Goal: Task Accomplishment & Management: Manage account settings

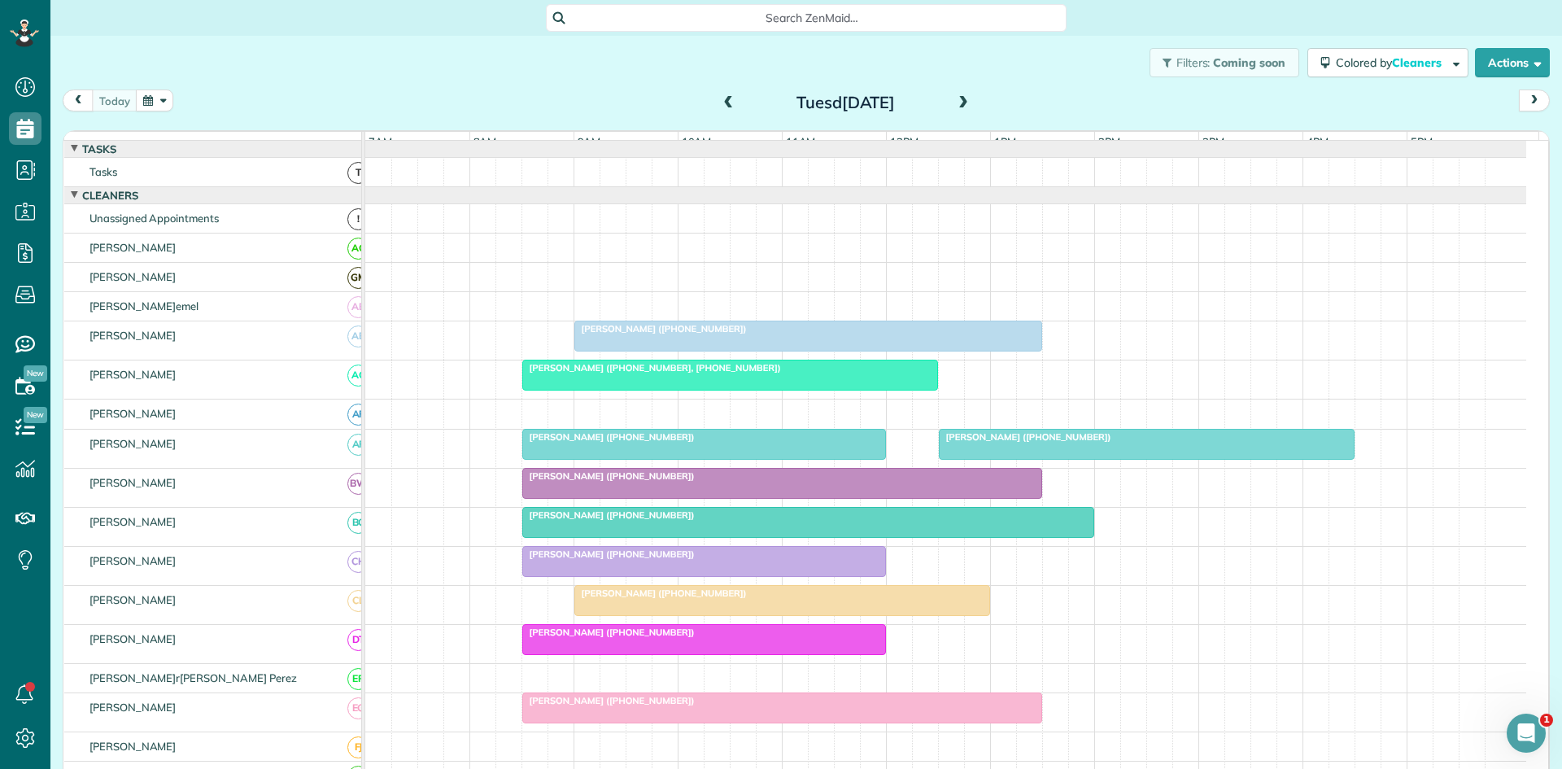
scroll to position [814, 0]
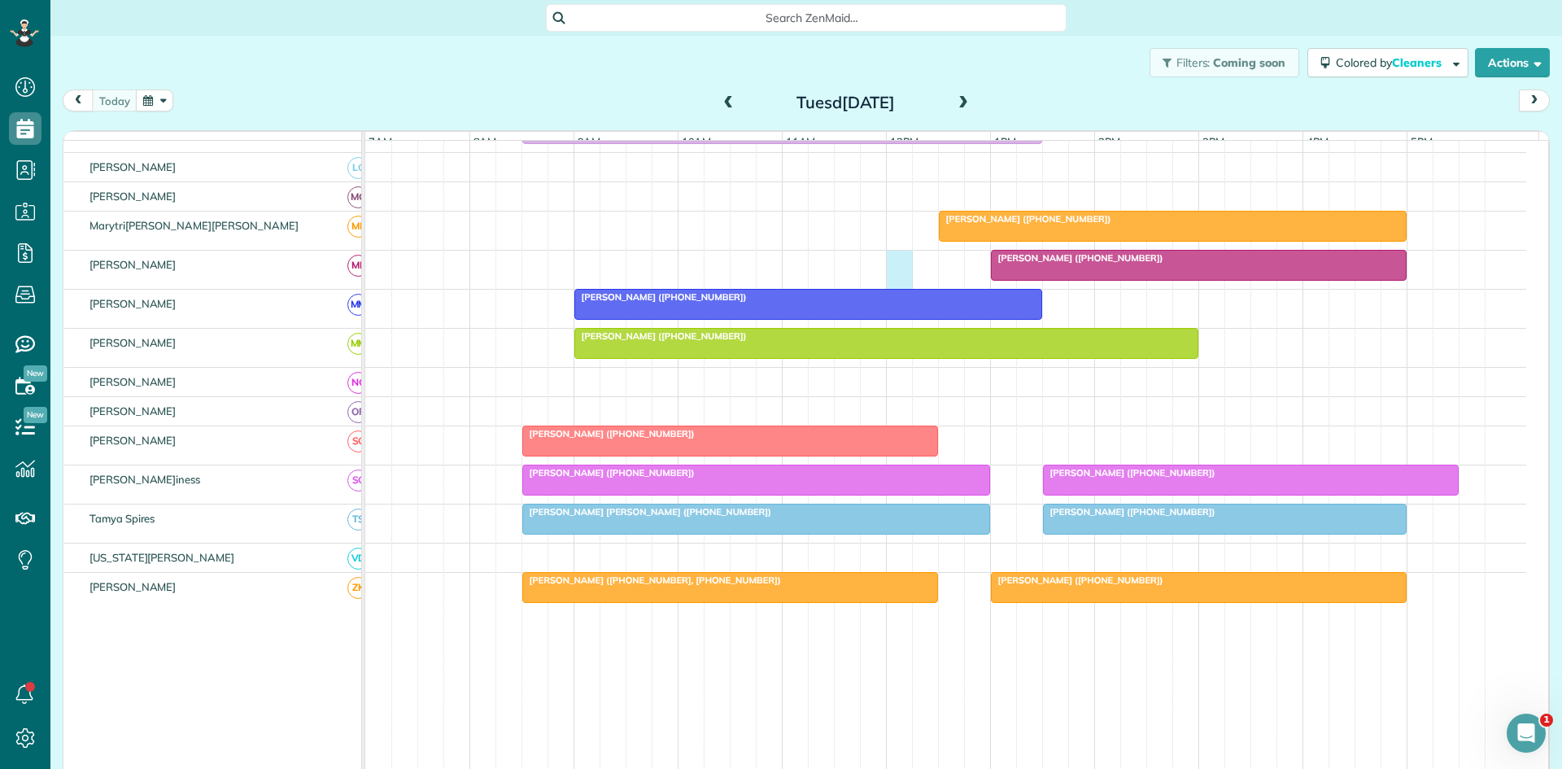
click at [909, 289] on div "[PERSON_NAME] ([PHONE_NUMBER])" at bounding box center [945, 270] width 1161 height 38
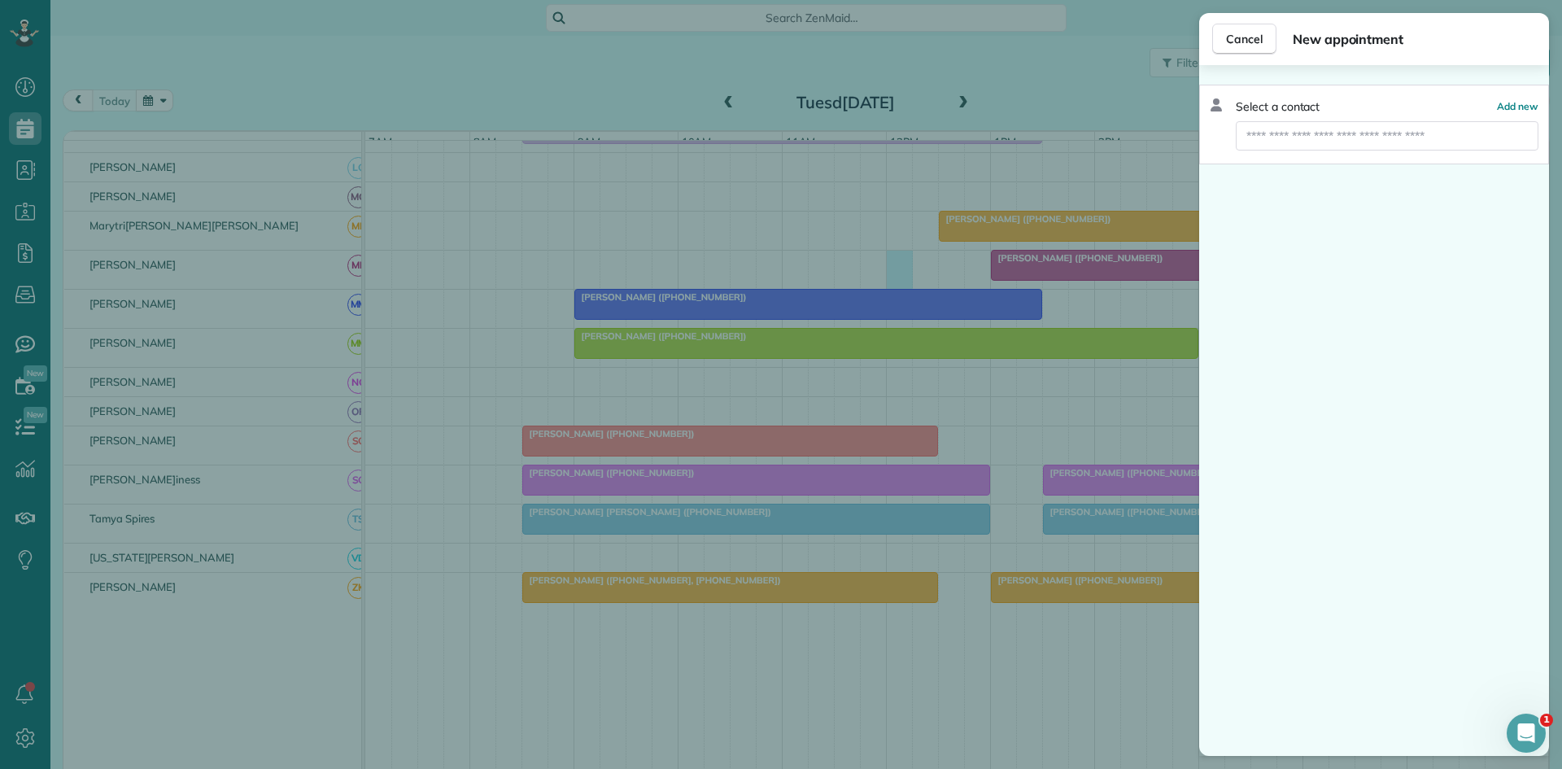
click at [1253, 23] on div "Cancel New appointment" at bounding box center [1374, 39] width 350 height 52
click at [1235, 47] on button "Cancel" at bounding box center [1244, 39] width 64 height 31
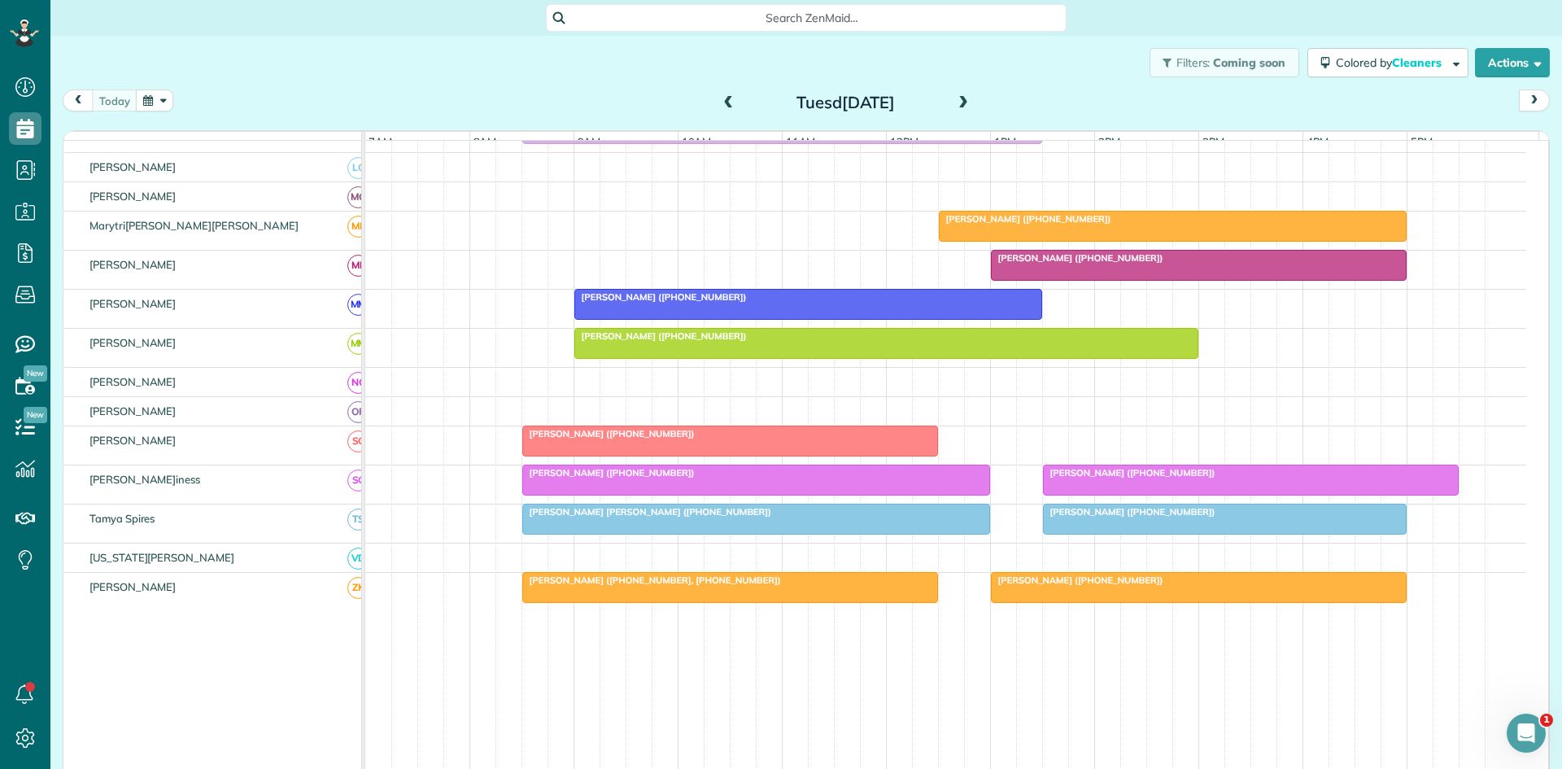
click at [954, 111] on span at bounding box center [963, 103] width 18 height 24
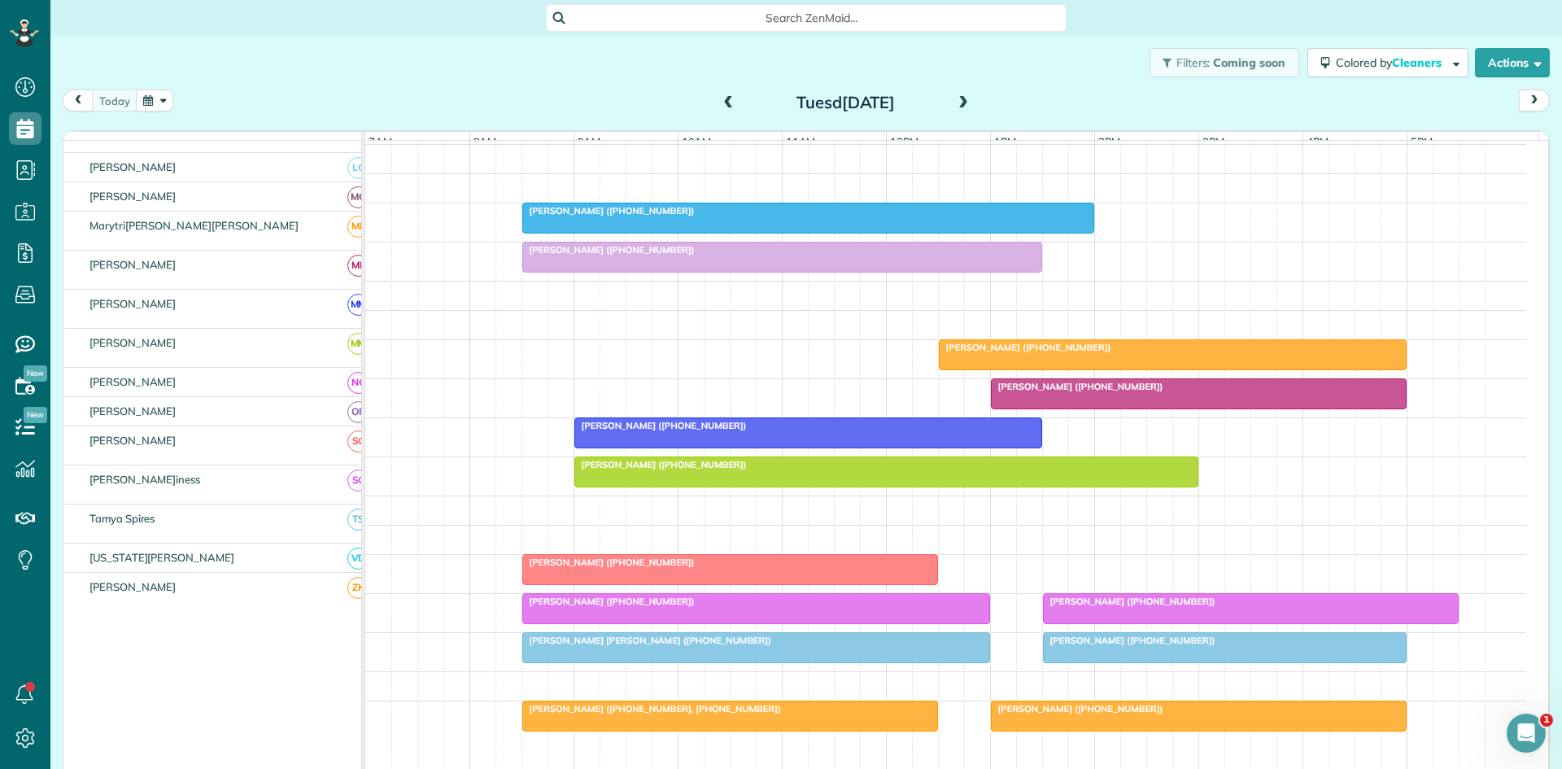
scroll to position [685, 0]
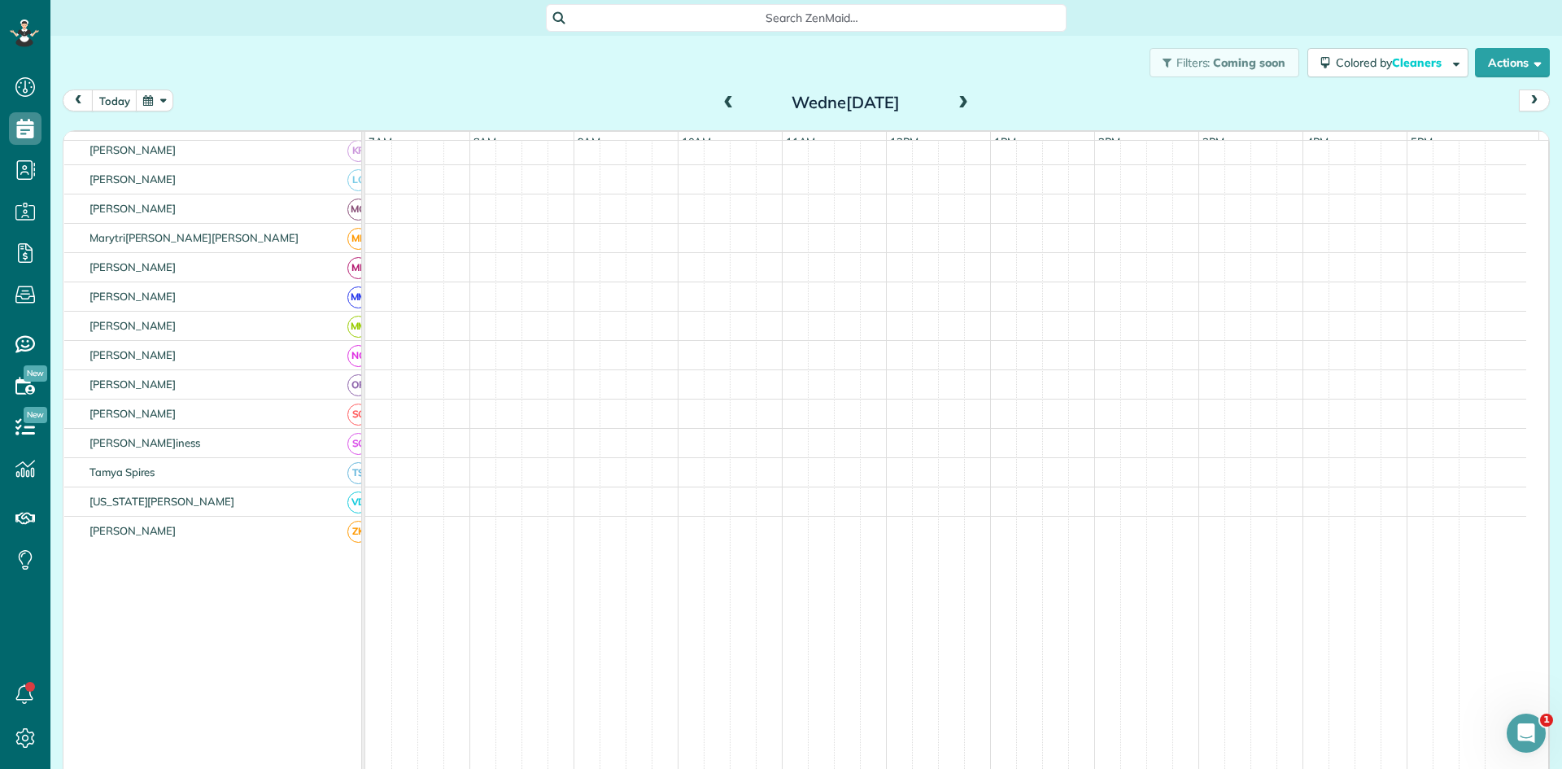
click at [954, 110] on span at bounding box center [963, 103] width 18 height 15
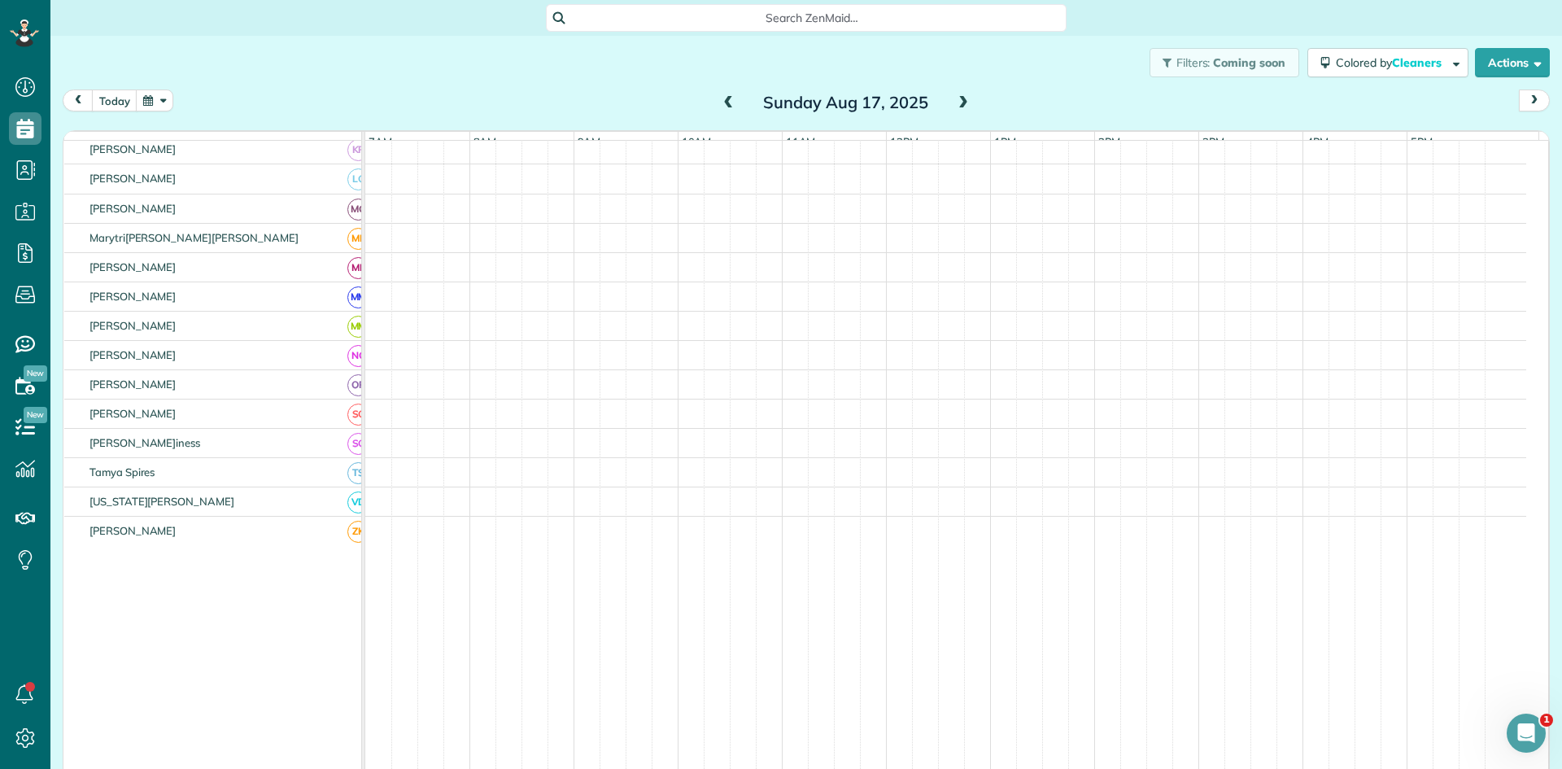
click at [954, 110] on span at bounding box center [963, 103] width 18 height 15
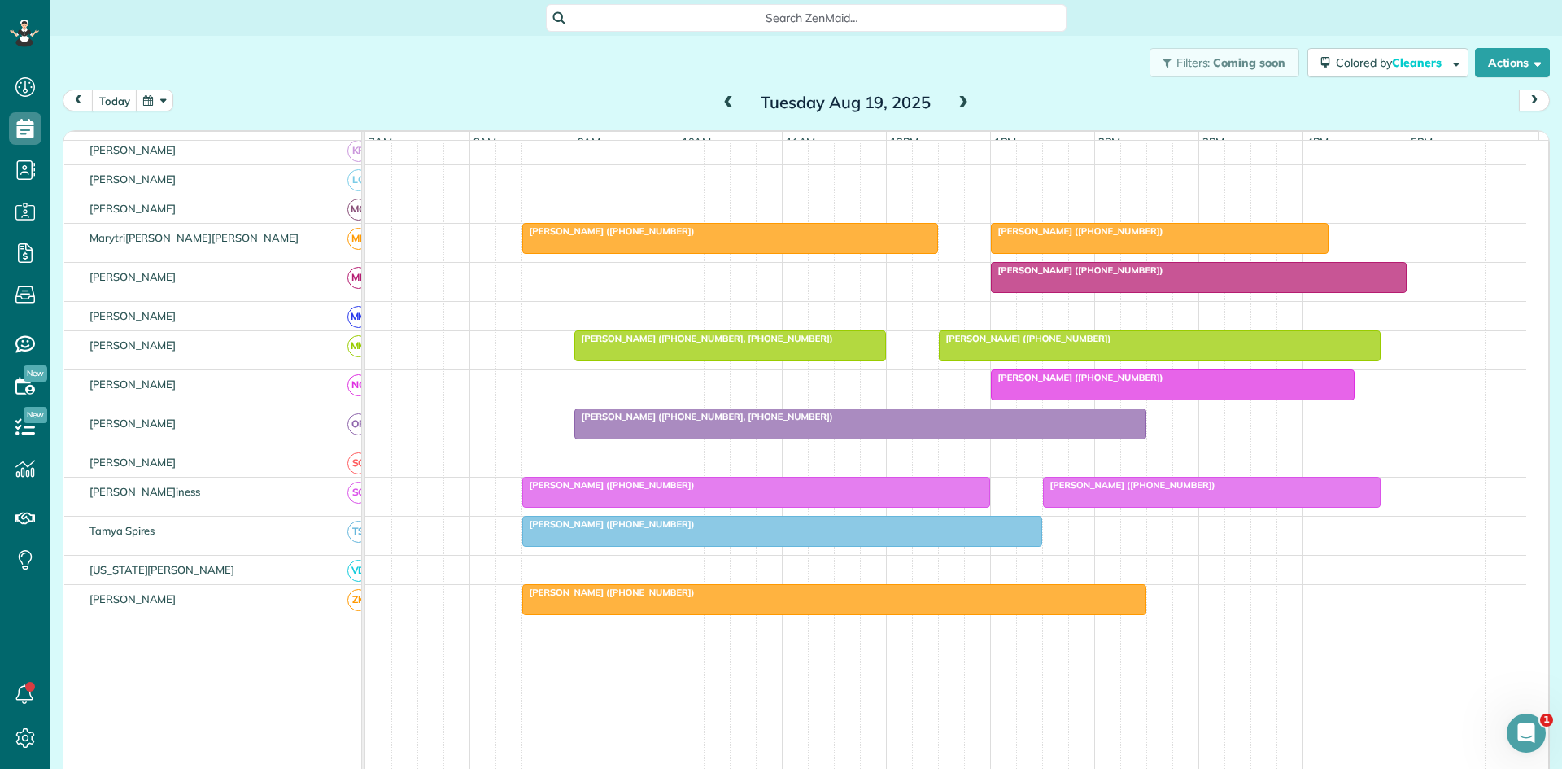
scroll to position [0, 0]
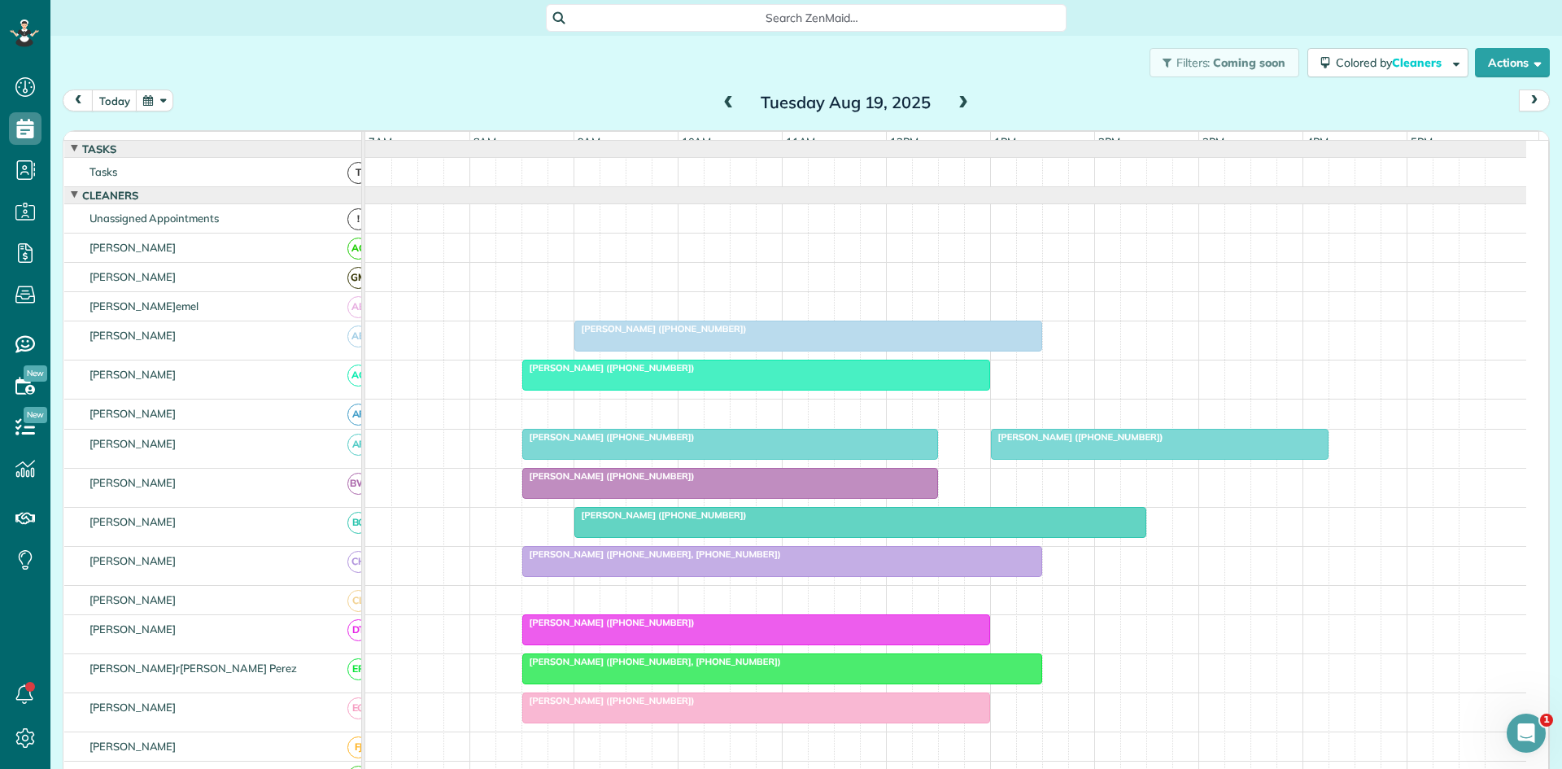
click at [705, 390] on div at bounding box center [756, 374] width 466 height 29
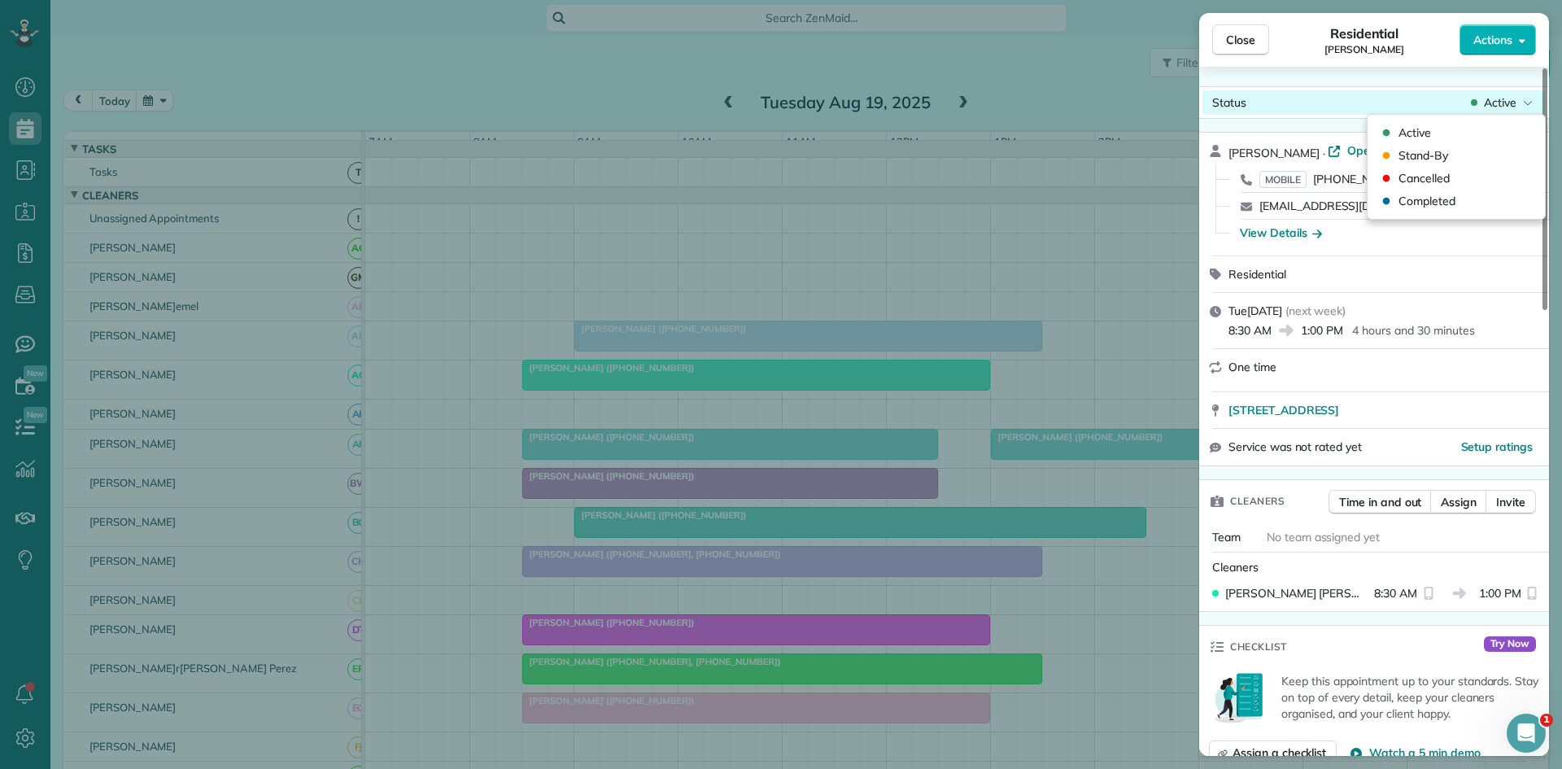
click at [1503, 0] on div "Close Residentia[PERSON_NAME] Actions Status Activ[PERSON_NAME] · Open profile …" at bounding box center [781, 0] width 1562 height 0
click at [1456, 177] on div "Cancelled" at bounding box center [1456, 178] width 164 height 23
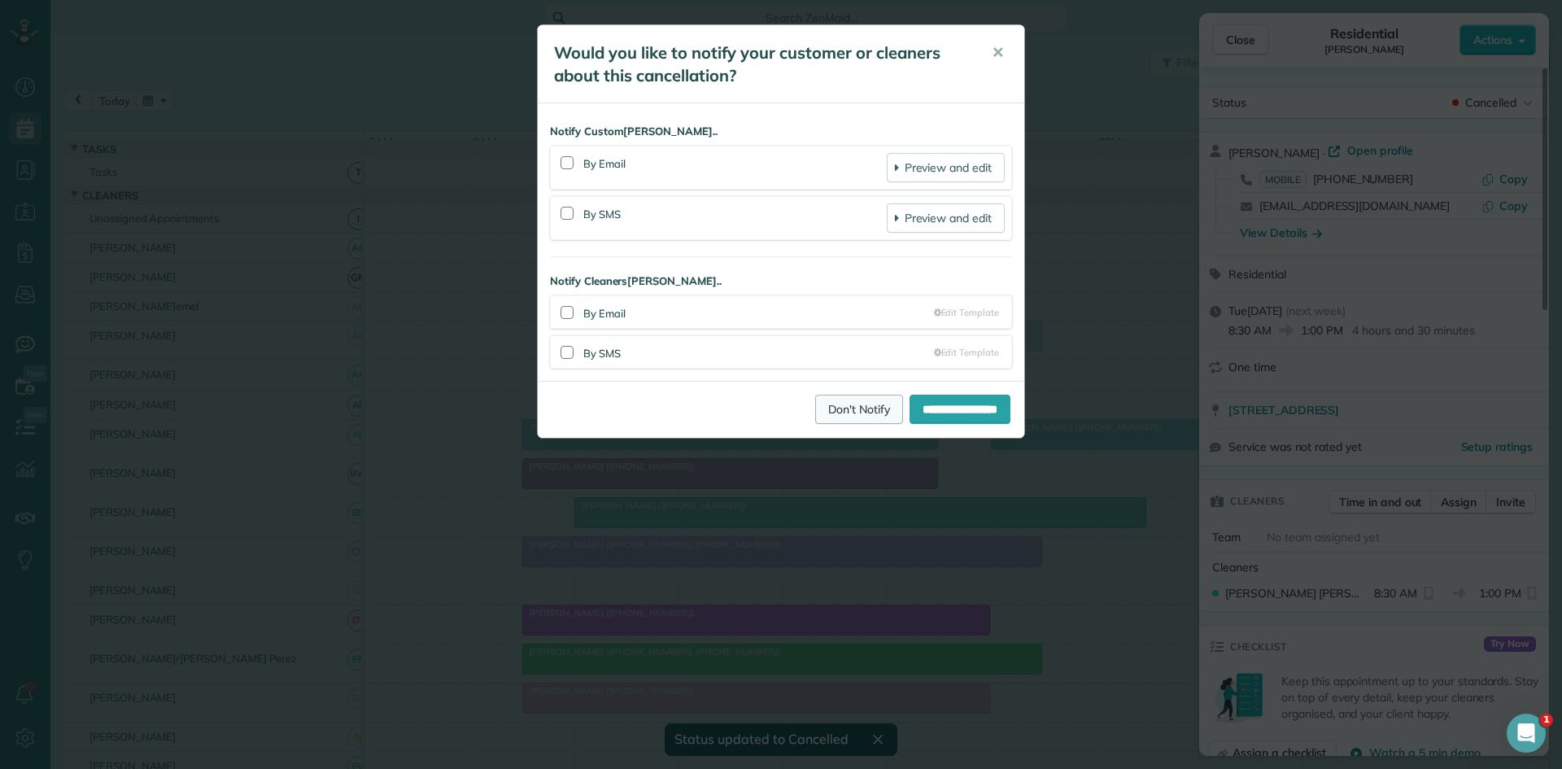
click at [834, 407] on link "Don't Notify" at bounding box center [859, 409] width 88 height 29
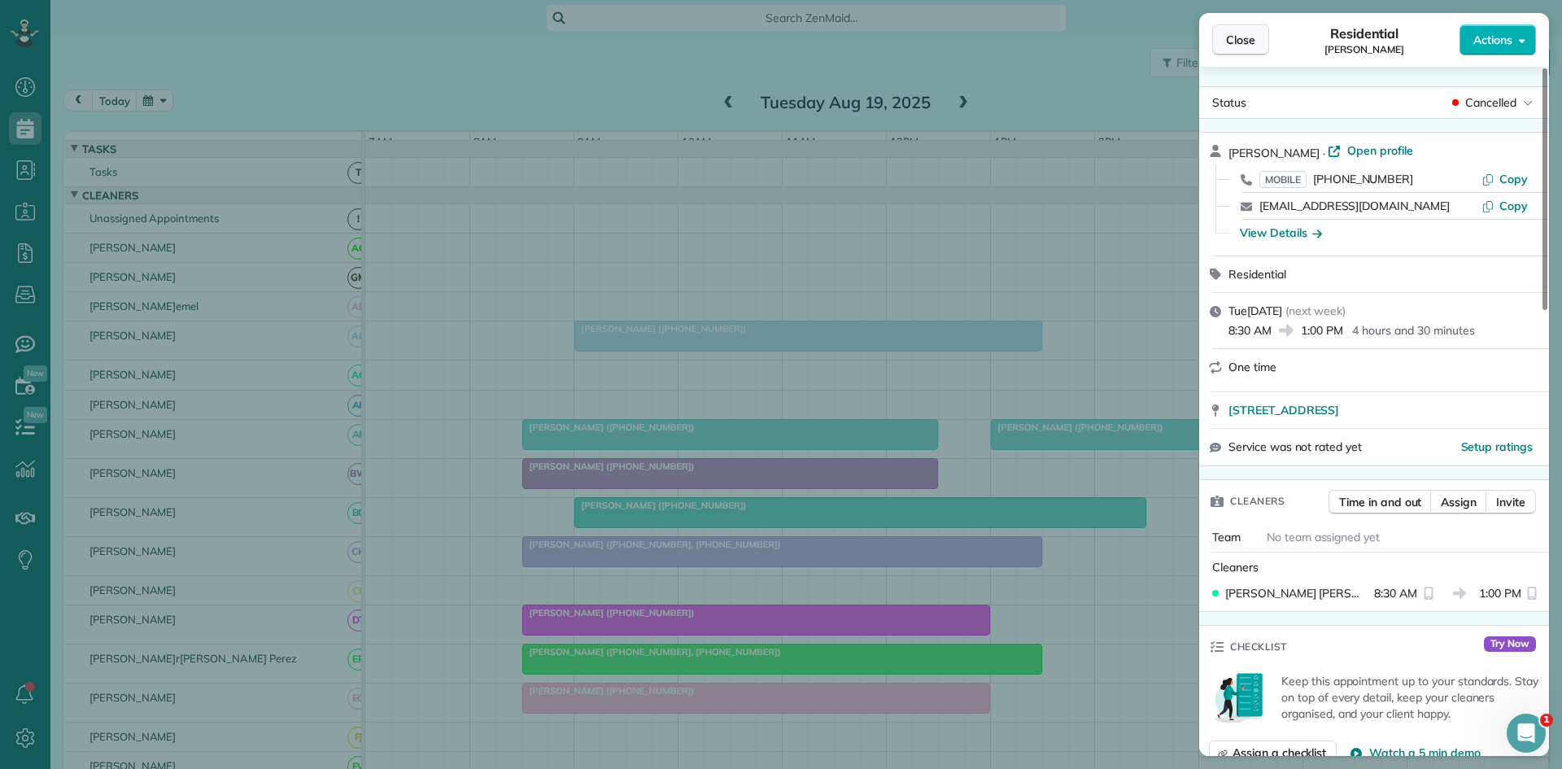
click at [1242, 46] on span "Close" at bounding box center [1240, 40] width 29 height 16
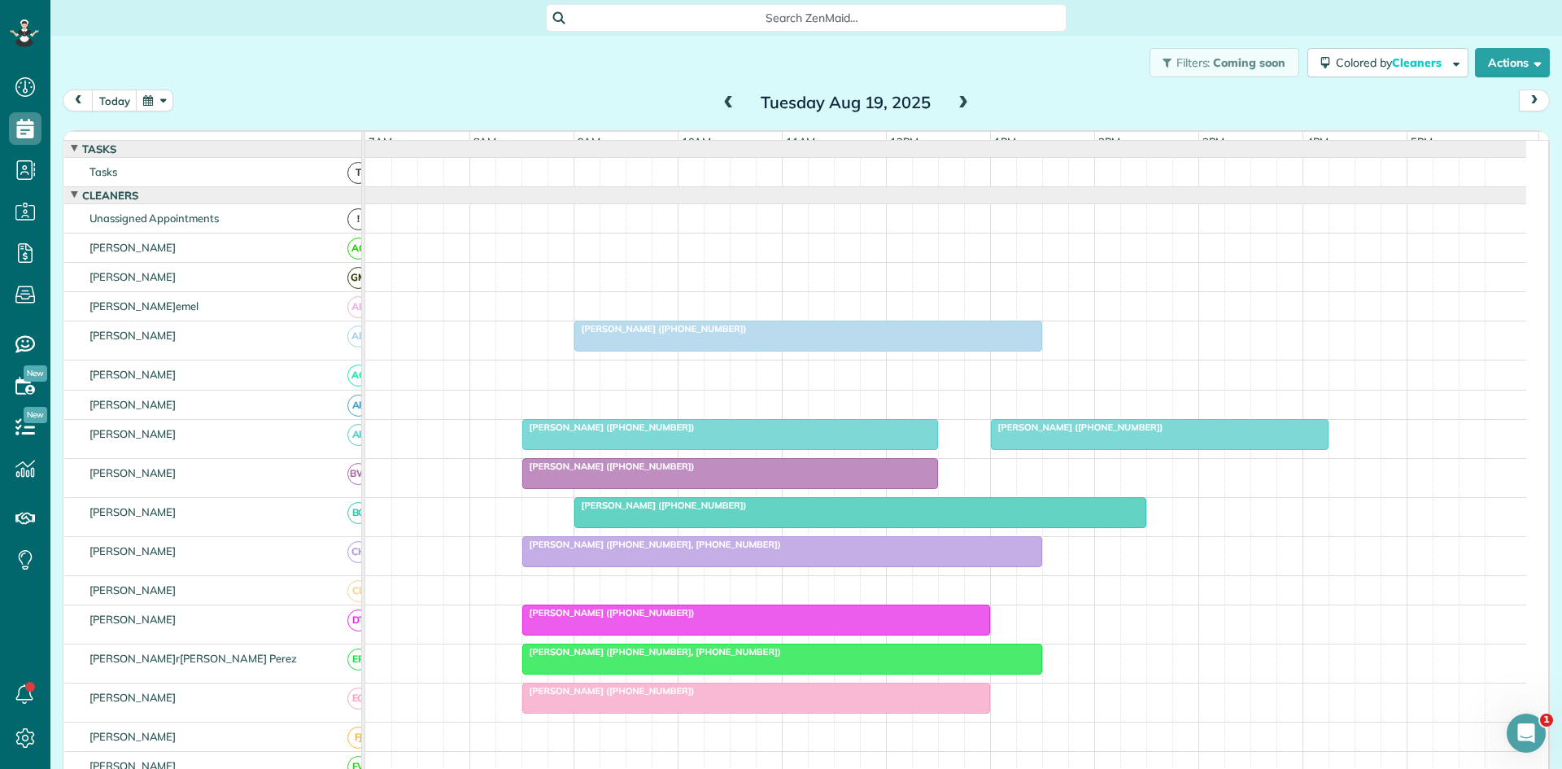
click at [954, 101] on span at bounding box center [963, 103] width 18 height 15
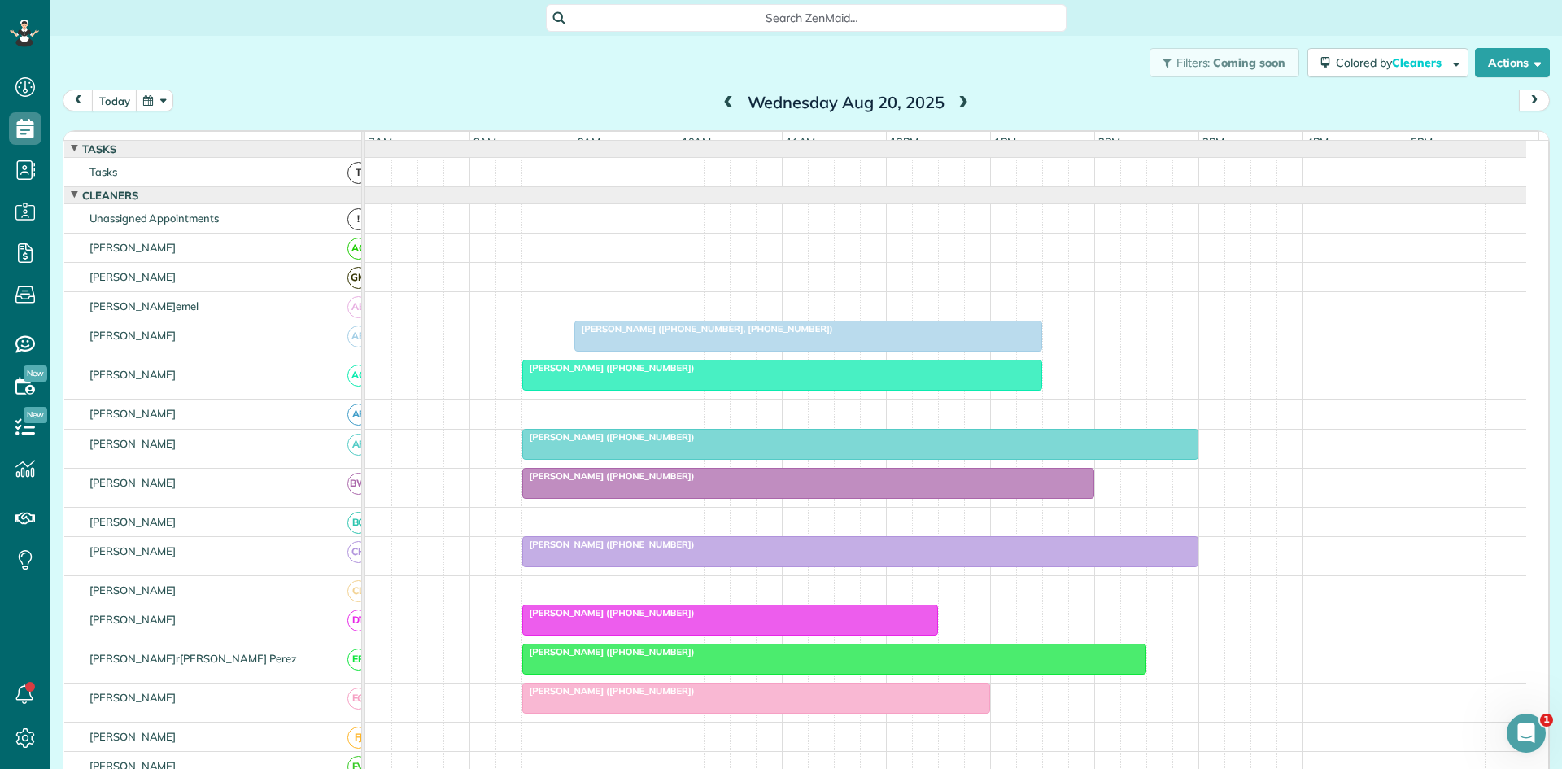
click at [954, 98] on span at bounding box center [963, 103] width 18 height 15
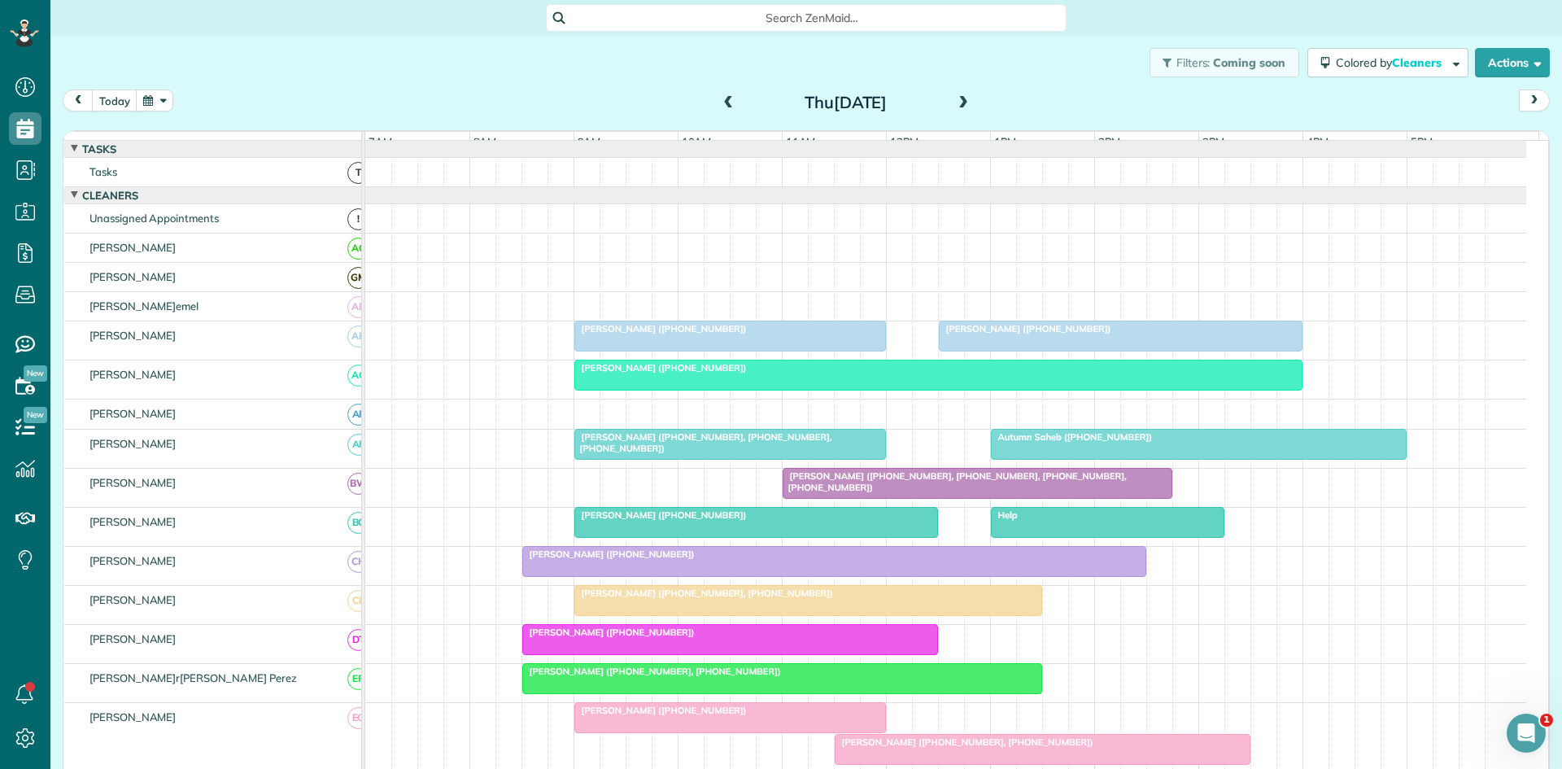
click at [954, 96] on span at bounding box center [963, 103] width 18 height 15
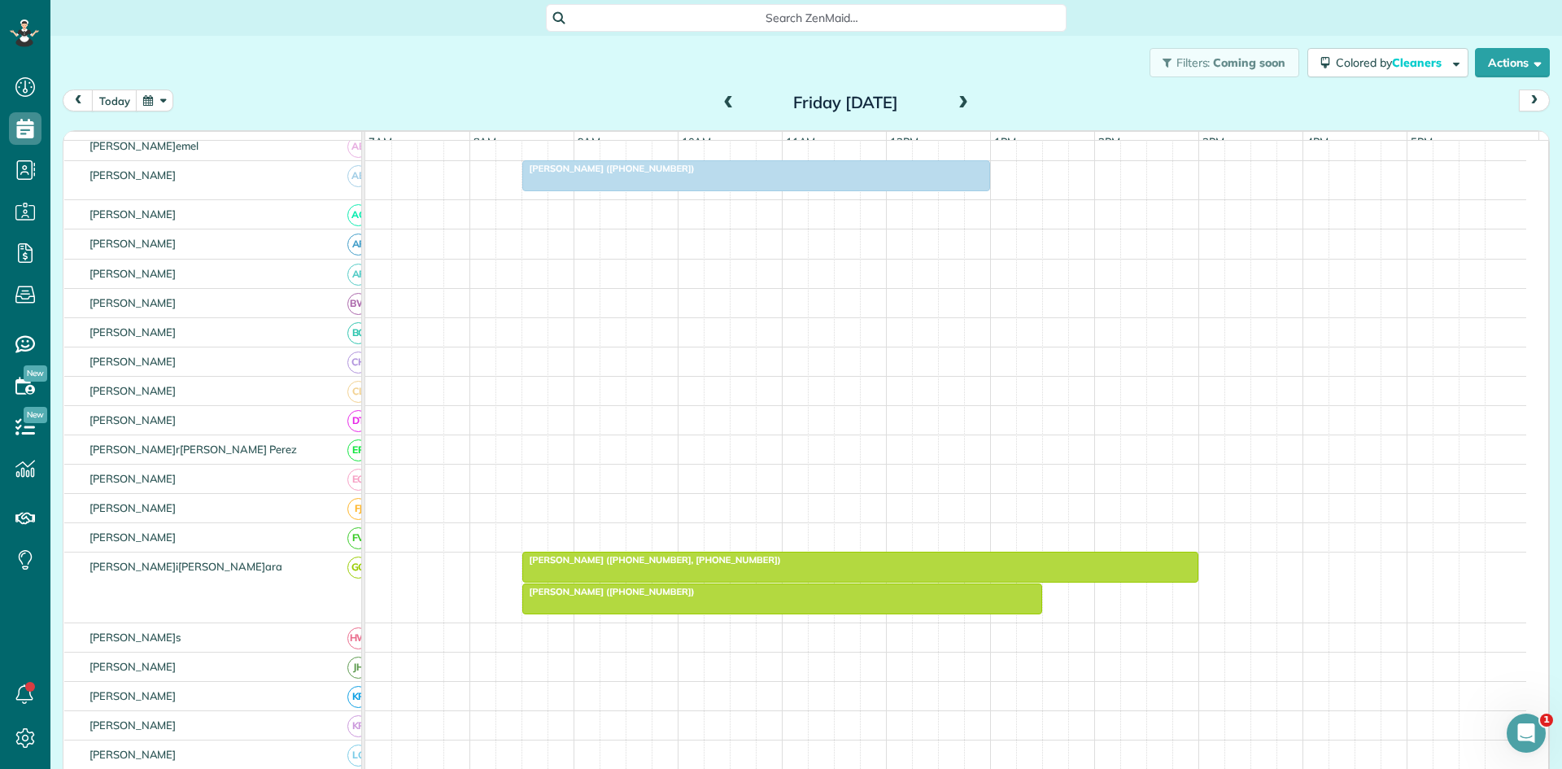
scroll to position [271, 0]
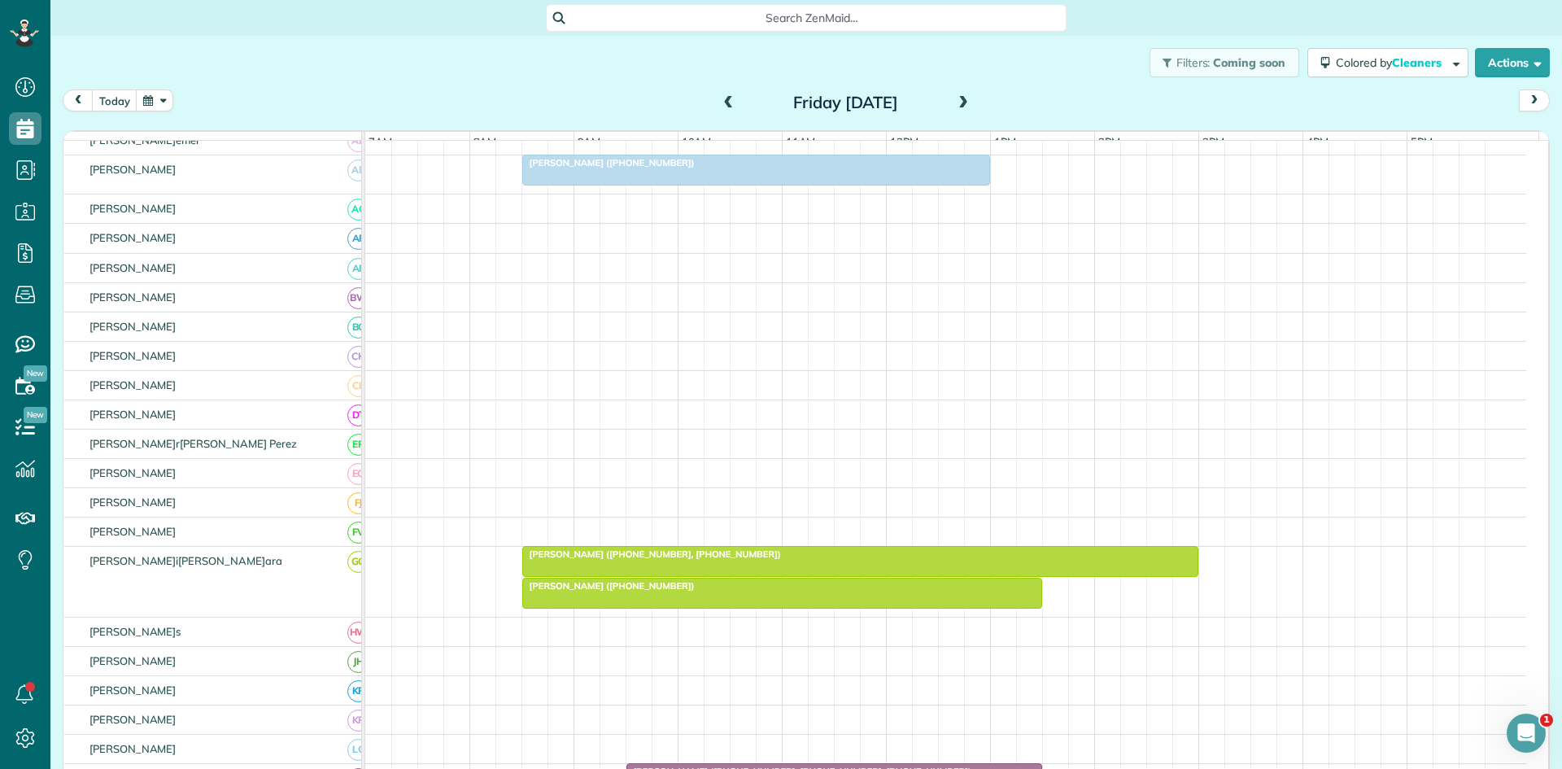
click at [756, 185] on div at bounding box center [756, 169] width 466 height 29
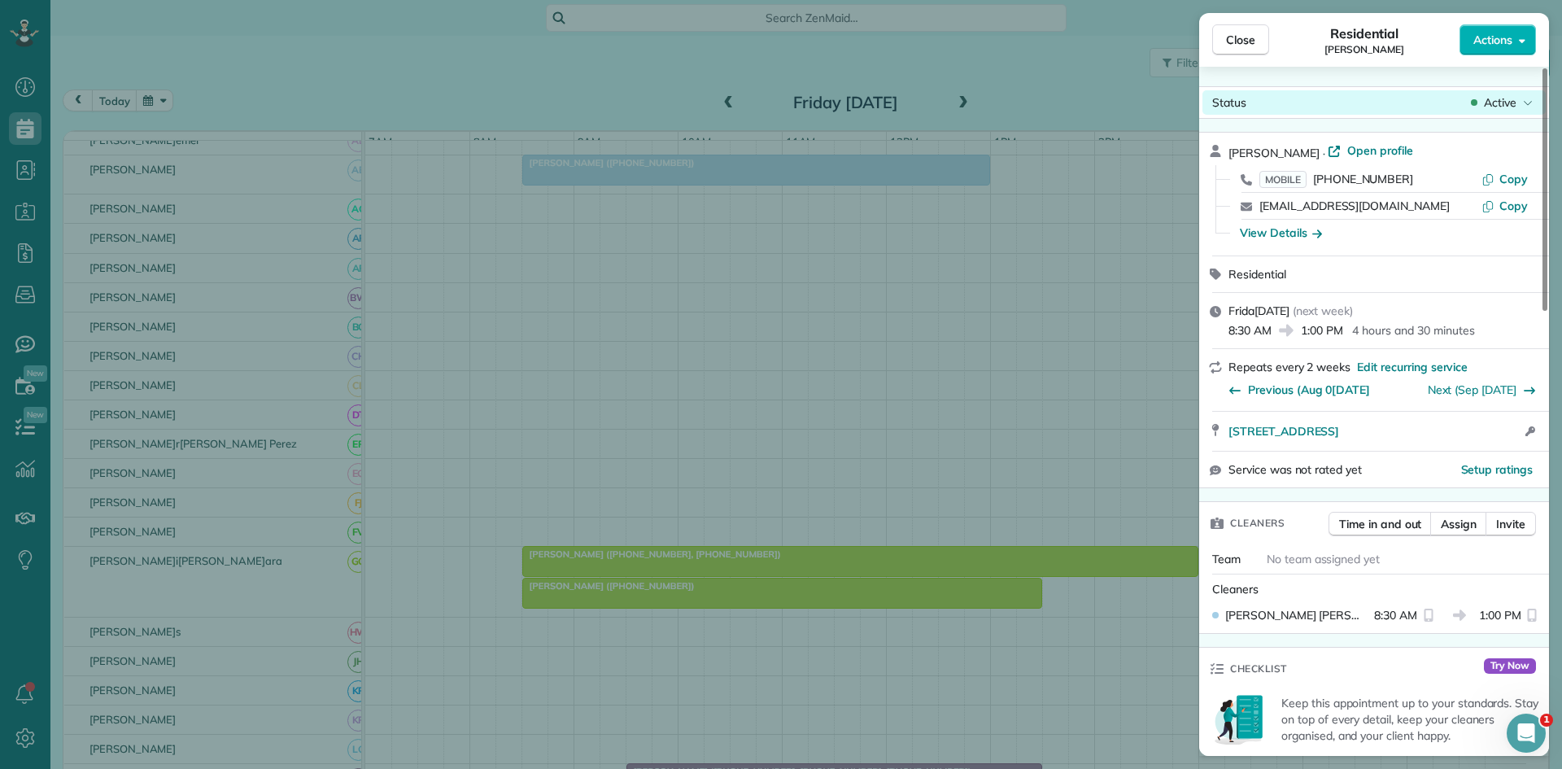
click at [1508, 103] on span "Active" at bounding box center [1500, 102] width 33 height 16
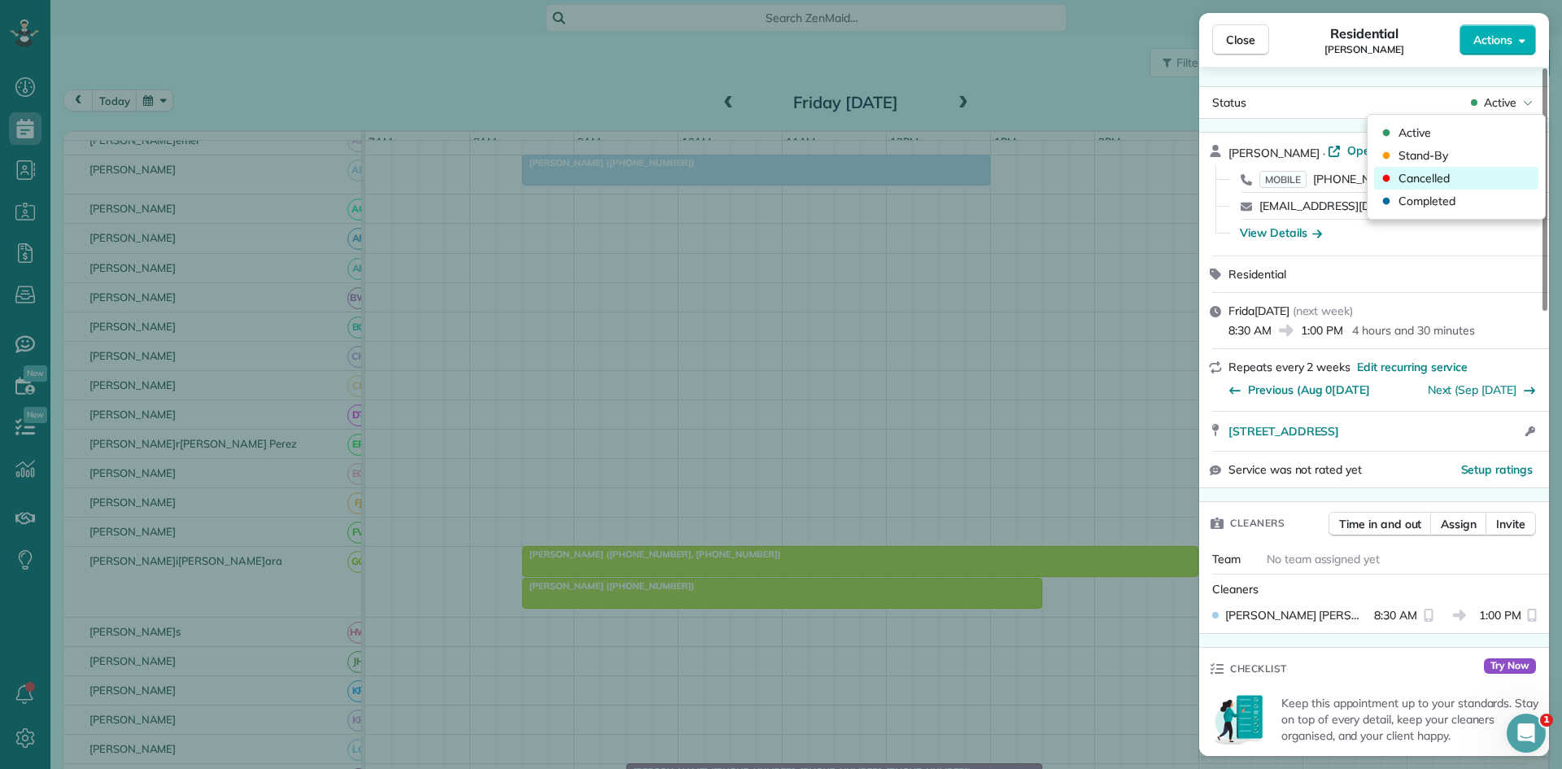
click at [1433, 168] on div "Cancelled" at bounding box center [1456, 178] width 164 height 23
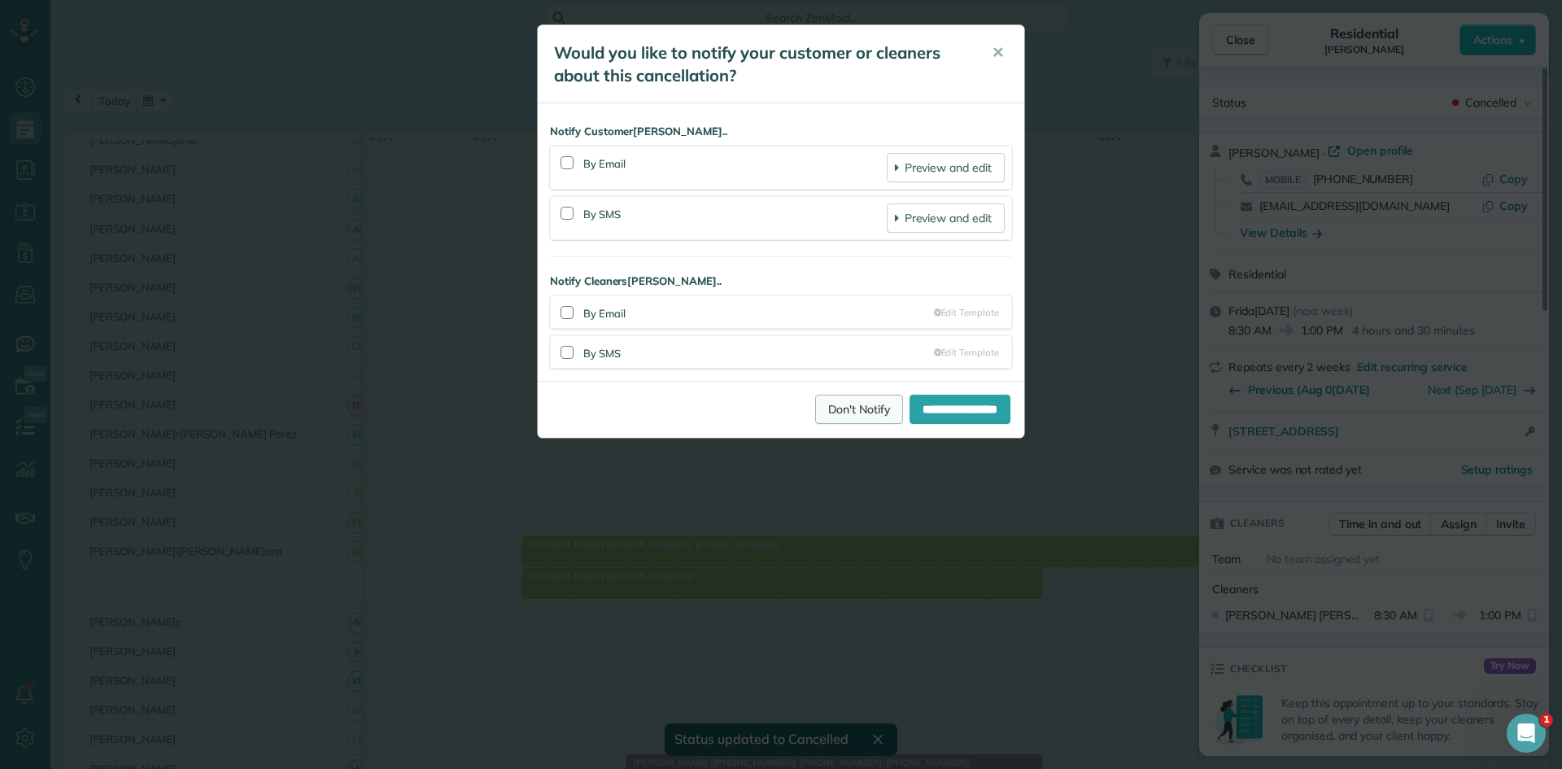
click at [815, 407] on link "Don't Notify" at bounding box center [859, 409] width 88 height 29
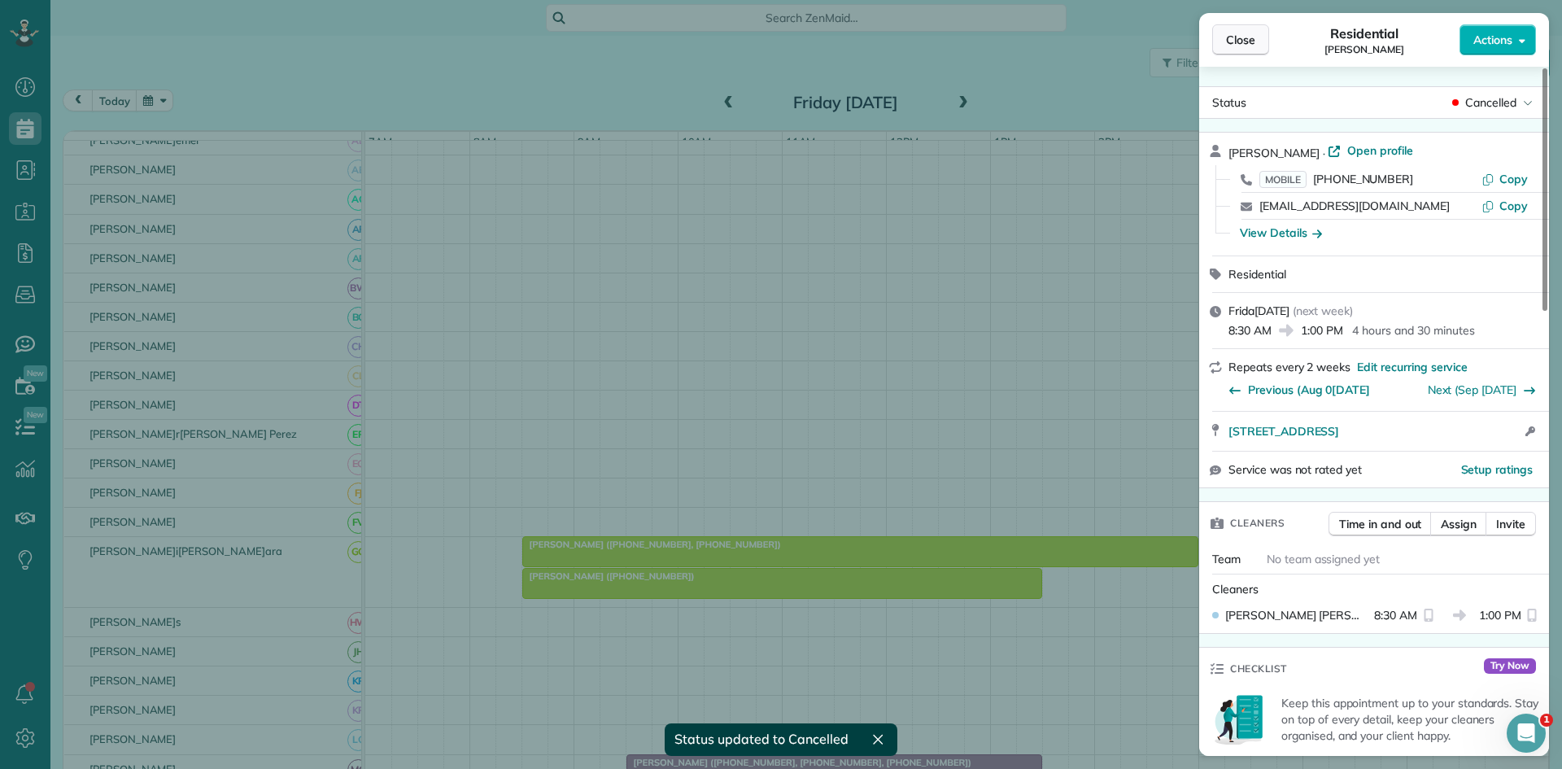
click at [1226, 50] on button "Close" at bounding box center [1240, 39] width 57 height 31
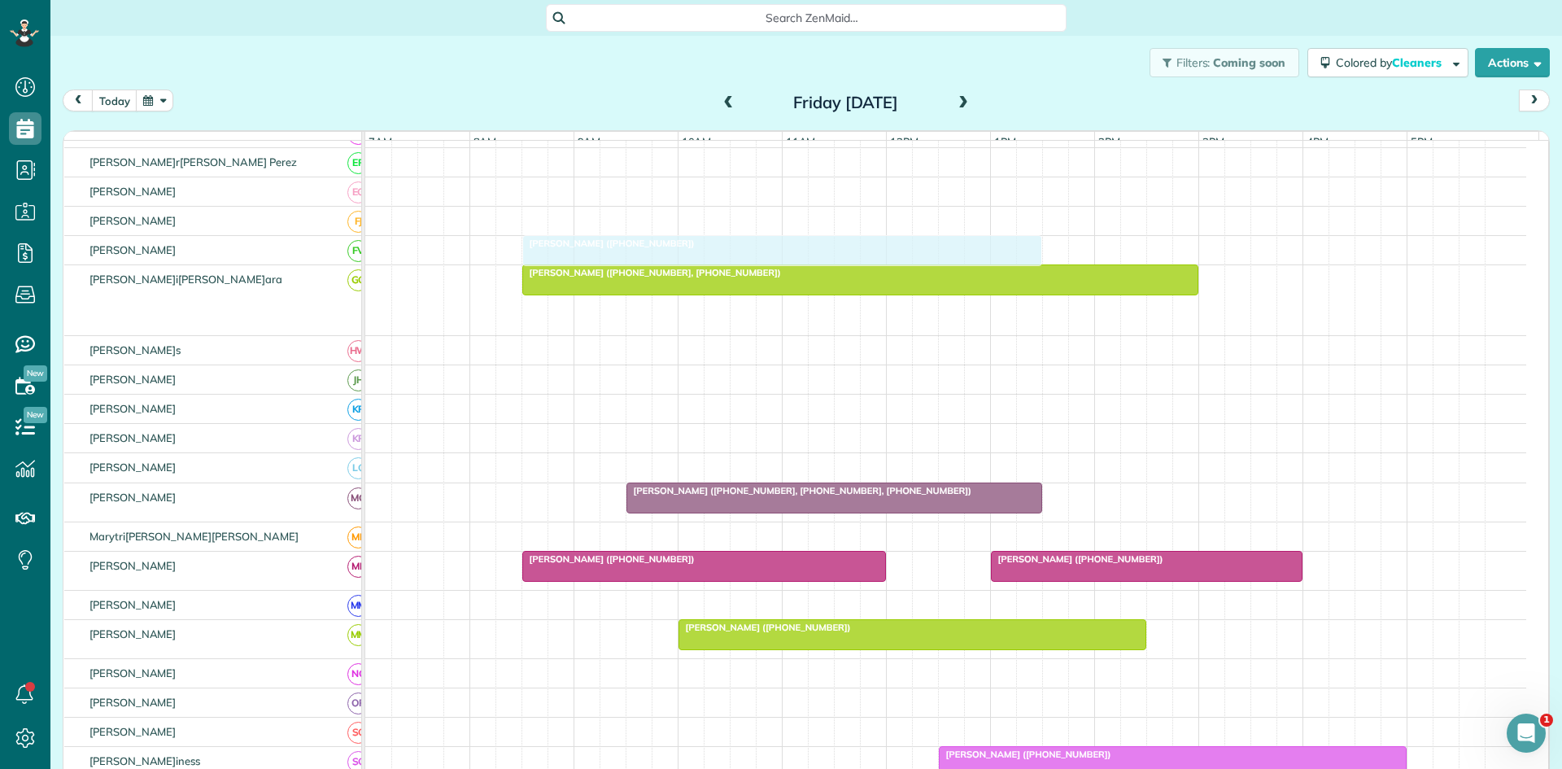
scroll to position [271, 0]
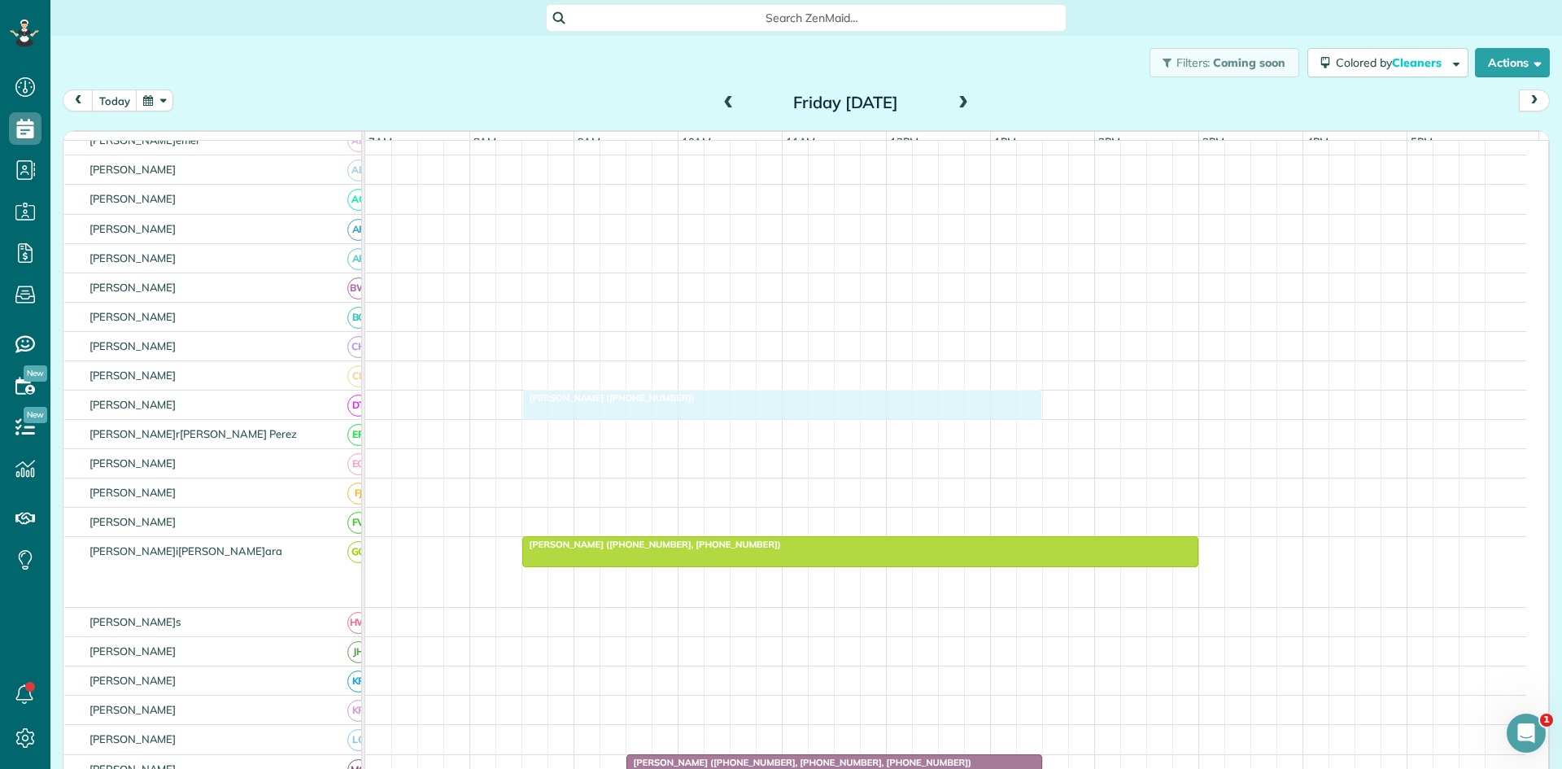
drag, startPoint x: 596, startPoint y: 327, endPoint x: 591, endPoint y: 420, distance: 92.8
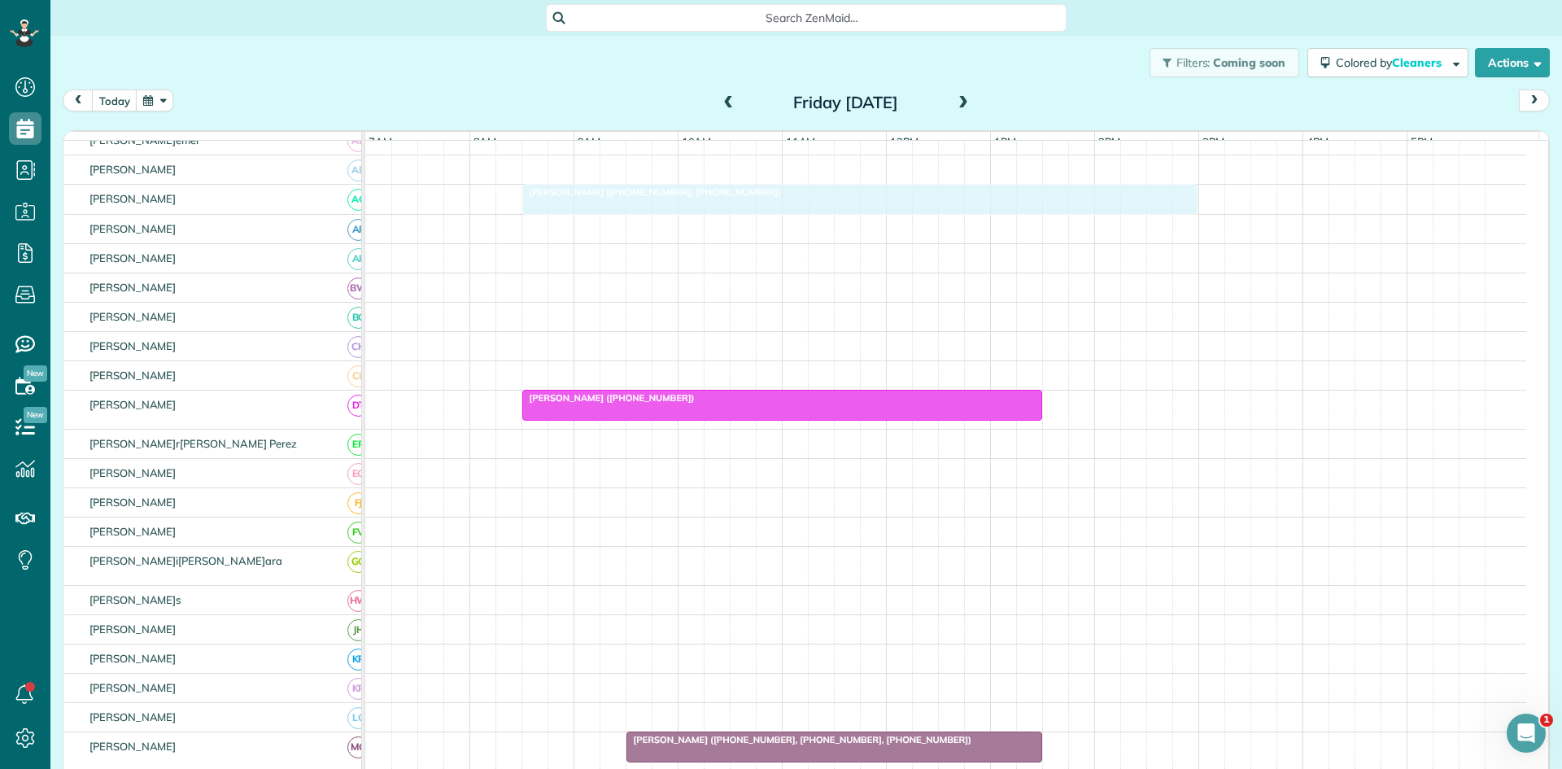
drag, startPoint x: 600, startPoint y: 572, endPoint x: 588, endPoint y: 220, distance: 352.5
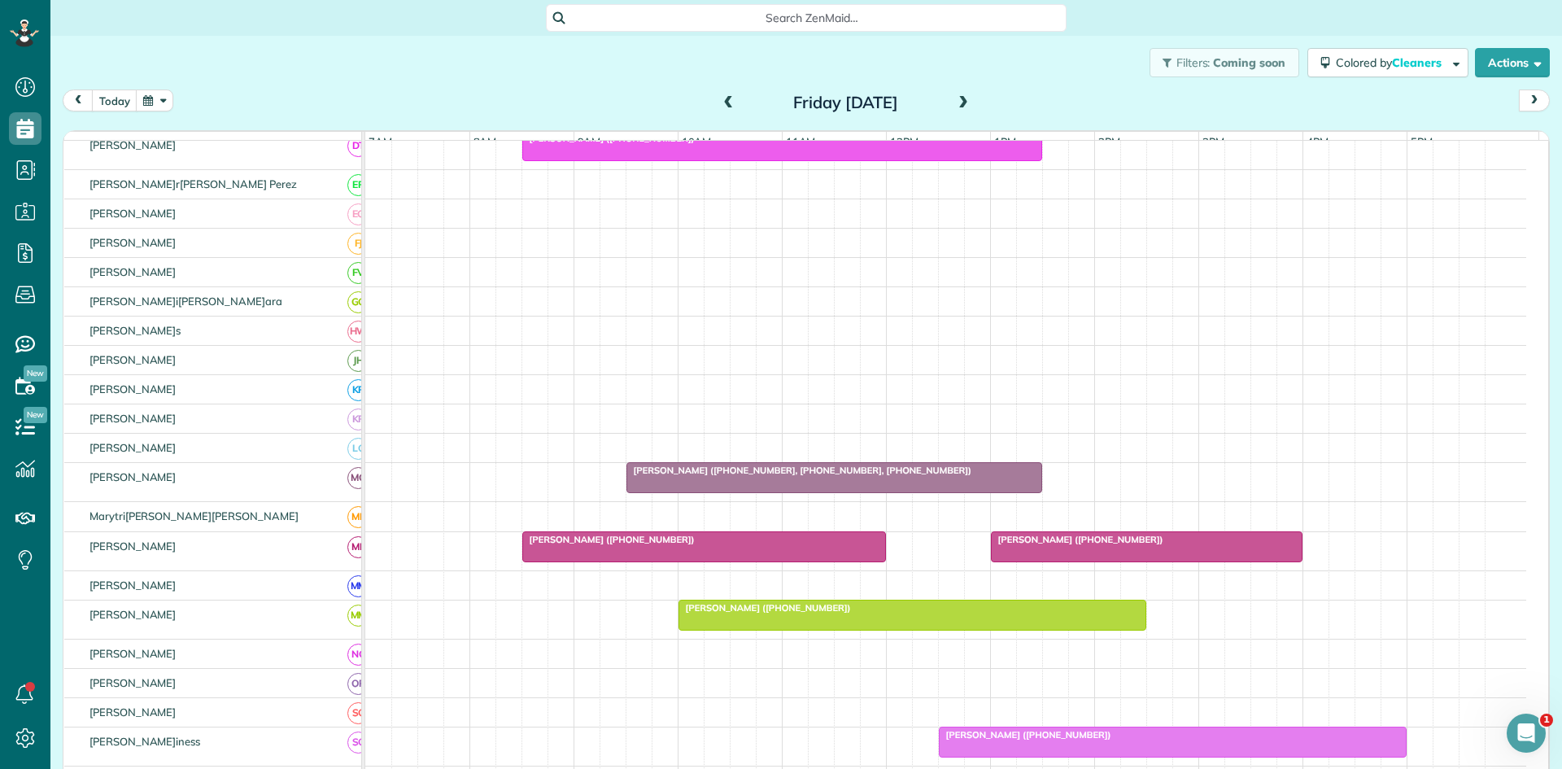
scroll to position [543, 0]
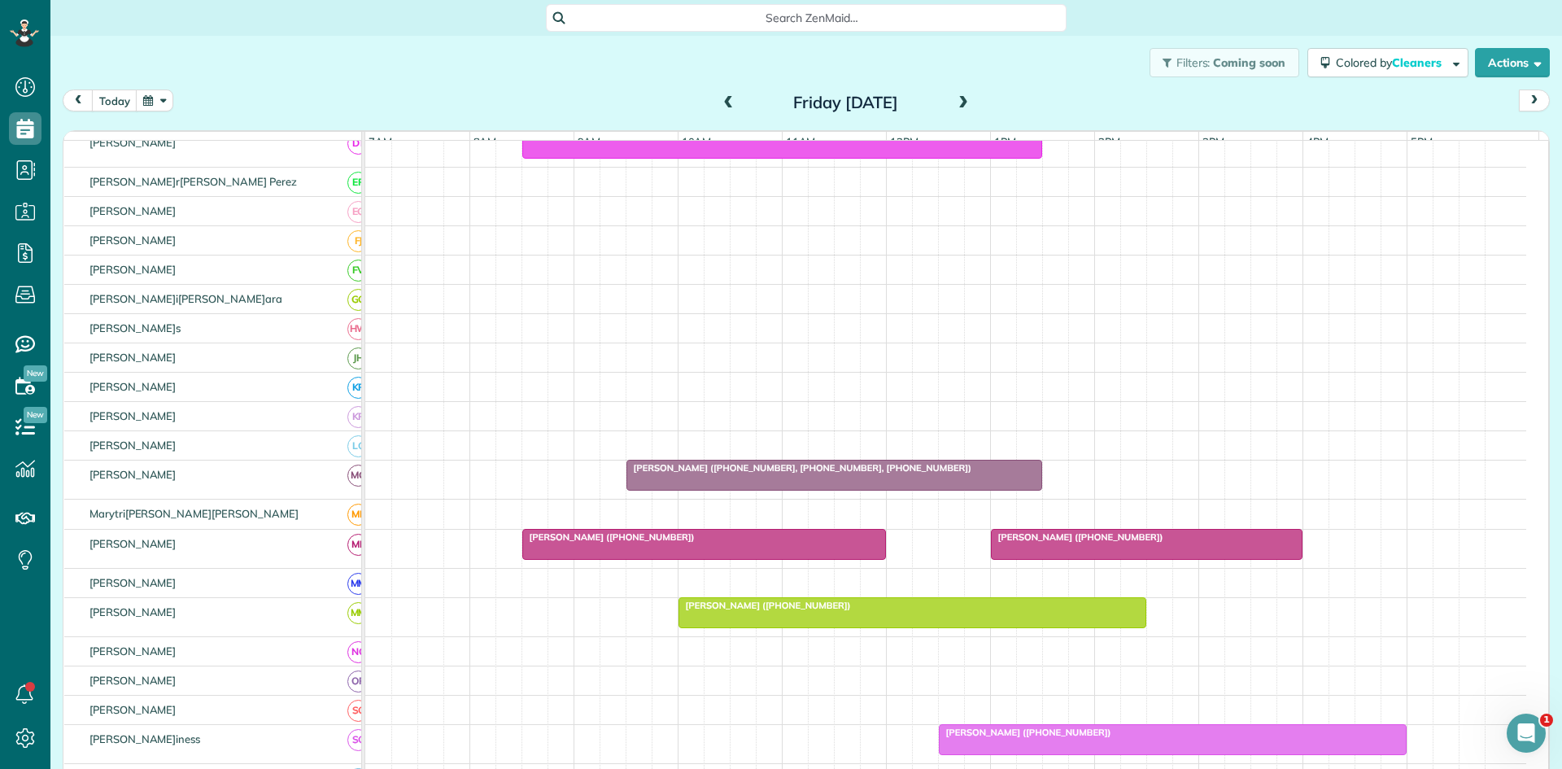
click at [777, 490] on div at bounding box center [834, 475] width 414 height 29
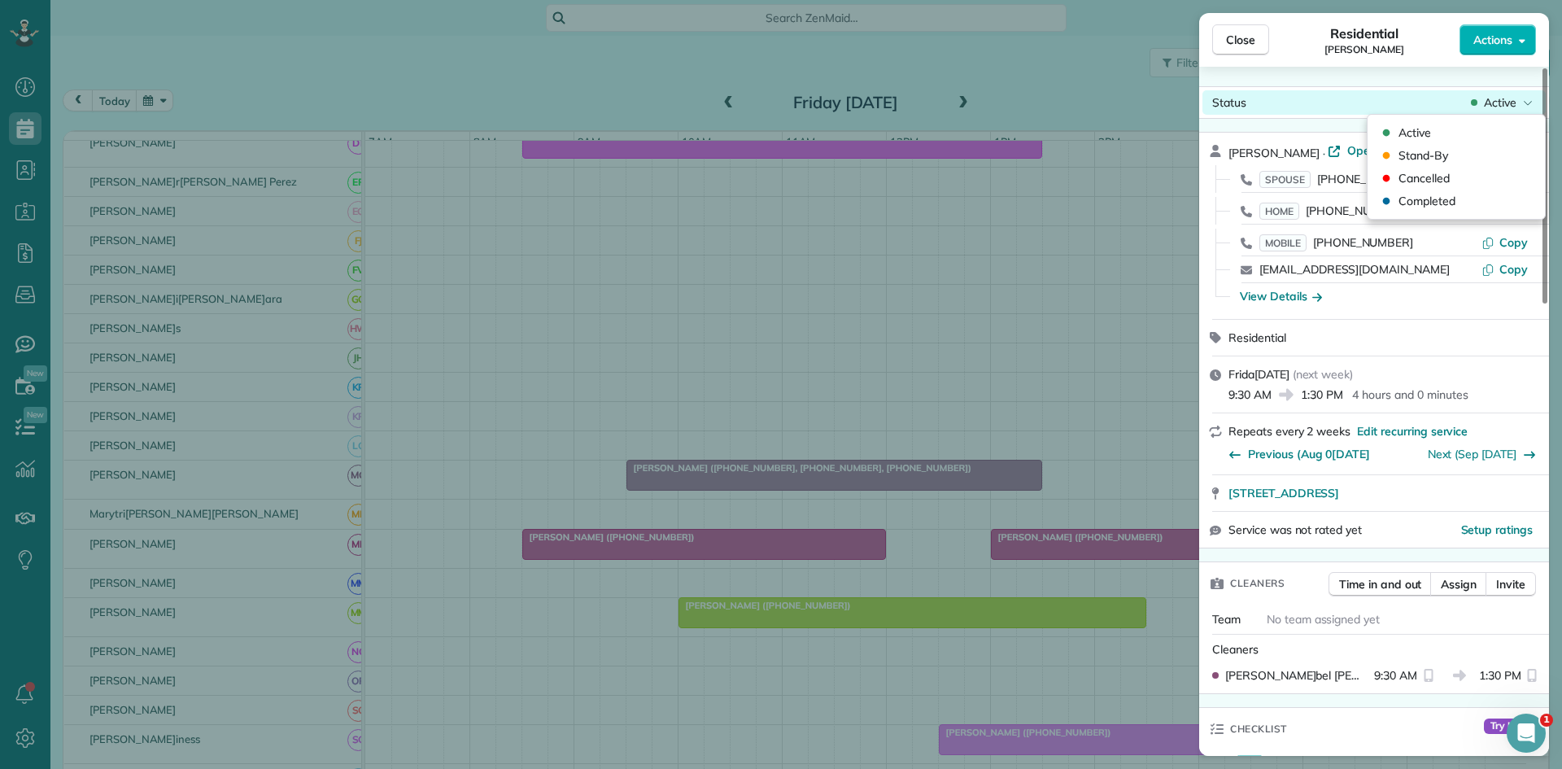
click at [1513, 96] on span "Active" at bounding box center [1500, 102] width 33 height 16
click at [1425, 175] on span "Cancelled" at bounding box center [1424, 178] width 51 height 16
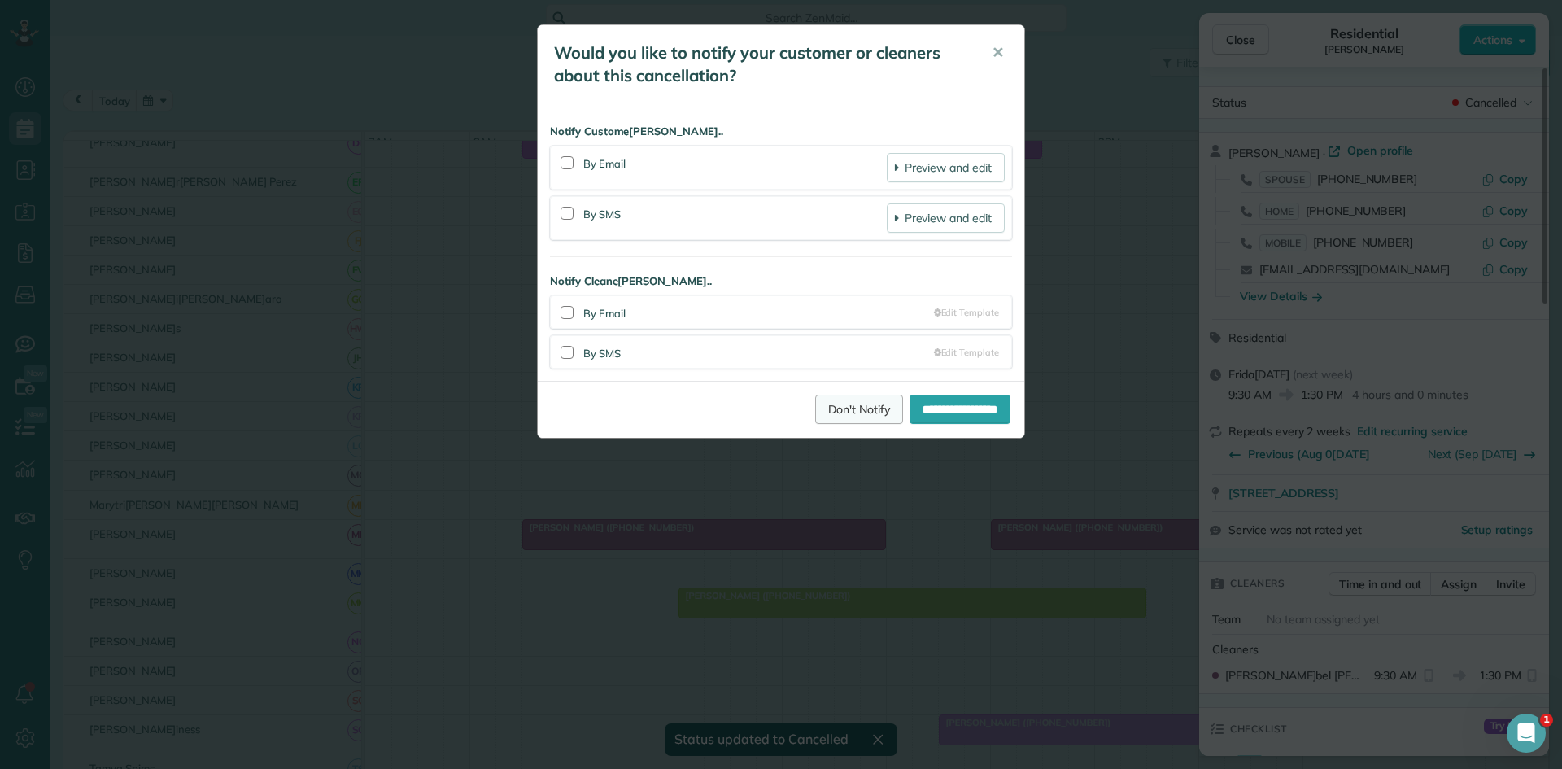
click at [831, 409] on link "Don't Notify" at bounding box center [859, 409] width 88 height 29
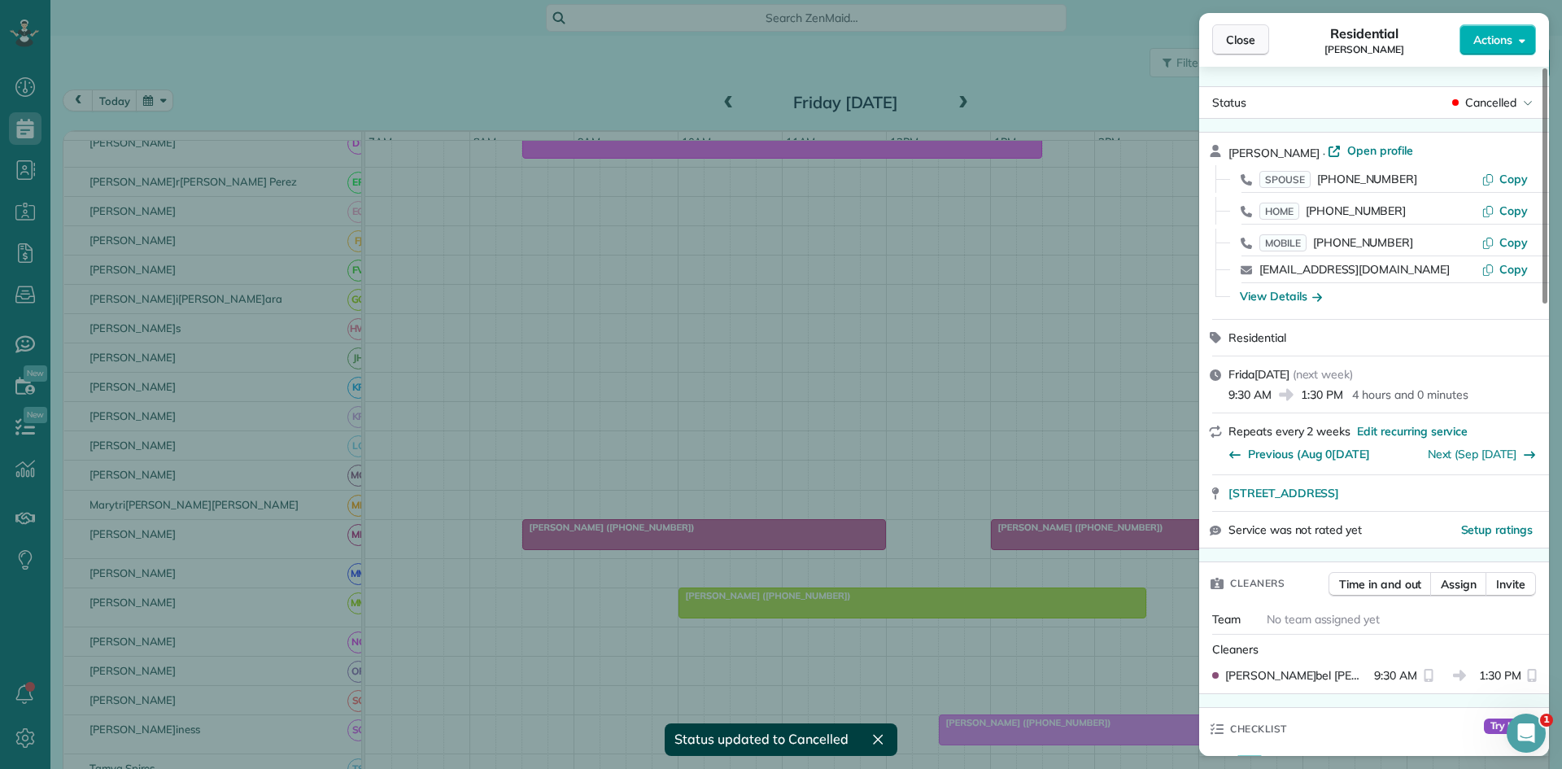
click at [1235, 42] on span "Close" at bounding box center [1240, 40] width 29 height 16
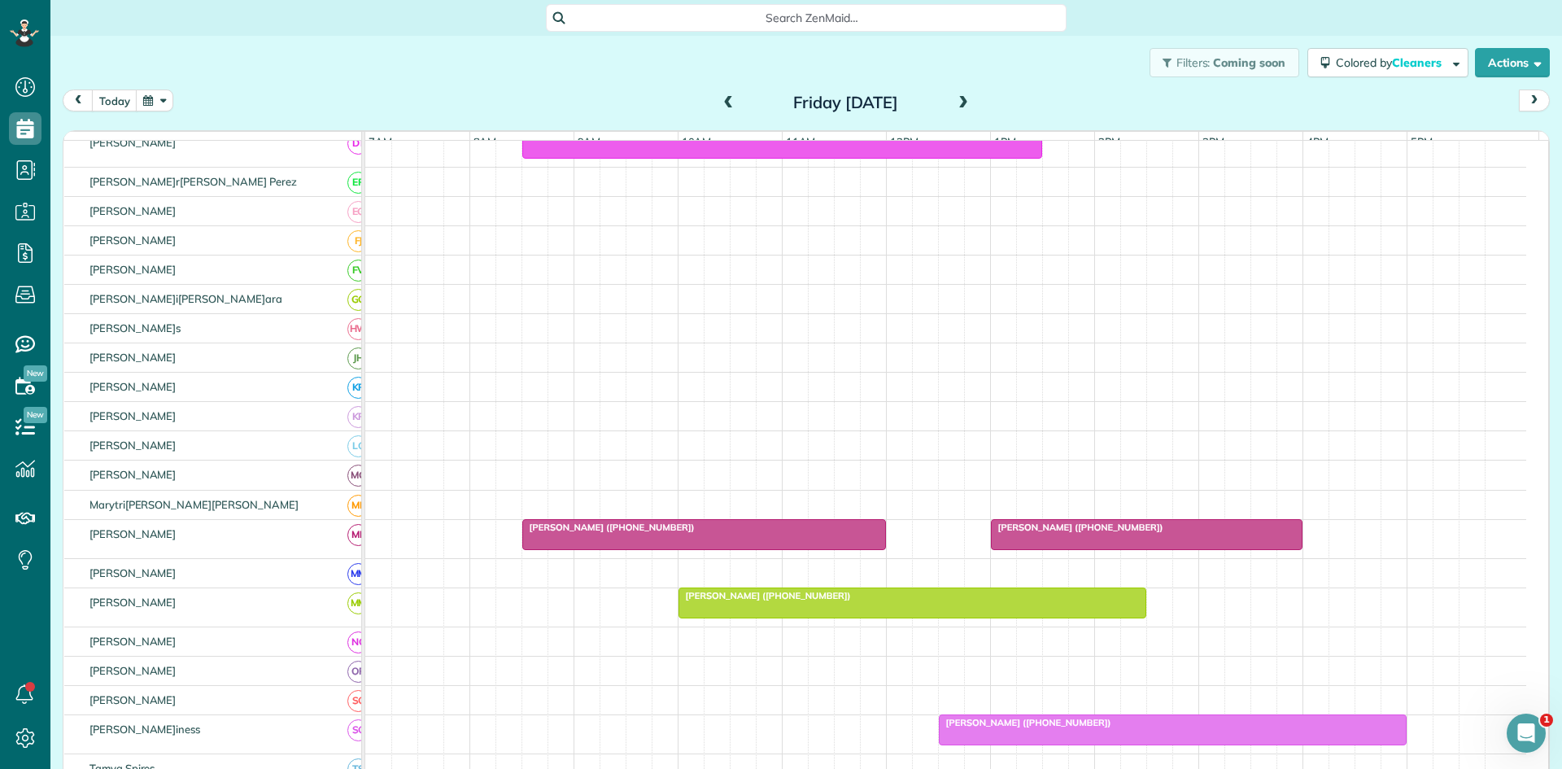
scroll to position [814, 0]
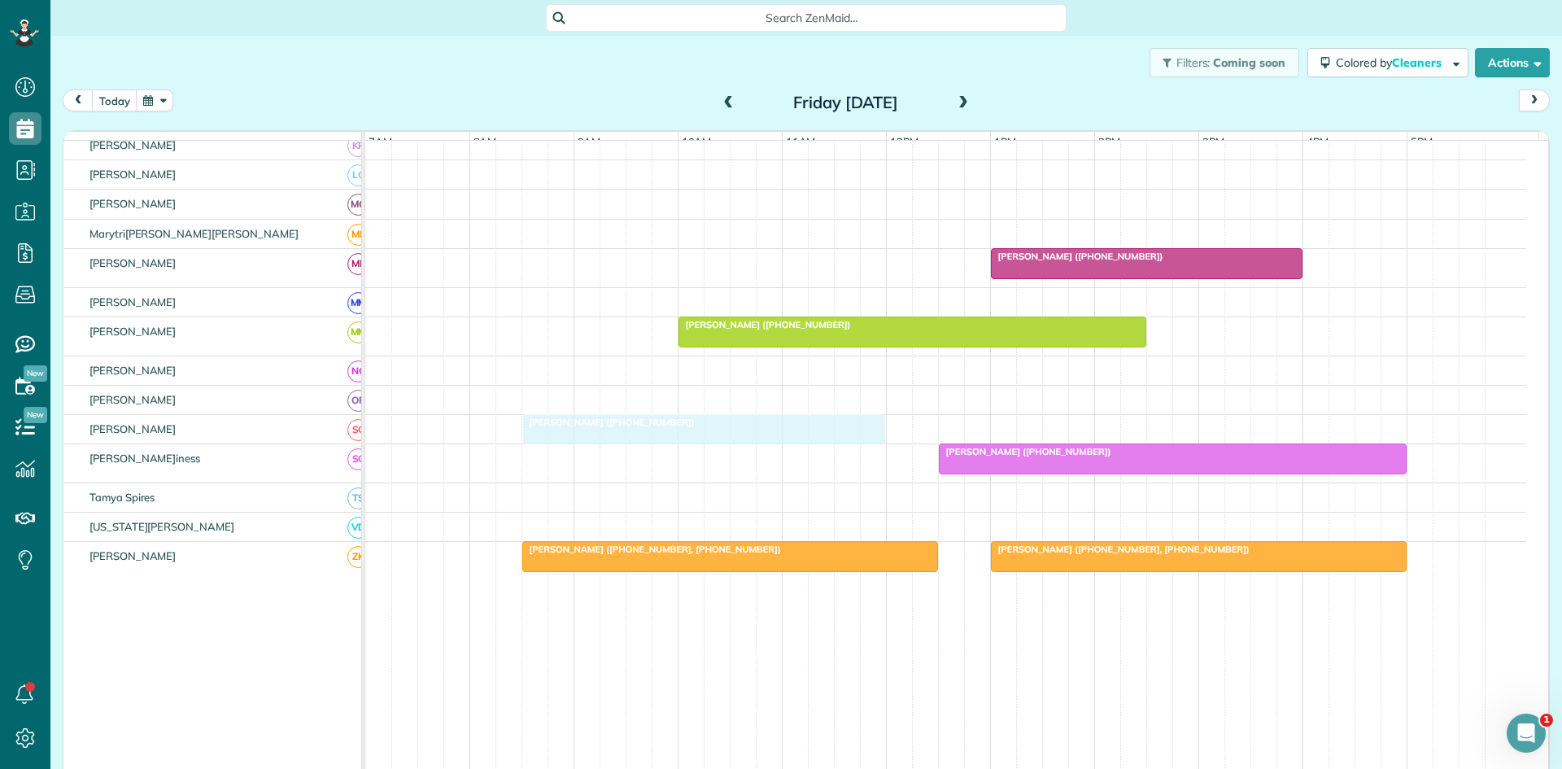
drag, startPoint x: 638, startPoint y: 271, endPoint x: 626, endPoint y: 436, distance: 165.6
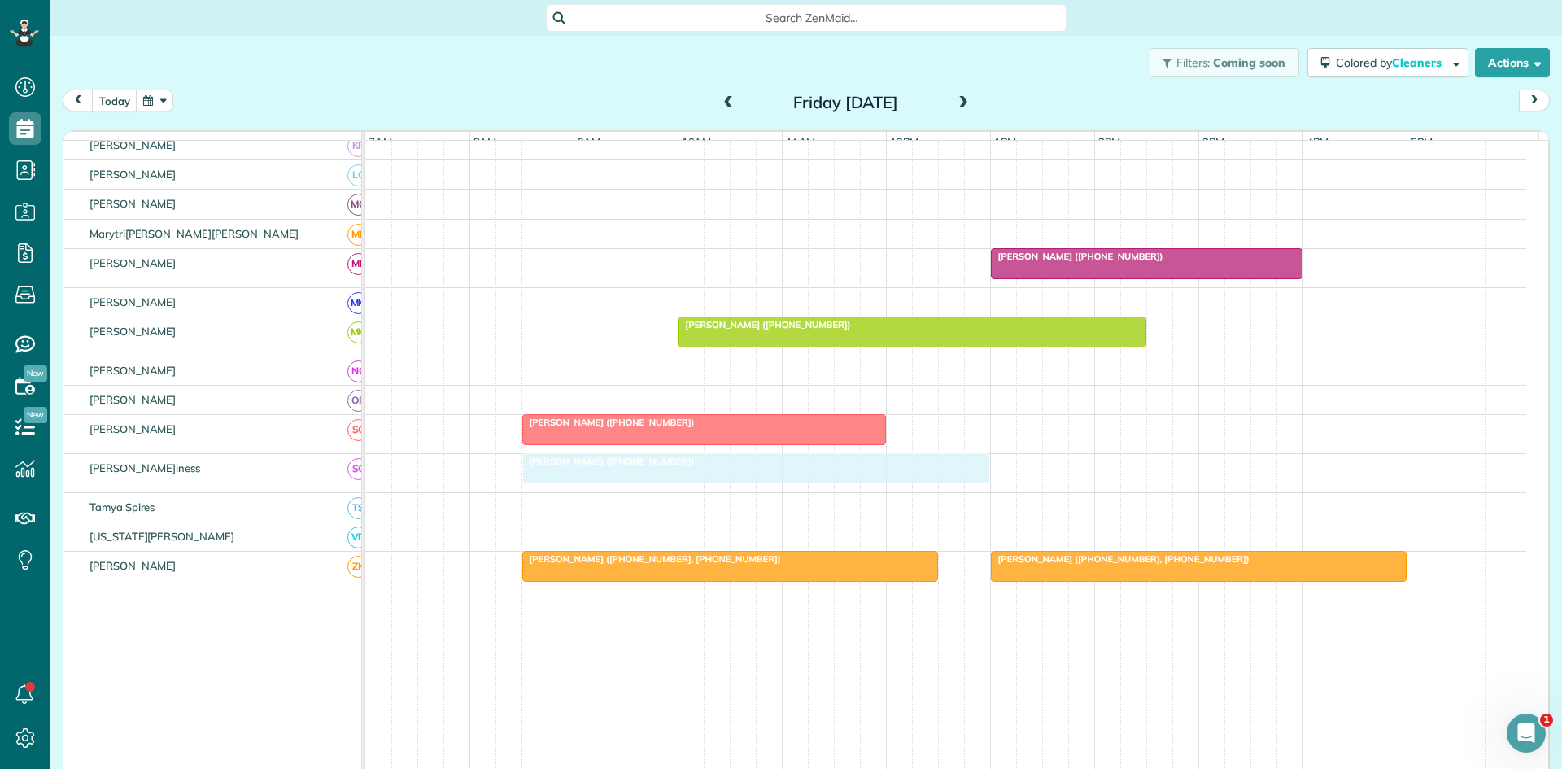
drag, startPoint x: 1128, startPoint y: 479, endPoint x: 723, endPoint y: 474, distance: 405.2
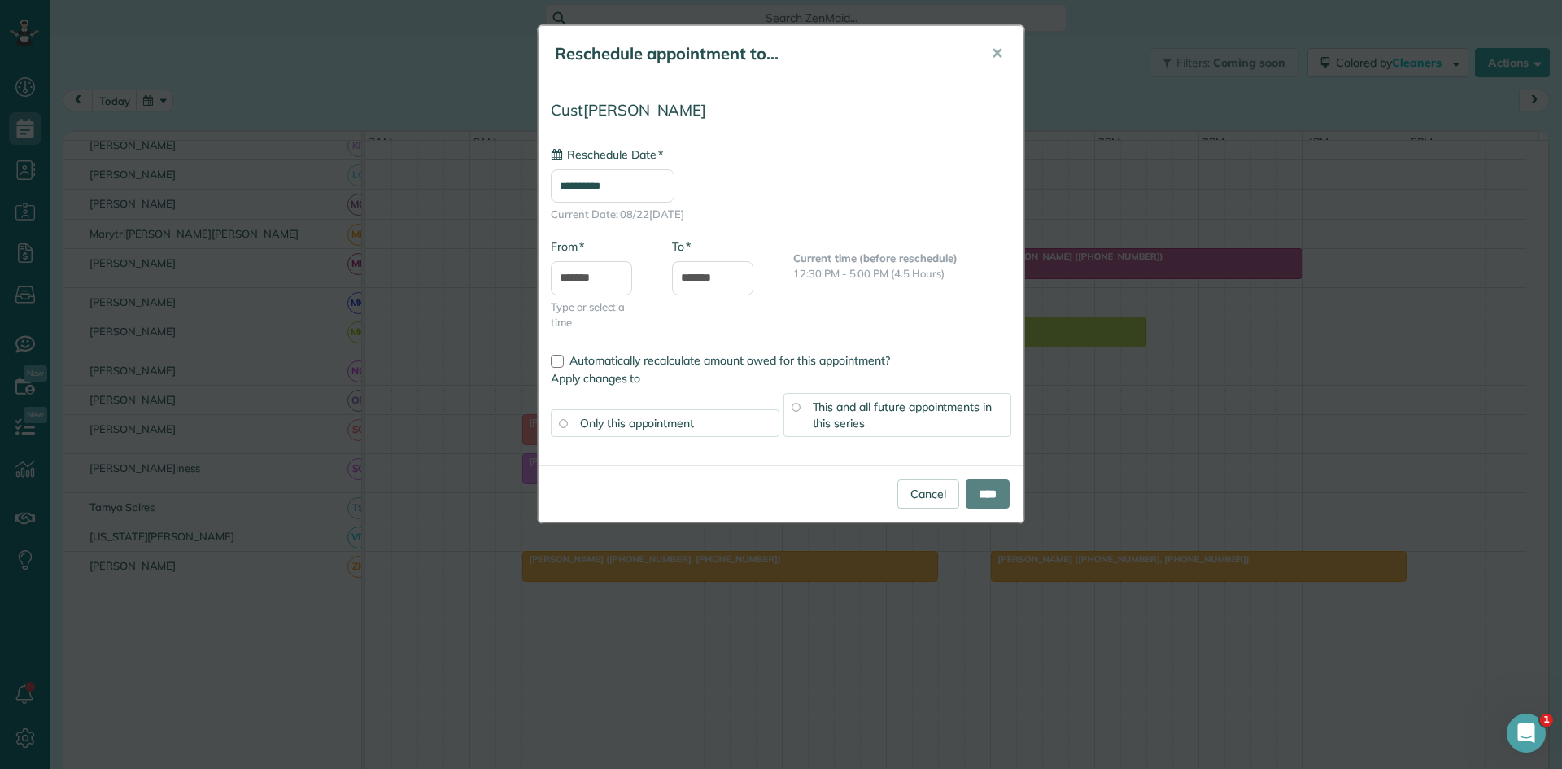
type input "**********"
click at [980, 483] on input "****" at bounding box center [988, 493] width 44 height 29
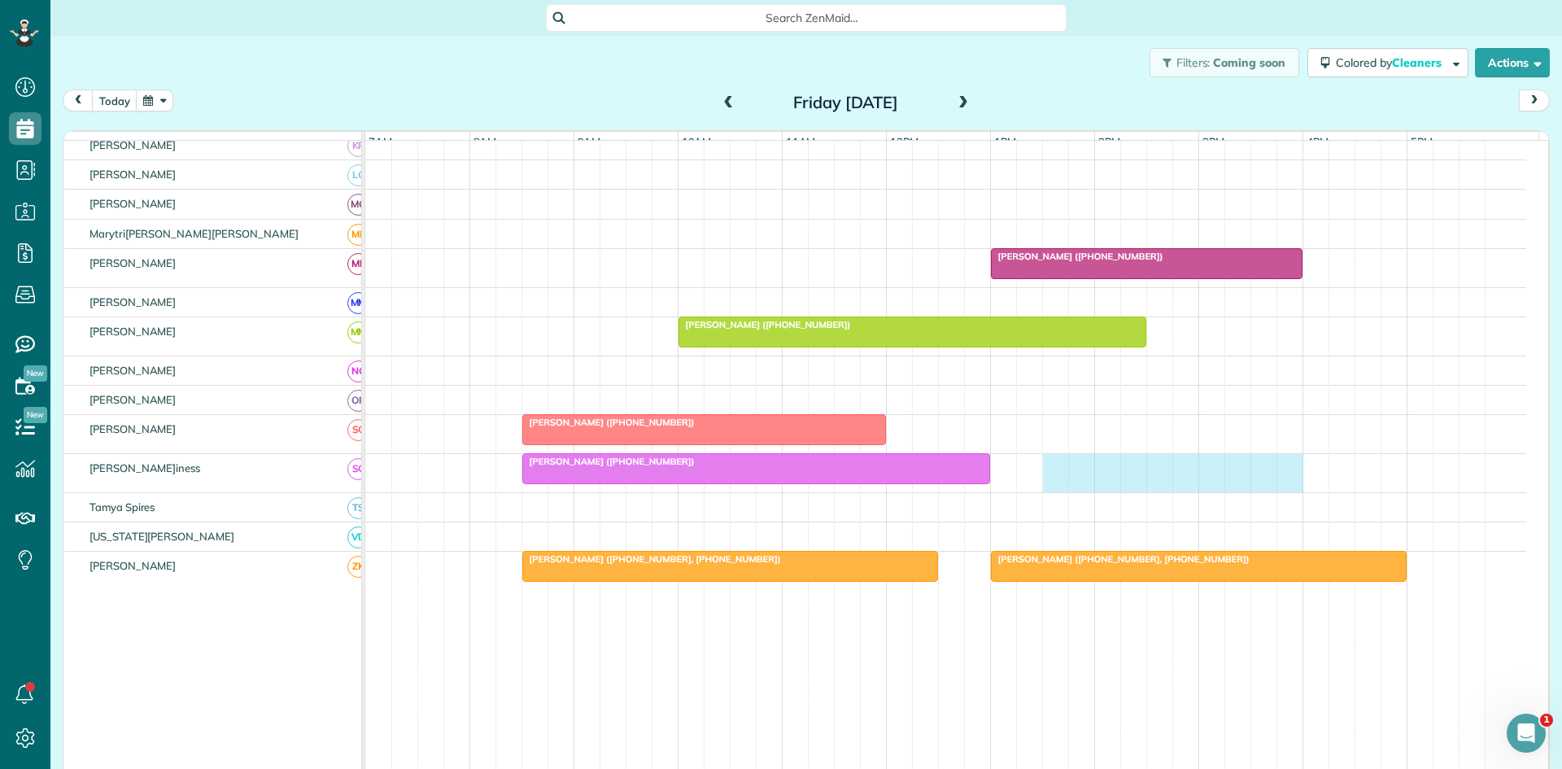
drag, startPoint x: 1057, startPoint y: 490, endPoint x: 1282, endPoint y: 472, distance: 226.1
click at [1282, 472] on div "[PERSON_NAME] ([PHONE_NUMBER])" at bounding box center [945, 473] width 1161 height 38
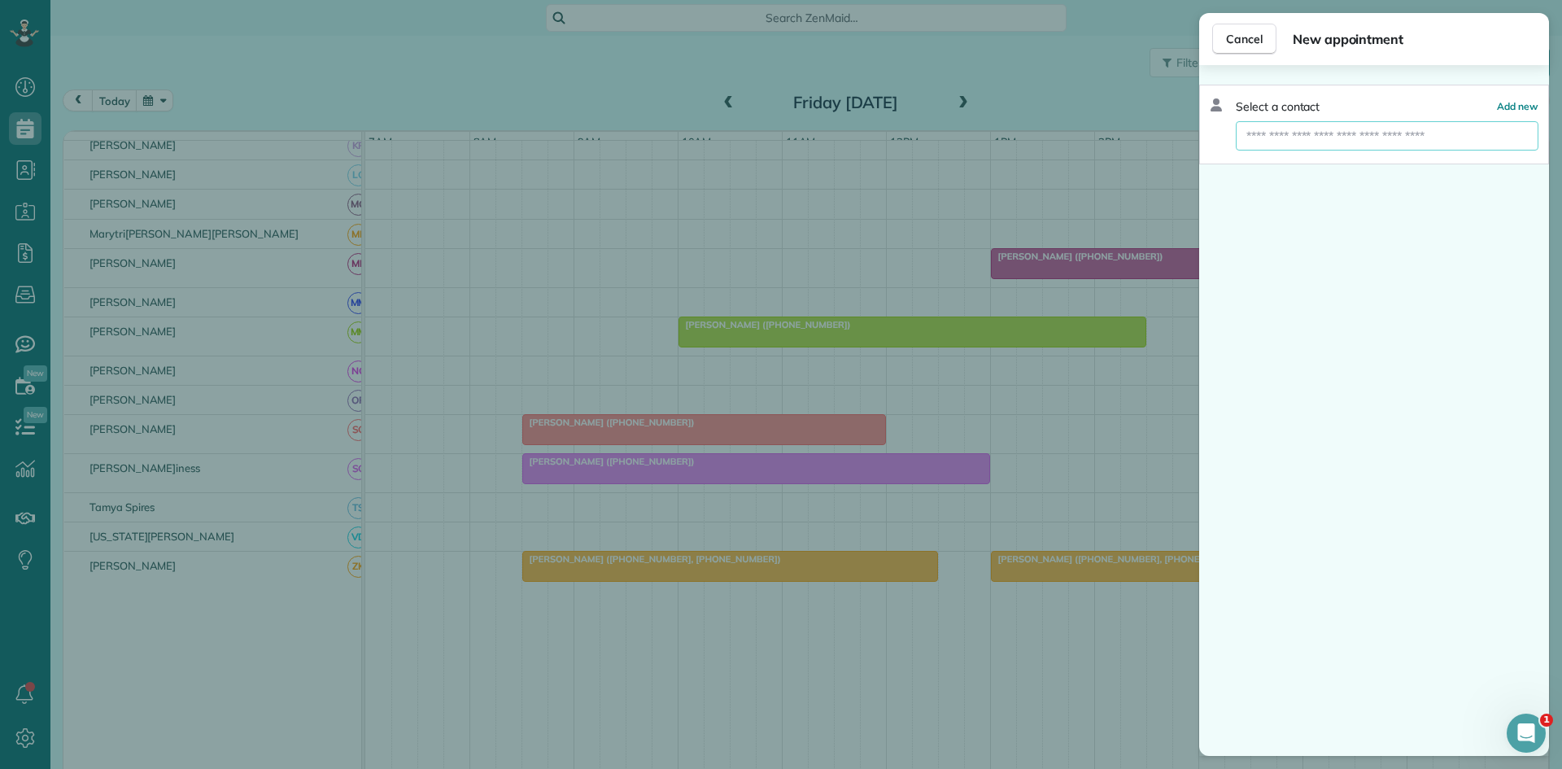
click at [1331, 148] on input "text" at bounding box center [1387, 135] width 303 height 29
type input "**********"
click at [1307, 156] on button "Inspection Ca[PERSON_NAME] about inspection s ? ? ?" at bounding box center [1387, 166] width 303 height 31
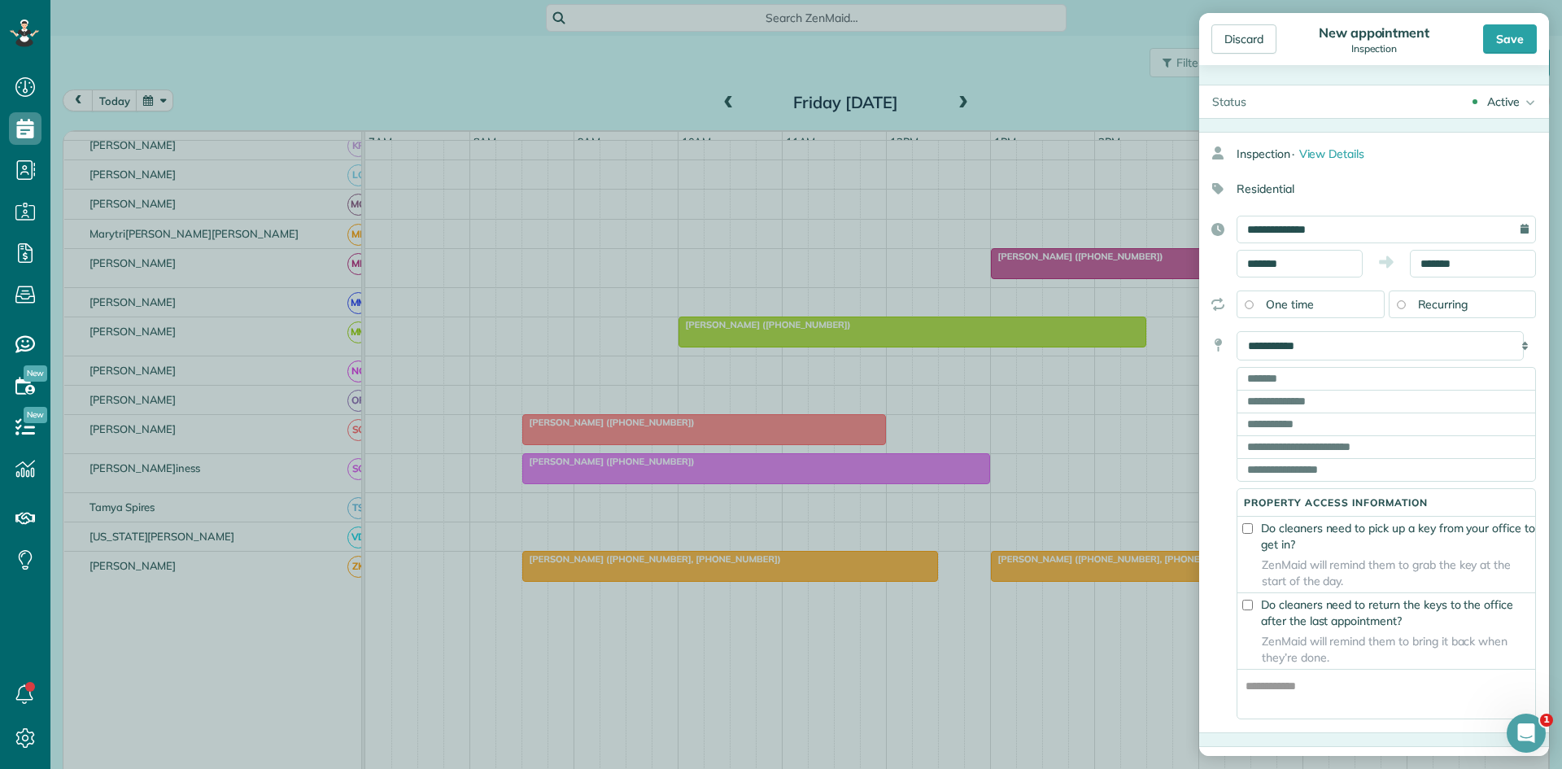
click at [1482, 36] on div "Save" at bounding box center [1485, 38] width 103 height 29
click at [1492, 42] on div "Save" at bounding box center [1510, 38] width 54 height 29
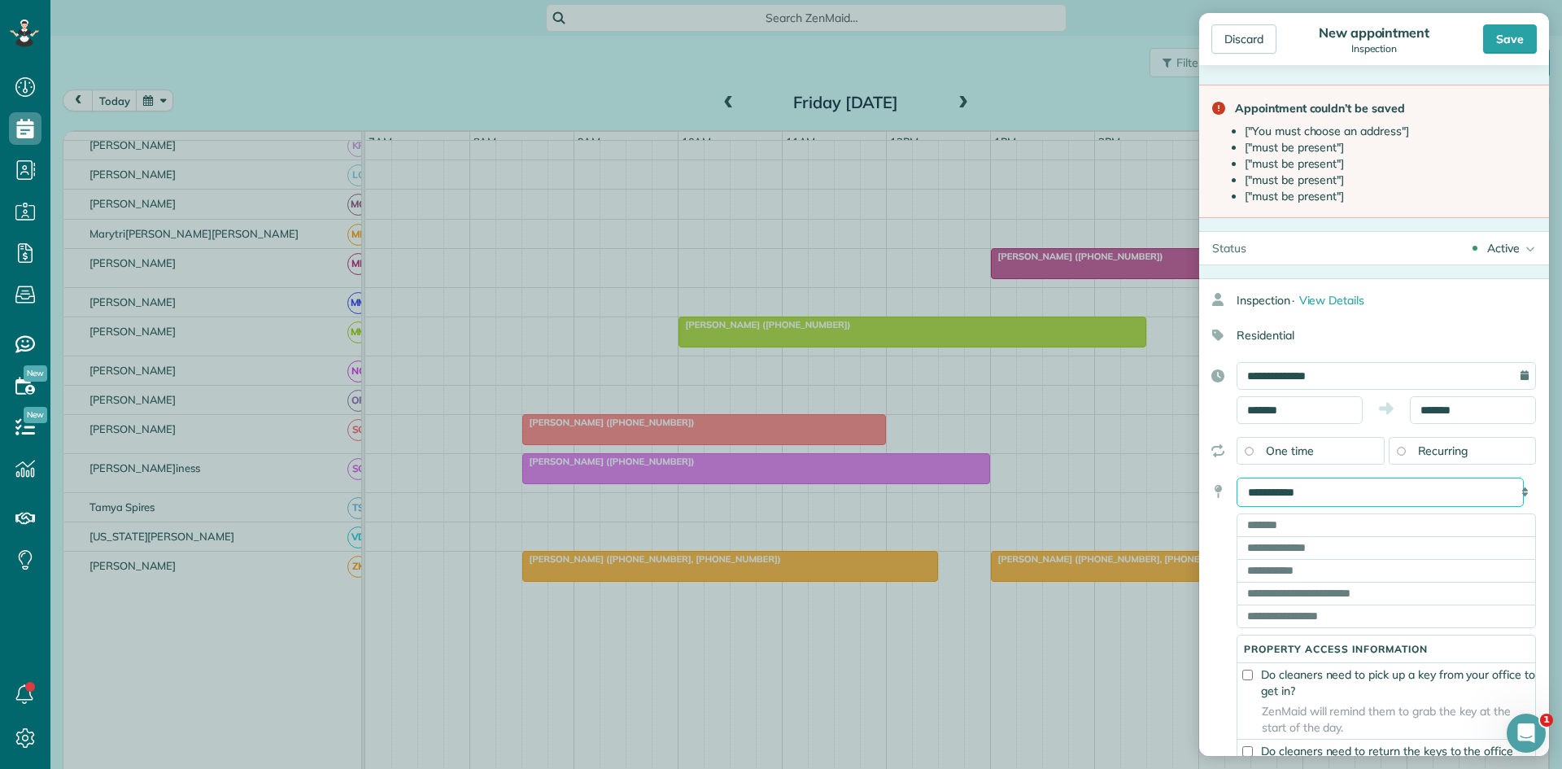
click at [1345, 491] on select "**********" at bounding box center [1380, 492] width 287 height 29
select select "*******"
click at [1237, 478] on select "**********" at bounding box center [1380, 492] width 287 height 29
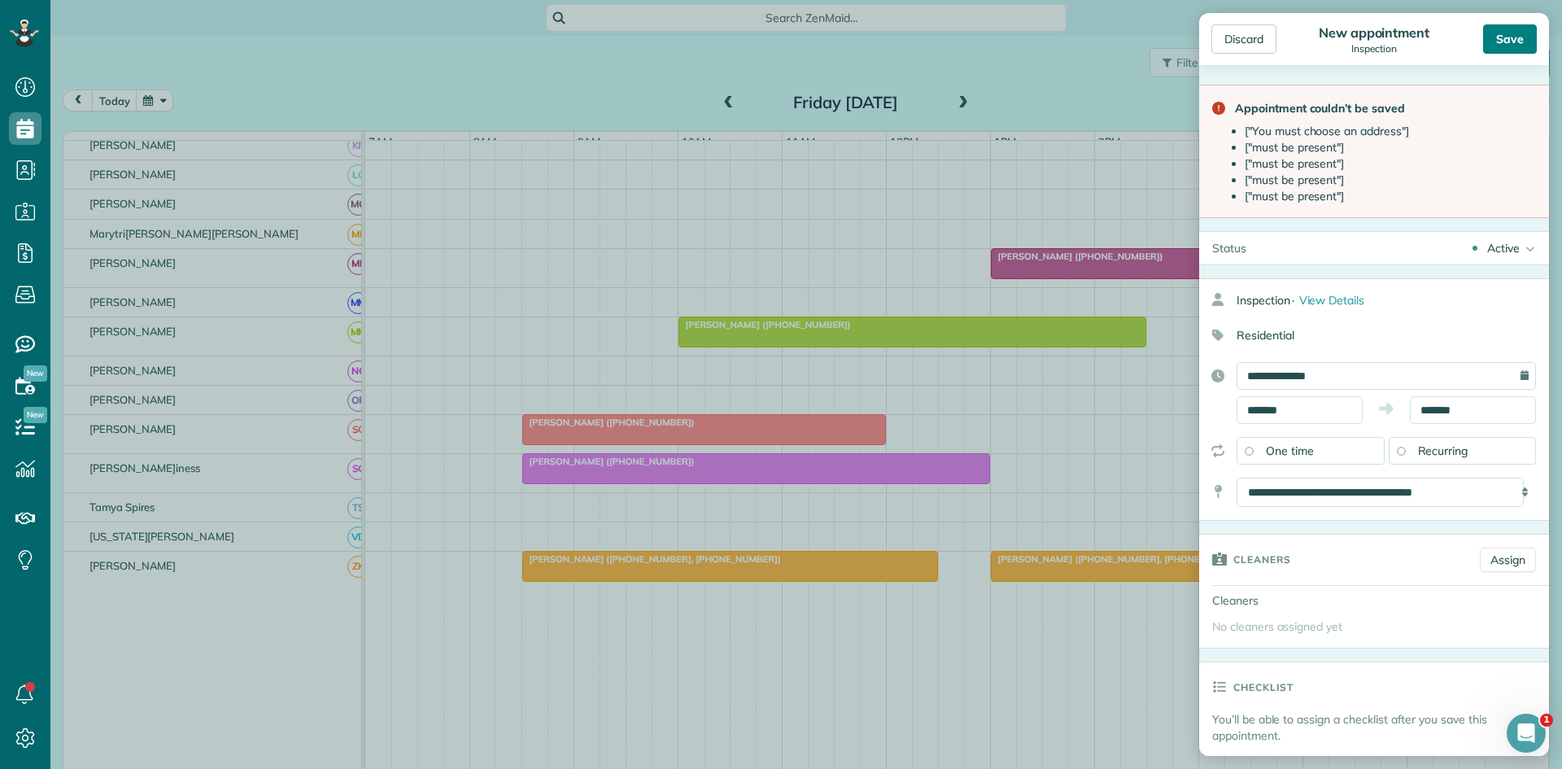
click at [1501, 47] on div "Save" at bounding box center [1510, 38] width 54 height 29
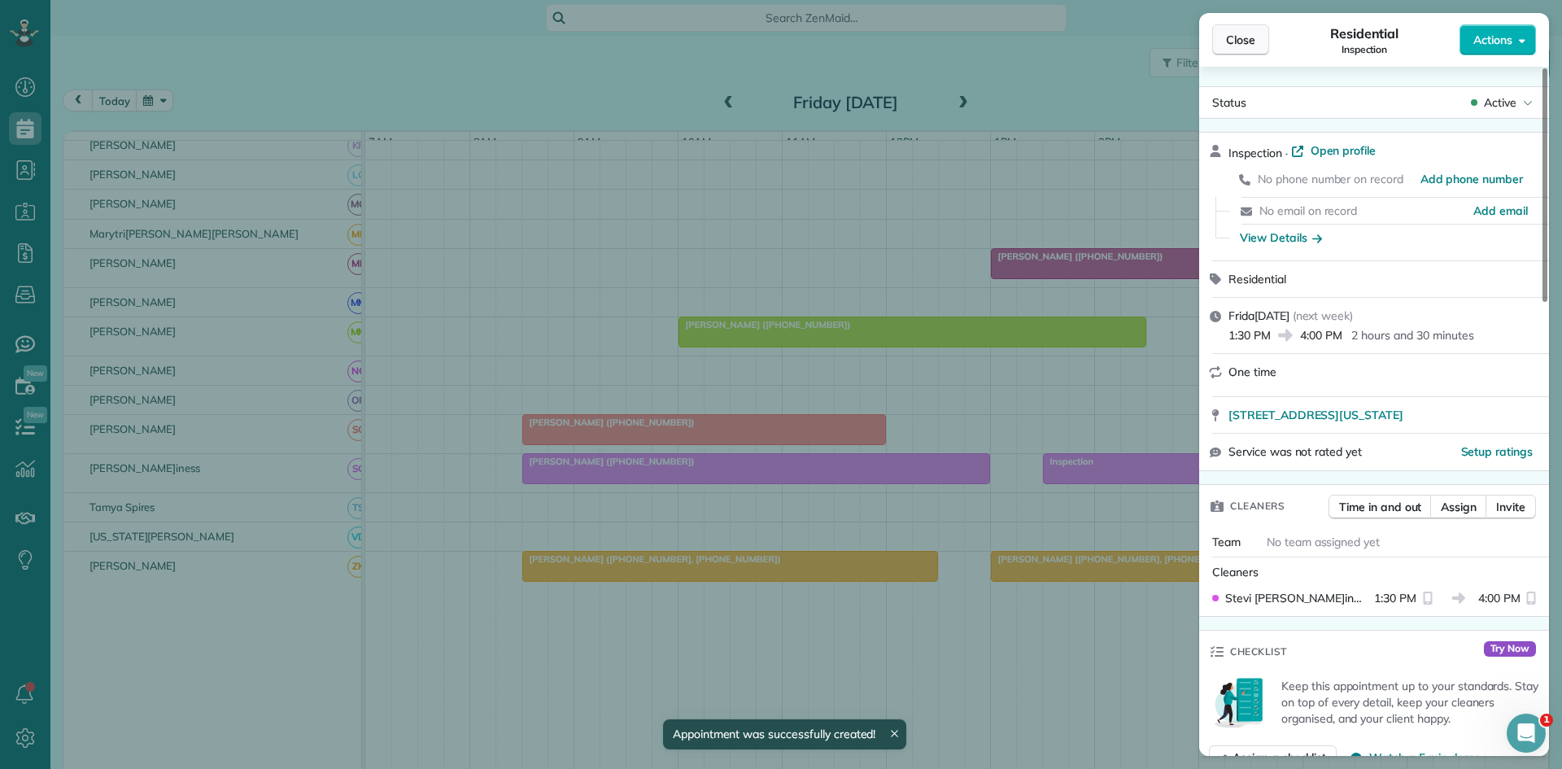
click at [1222, 41] on button "Close" at bounding box center [1240, 39] width 57 height 31
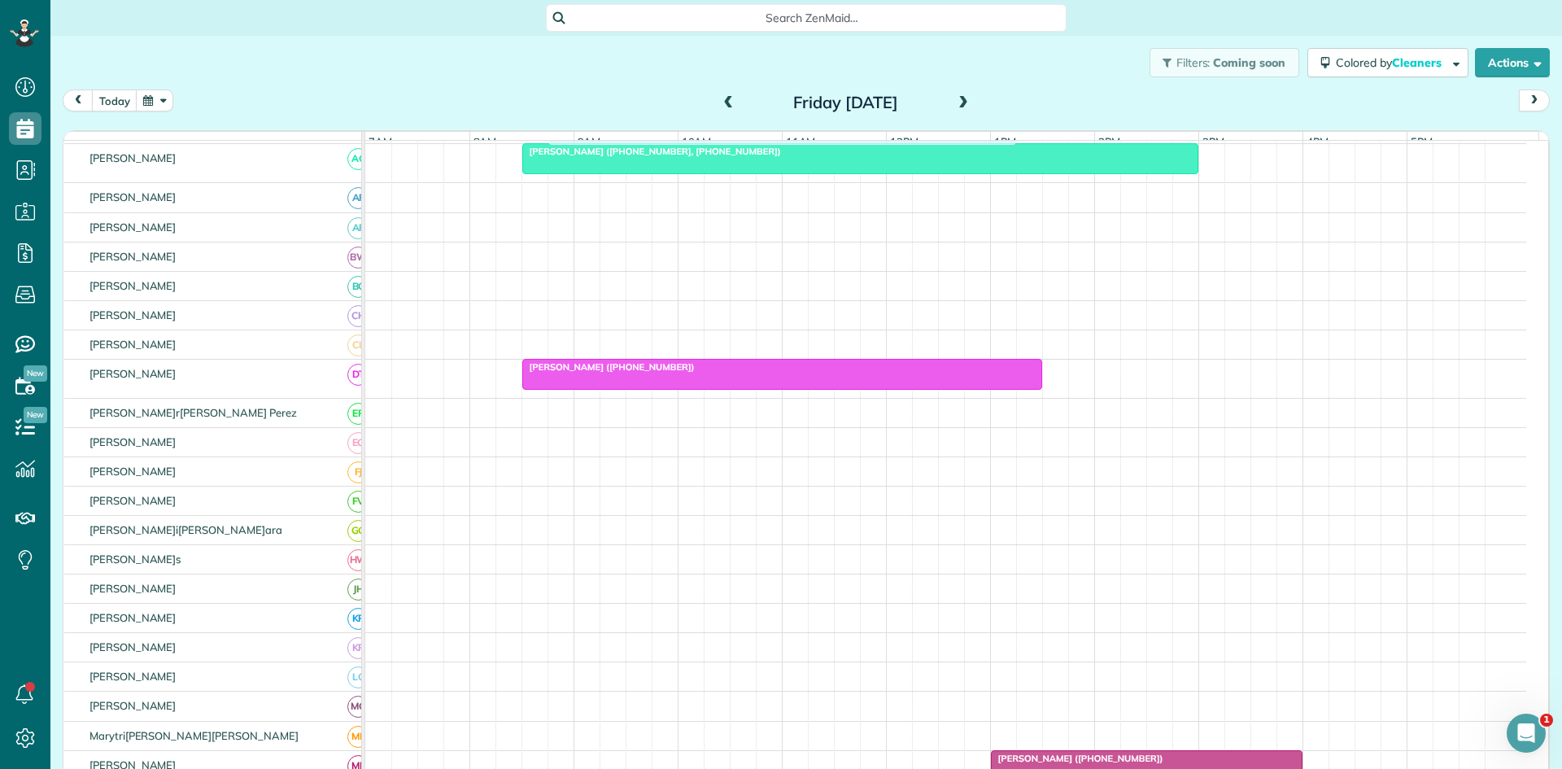
scroll to position [814, 0]
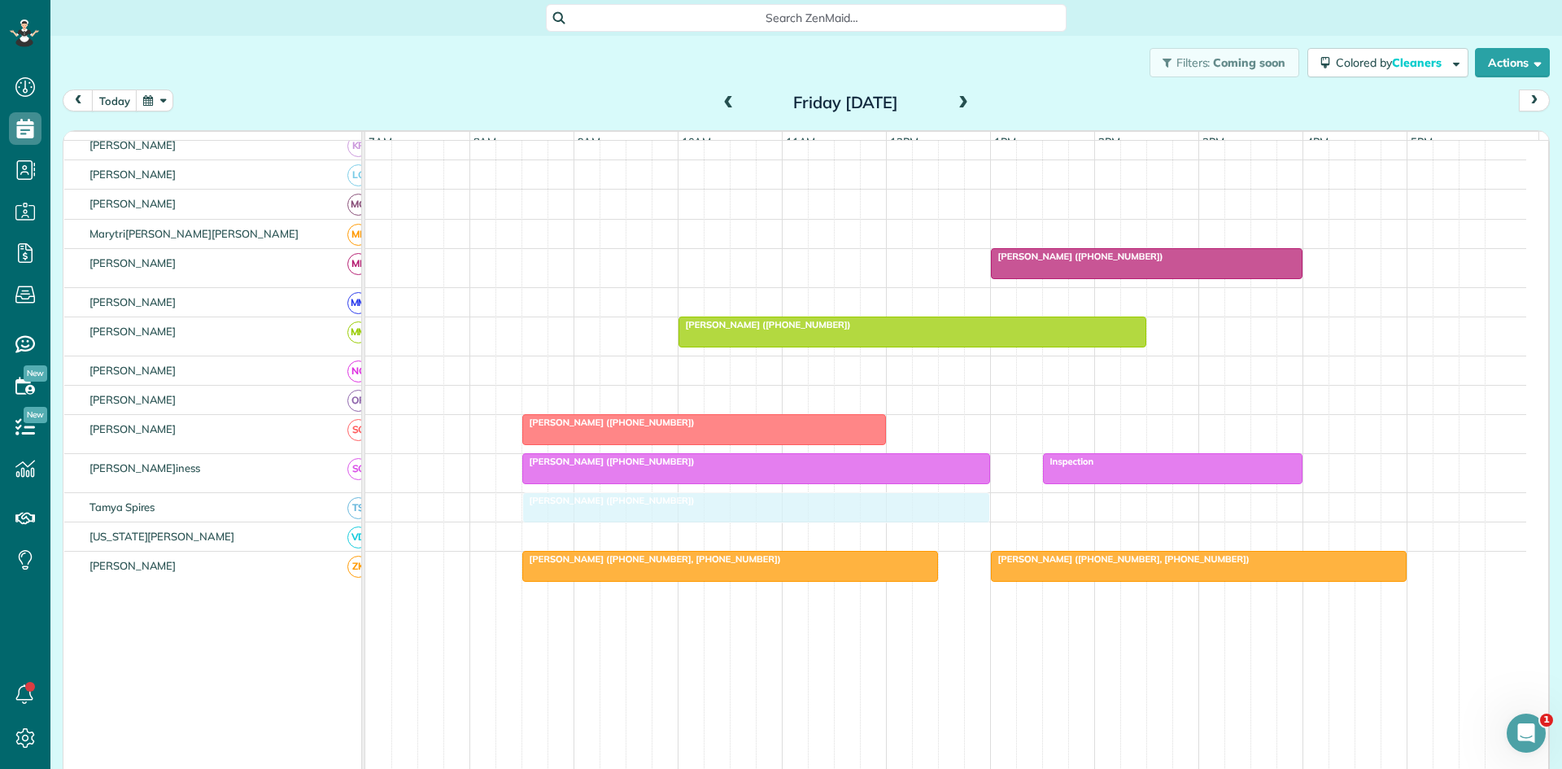
drag, startPoint x: 609, startPoint y: 224, endPoint x: 604, endPoint y: 519, distance: 295.4
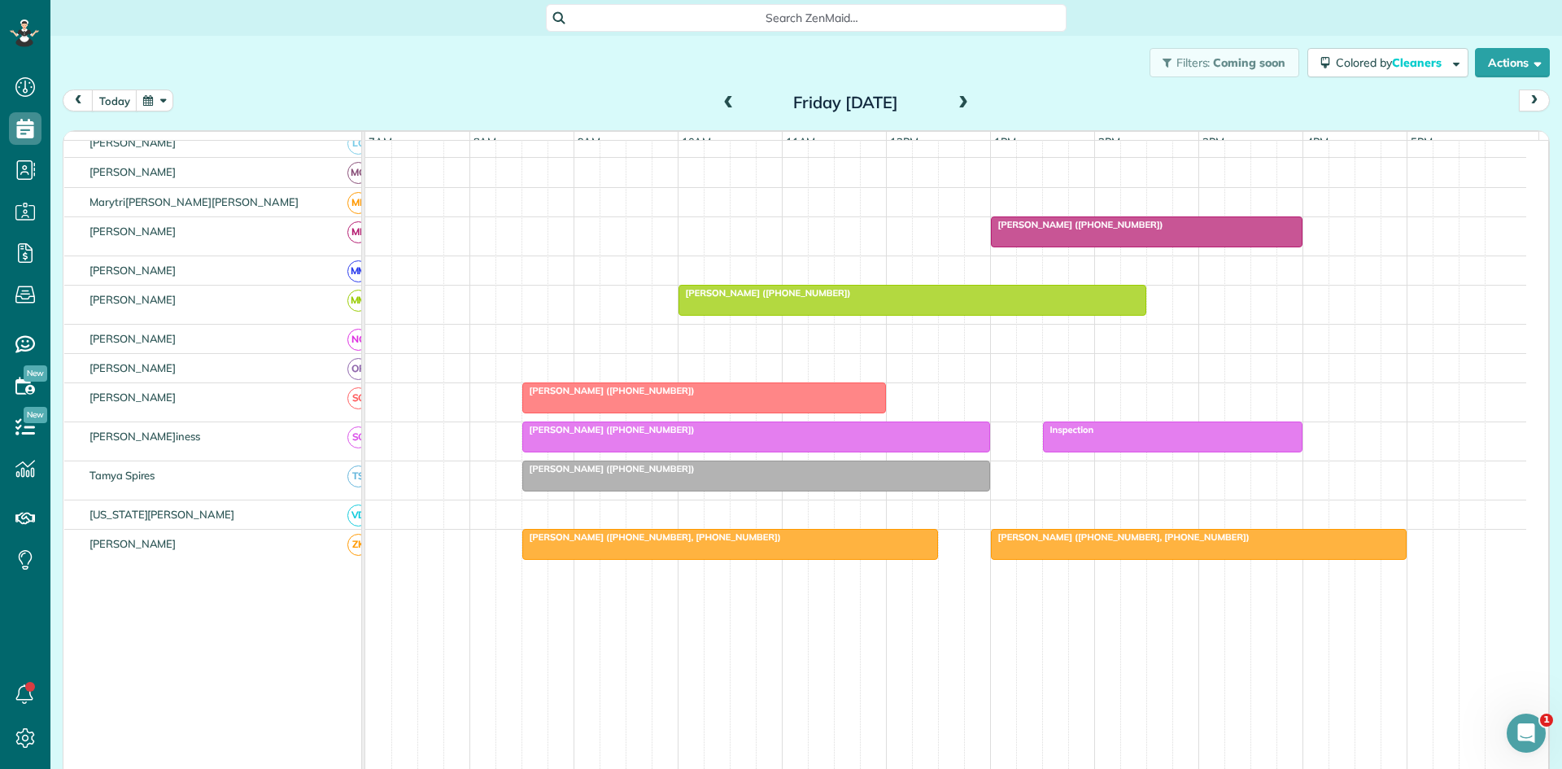
scroll to position [782, 0]
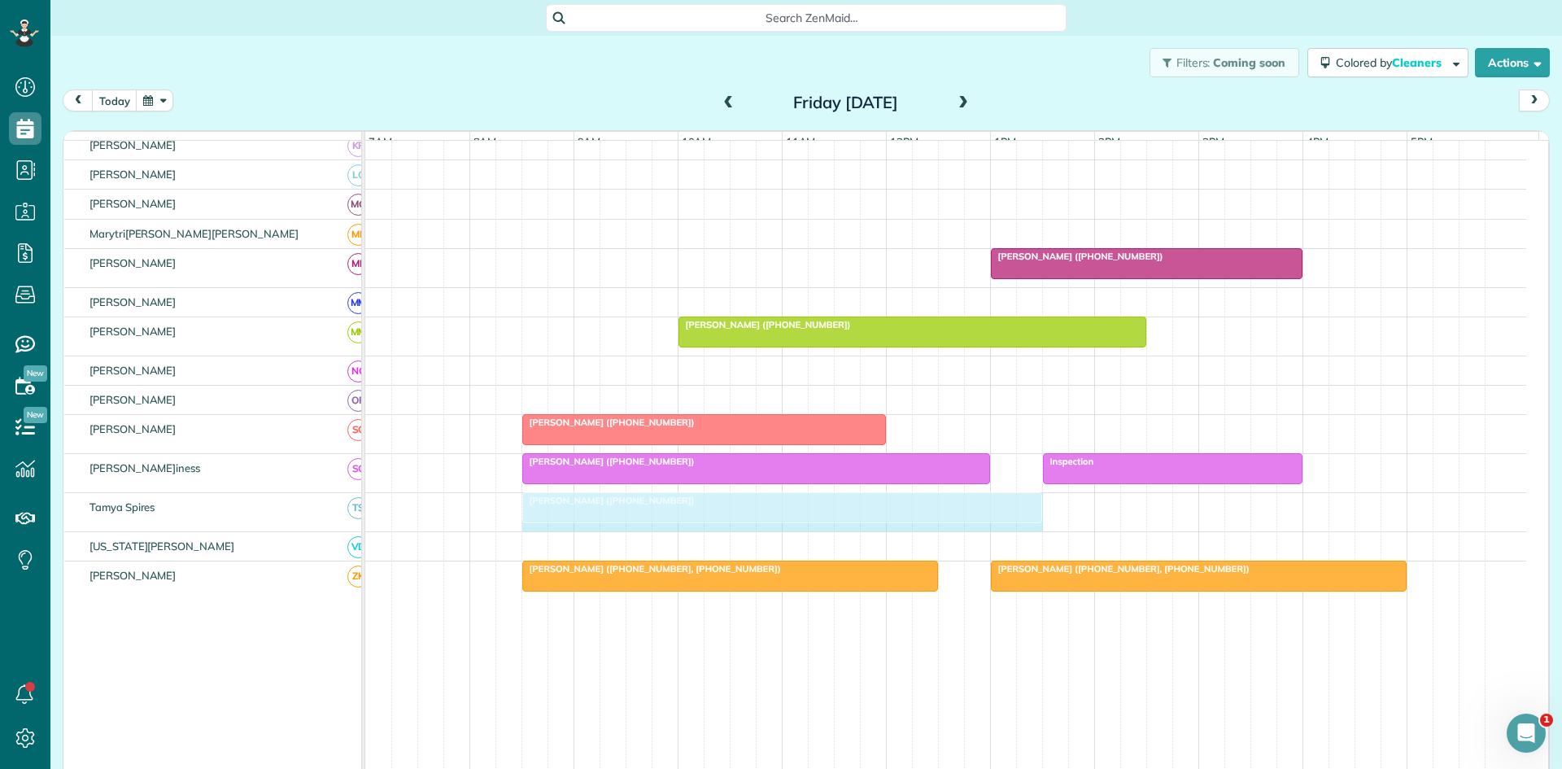
drag, startPoint x: 984, startPoint y: 522, endPoint x: 1023, endPoint y: 522, distance: 38.2
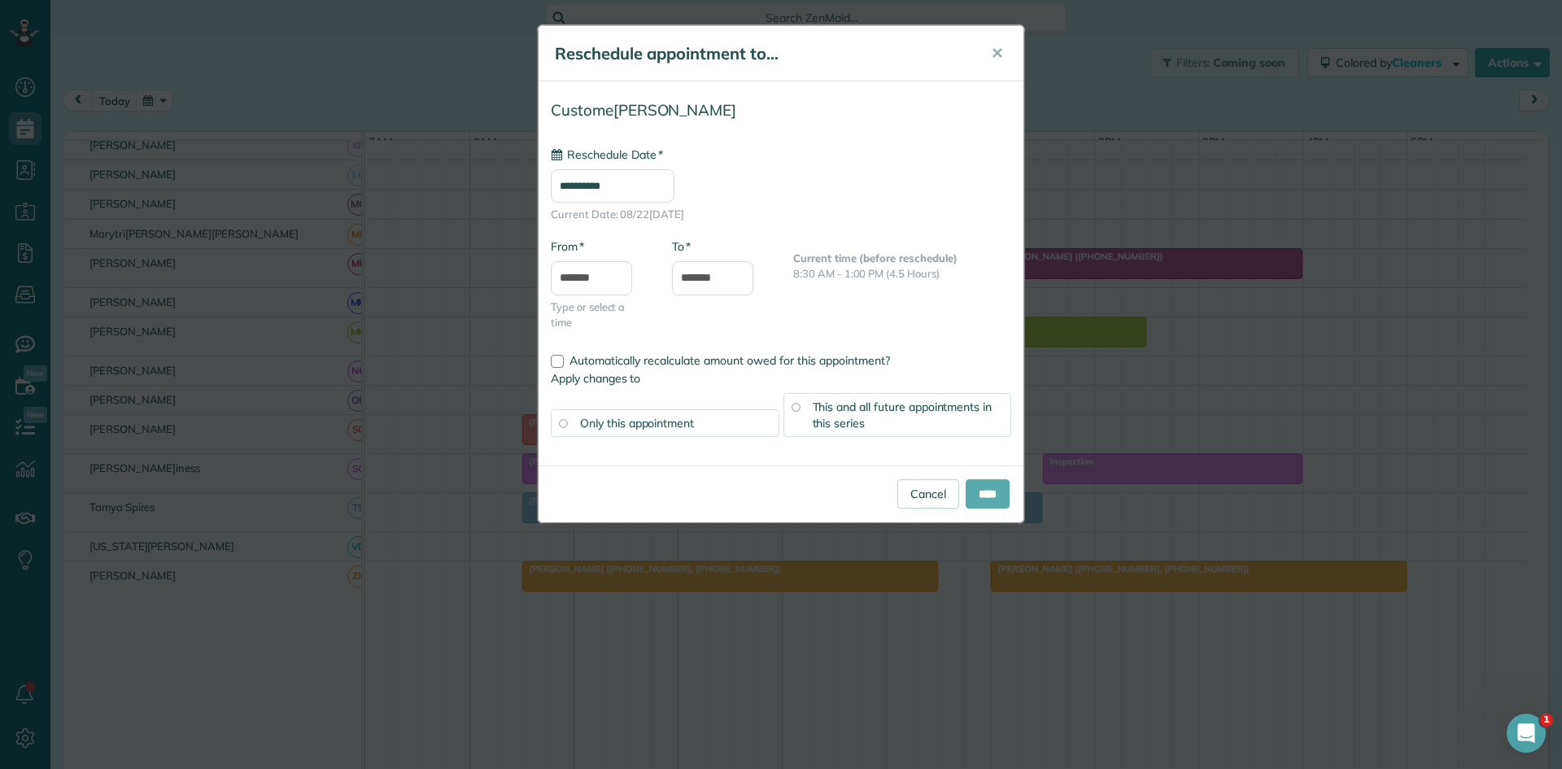
type input "**********"
click at [987, 495] on input "****" at bounding box center [988, 493] width 44 height 29
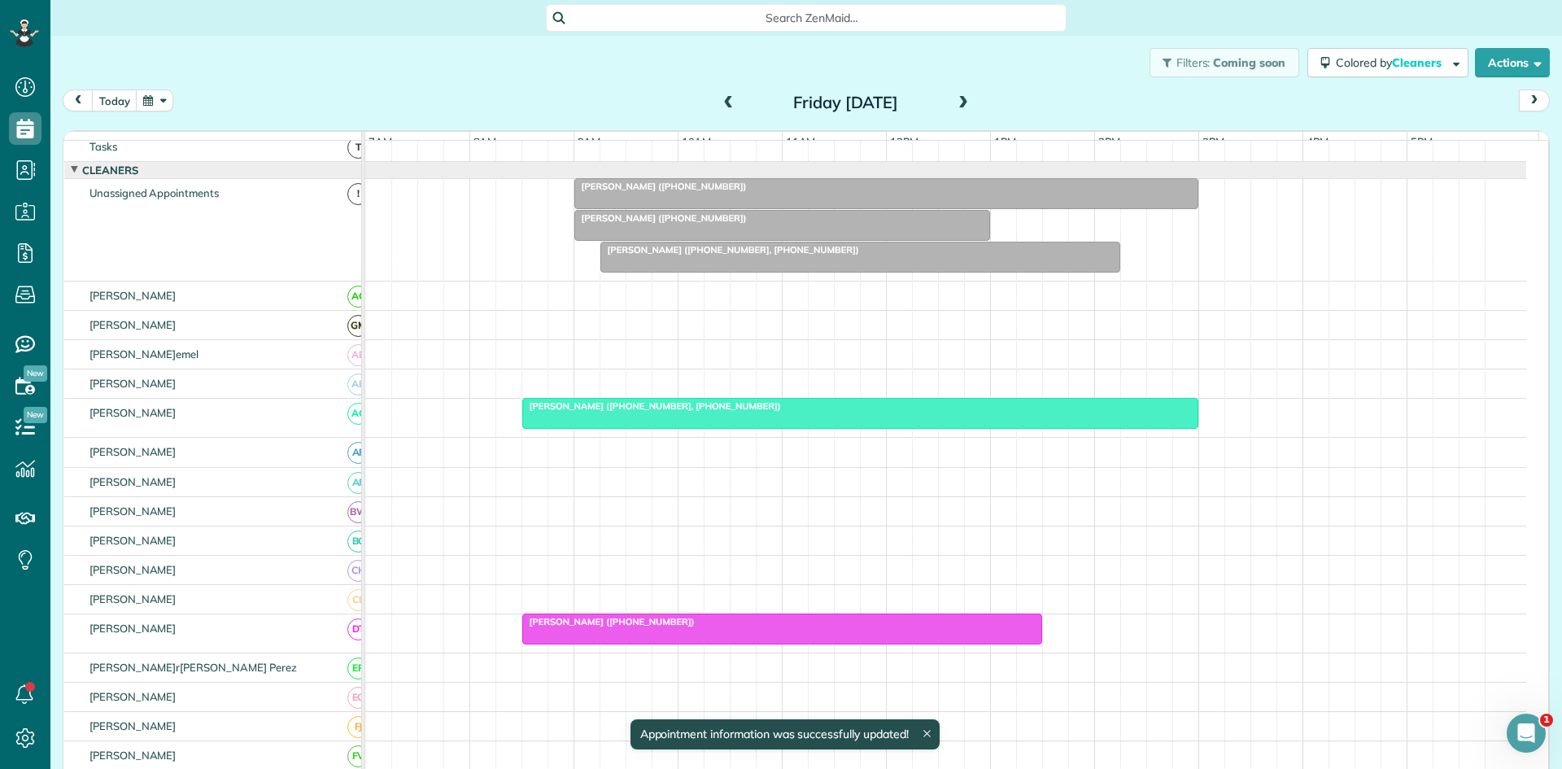
scroll to position [0, 0]
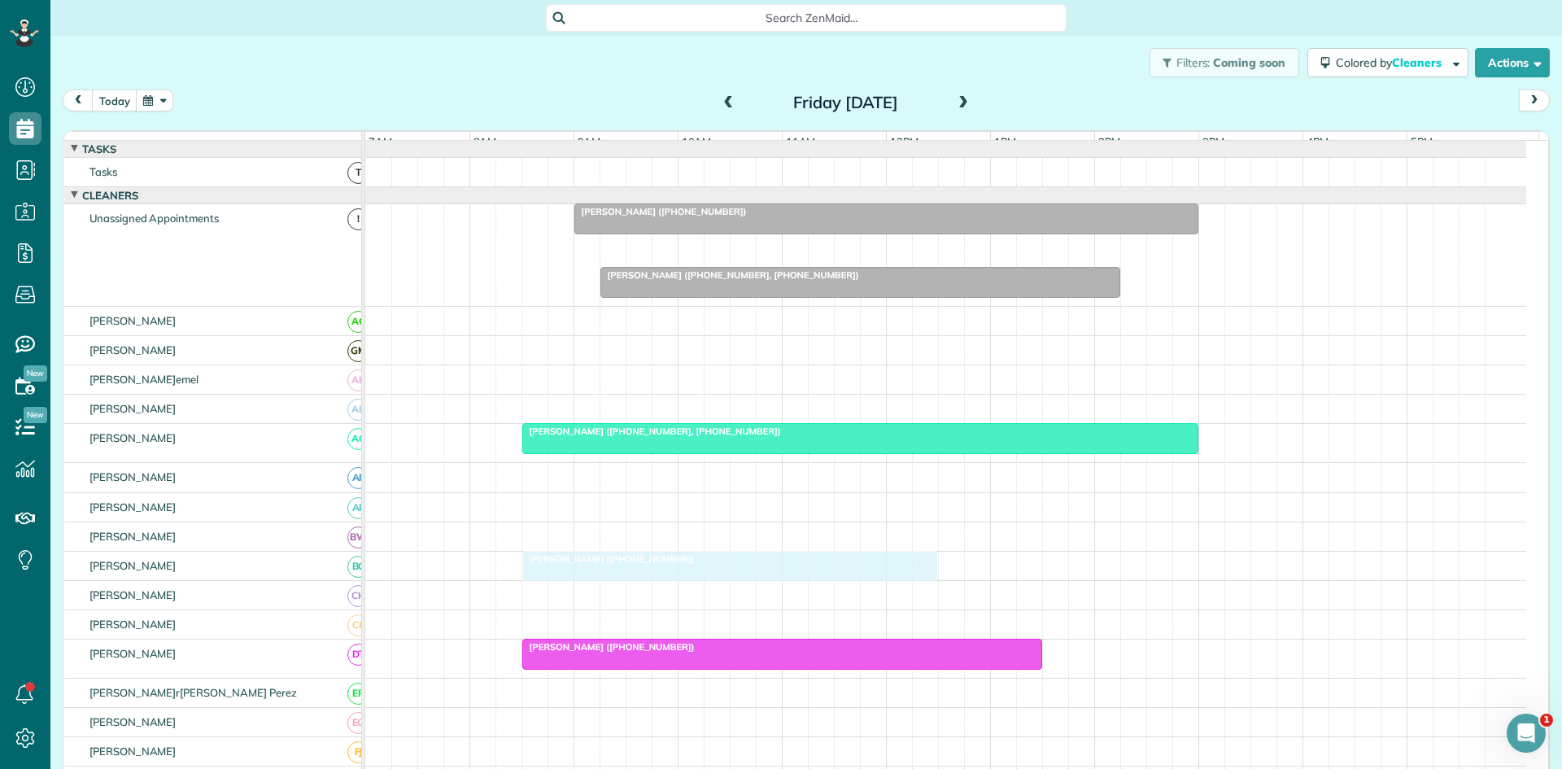
drag, startPoint x: 674, startPoint y: 248, endPoint x: 616, endPoint y: 559, distance: 316.1
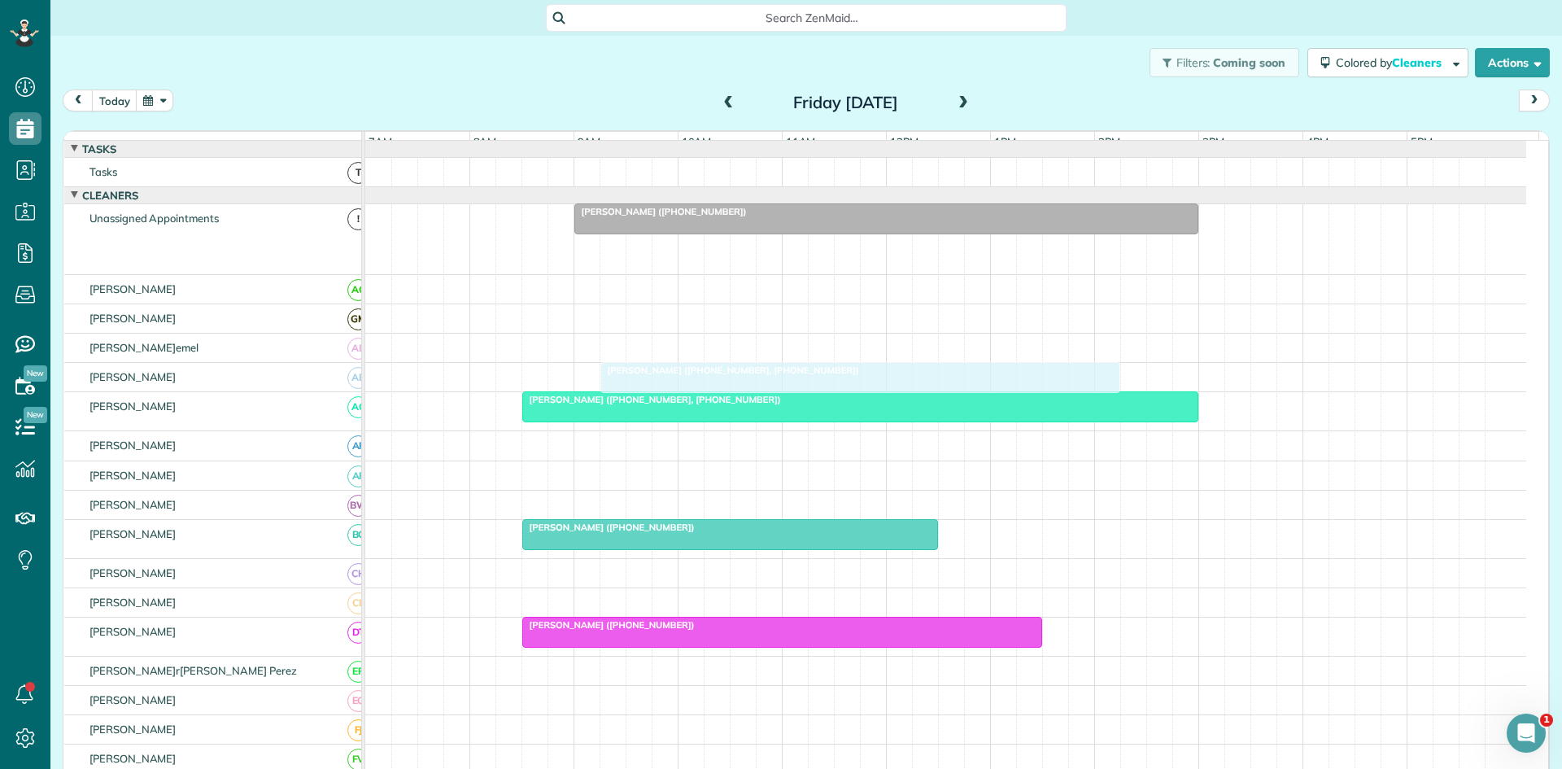
drag, startPoint x: 651, startPoint y: 257, endPoint x: 653, endPoint y: 373, distance: 116.4
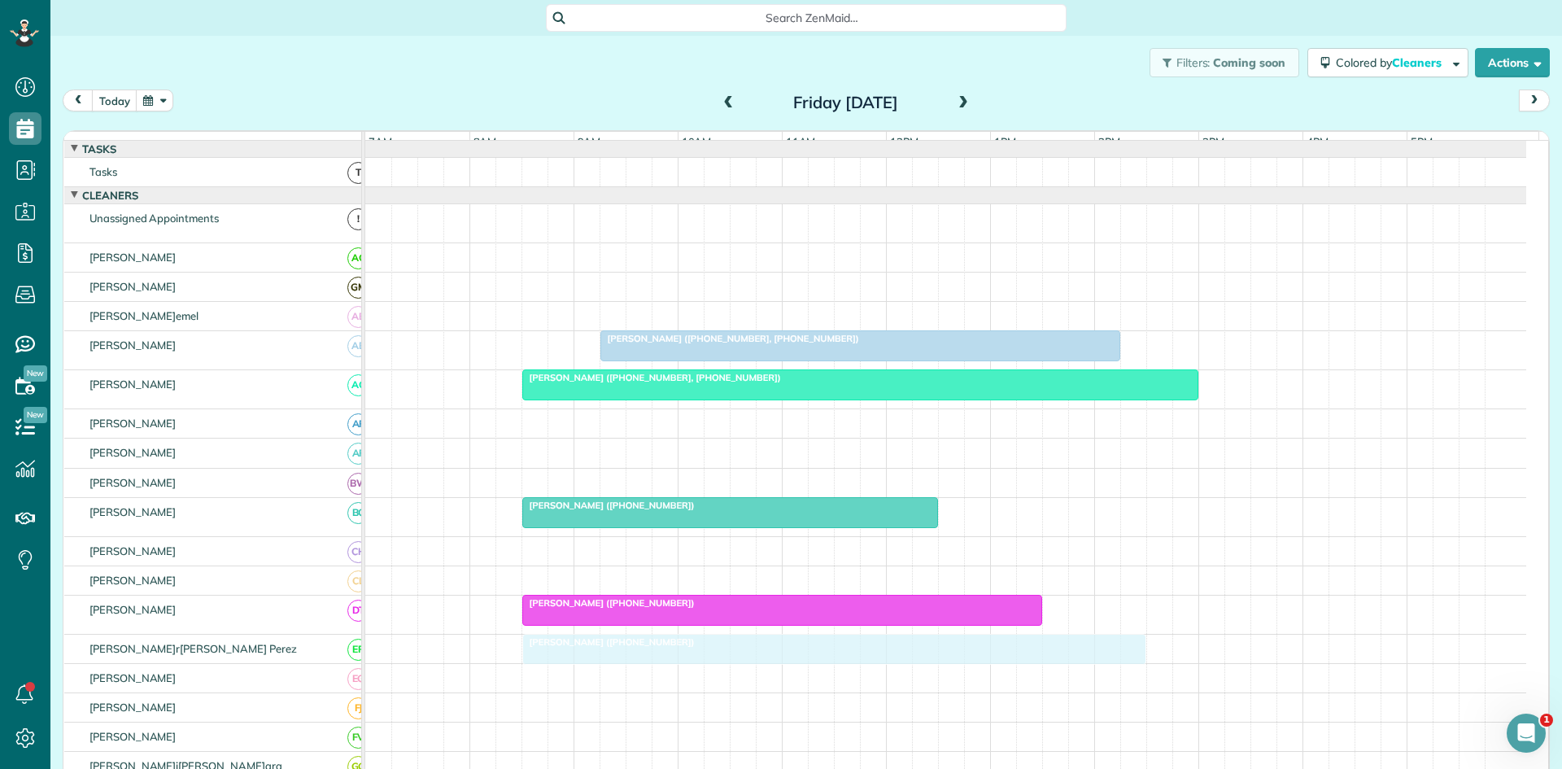
drag, startPoint x: 828, startPoint y: 230, endPoint x: 770, endPoint y: 647, distance: 420.6
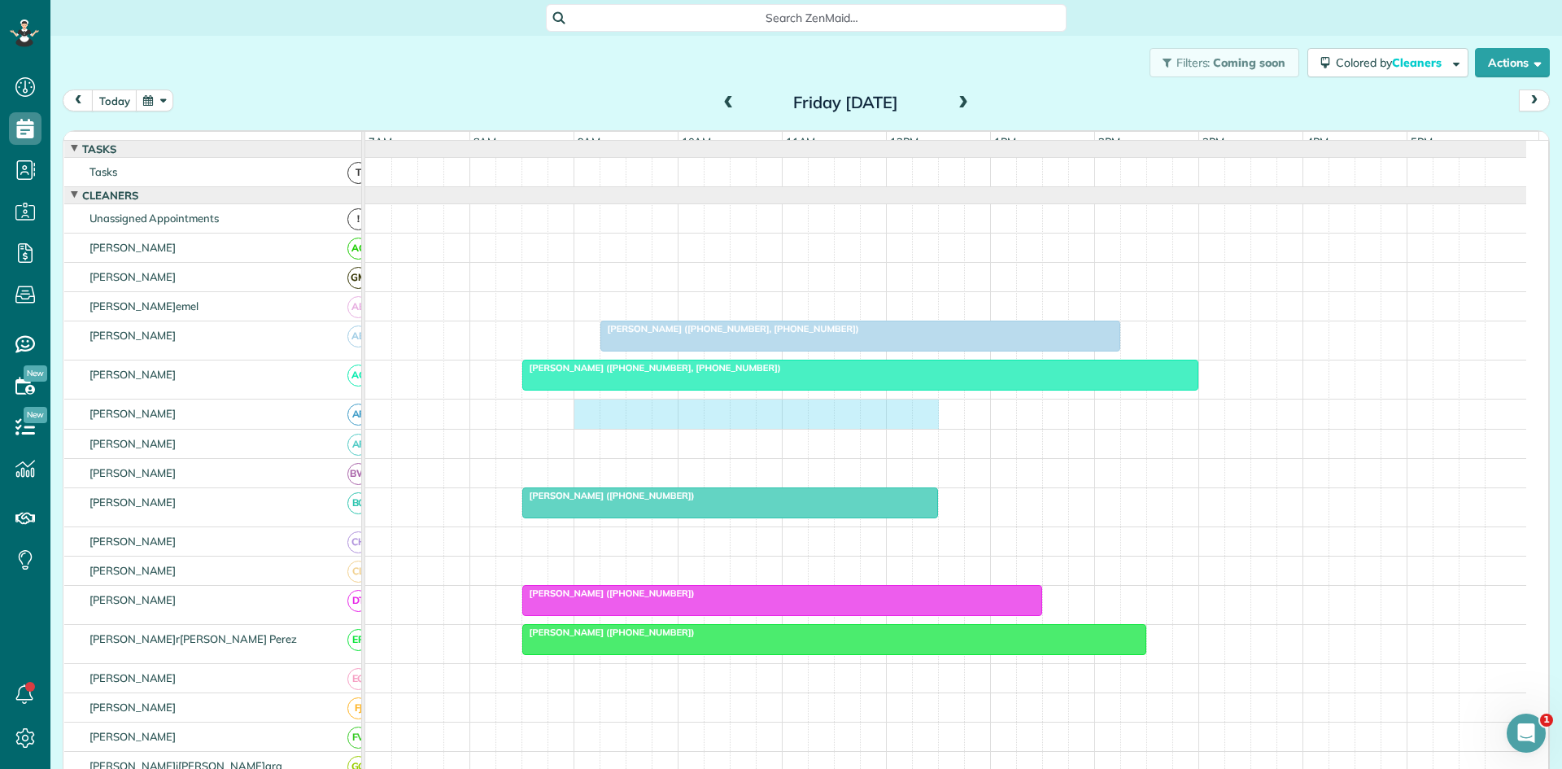
drag, startPoint x: 584, startPoint y: 427, endPoint x: 915, endPoint y: 429, distance: 331.1
click at [915, 428] on div at bounding box center [945, 413] width 1161 height 28
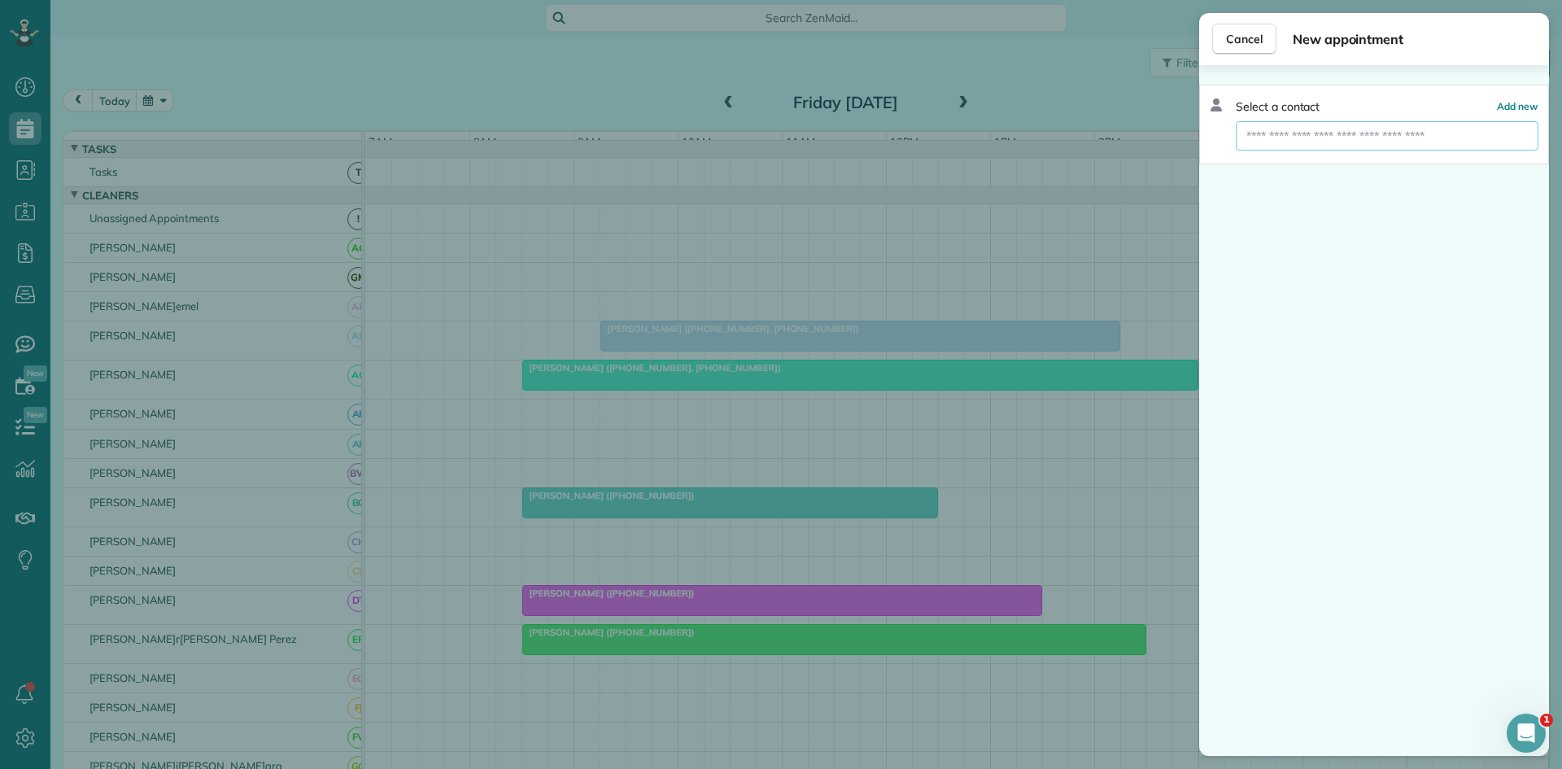
click at [1338, 132] on input "text" at bounding box center [1387, 135] width 303 height 29
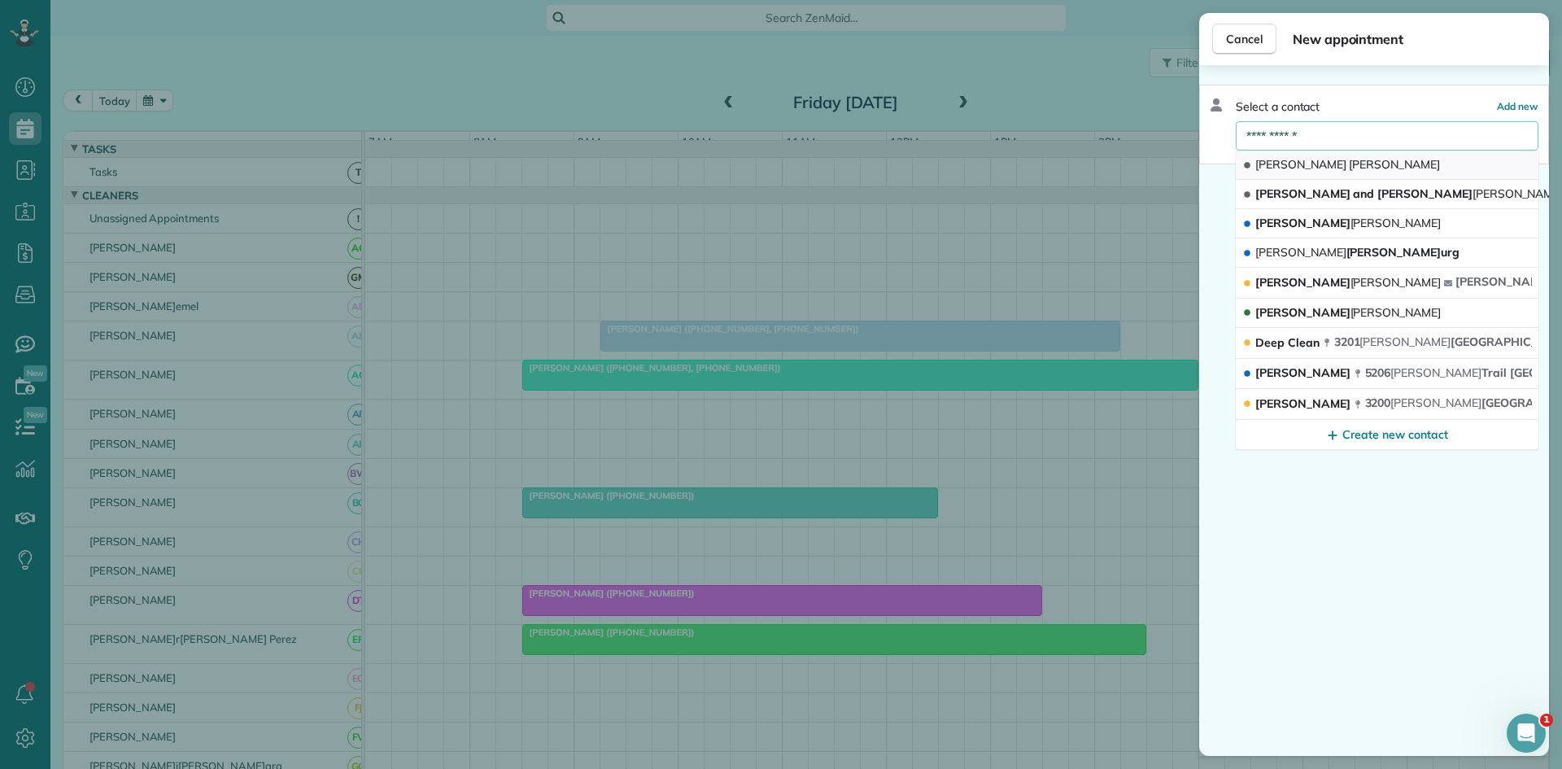
type input "**********"
click at [1329, 156] on button "[PERSON_NAME]" at bounding box center [1387, 165] width 303 height 29
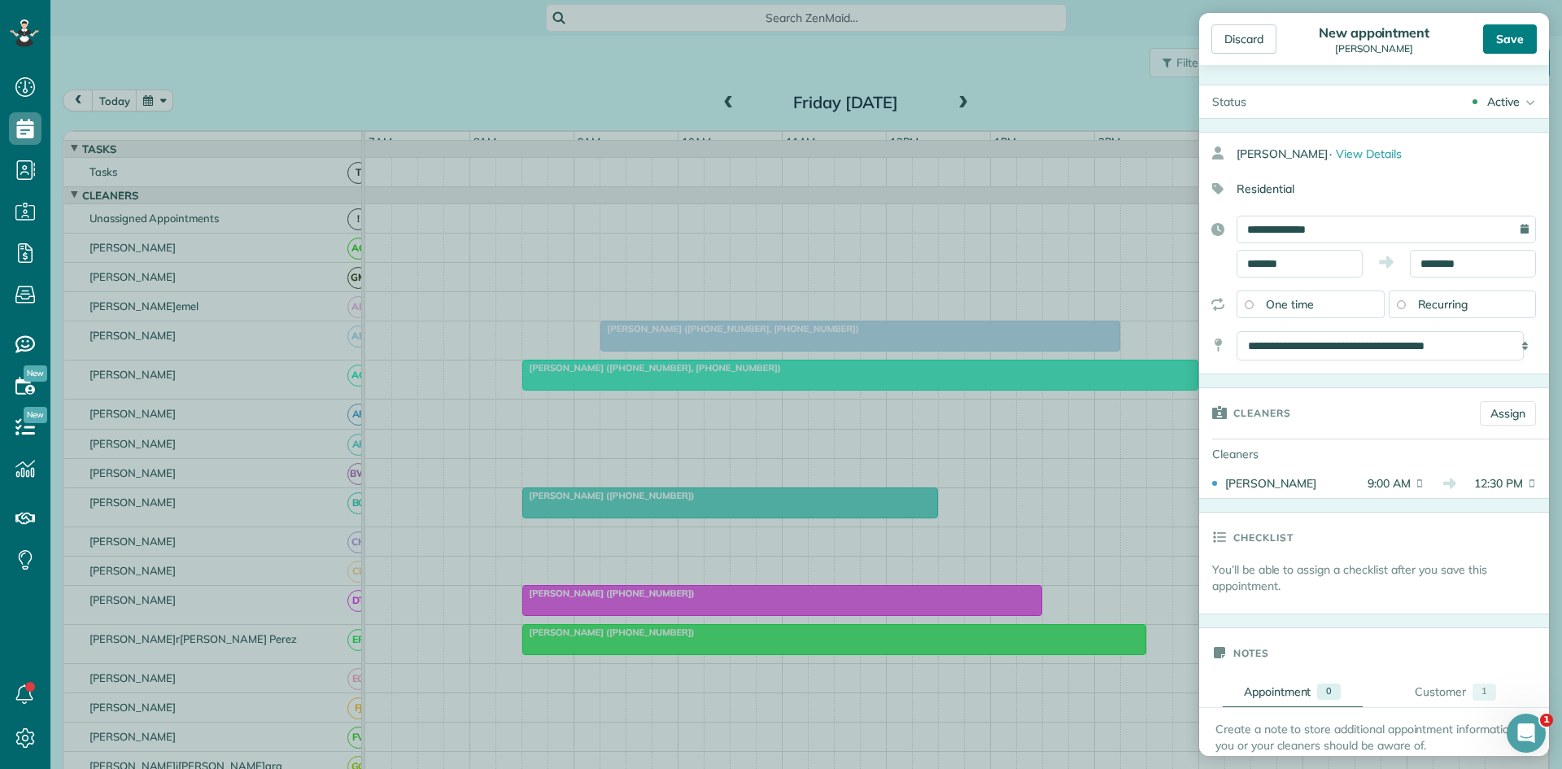
click at [1520, 51] on div "Save" at bounding box center [1510, 38] width 54 height 29
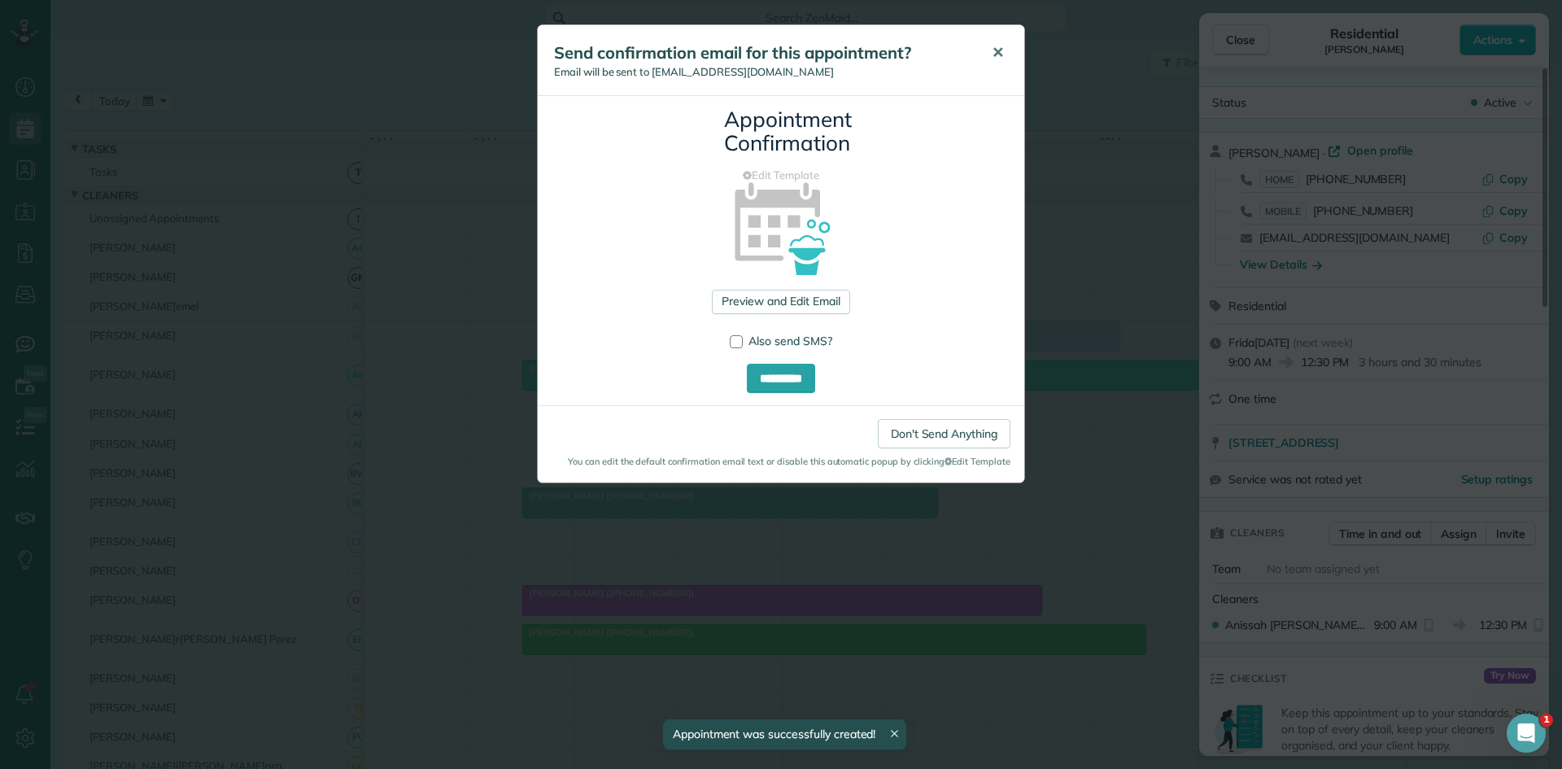
click at [989, 51] on button "✕" at bounding box center [998, 52] width 37 height 39
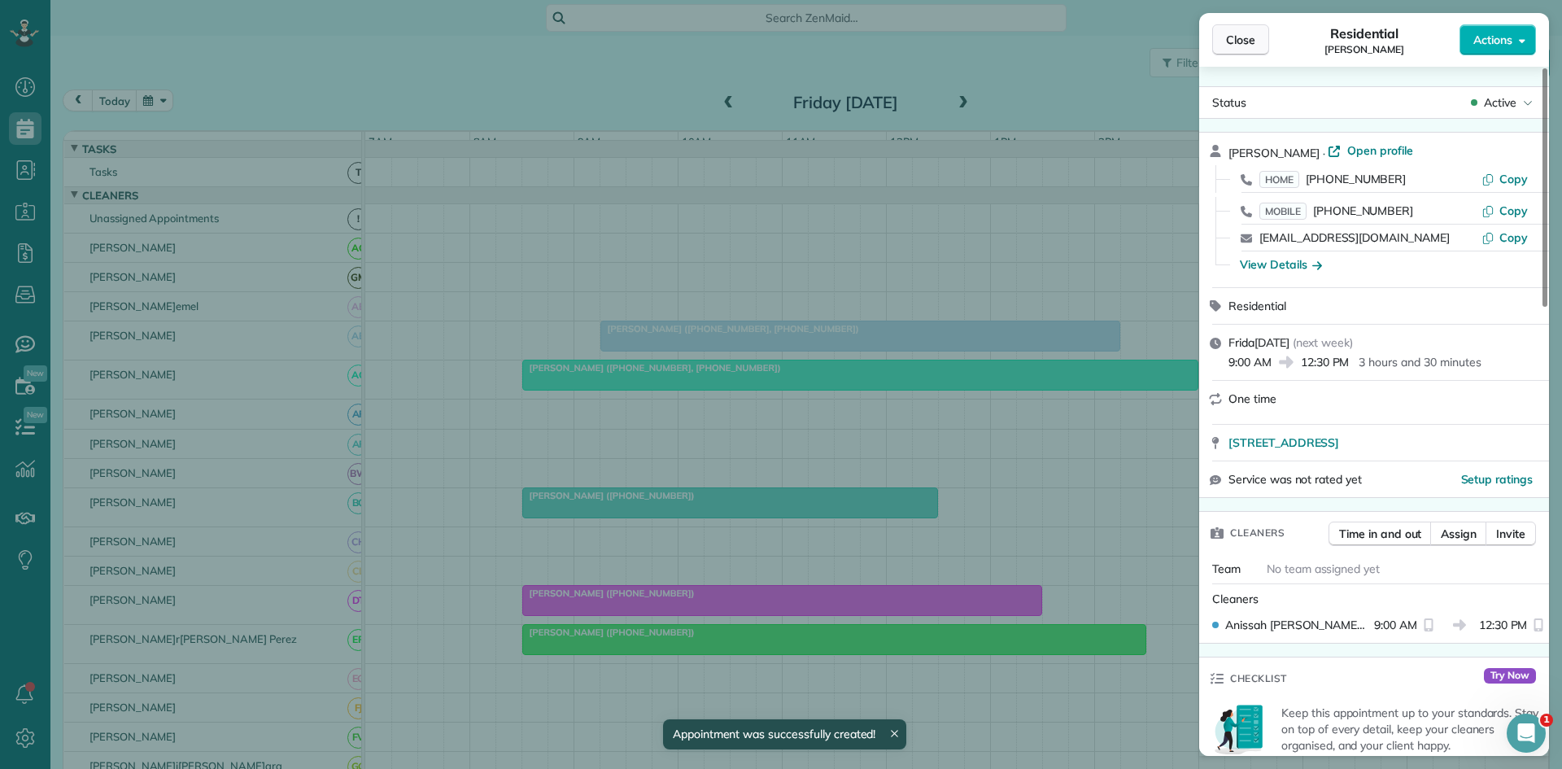
click at [1239, 51] on button "Close" at bounding box center [1240, 39] width 57 height 31
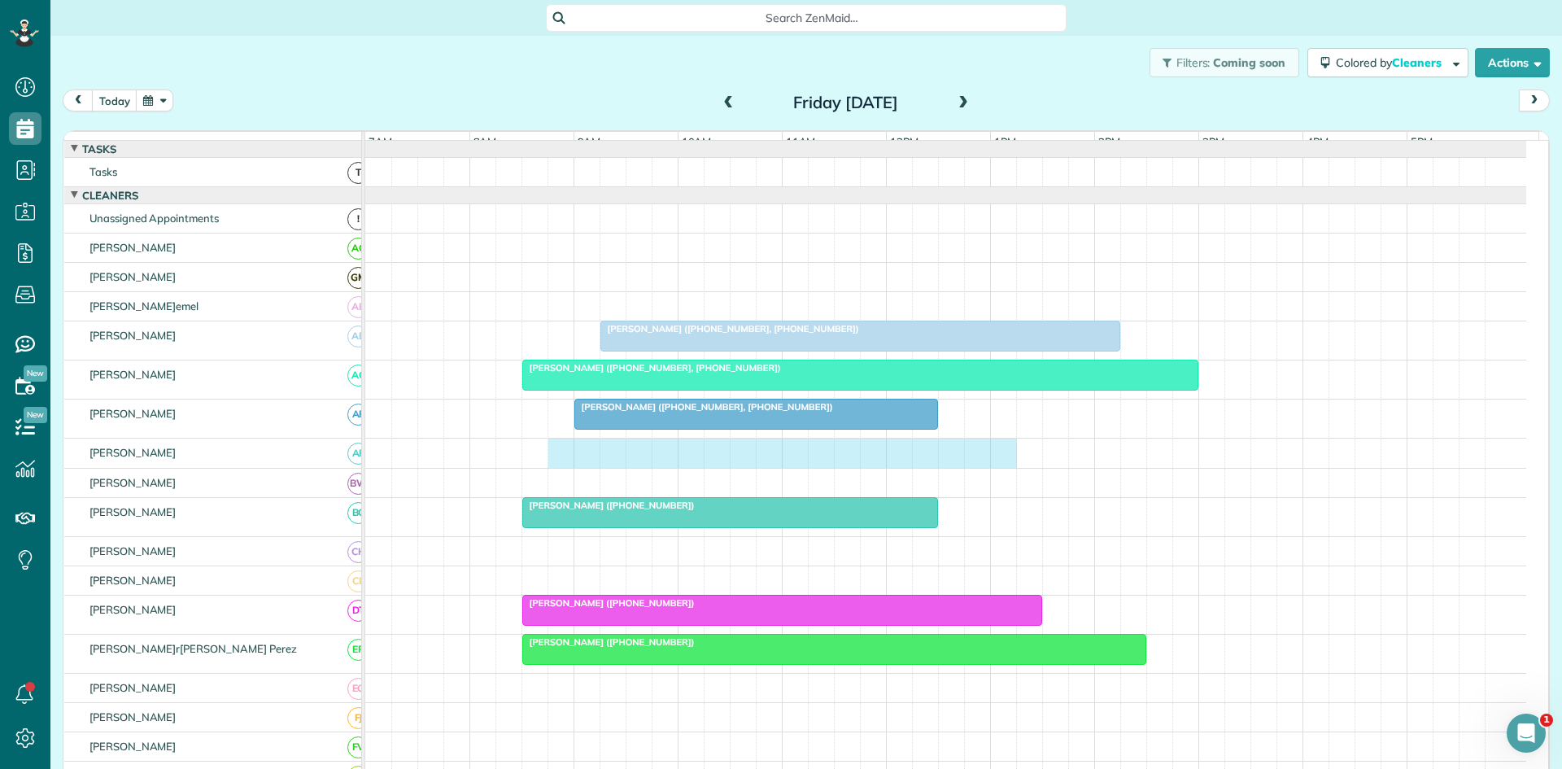
drag, startPoint x: 559, startPoint y: 474, endPoint x: 989, endPoint y: 472, distance: 429.6
click at [991, 467] on div at bounding box center [945, 453] width 1161 height 28
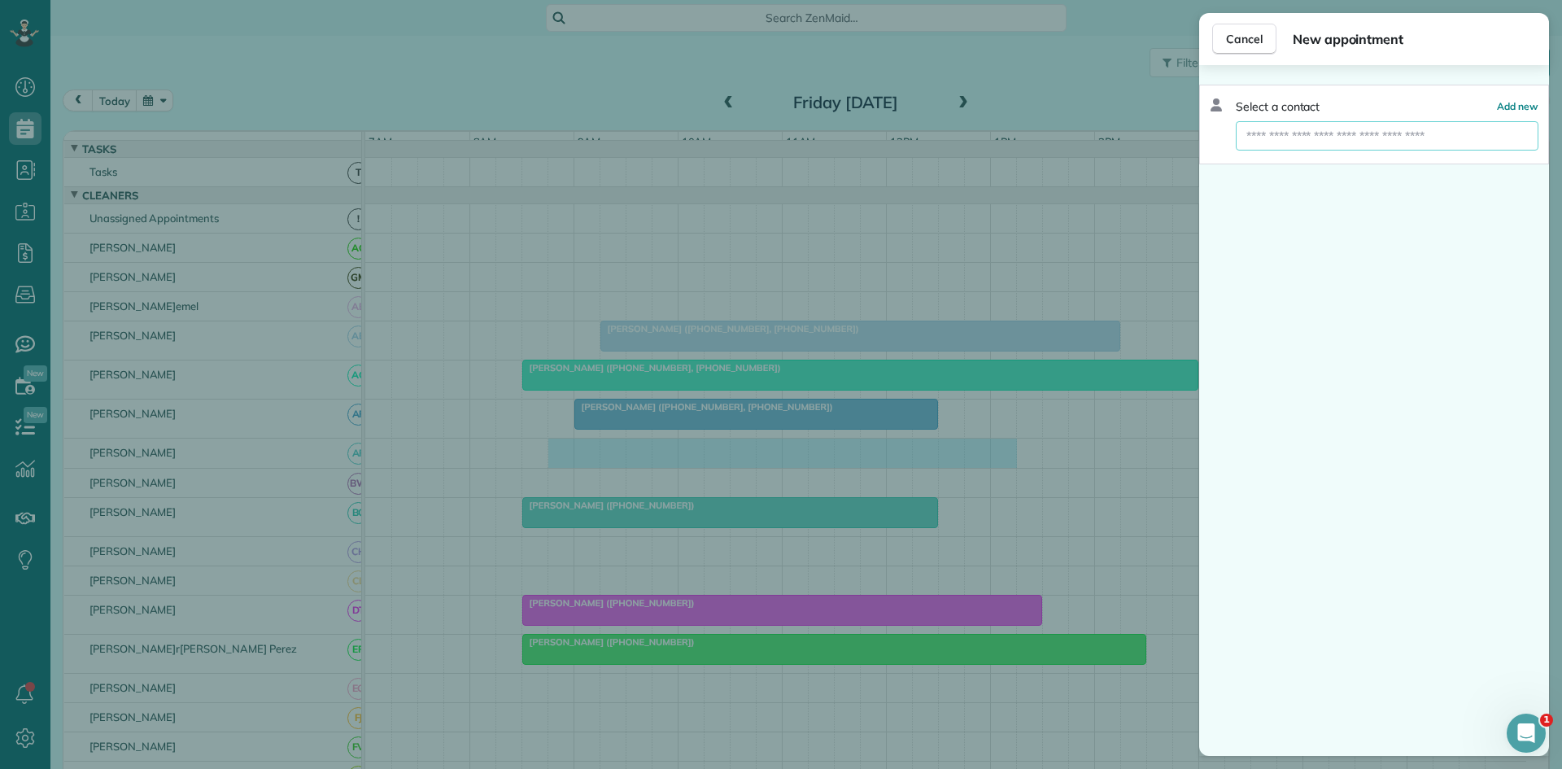
click at [1325, 129] on input "text" at bounding box center [1387, 135] width 303 height 29
click at [1242, 49] on button "Cancel" at bounding box center [1244, 39] width 64 height 31
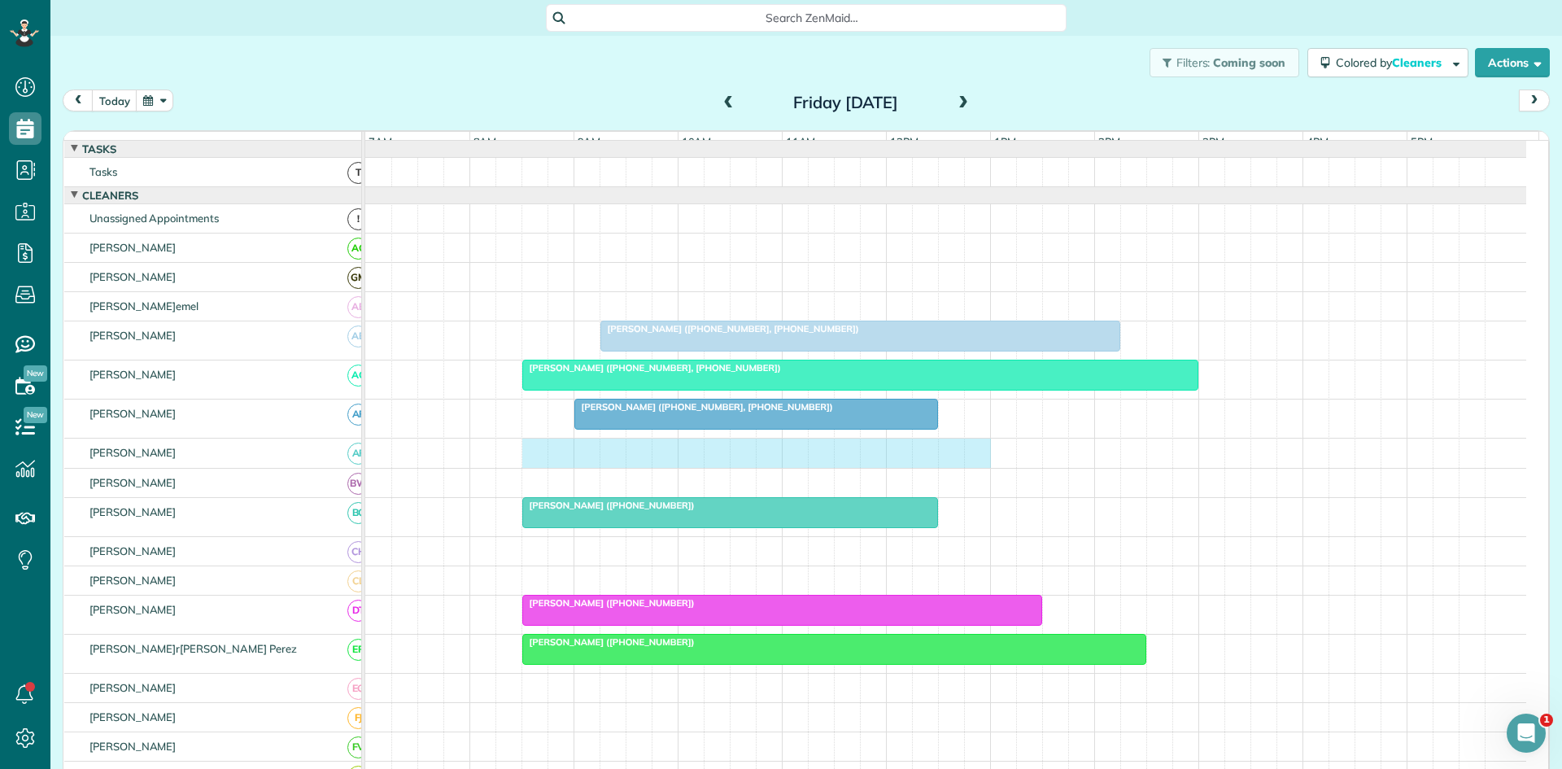
drag, startPoint x: 538, startPoint y: 465, endPoint x: 962, endPoint y: 456, distance: 424.0
click at [962, 456] on div at bounding box center [945, 453] width 1161 height 28
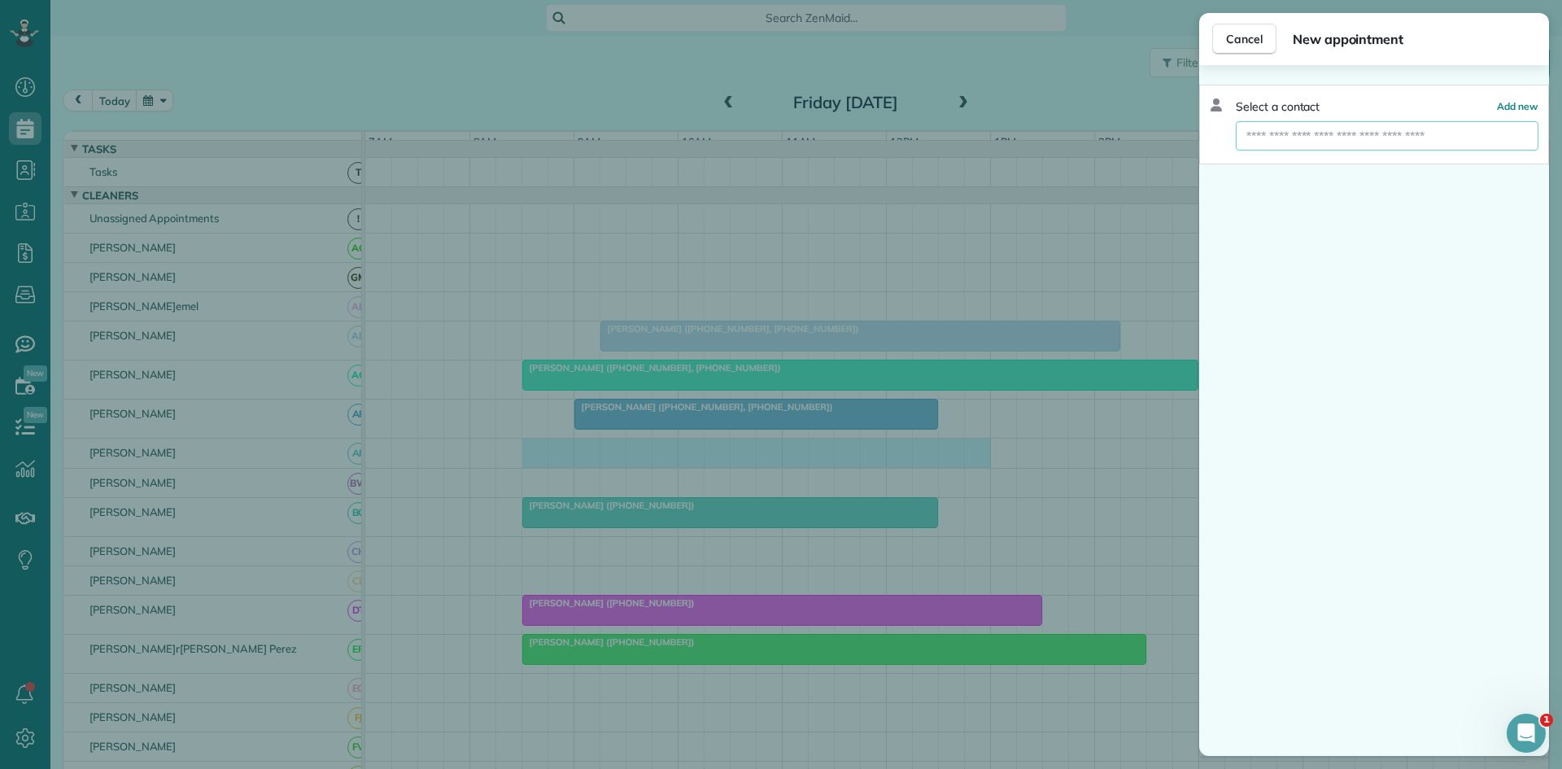
click at [1300, 130] on input "text" at bounding box center [1387, 135] width 303 height 29
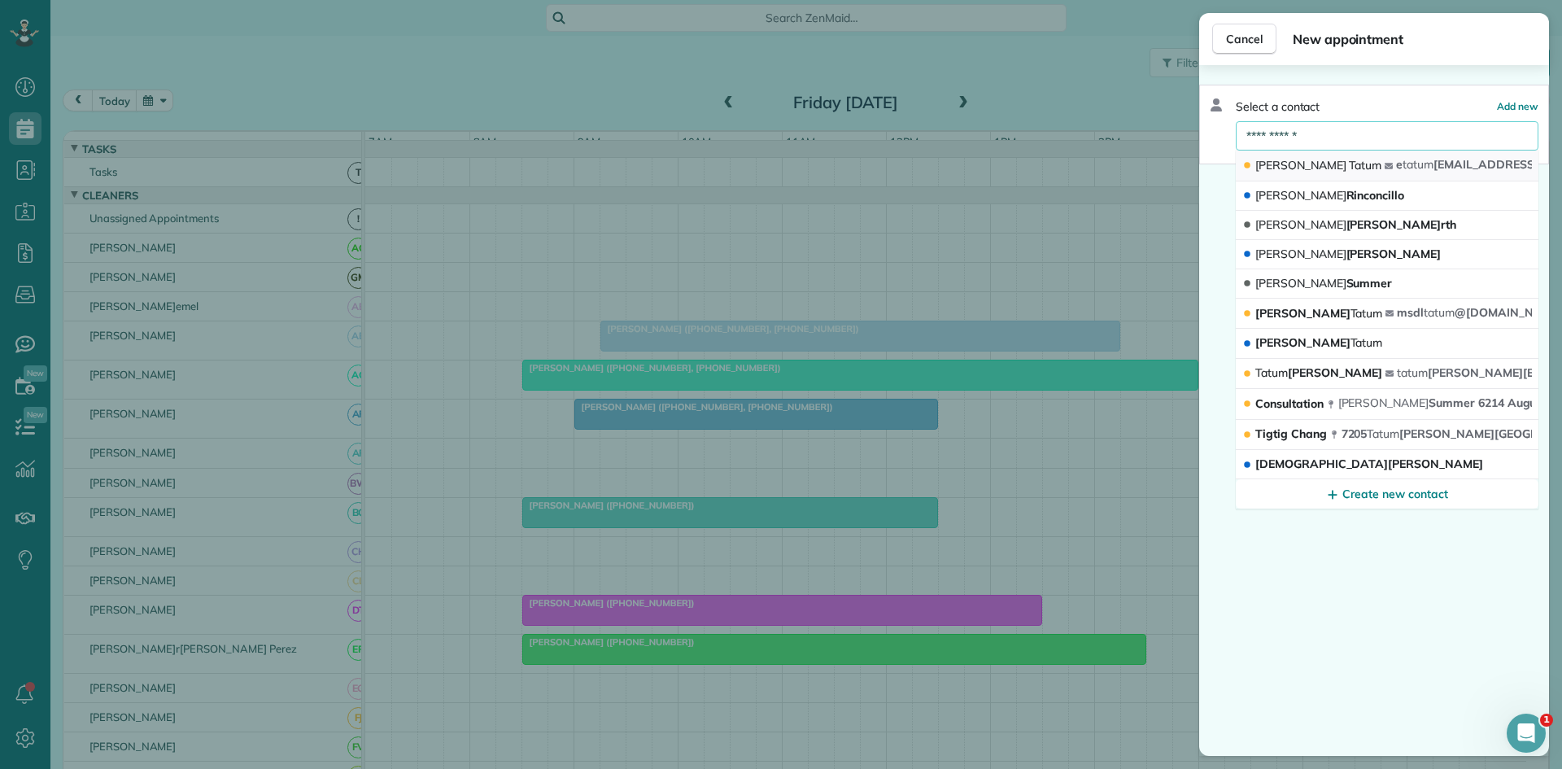
type input "**********"
click at [1349, 164] on span "[PERSON_NAME]" at bounding box center [1365, 165] width 33 height 15
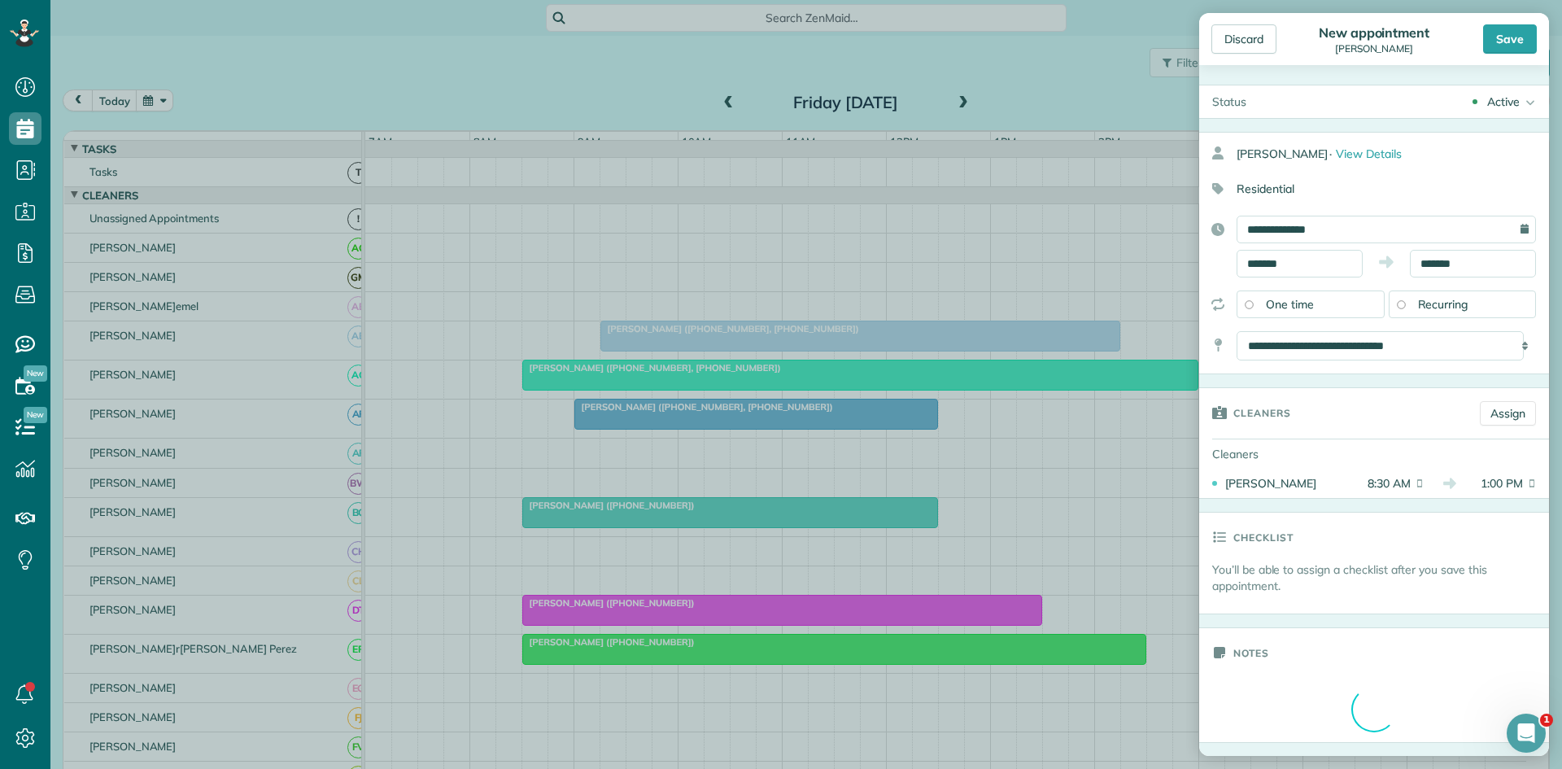
click at [1524, 23] on div "Discard New appointment [PERSON_NAME] Save" at bounding box center [1374, 39] width 350 height 52
click at [1517, 33] on div "Save" at bounding box center [1510, 38] width 54 height 29
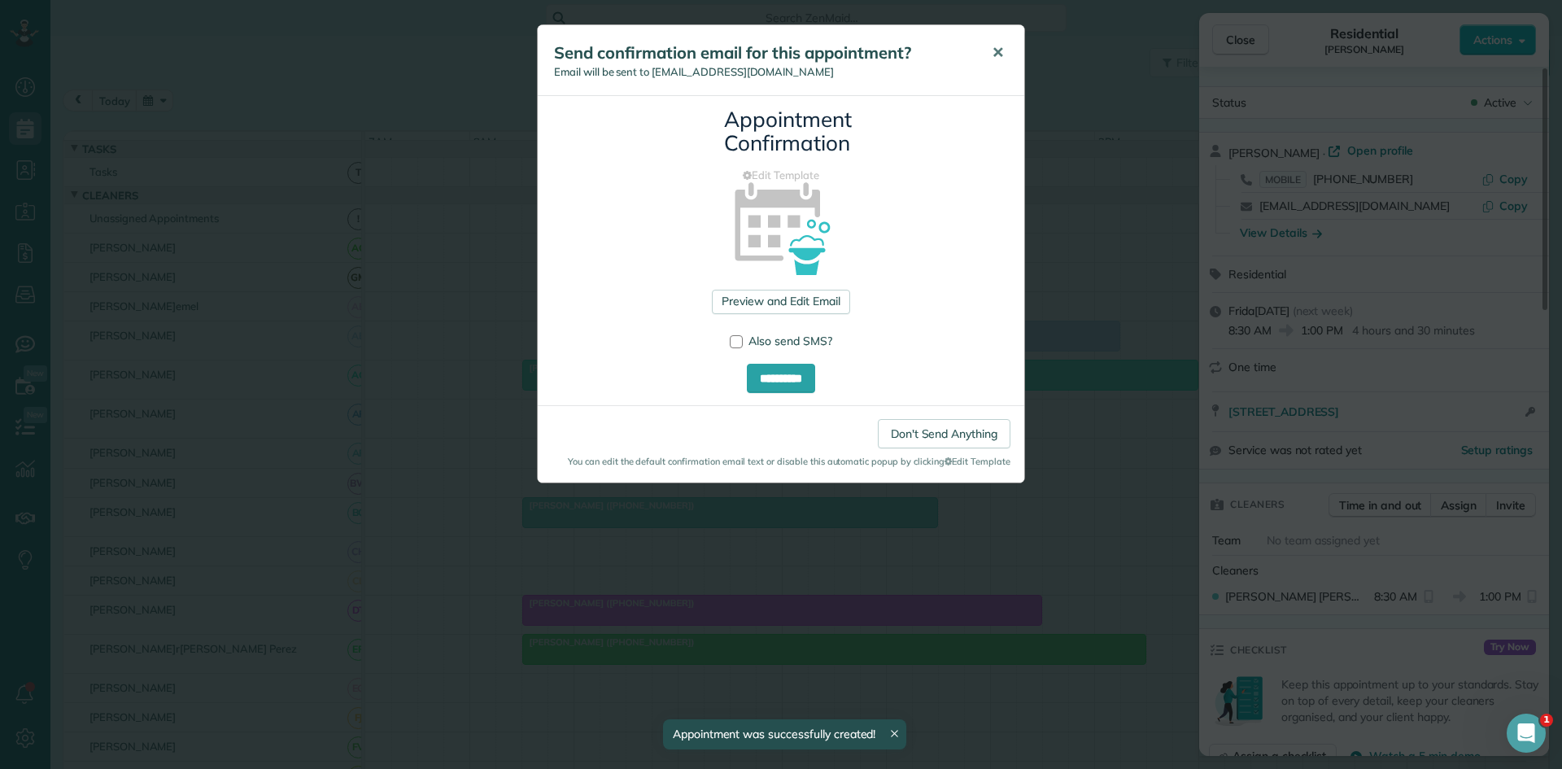
click at [1000, 59] on span "✕" at bounding box center [998, 52] width 12 height 19
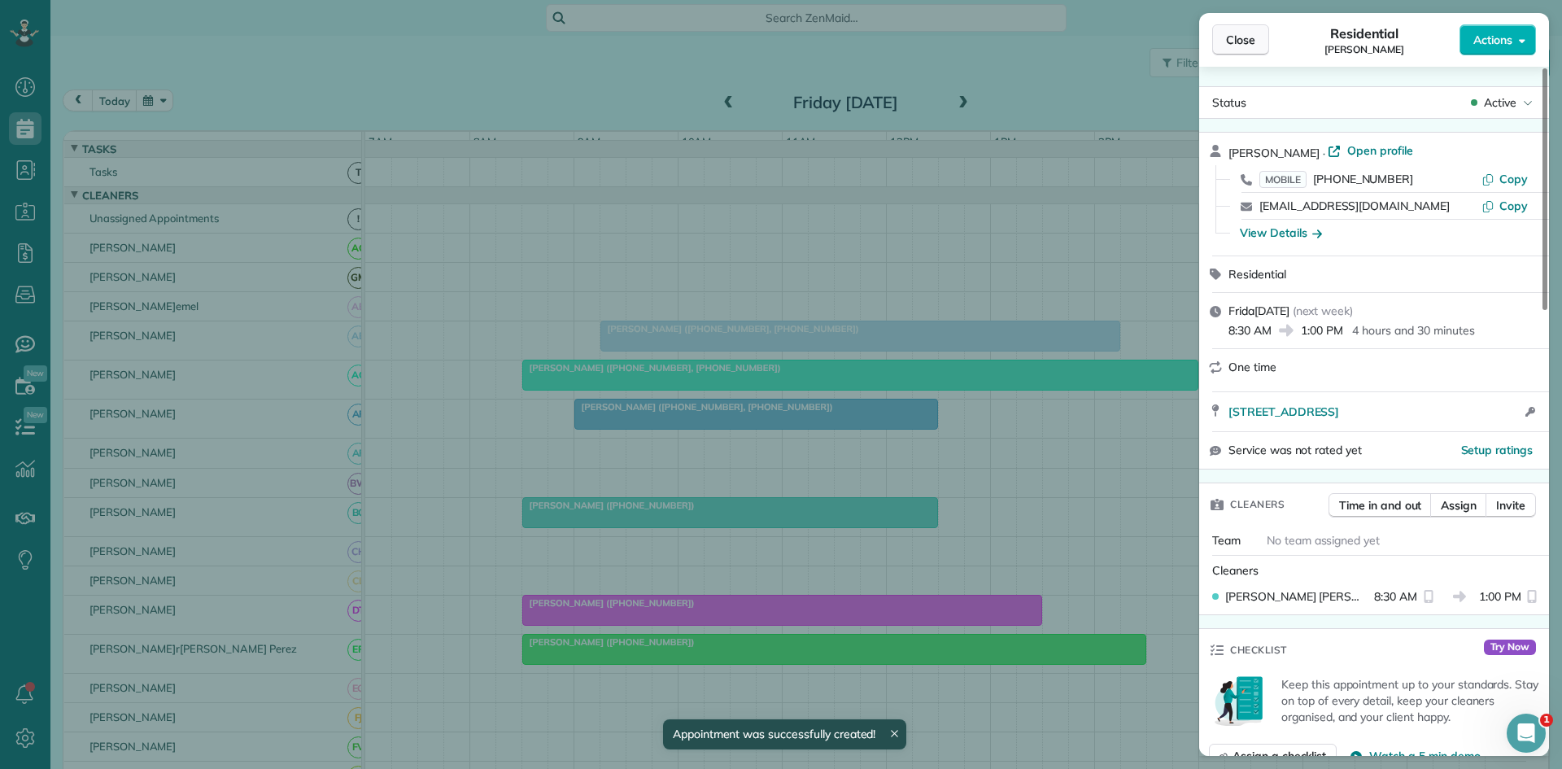
click at [1235, 45] on span "Close" at bounding box center [1240, 40] width 29 height 16
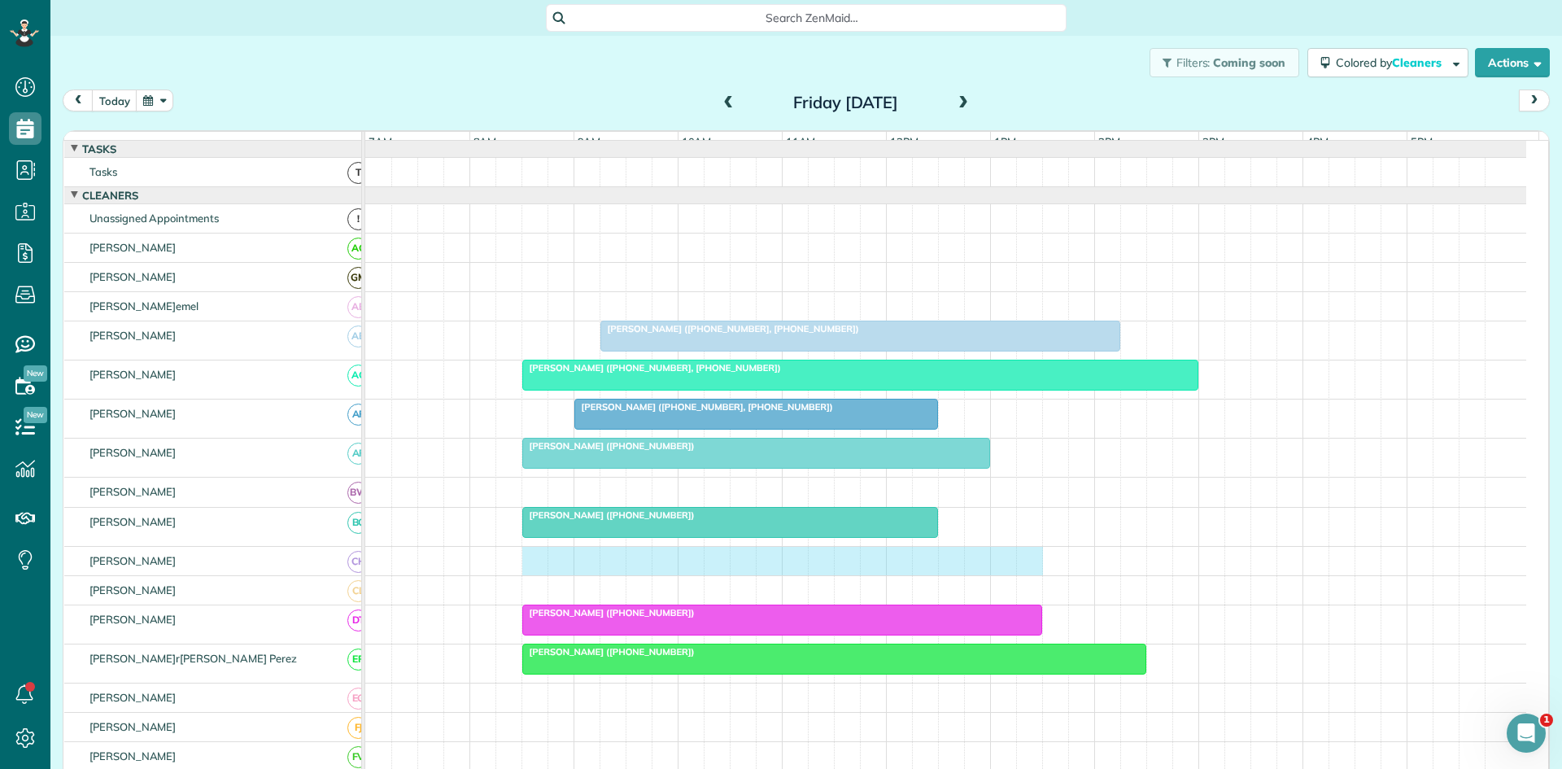
drag, startPoint x: 535, startPoint y: 572, endPoint x: 1014, endPoint y: 564, distance: 478.5
click at [1015, 564] on div at bounding box center [945, 561] width 1161 height 28
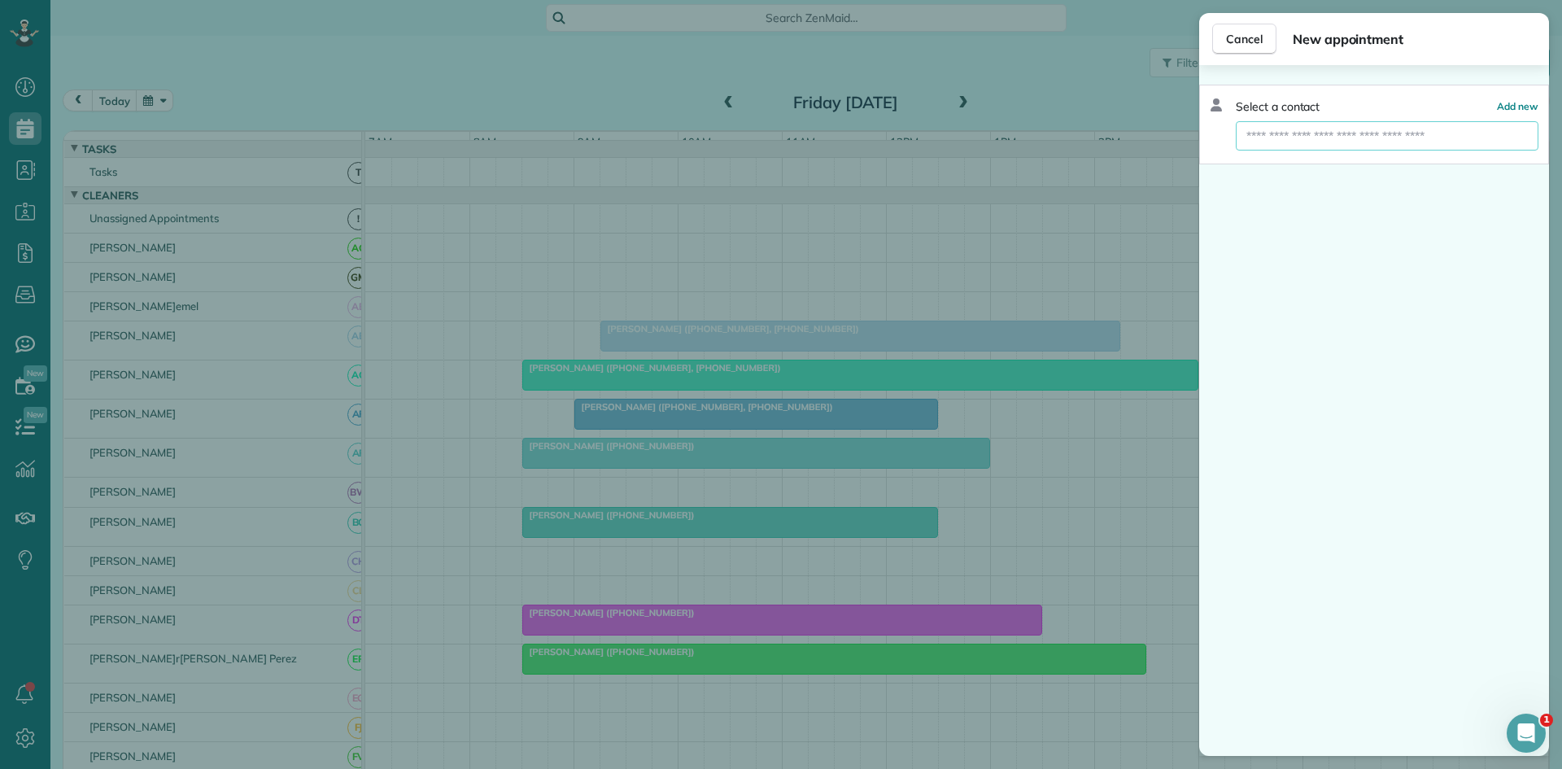
click at [1291, 134] on input "text" at bounding box center [1387, 135] width 303 height 29
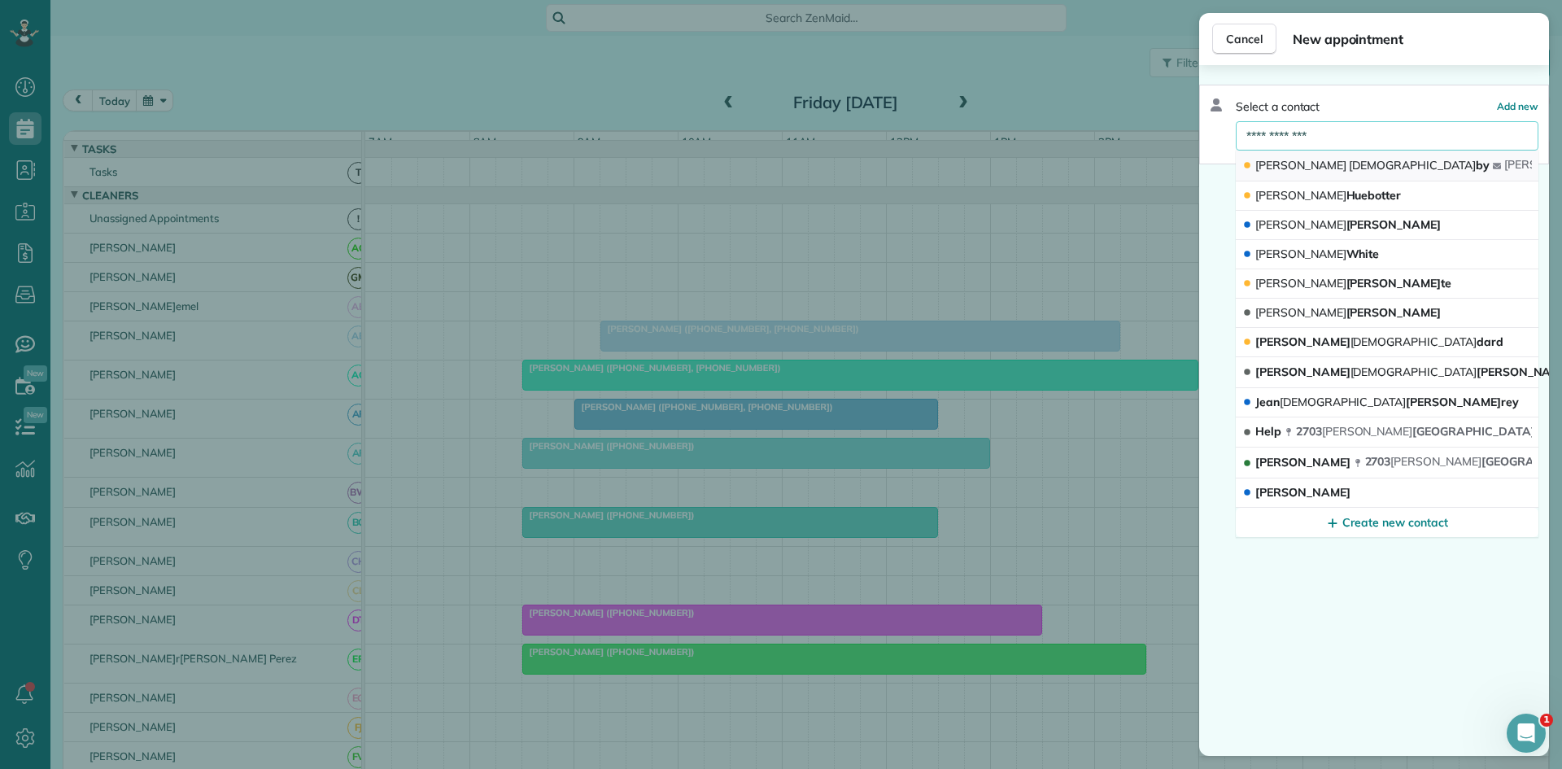
type input "**********"
click at [1312, 156] on button "[PERSON_NAME] God by[PERSON_NAME] . god [EMAIL_ADDRESS][DOMAIN_NAME]" at bounding box center [1387, 166] width 303 height 31
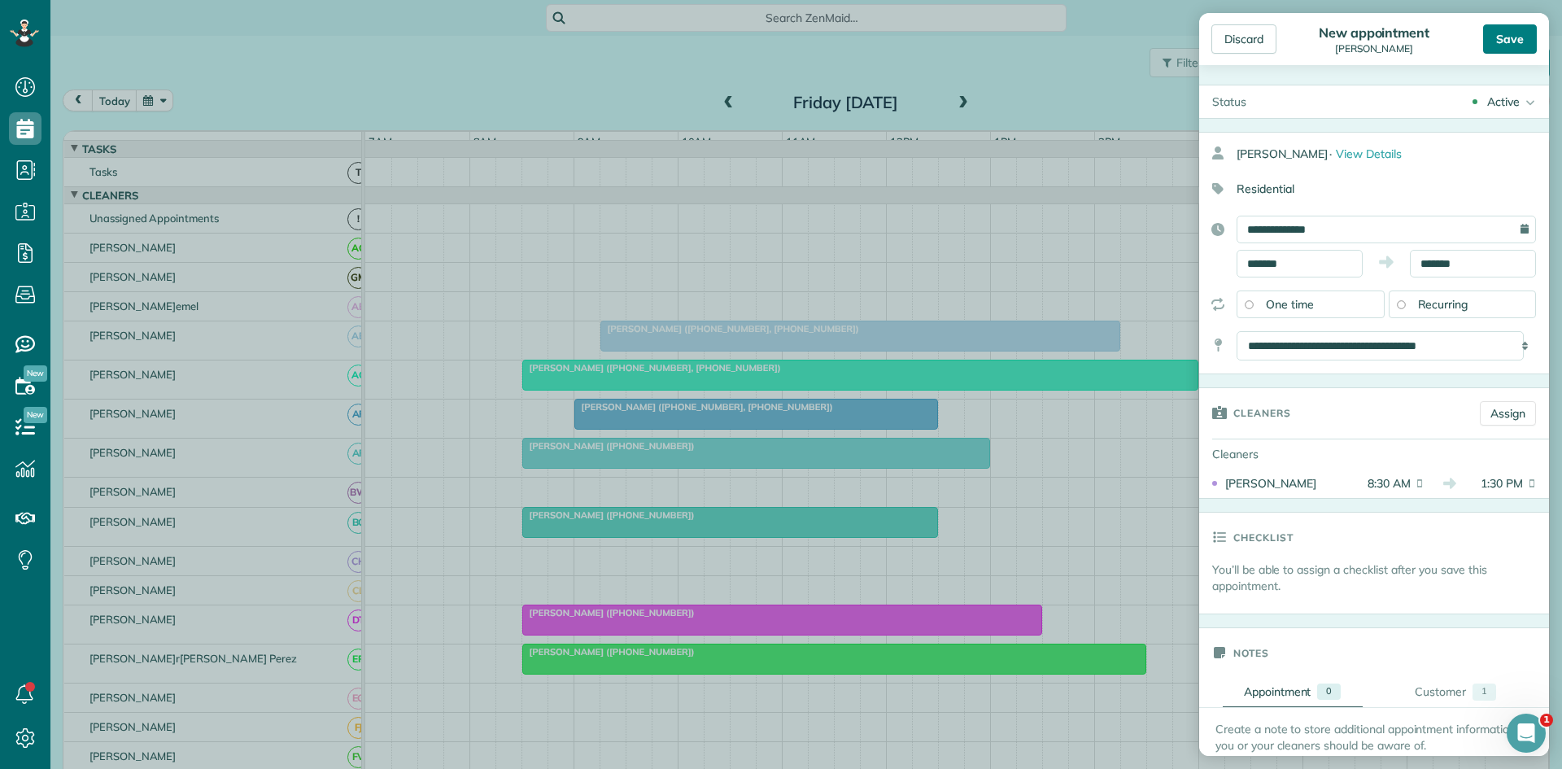
click at [1490, 40] on div "Save" at bounding box center [1510, 38] width 54 height 29
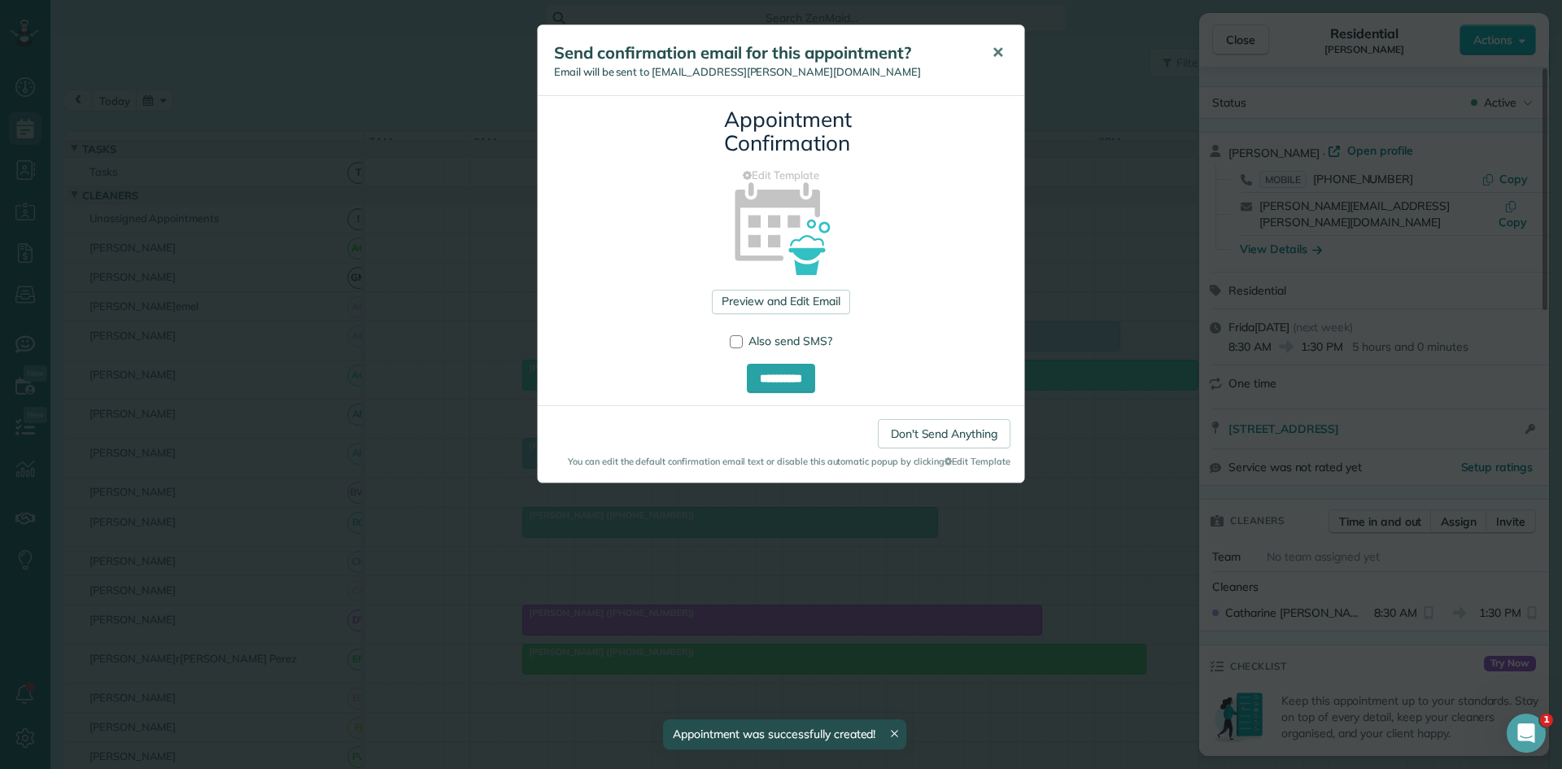
click at [1003, 65] on button "✕" at bounding box center [998, 52] width 37 height 39
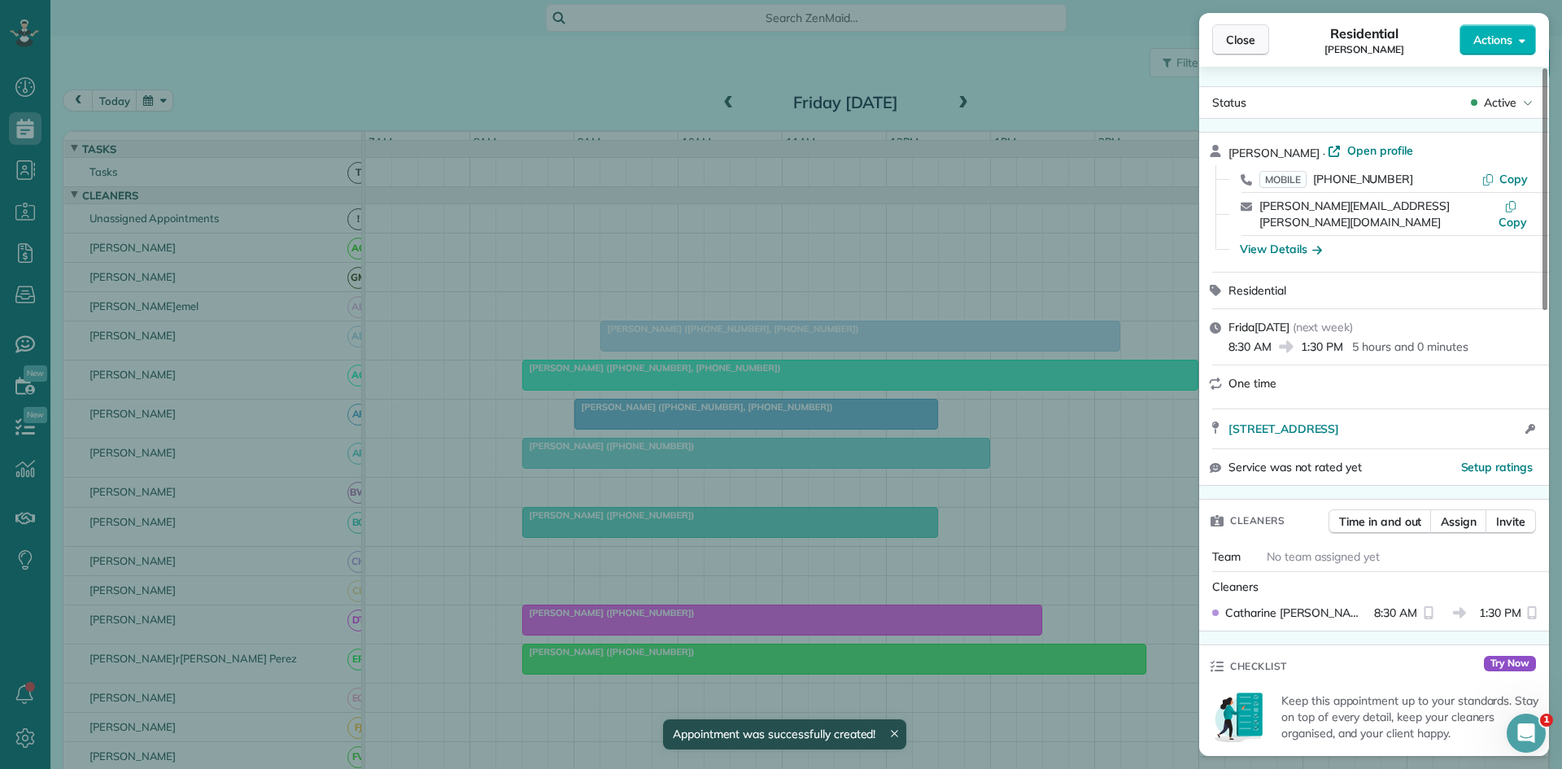
click at [1251, 42] on span "Close" at bounding box center [1240, 40] width 29 height 16
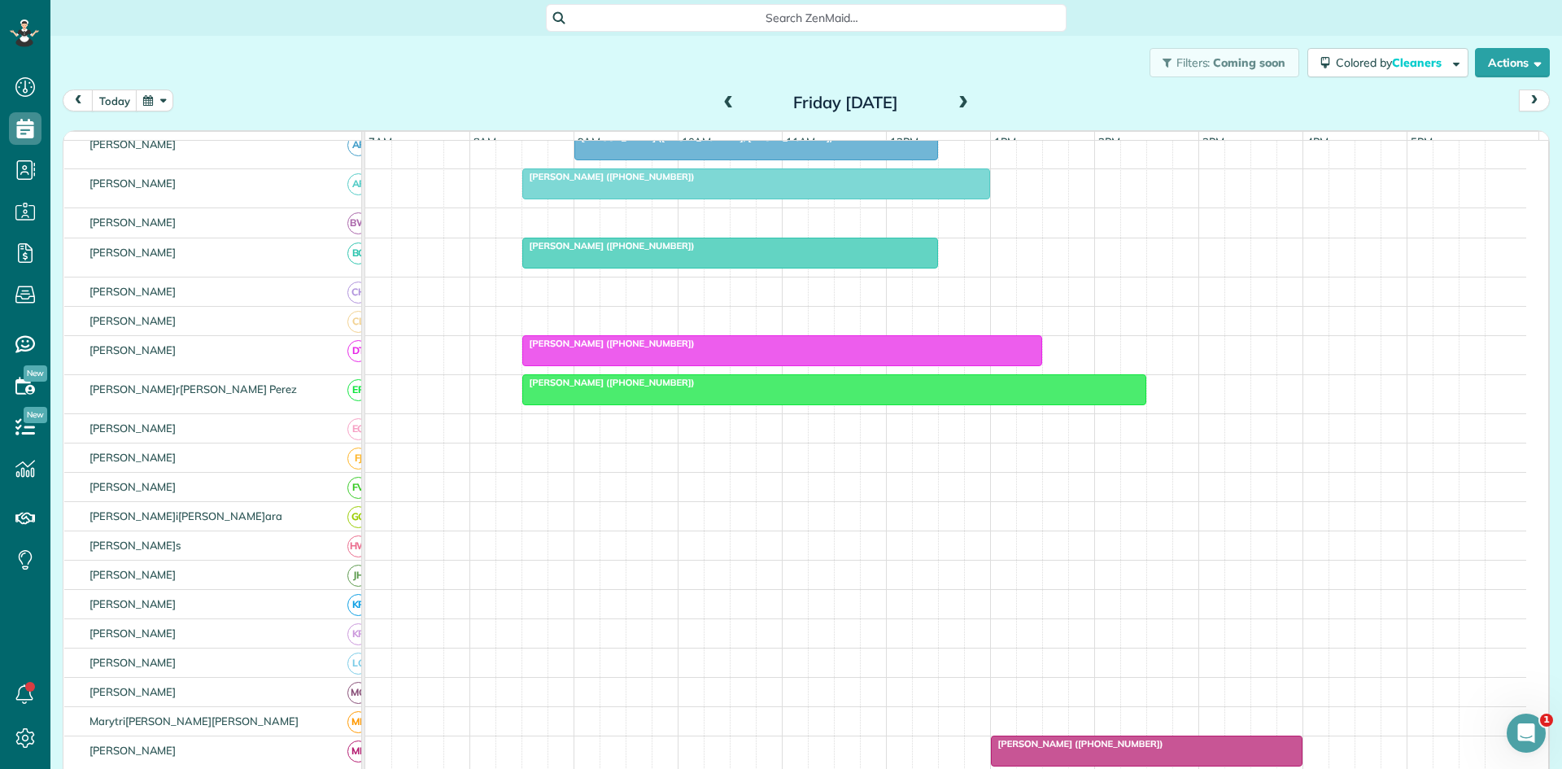
scroll to position [271, 0]
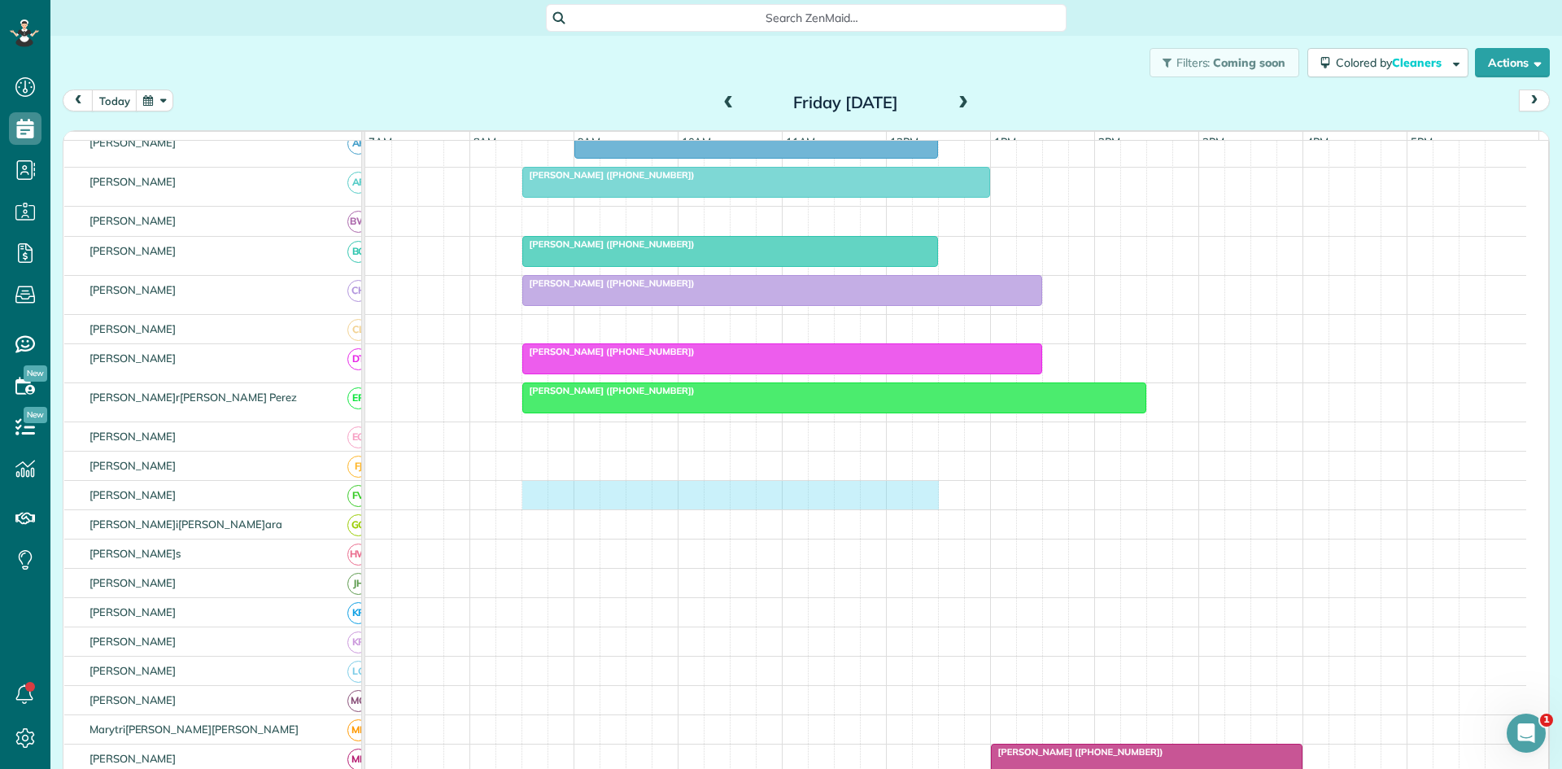
drag, startPoint x: 528, startPoint y: 500, endPoint x: 910, endPoint y: 509, distance: 382.5
click at [915, 509] on div at bounding box center [945, 495] width 1161 height 28
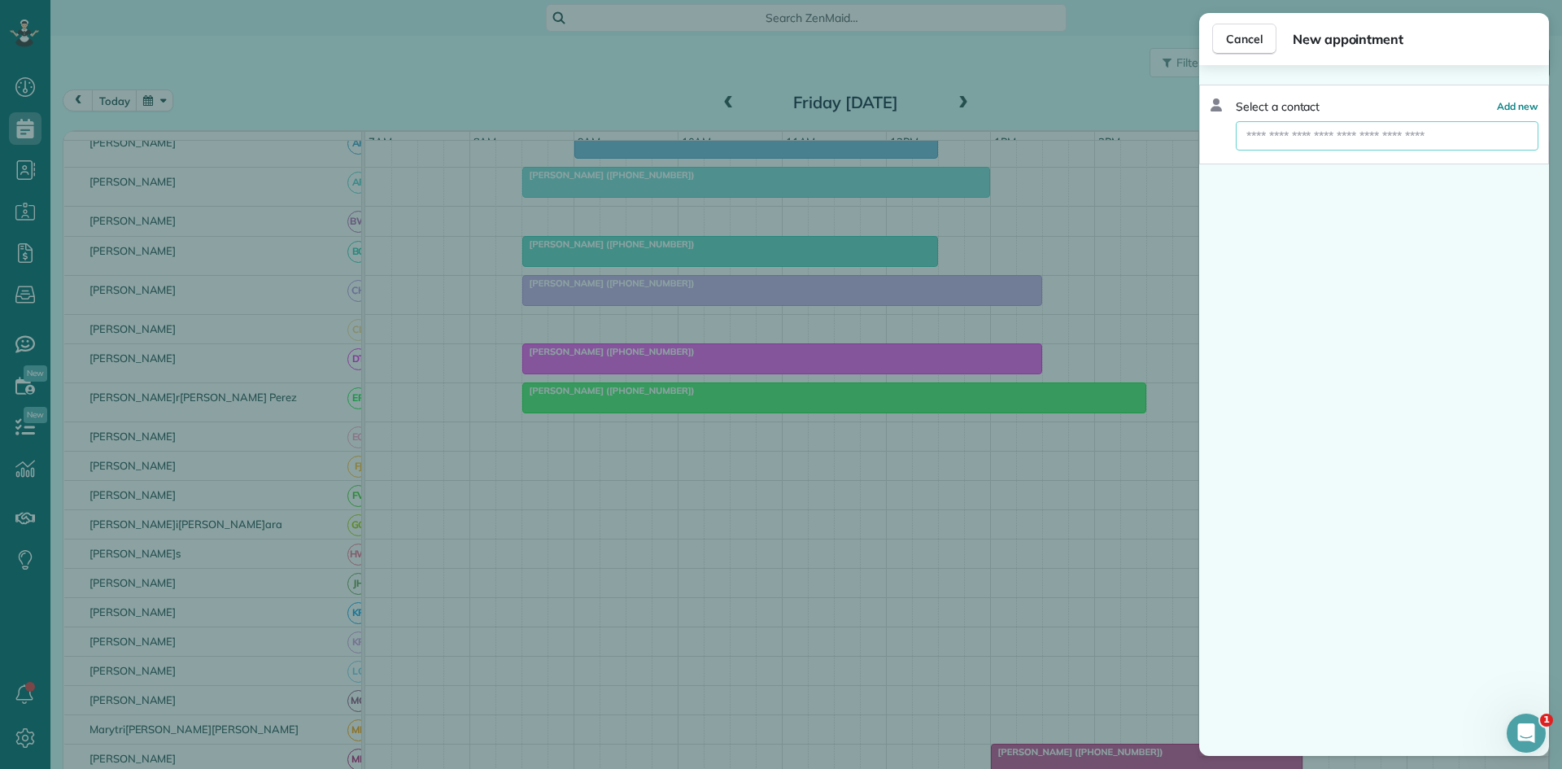
click at [1345, 146] on input "text" at bounding box center [1387, 135] width 303 height 29
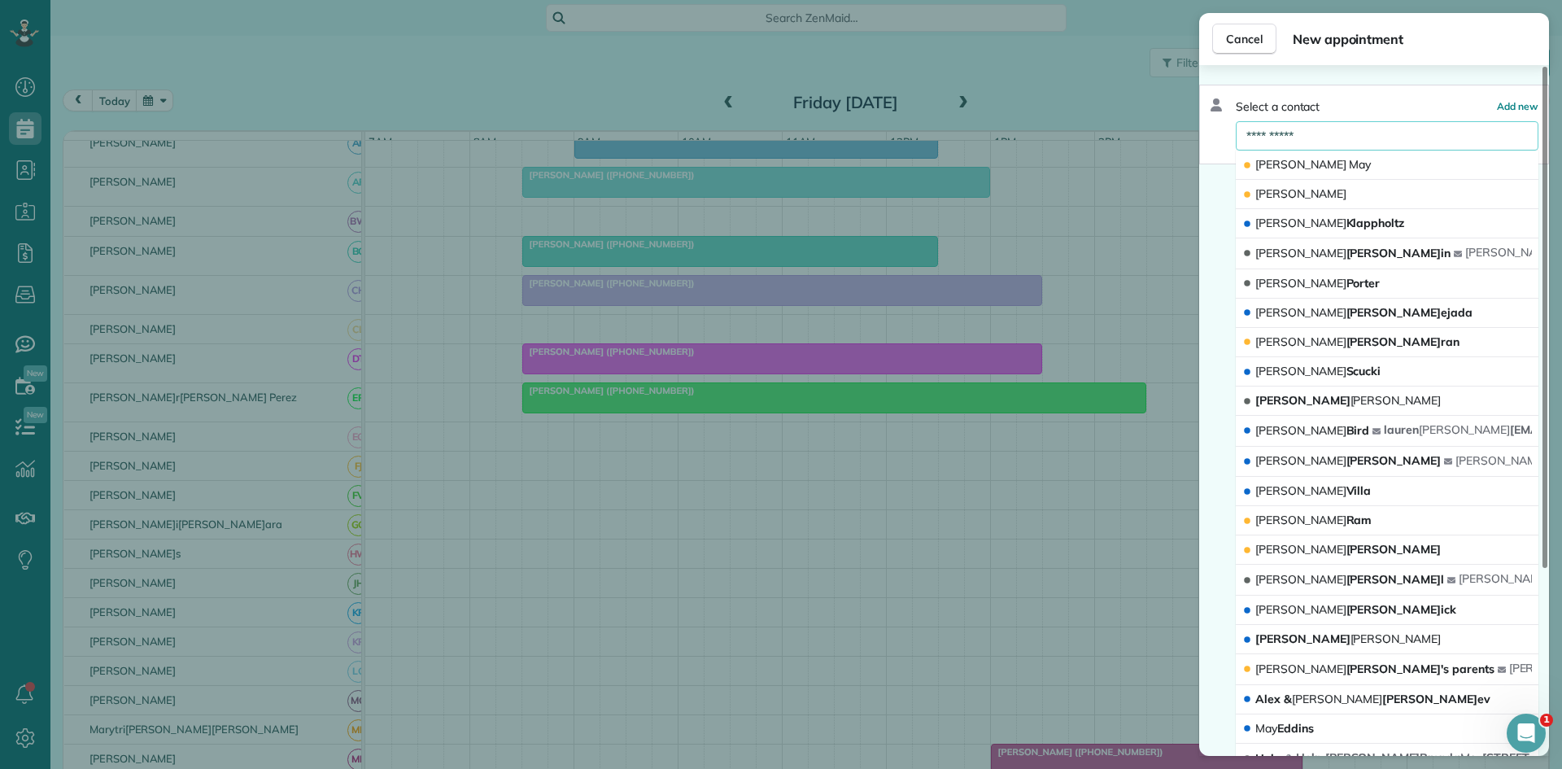
type input "**********"
click at [1307, 172] on span "[PERSON_NAME]" at bounding box center [1313, 164] width 116 height 15
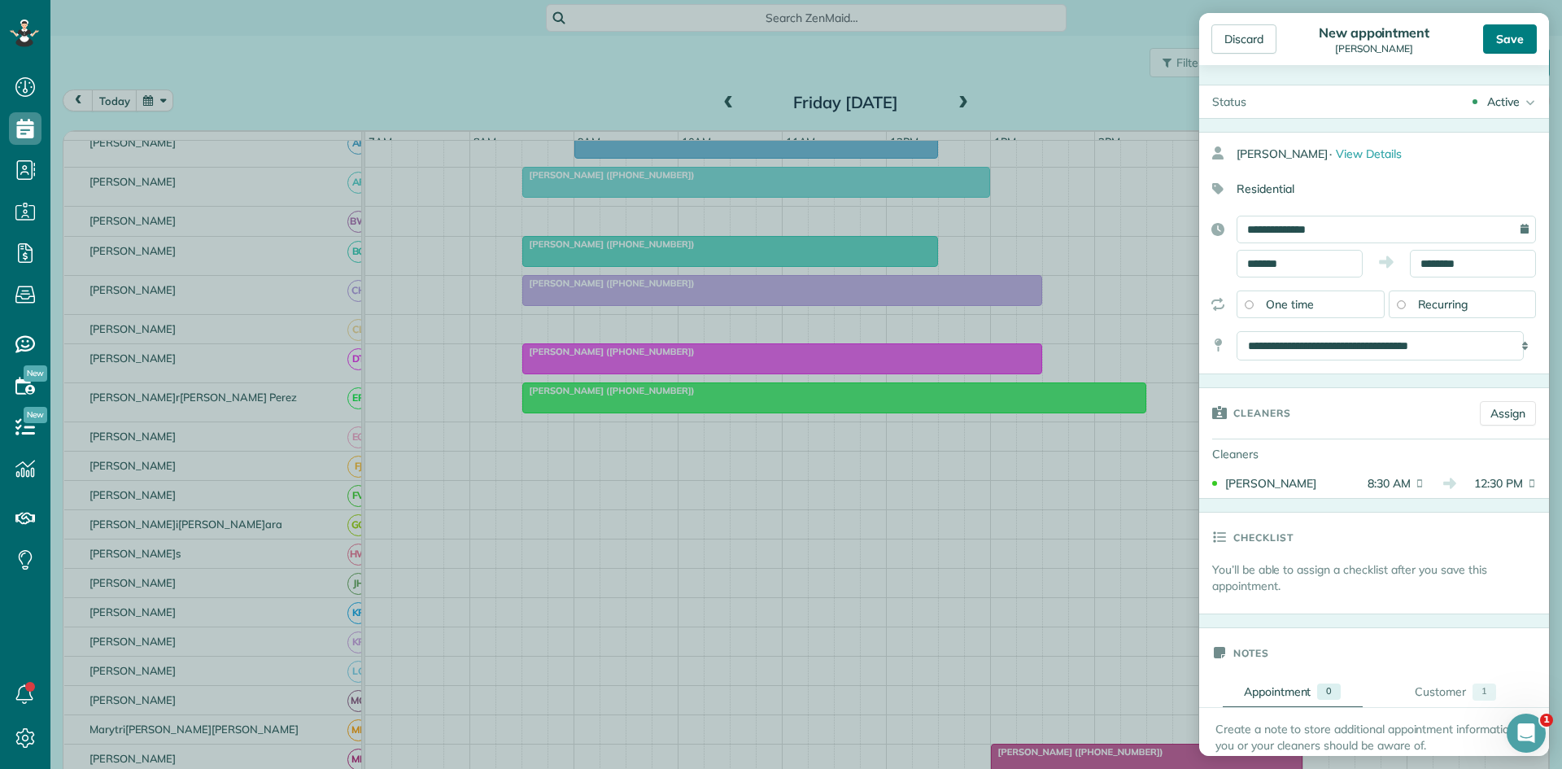
click at [1491, 45] on div "Save" at bounding box center [1510, 38] width 54 height 29
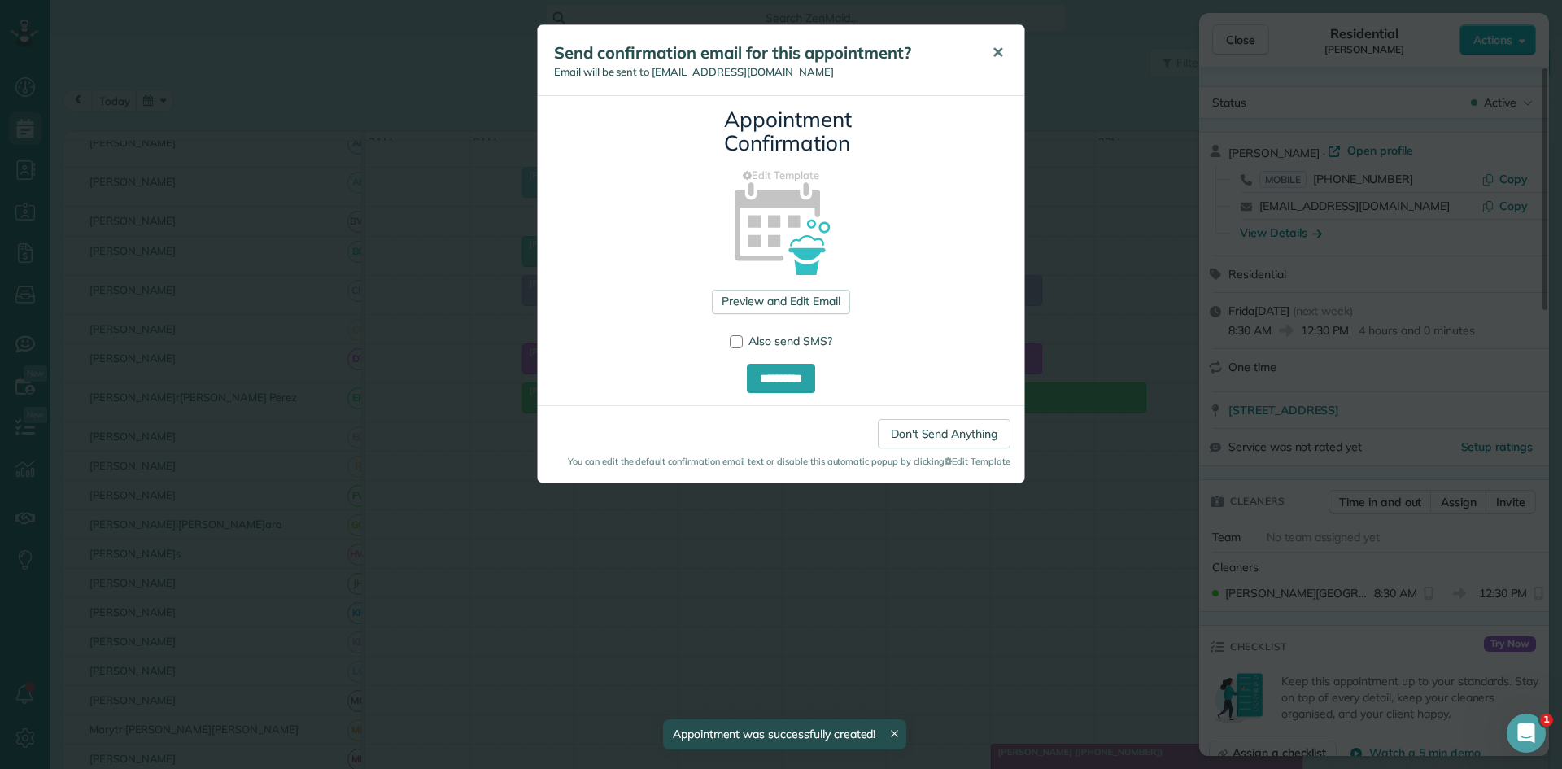
click at [997, 60] on span "✕" at bounding box center [998, 52] width 12 height 19
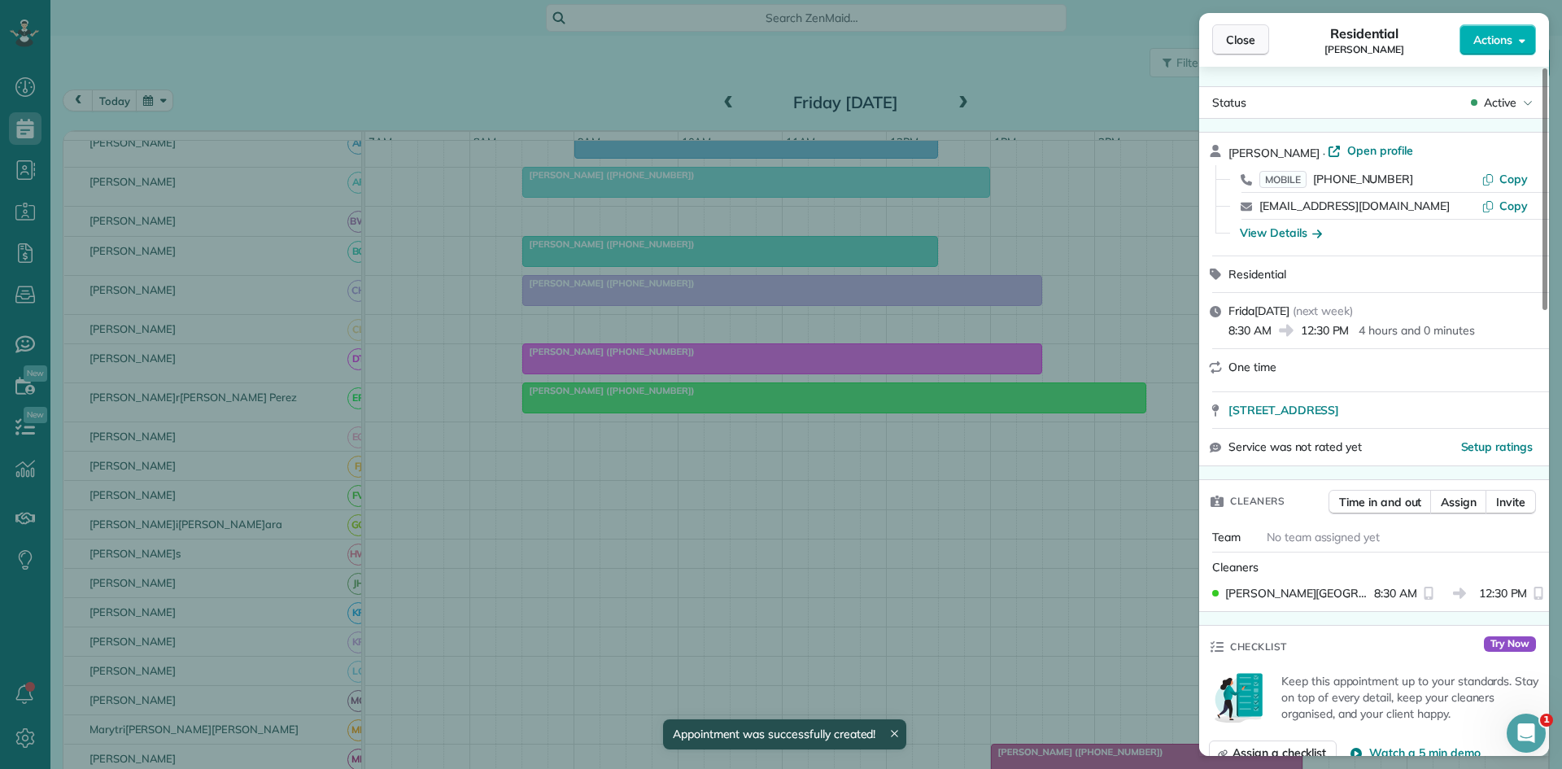
click at [1236, 37] on span "Close" at bounding box center [1240, 40] width 29 height 16
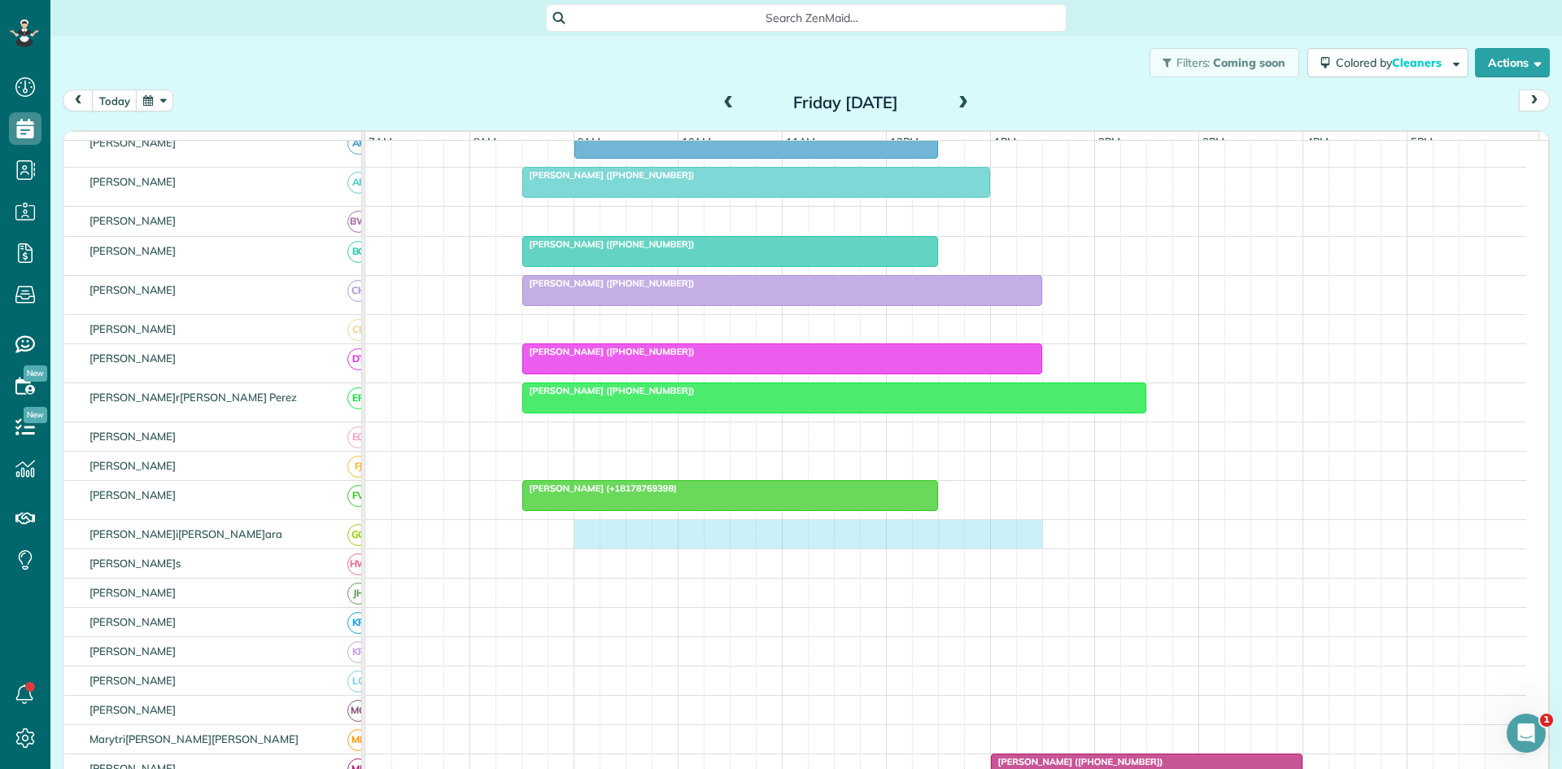
drag, startPoint x: 588, startPoint y: 551, endPoint x: 1014, endPoint y: 551, distance: 425.5
click at [1014, 548] on div at bounding box center [945, 534] width 1161 height 28
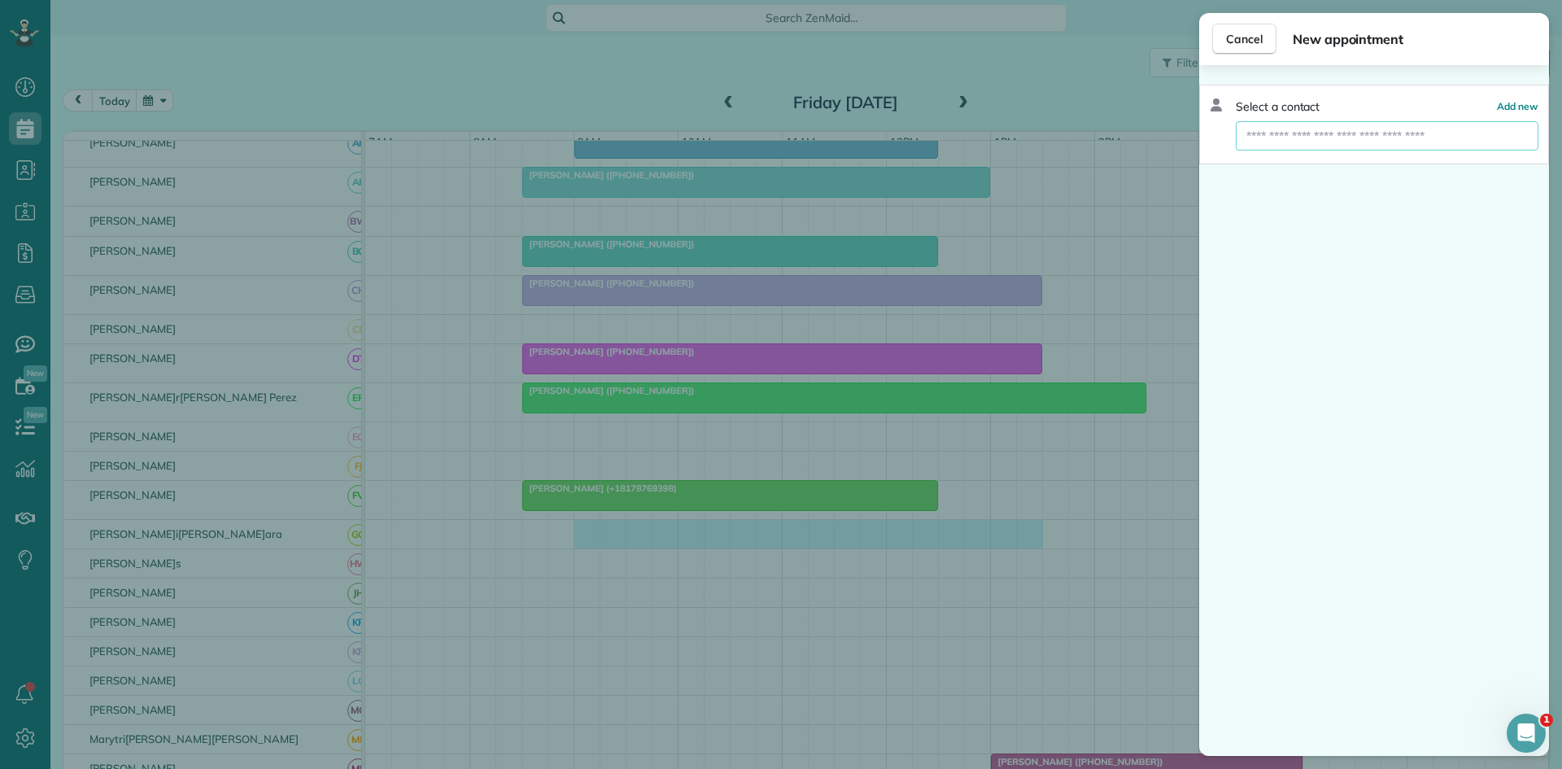
click at [1305, 133] on input "text" at bounding box center [1387, 135] width 303 height 29
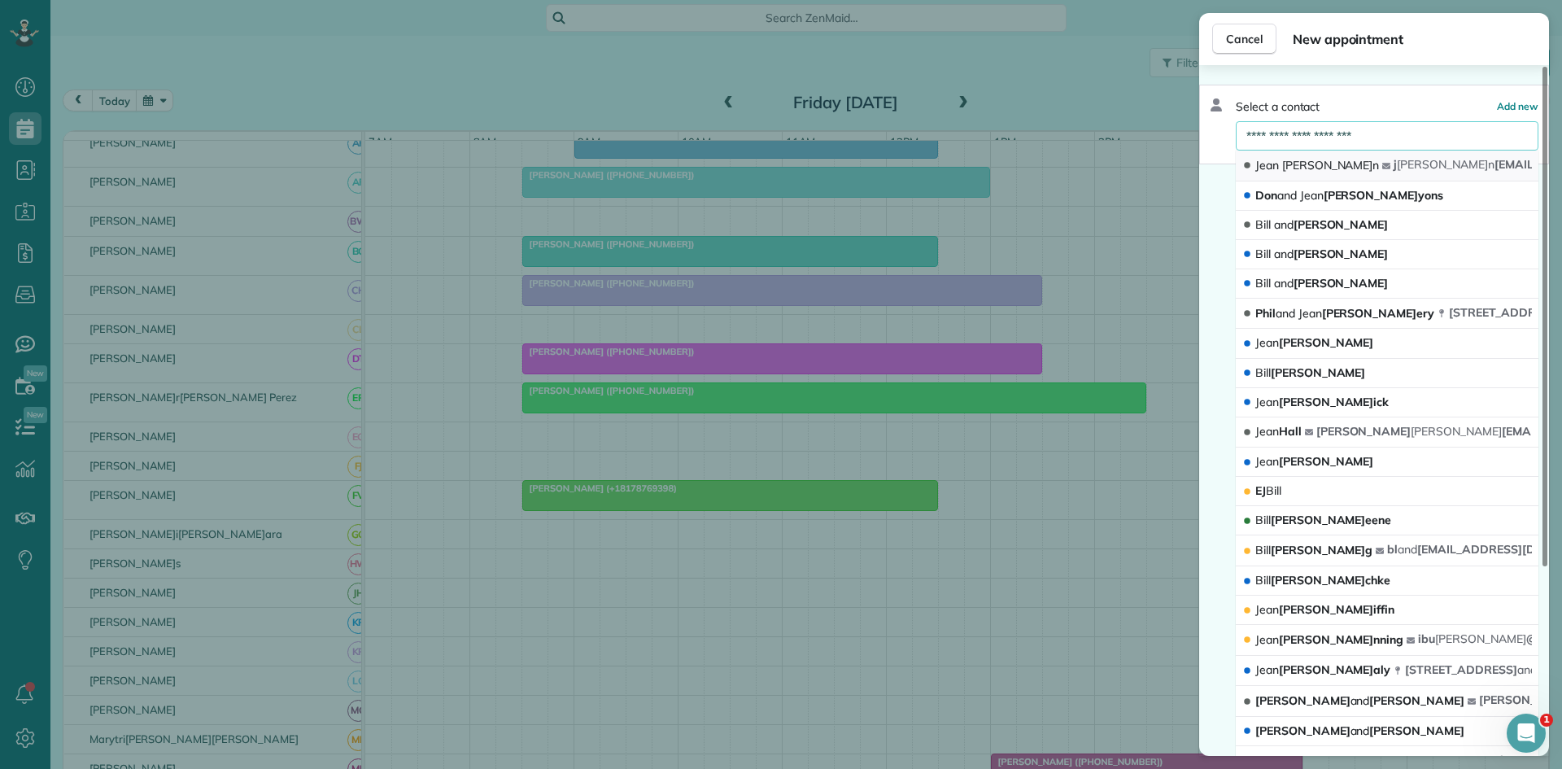
type input "**********"
click at [1345, 175] on button "[PERSON_NAME][PERSON_NAME] [EMAIL_ADDRESS][DOMAIN_NAME]" at bounding box center [1387, 166] width 303 height 31
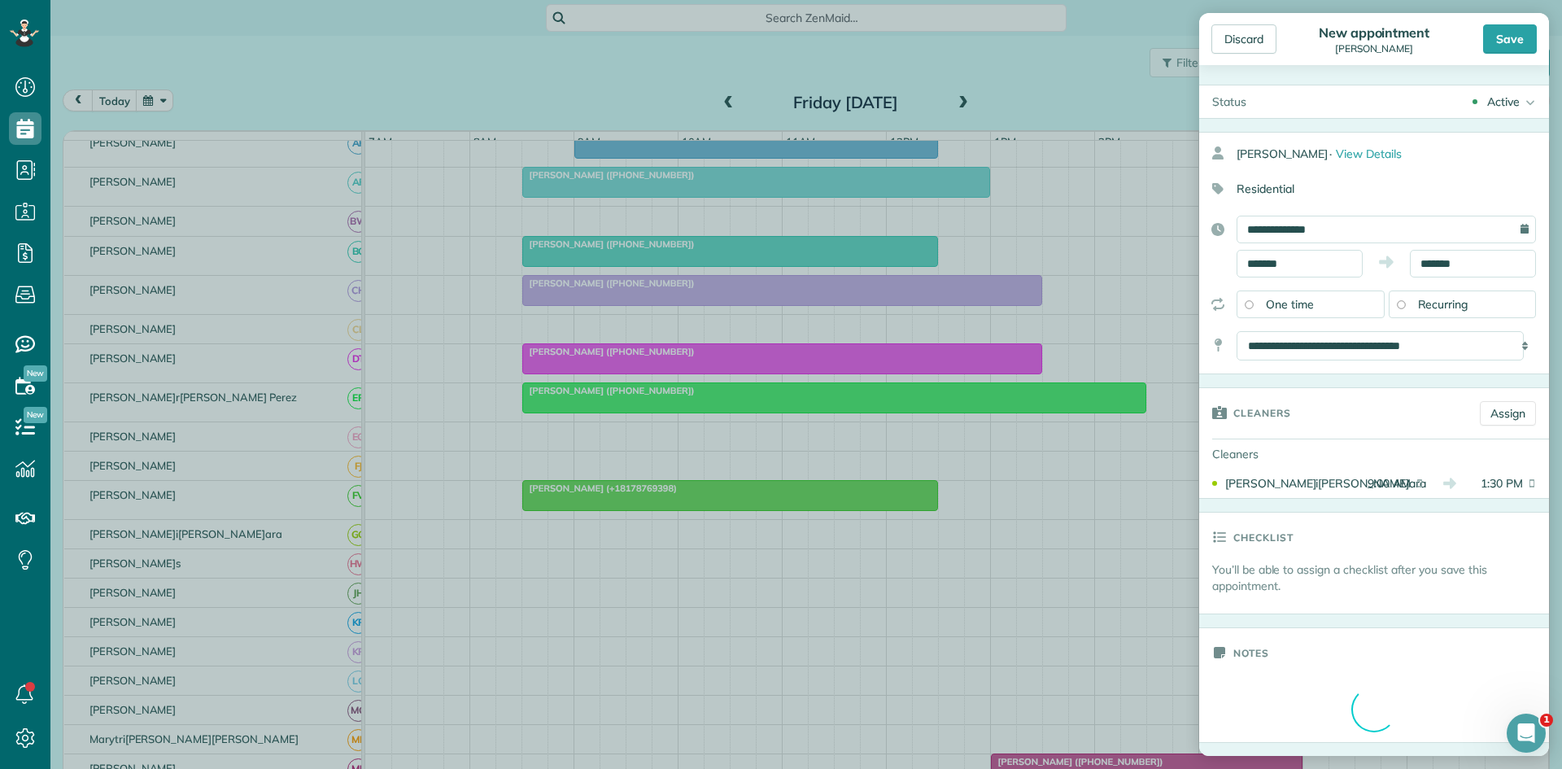
click at [1495, 45] on div "Save" at bounding box center [1510, 38] width 54 height 29
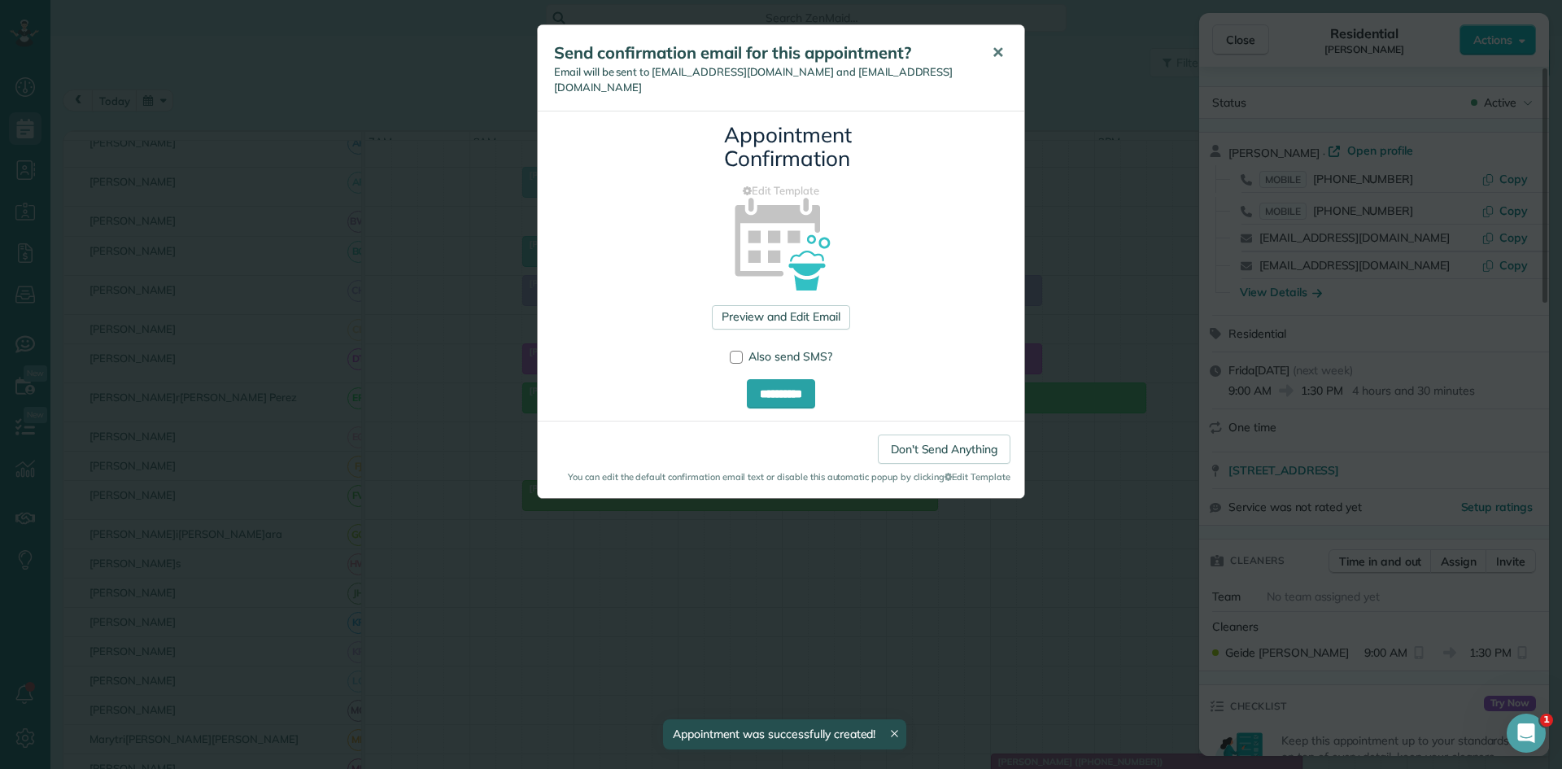
click at [1002, 54] on span "✕" at bounding box center [998, 52] width 12 height 19
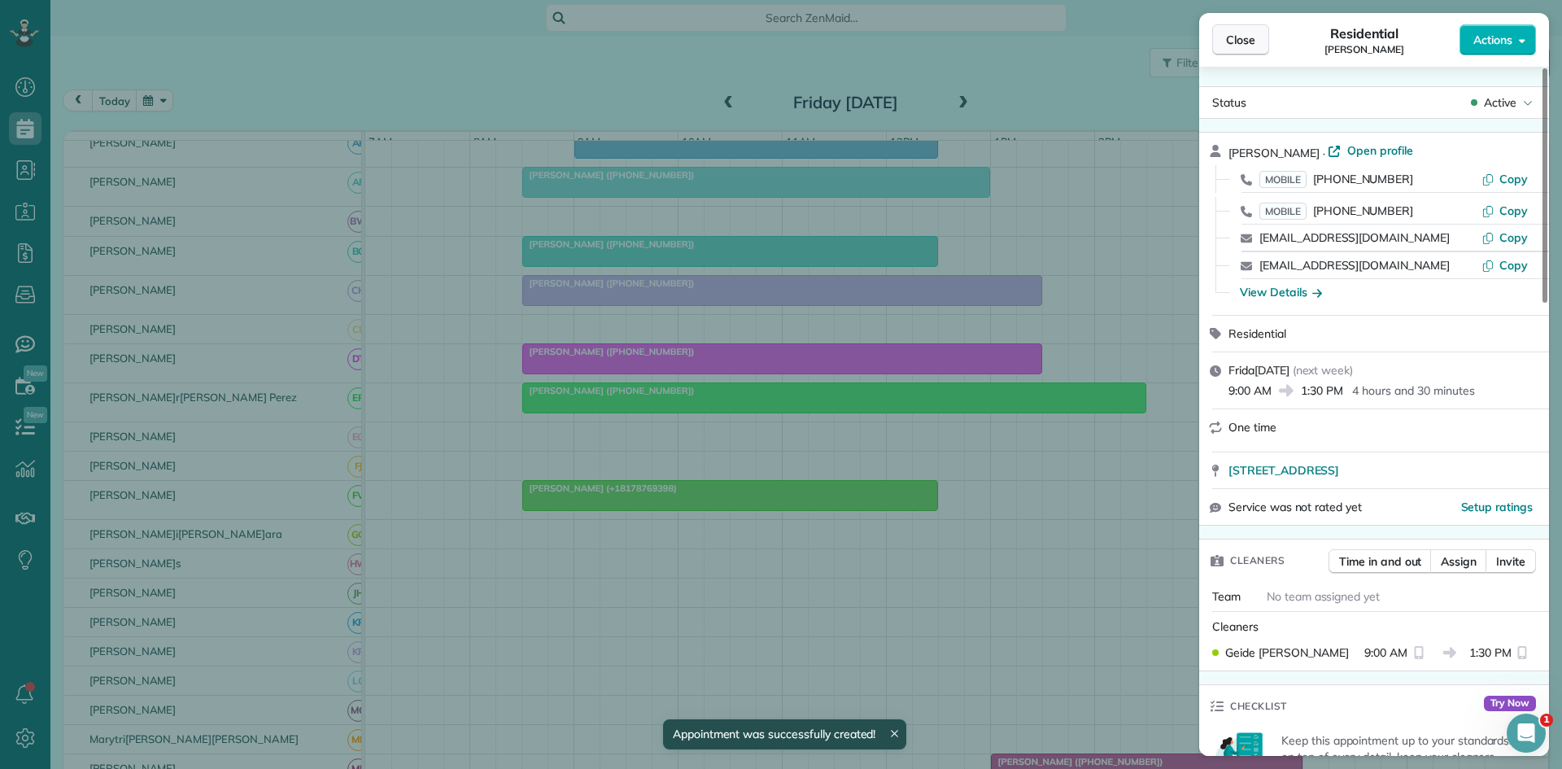
click at [1226, 45] on span "Close" at bounding box center [1240, 40] width 29 height 16
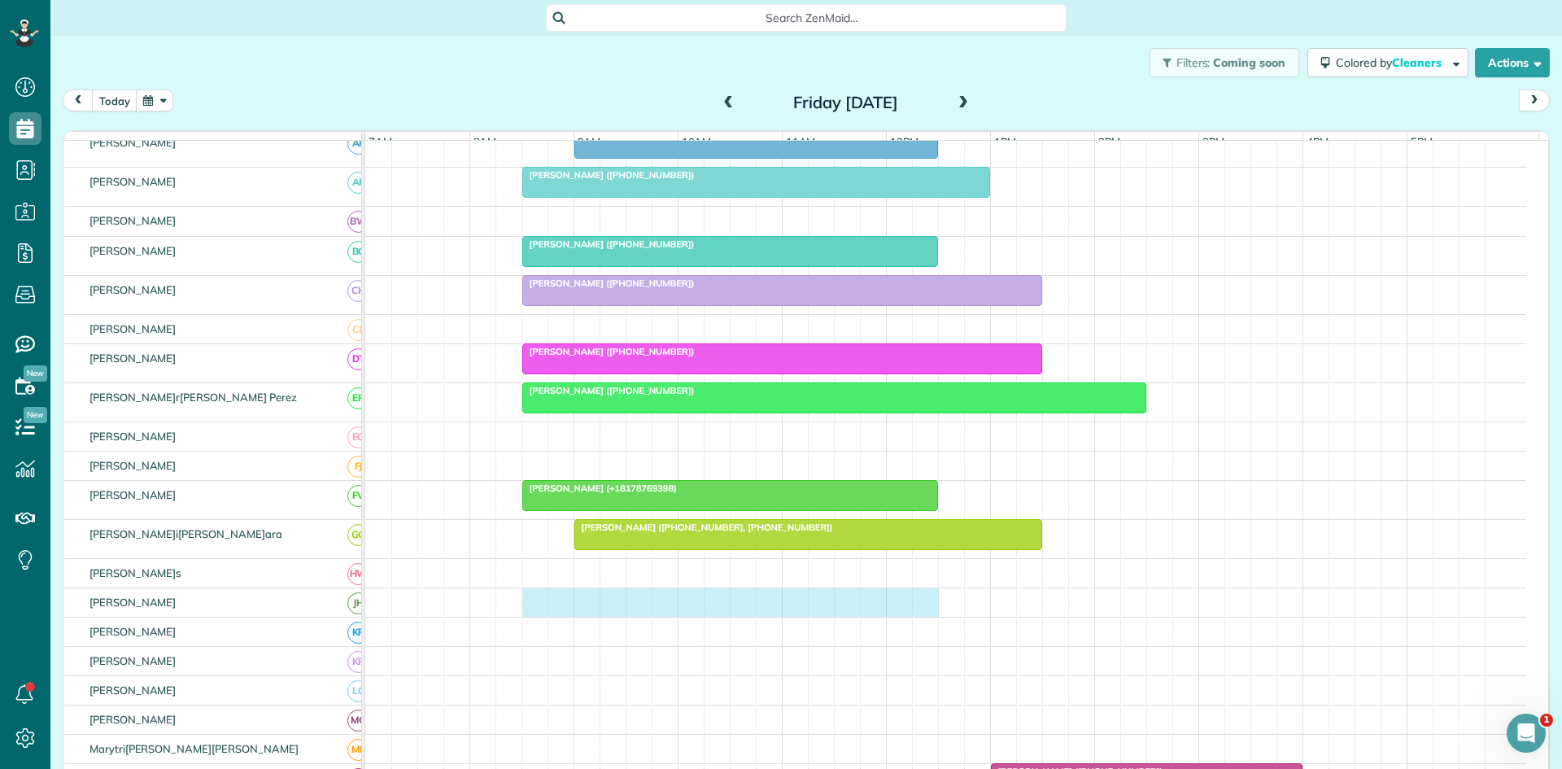
drag, startPoint x: 538, startPoint y: 617, endPoint x: 933, endPoint y: 606, distance: 395.6
click at [933, 606] on div at bounding box center [945, 602] width 1161 height 28
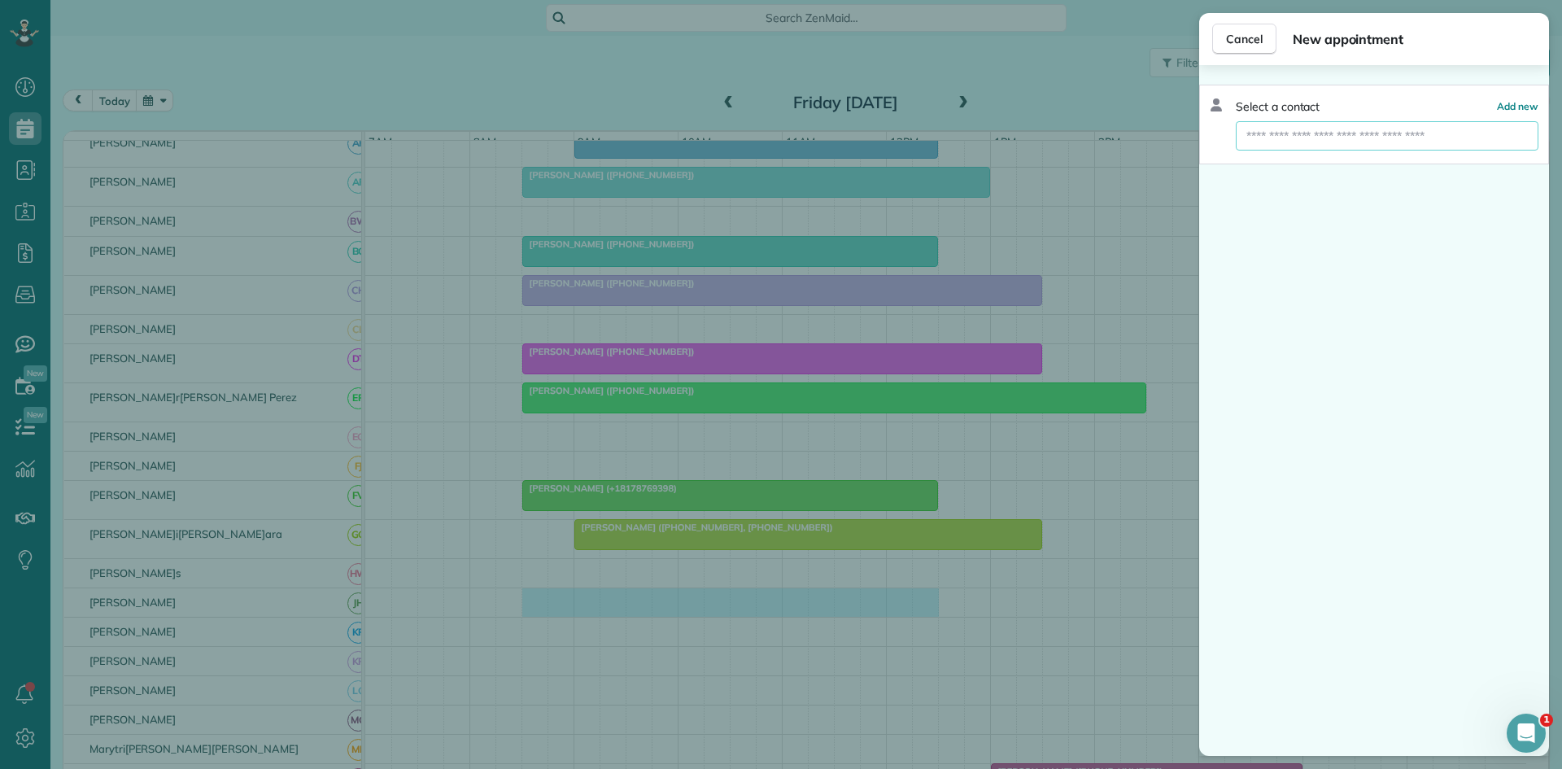
click at [1318, 143] on input "text" at bounding box center [1387, 135] width 303 height 29
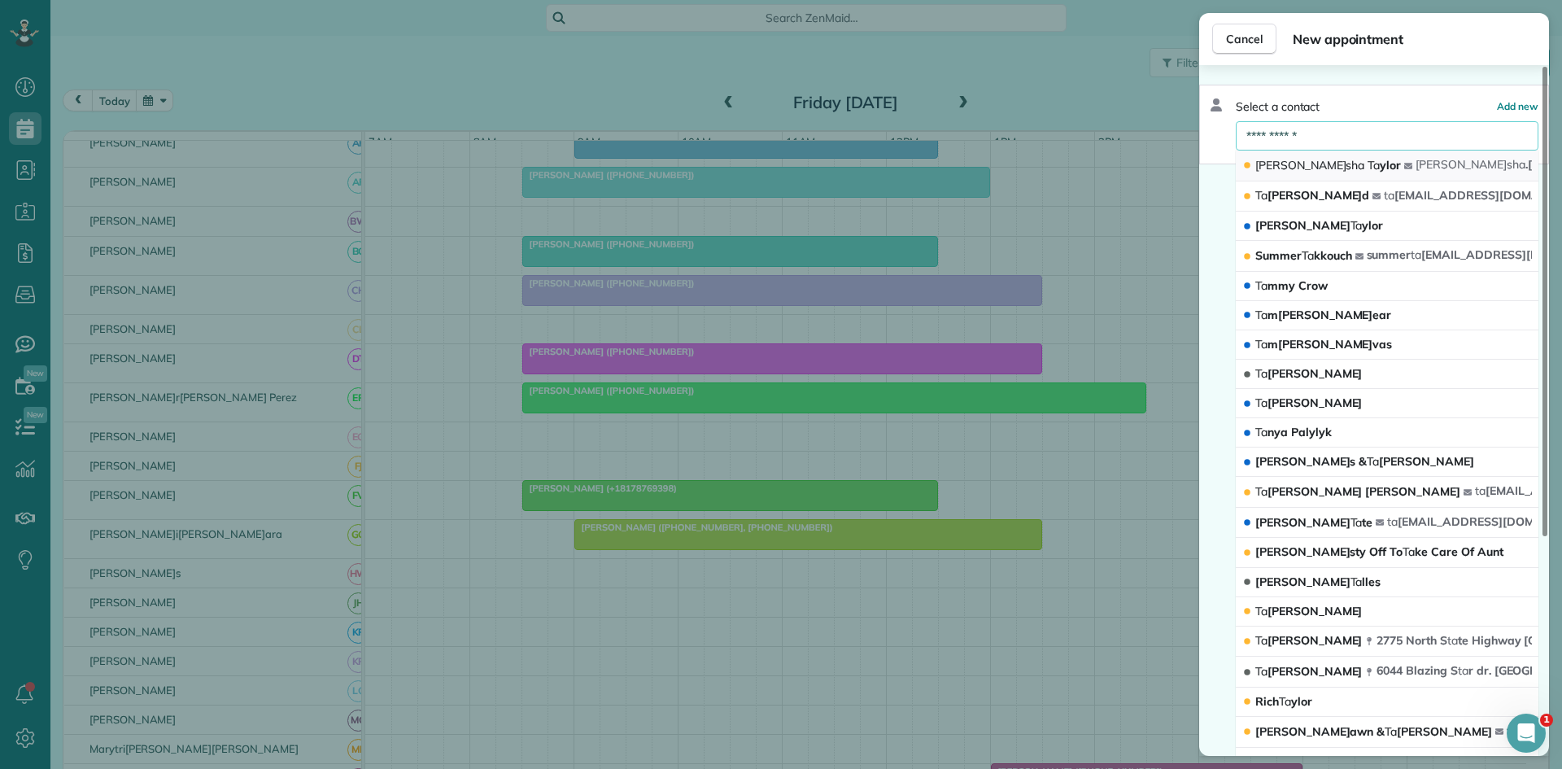
type input "**********"
click at [1451, 161] on span "[PERSON_NAME]isha .[EMAIL_ADDRESS][DOMAIN_NAME]" at bounding box center [1572, 164] width 312 height 15
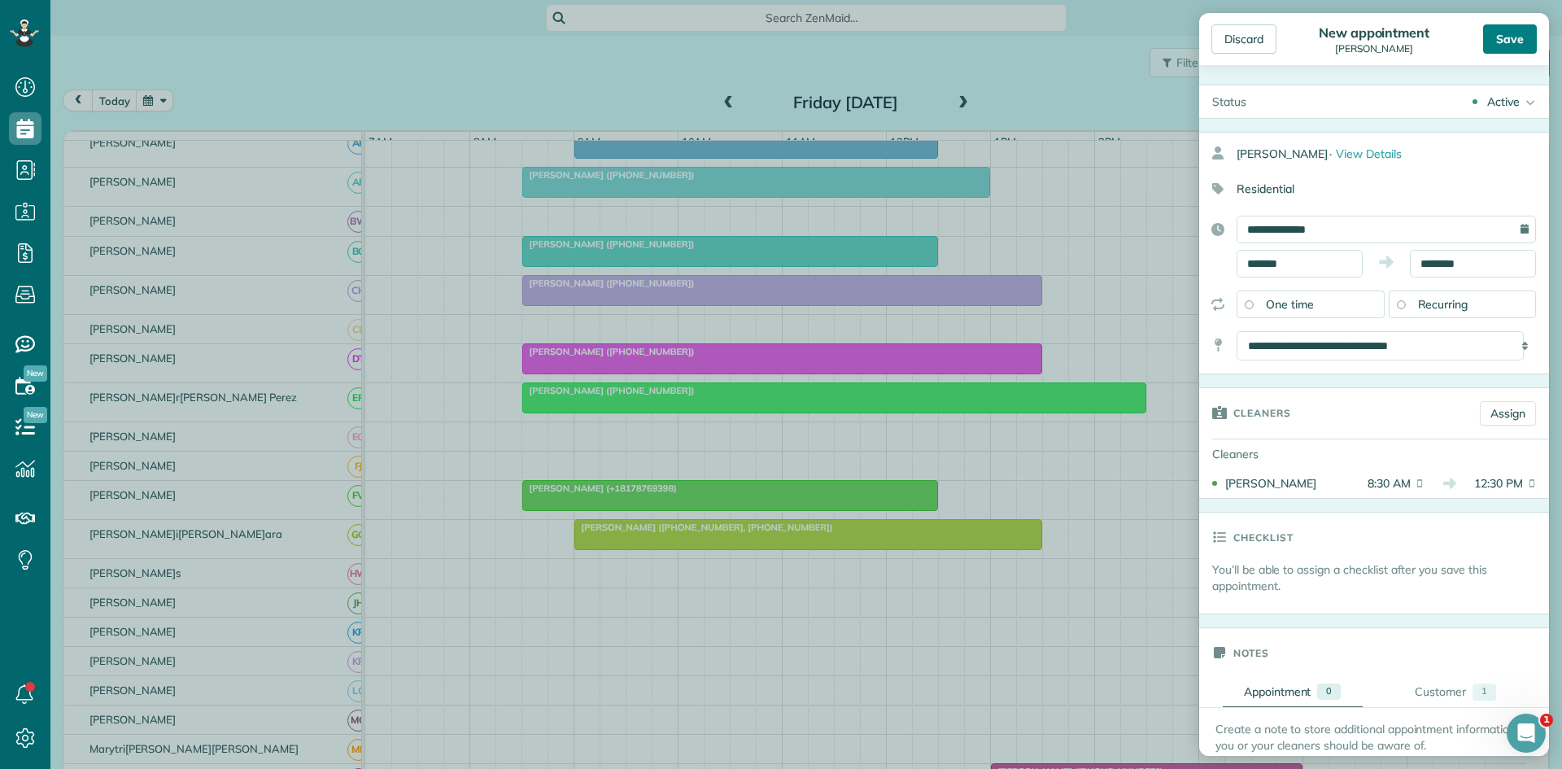
click at [1504, 38] on div "Save" at bounding box center [1510, 38] width 54 height 29
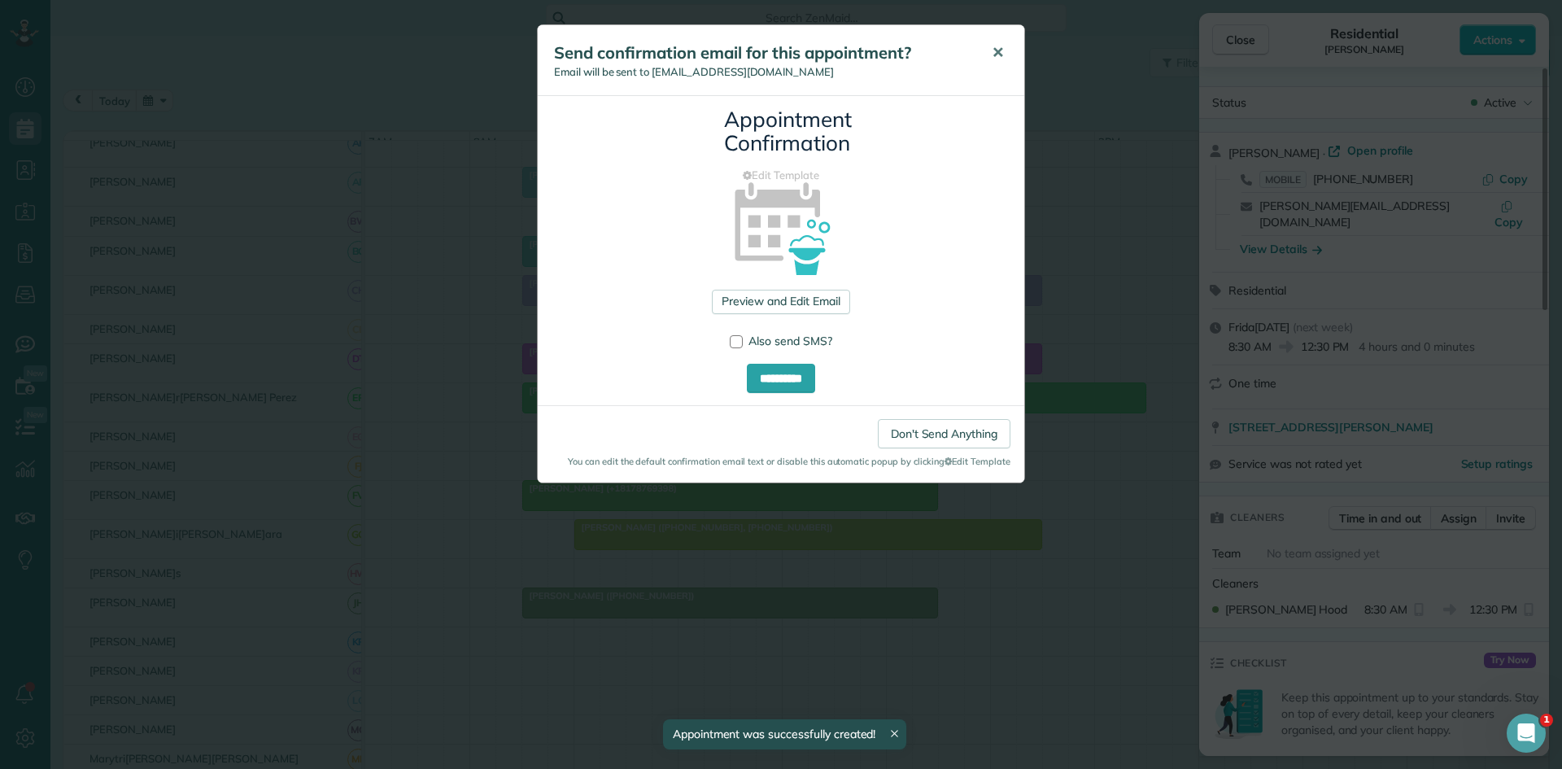
click at [991, 65] on button "✕" at bounding box center [998, 52] width 37 height 39
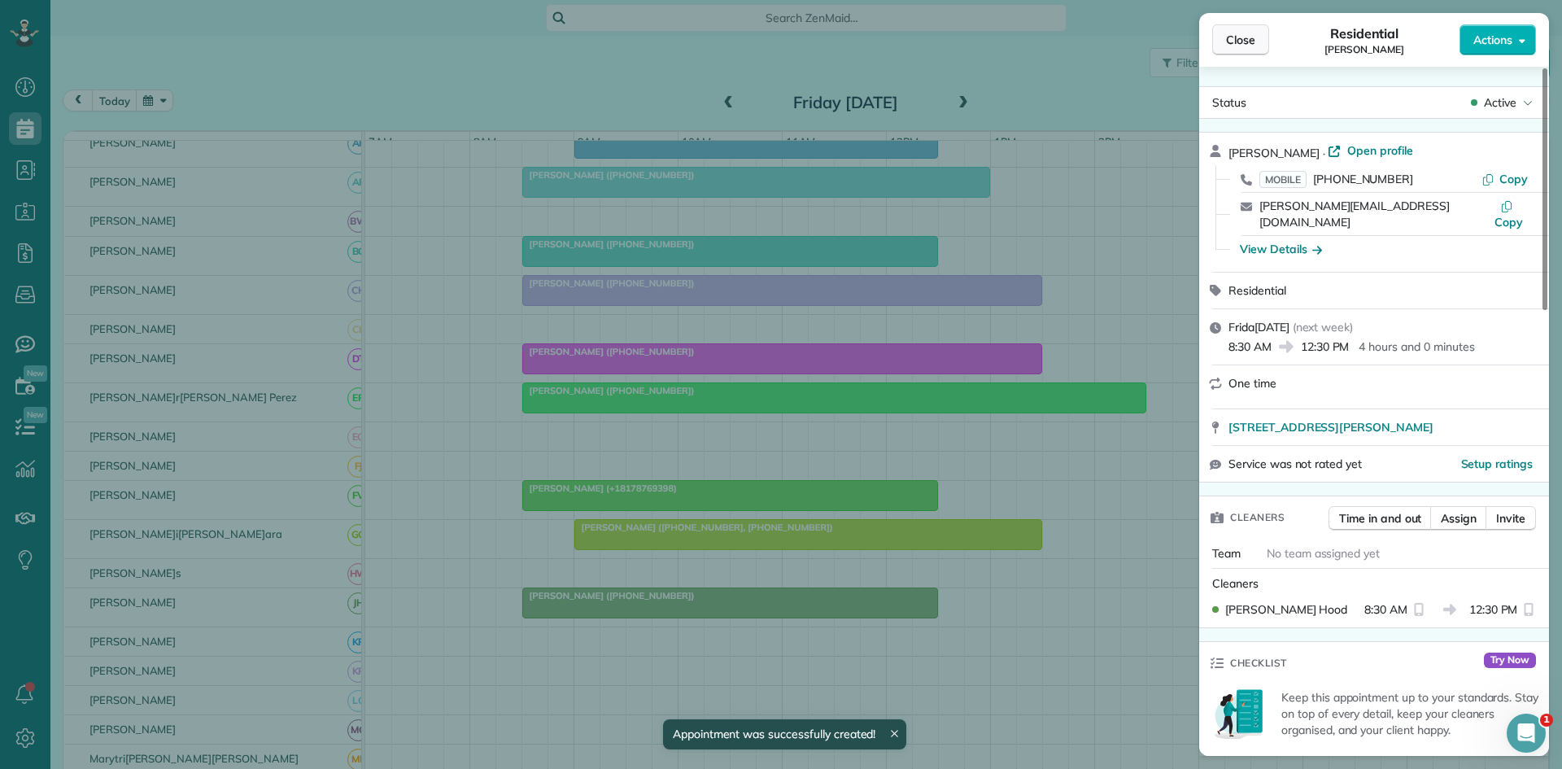
click at [1239, 41] on span "Close" at bounding box center [1240, 40] width 29 height 16
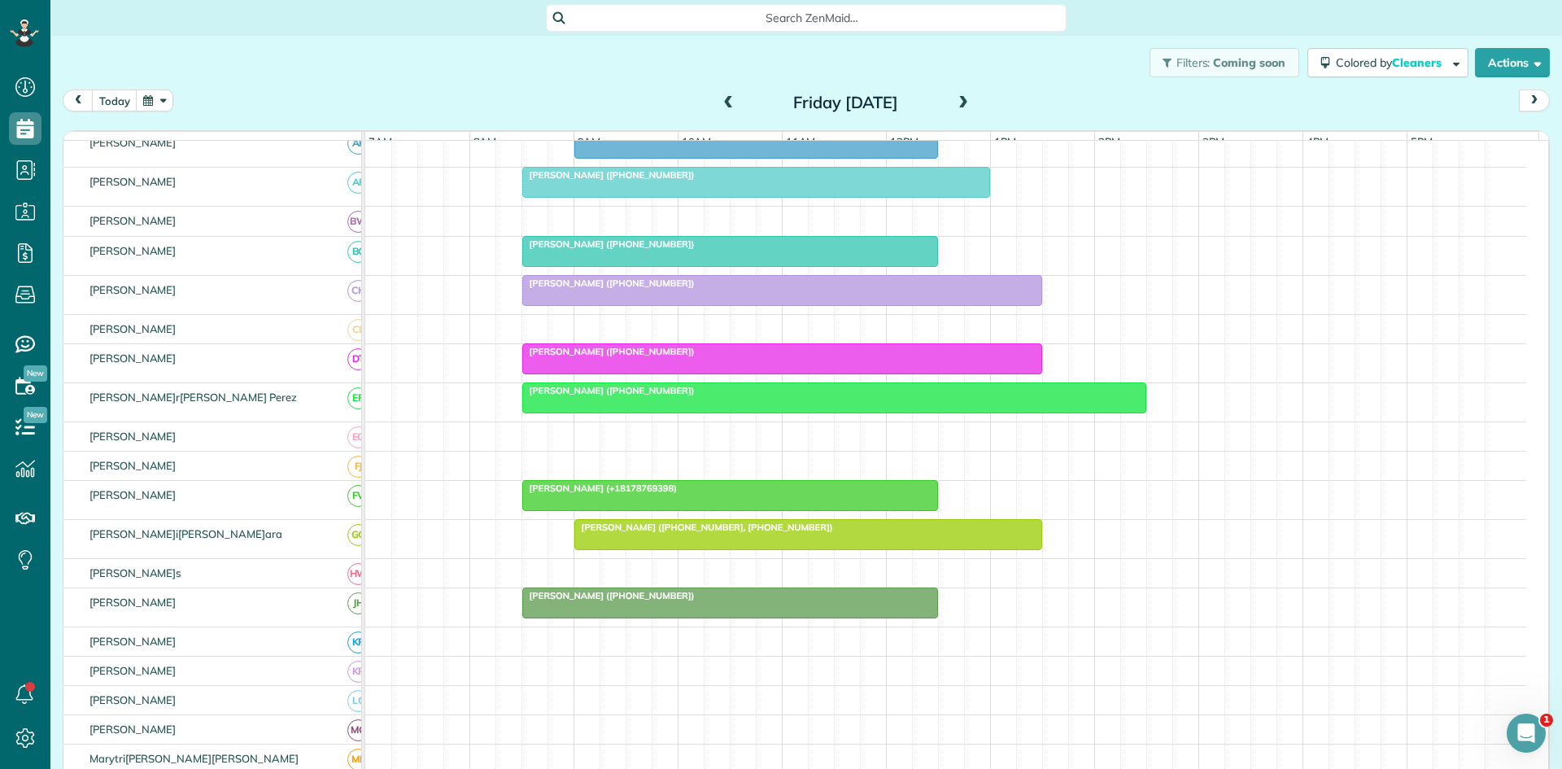
scroll to position [543, 0]
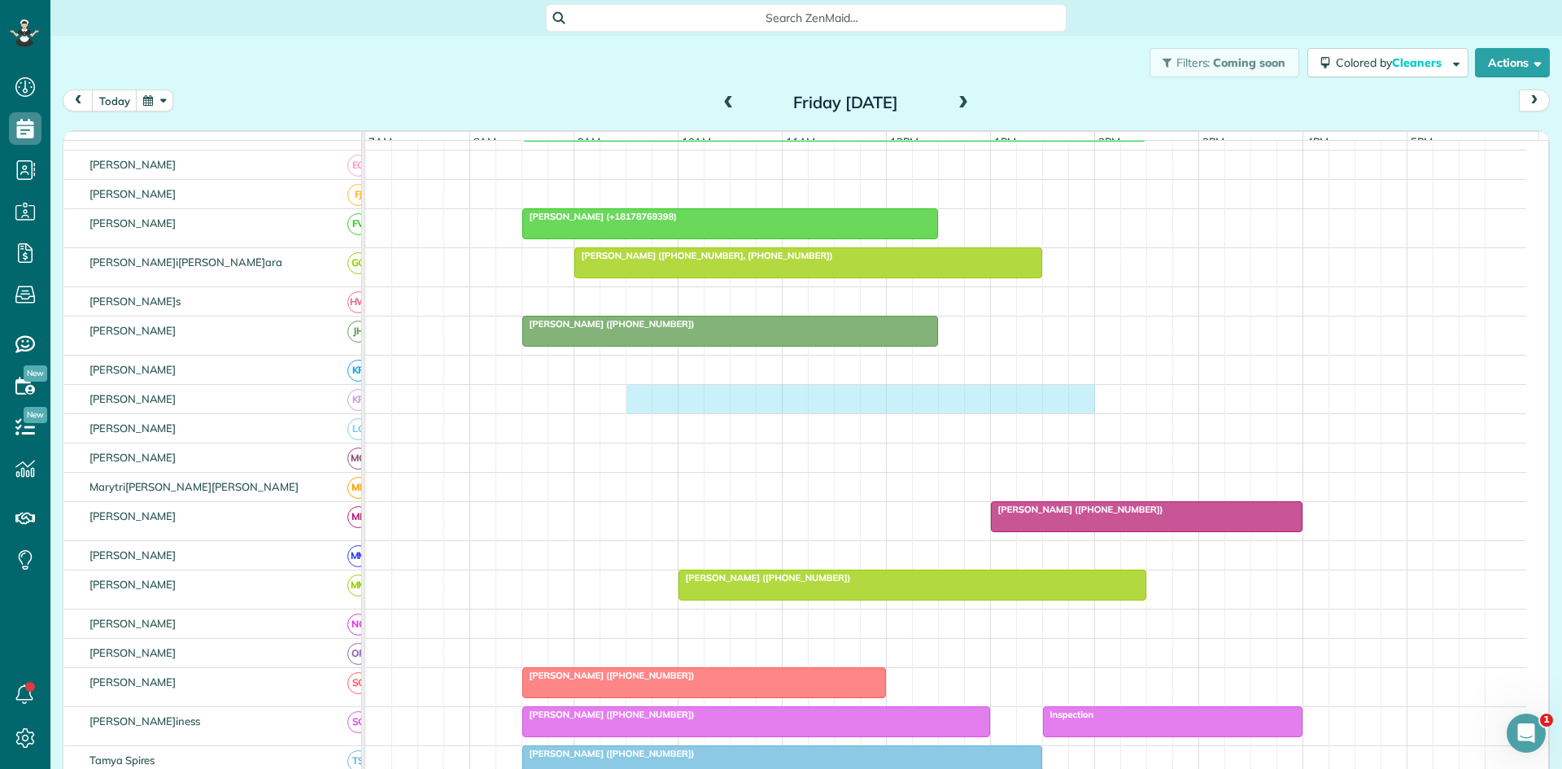
drag, startPoint x: 634, startPoint y: 413, endPoint x: 1067, endPoint y: 396, distance: 434.0
click at [1069, 396] on div at bounding box center [945, 399] width 1161 height 28
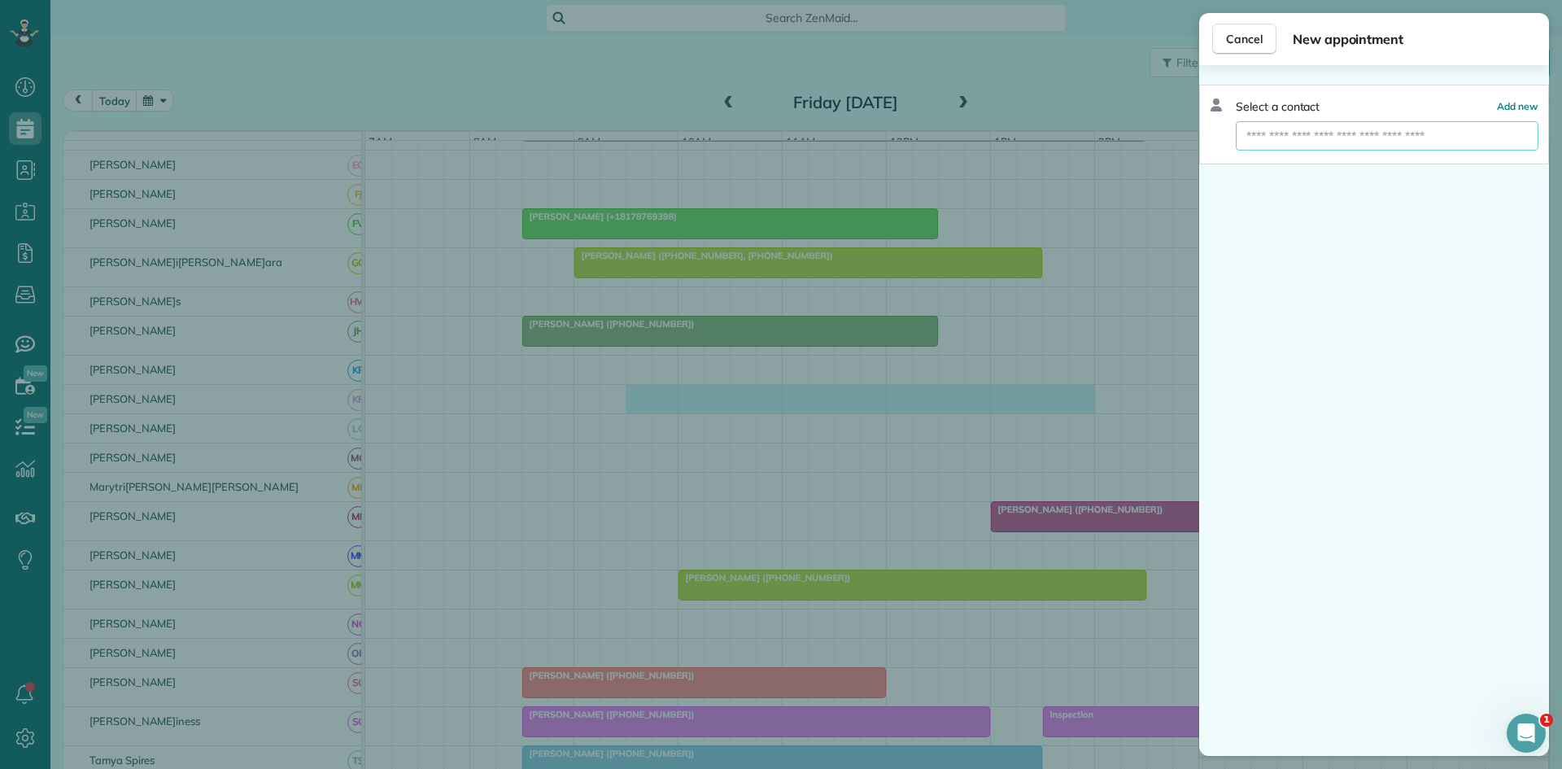
click at [1334, 143] on input "text" at bounding box center [1387, 135] width 303 height 29
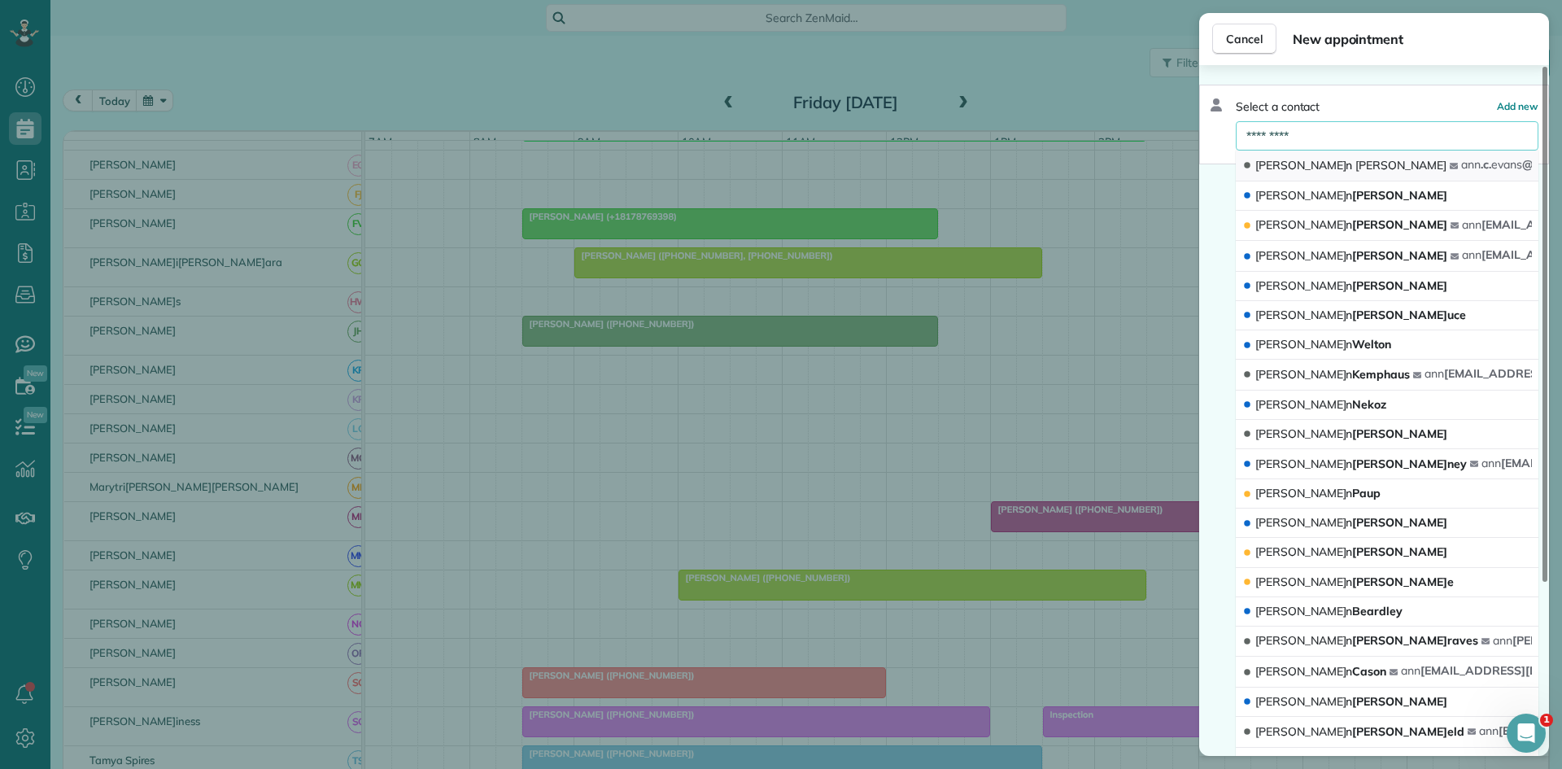
type input "*********"
click at [1355, 169] on span "[PERSON_NAME]" at bounding box center [1400, 165] width 91 height 15
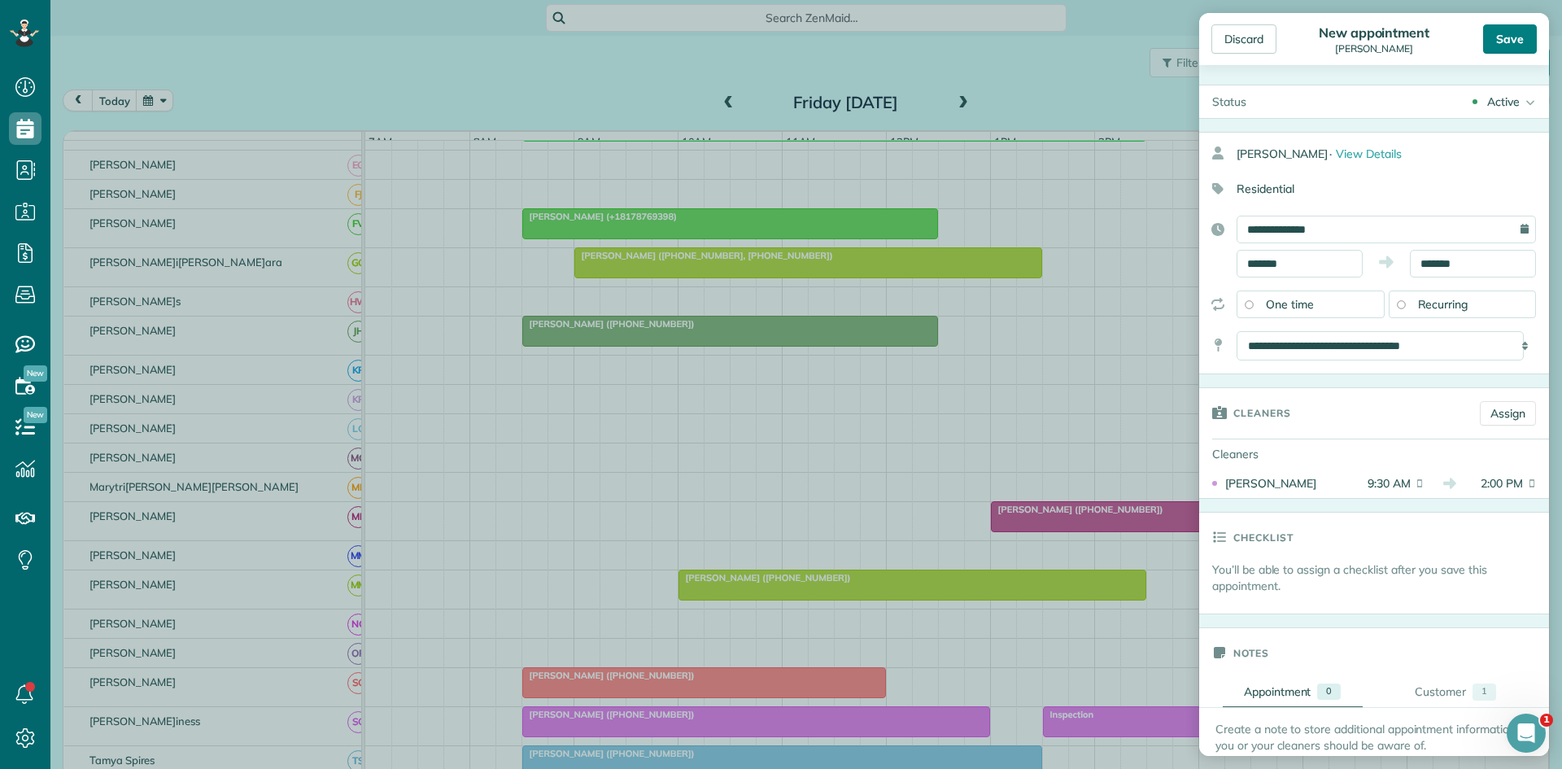
click at [1499, 46] on div "Save" at bounding box center [1510, 38] width 54 height 29
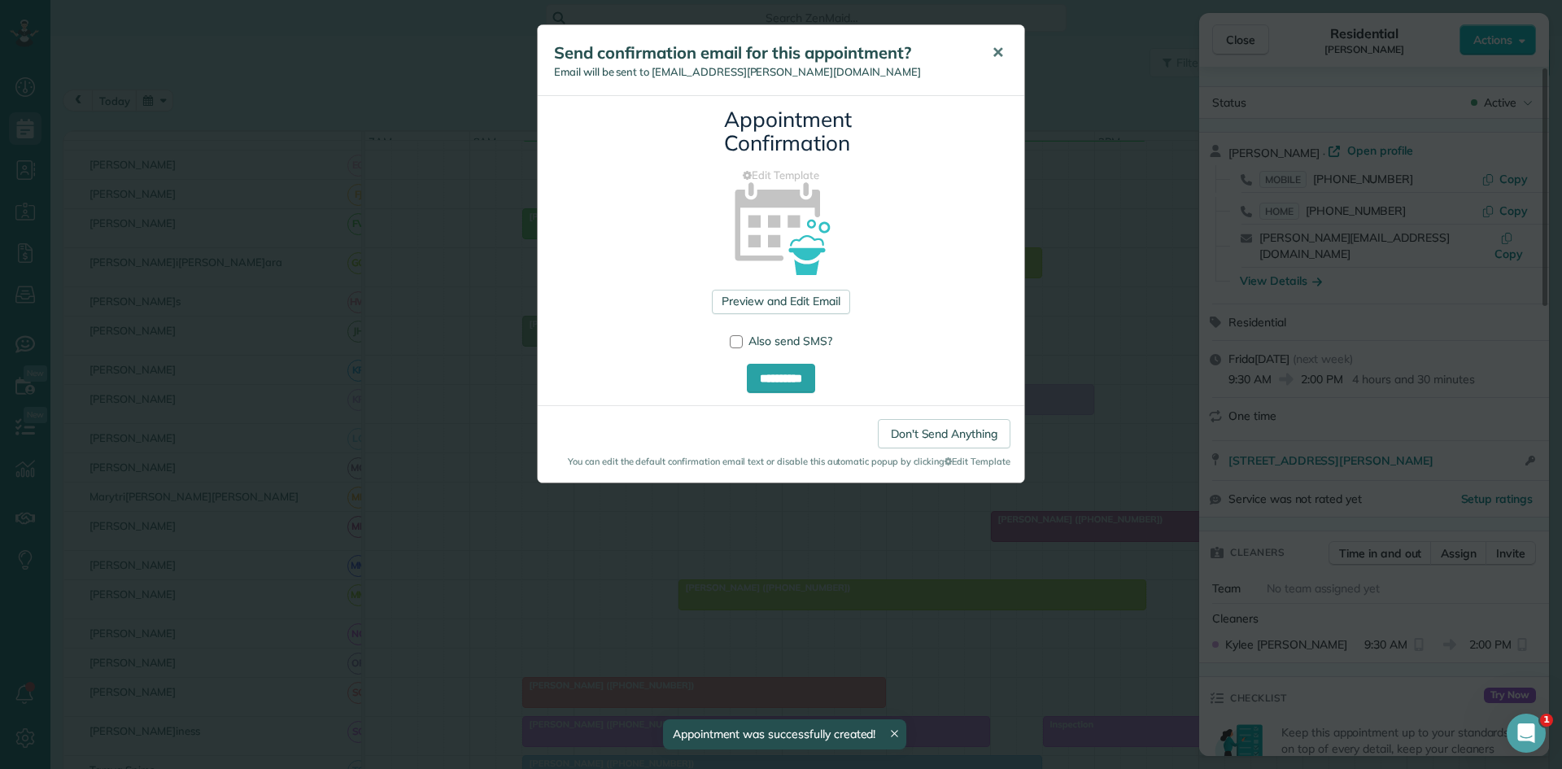
click at [992, 65] on button "✕" at bounding box center [998, 52] width 37 height 39
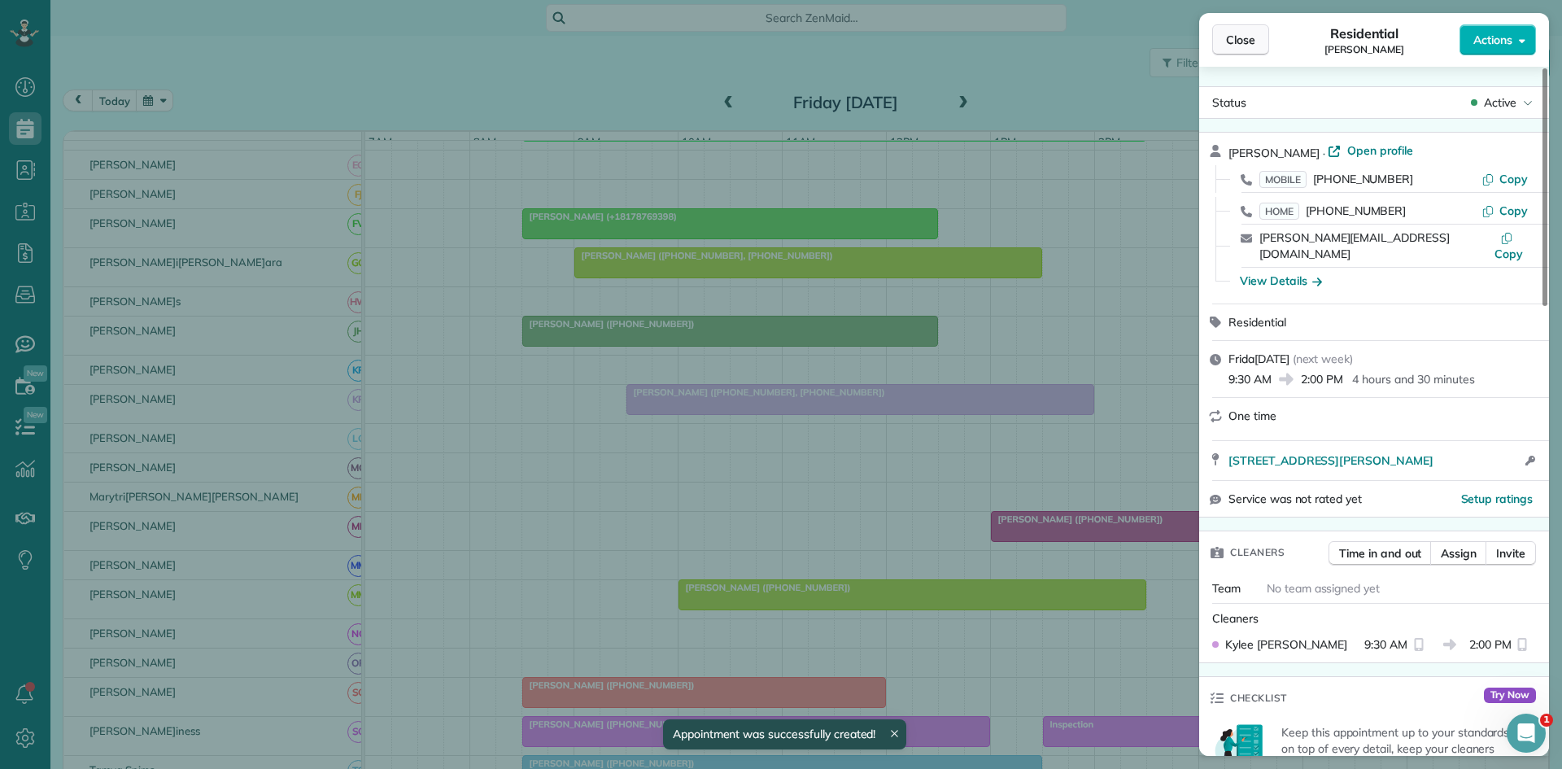
click at [1217, 41] on button "Close" at bounding box center [1240, 39] width 57 height 31
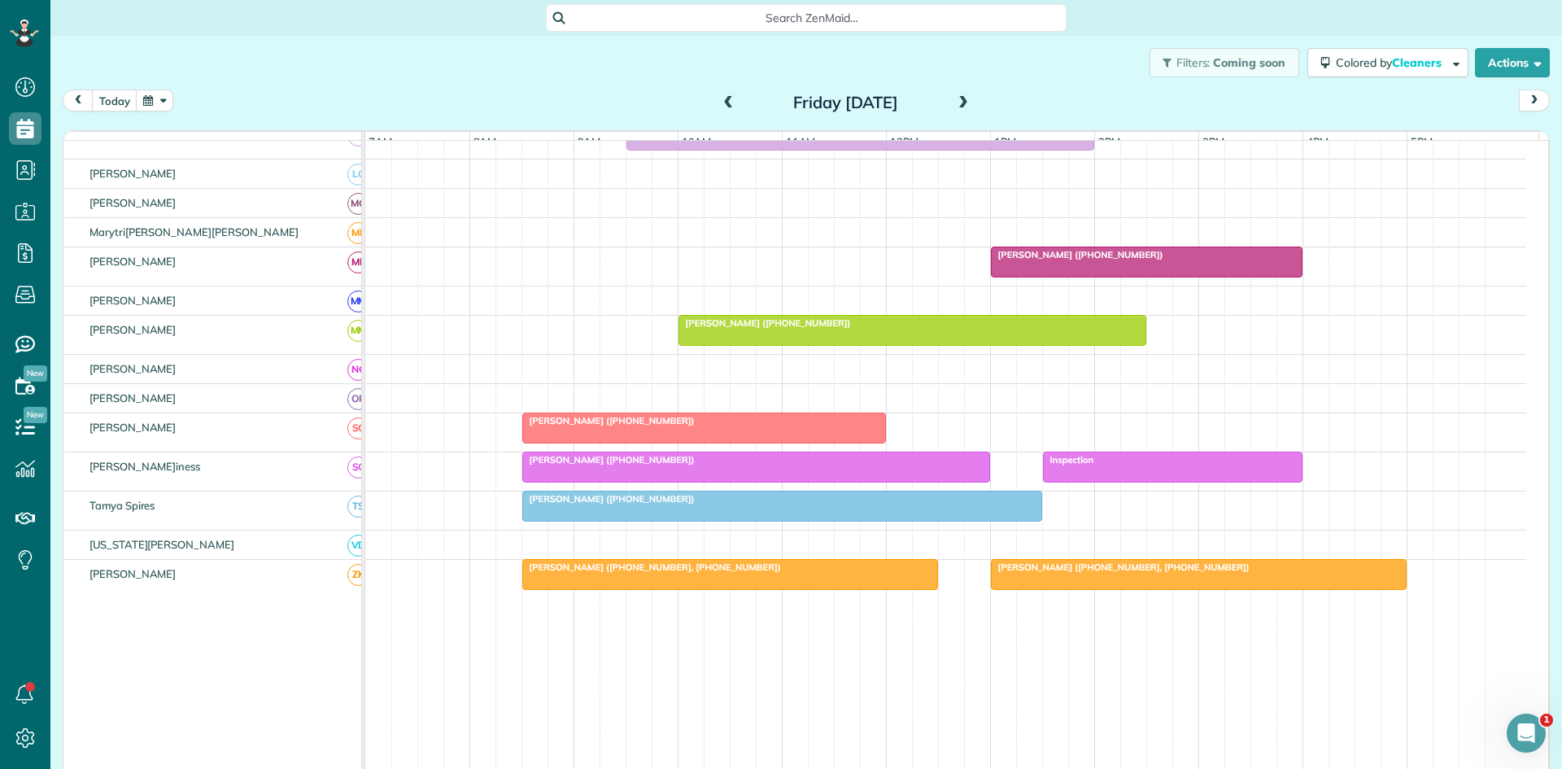
scroll to position [814, 0]
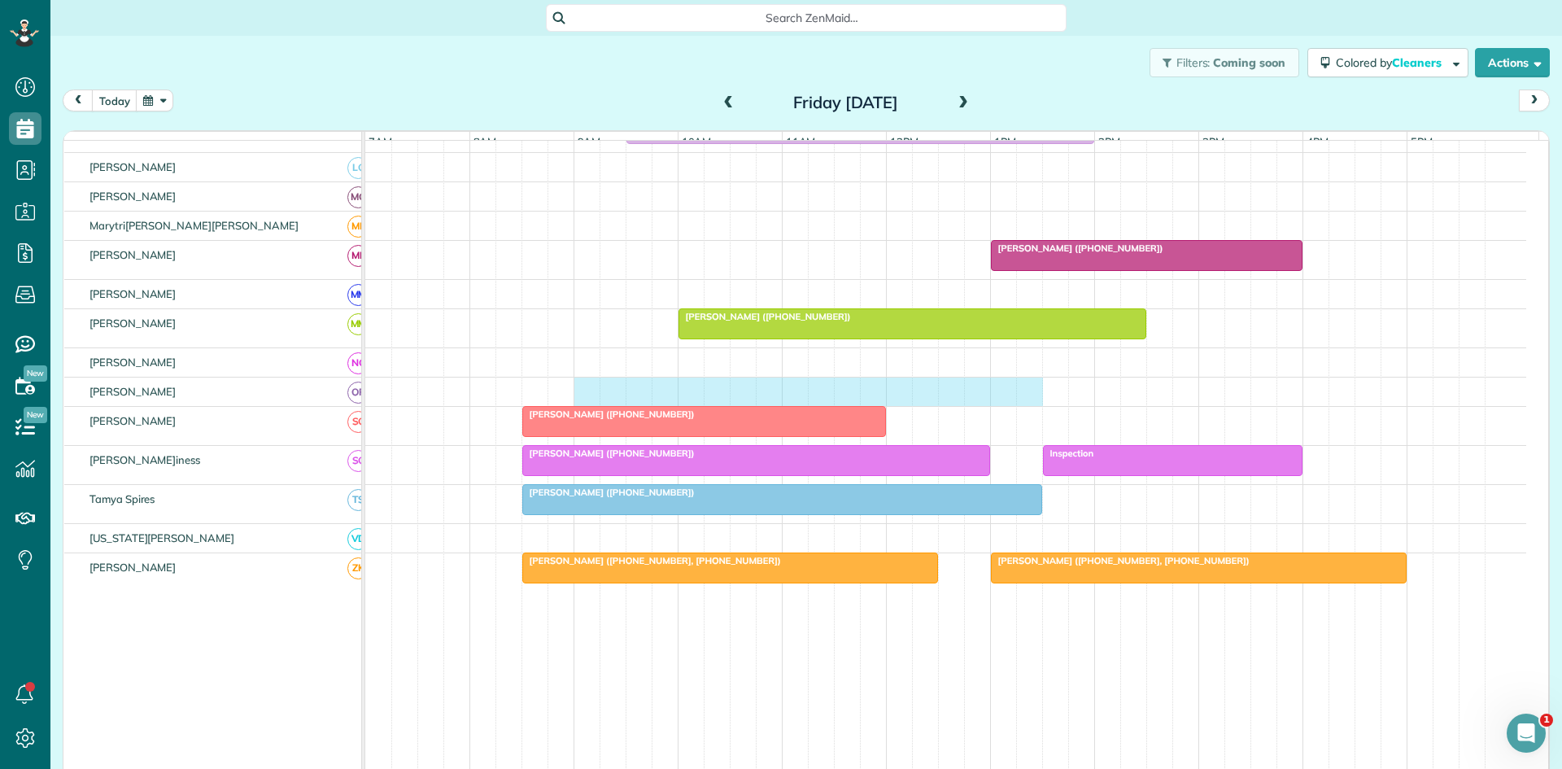
drag, startPoint x: 580, startPoint y: 402, endPoint x: 1014, endPoint y: 399, distance: 433.7
click at [1020, 399] on div at bounding box center [945, 392] width 1161 height 28
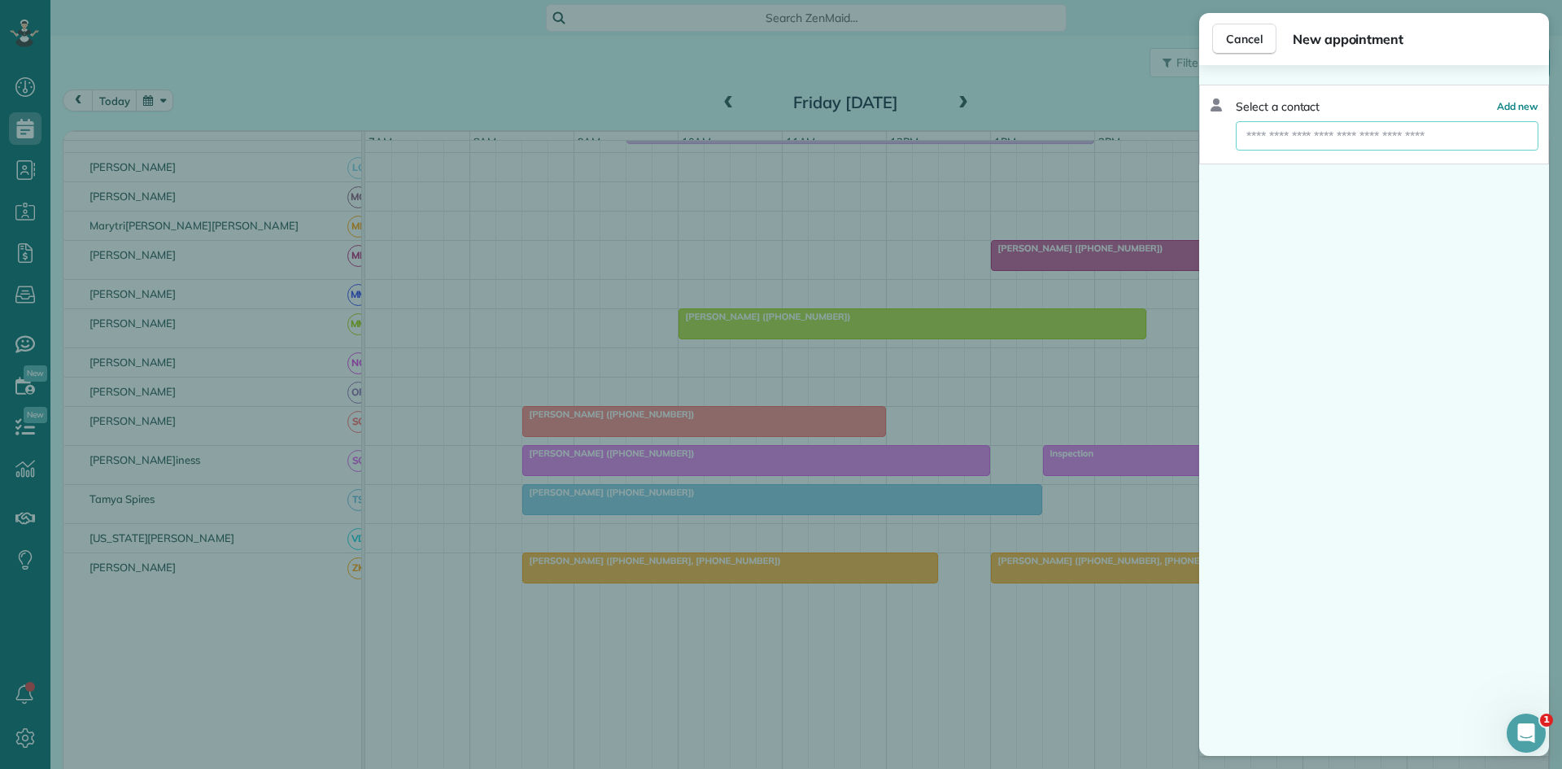
click at [1342, 134] on input "text" at bounding box center [1387, 135] width 303 height 29
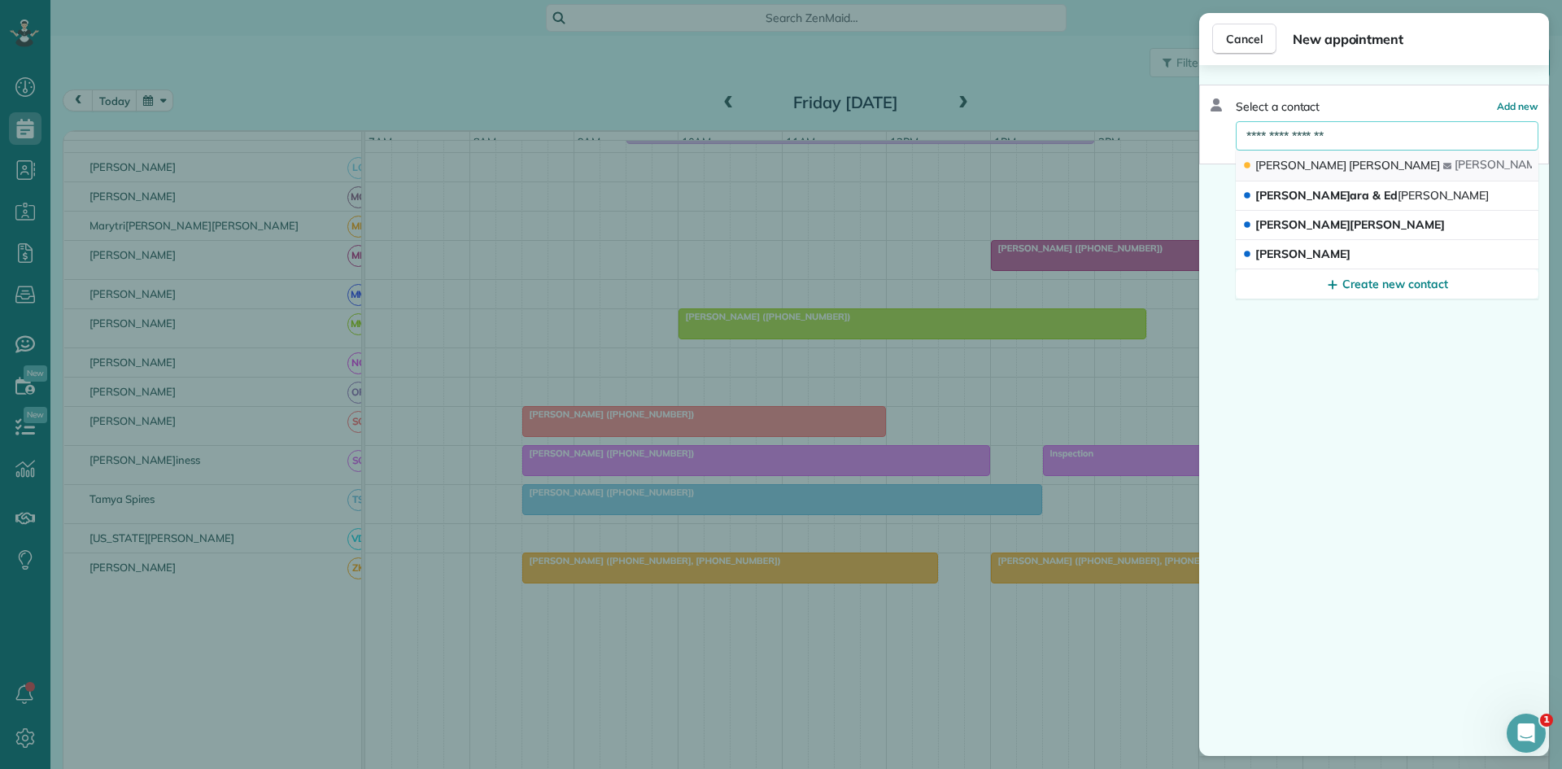
type input "**********"
click at [1355, 156] on button "[PERSON_NAME]e[PERSON_NAME]ll[PERSON_NAME]ers @[DOMAIN_NAME]" at bounding box center [1387, 166] width 303 height 31
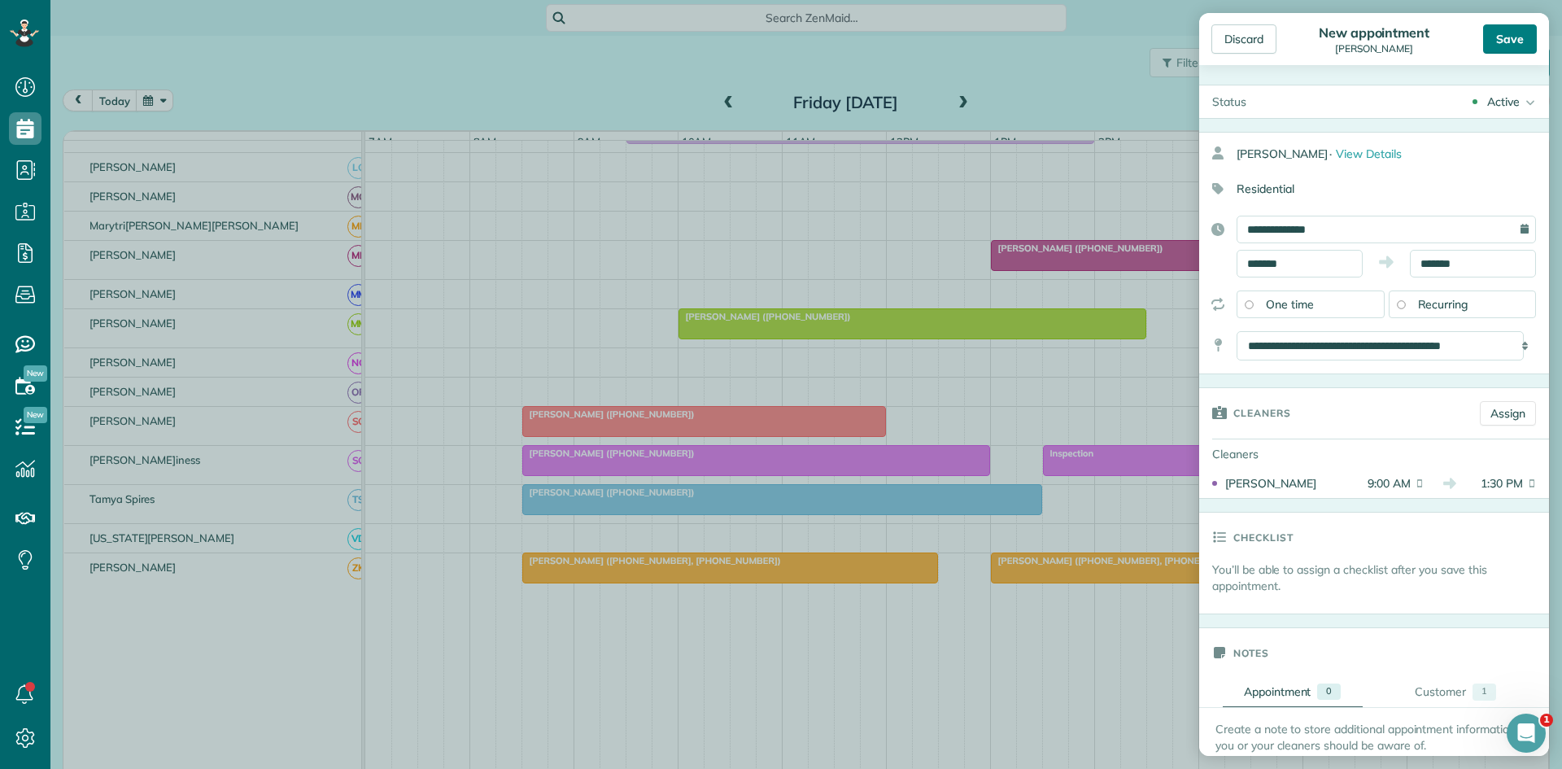
click at [1504, 38] on div "Save" at bounding box center [1510, 38] width 54 height 29
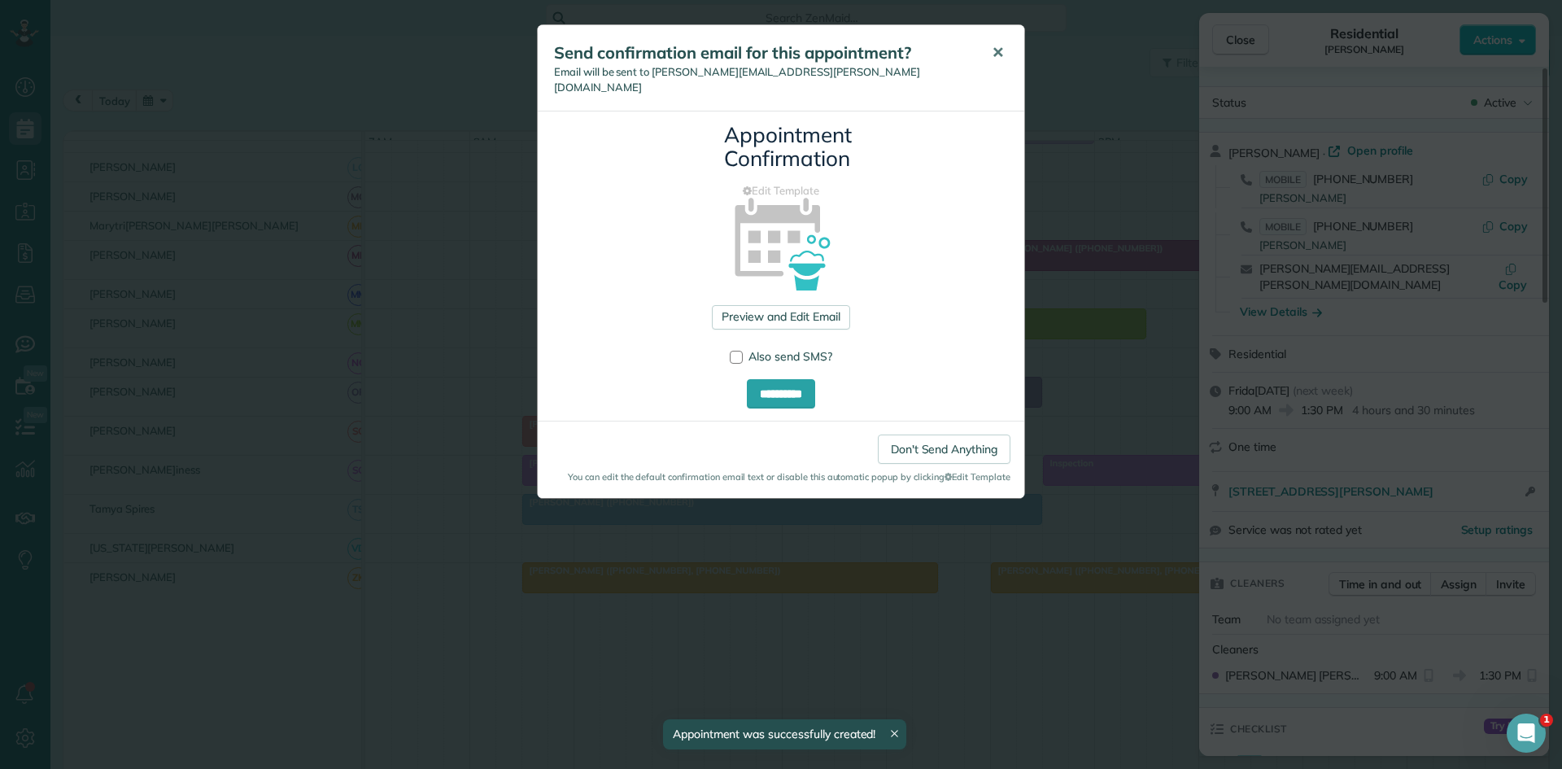
click at [980, 42] on button "✕" at bounding box center [998, 52] width 37 height 39
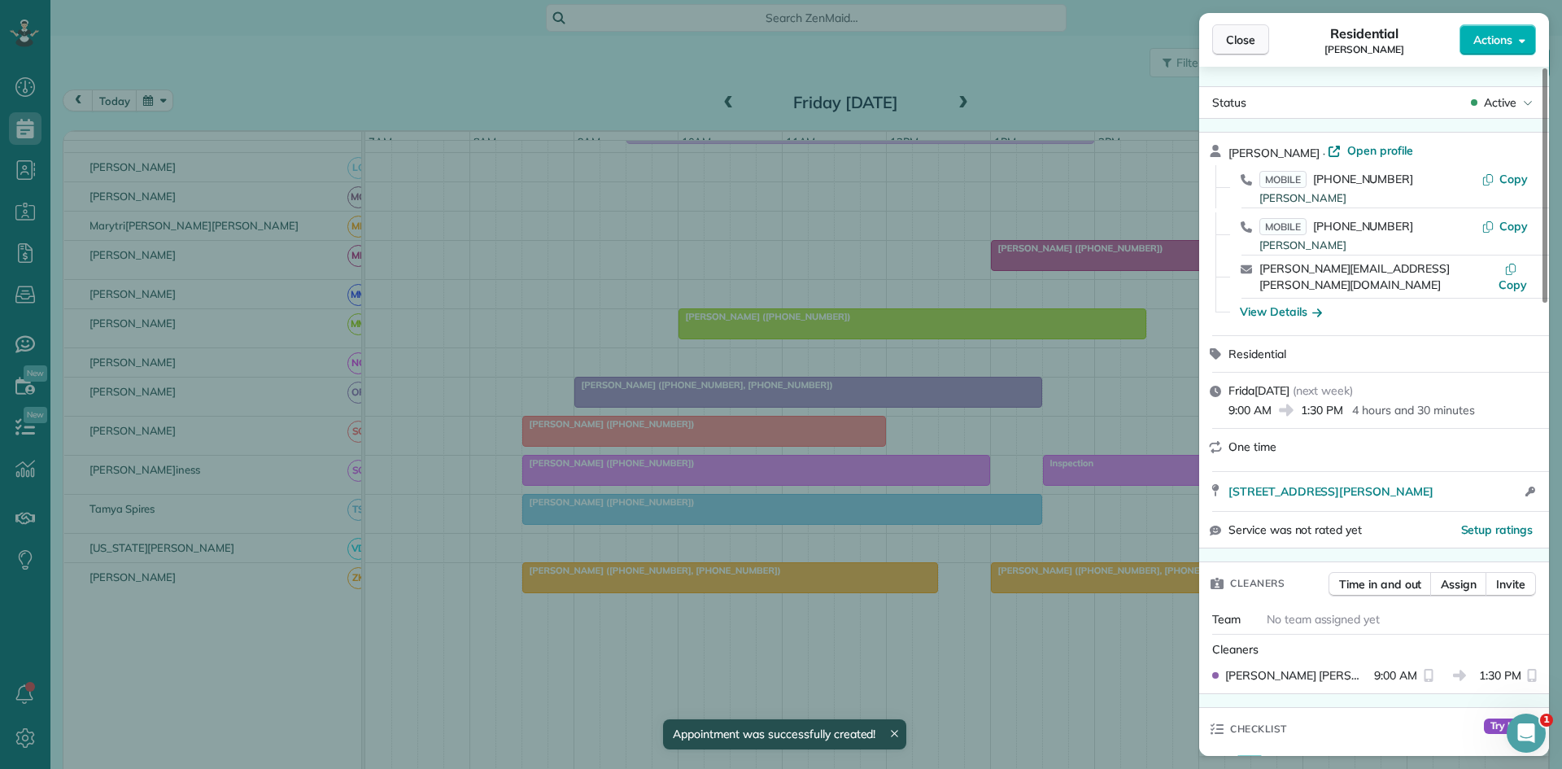
click at [1251, 37] on span "Close" at bounding box center [1240, 40] width 29 height 16
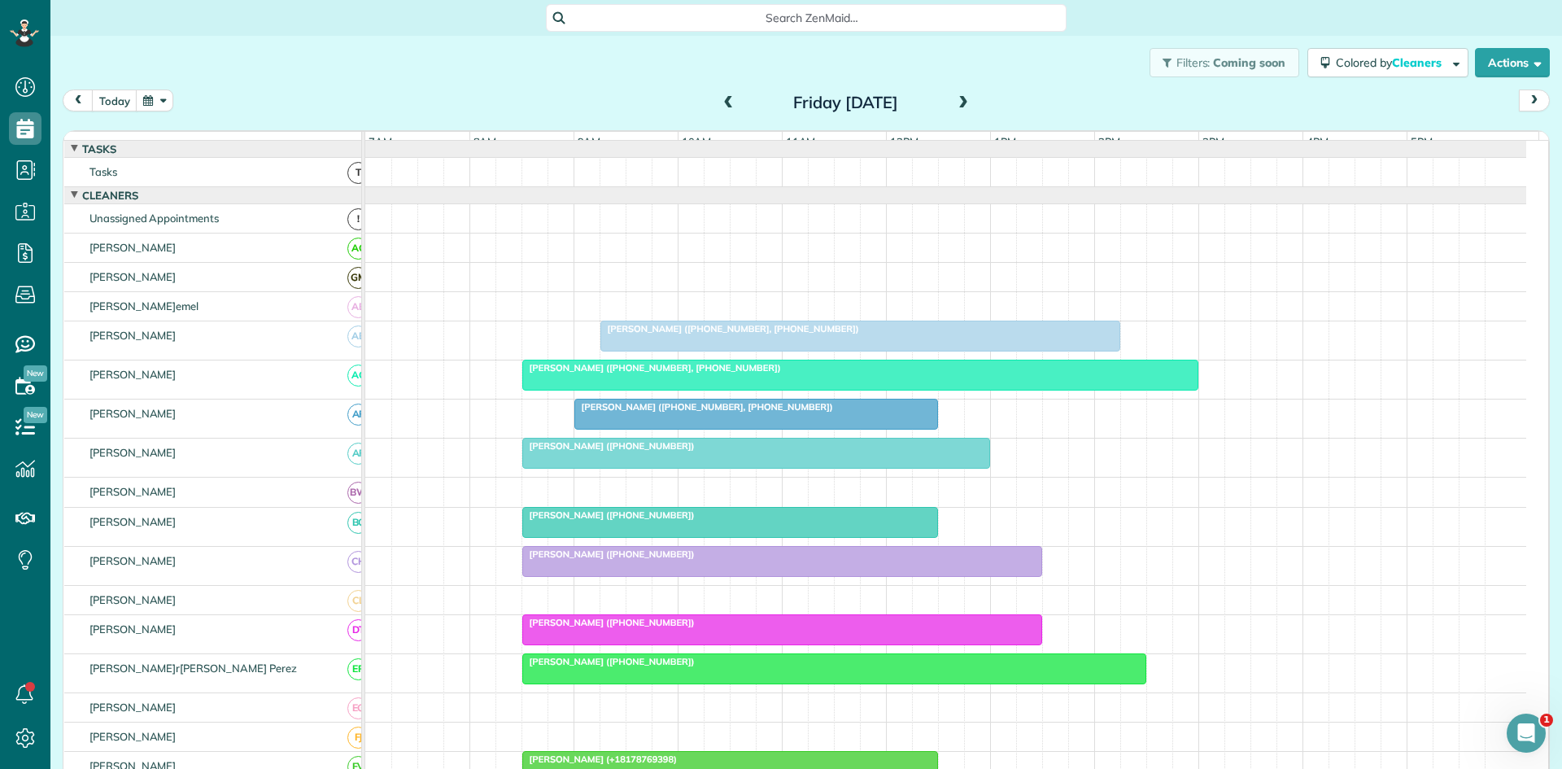
click at [730, 103] on span at bounding box center [729, 103] width 18 height 15
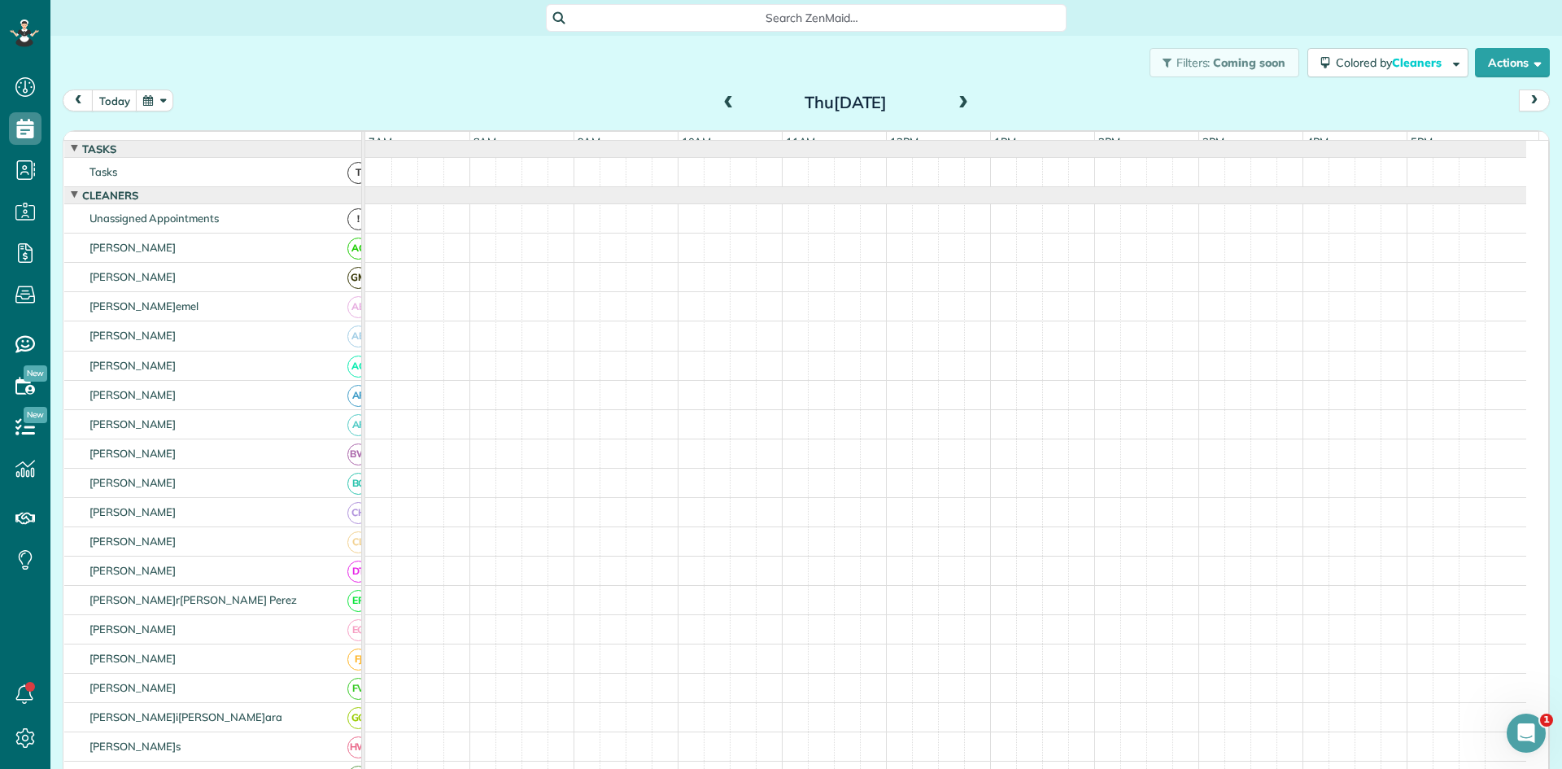
click at [730, 103] on span at bounding box center [729, 103] width 18 height 15
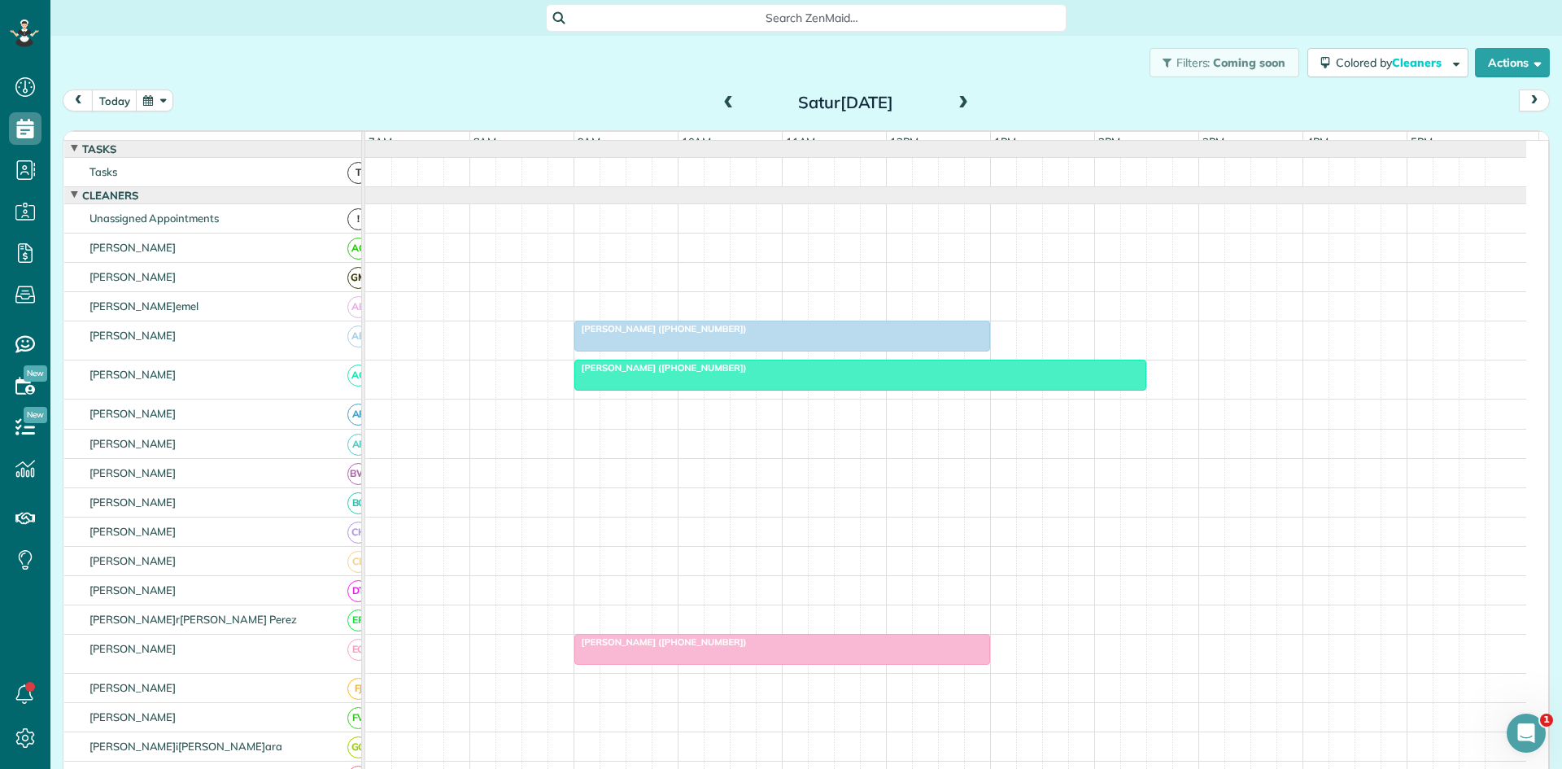
click at [730, 103] on span at bounding box center [729, 103] width 18 height 15
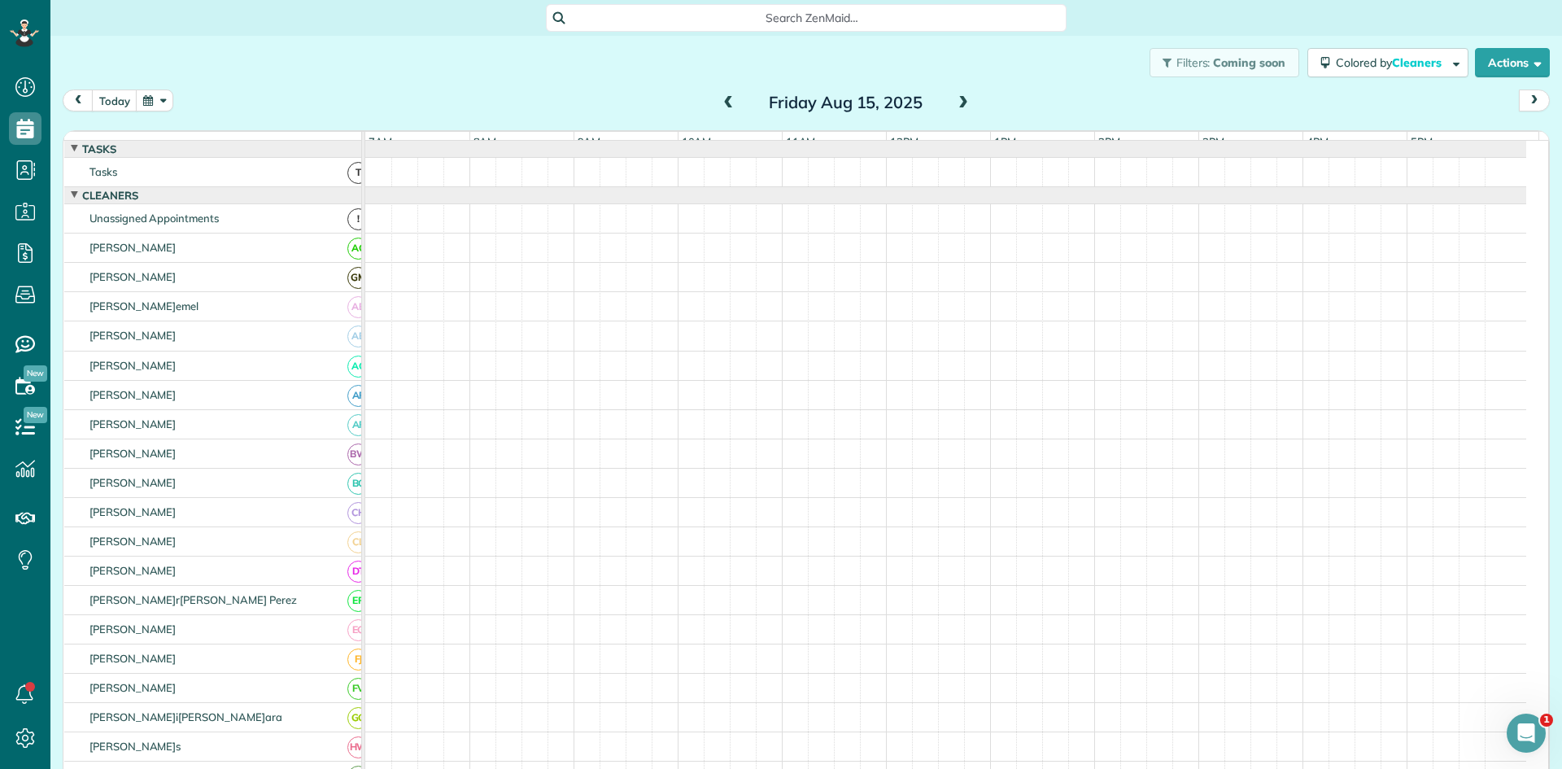
click at [730, 103] on span at bounding box center [729, 103] width 18 height 15
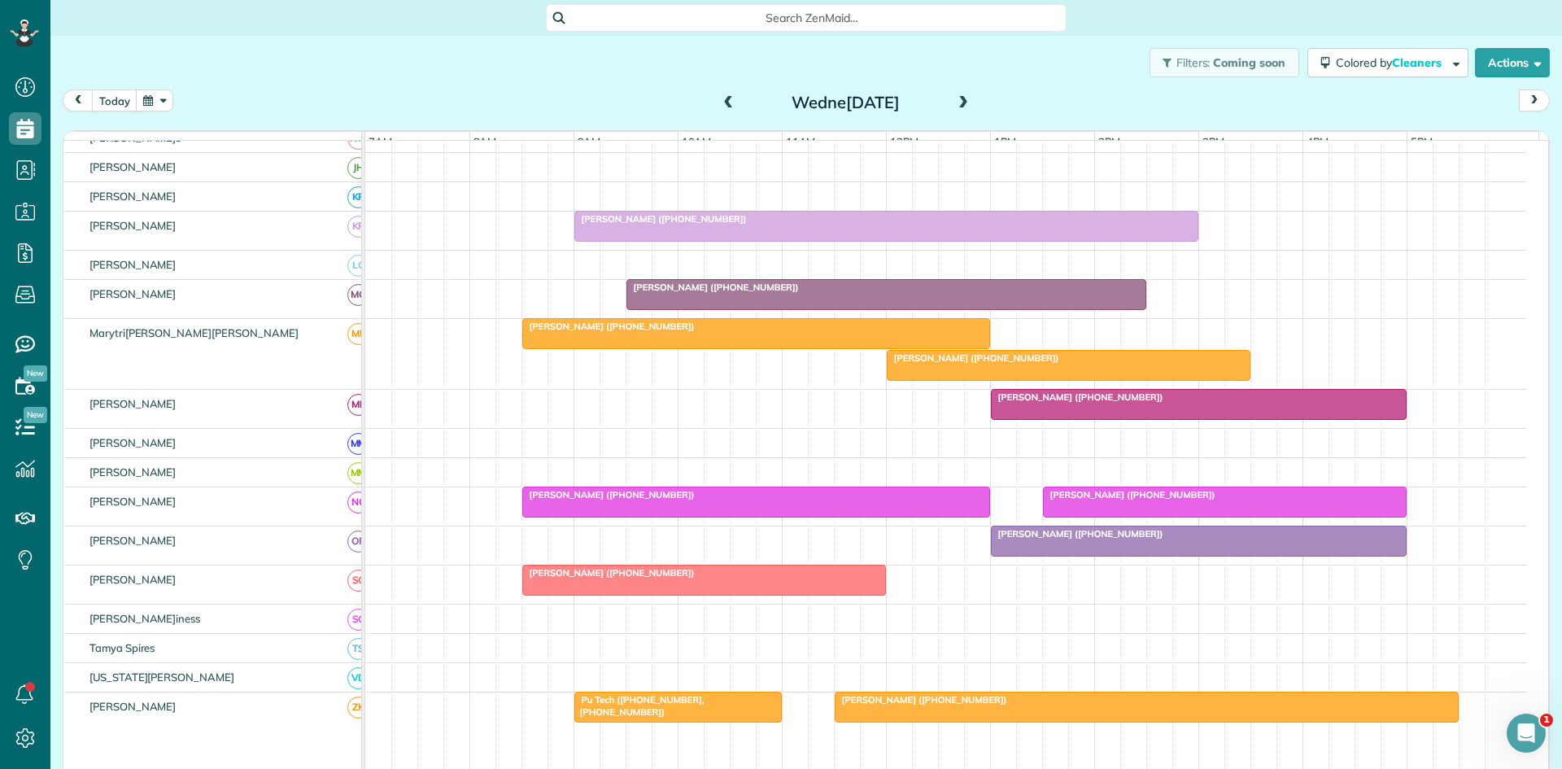
scroll to position [716, 0]
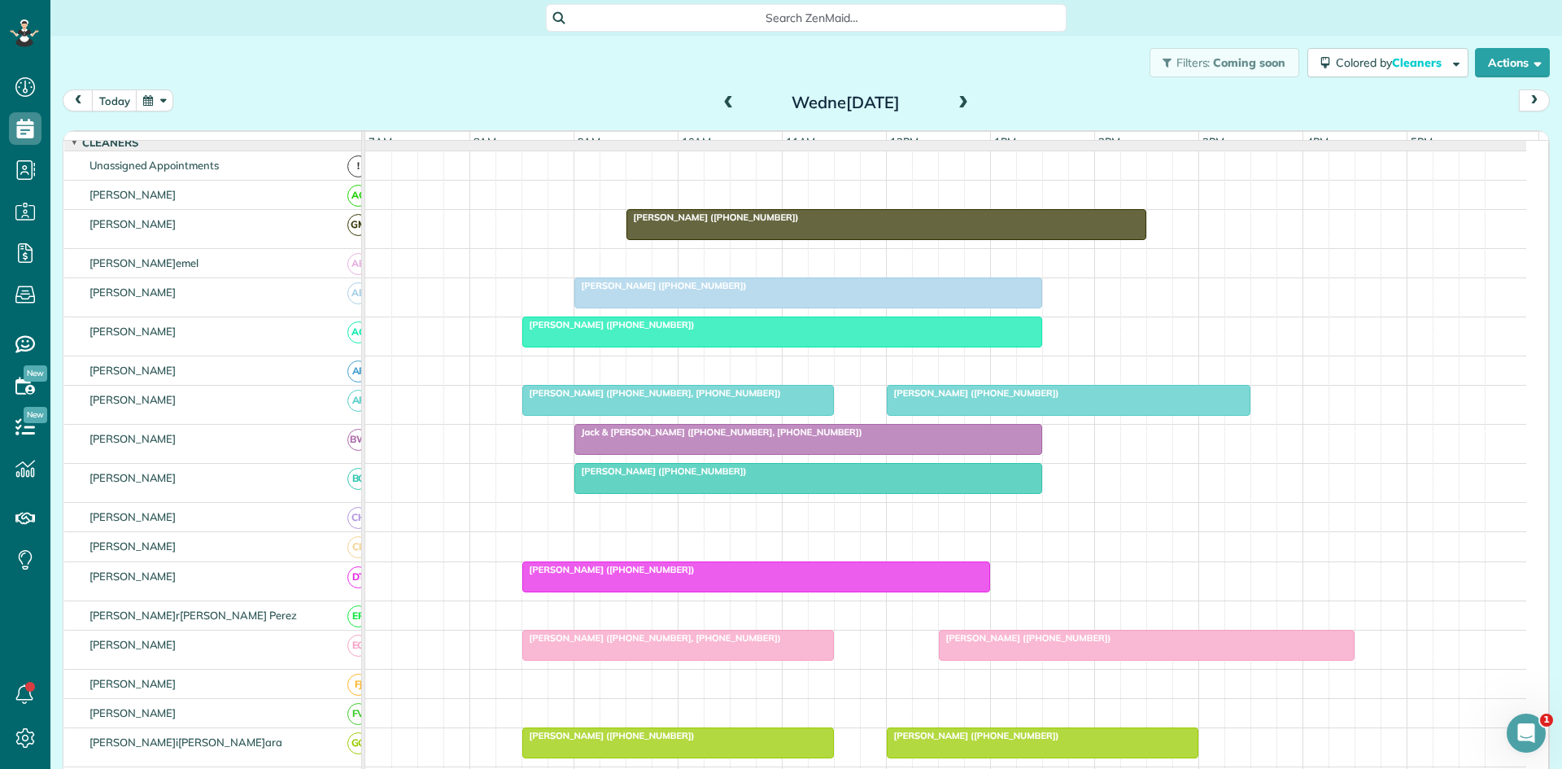
click at [834, 239] on div at bounding box center [886, 224] width 518 height 29
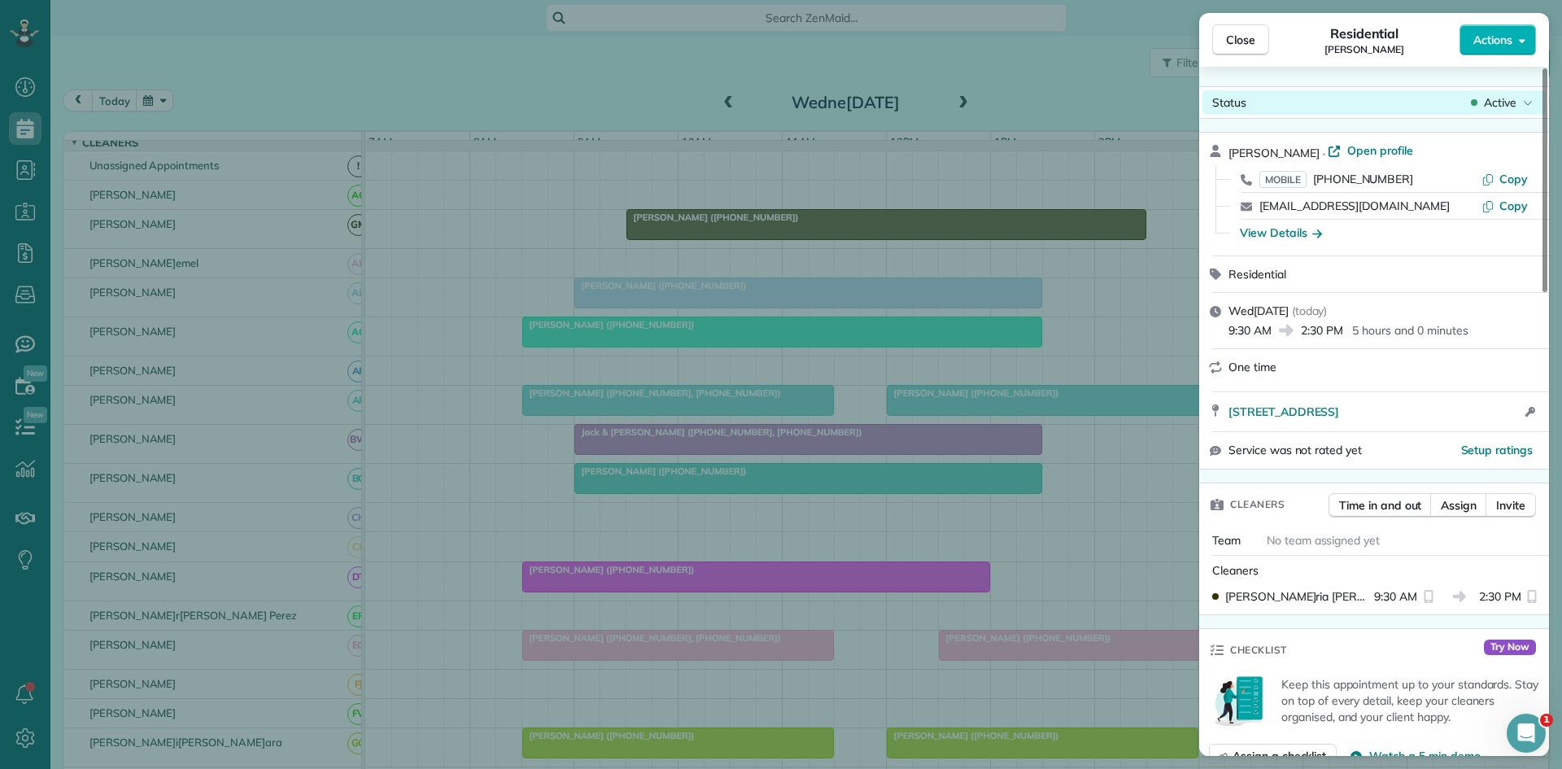
click at [1501, 109] on span "Active" at bounding box center [1500, 102] width 33 height 16
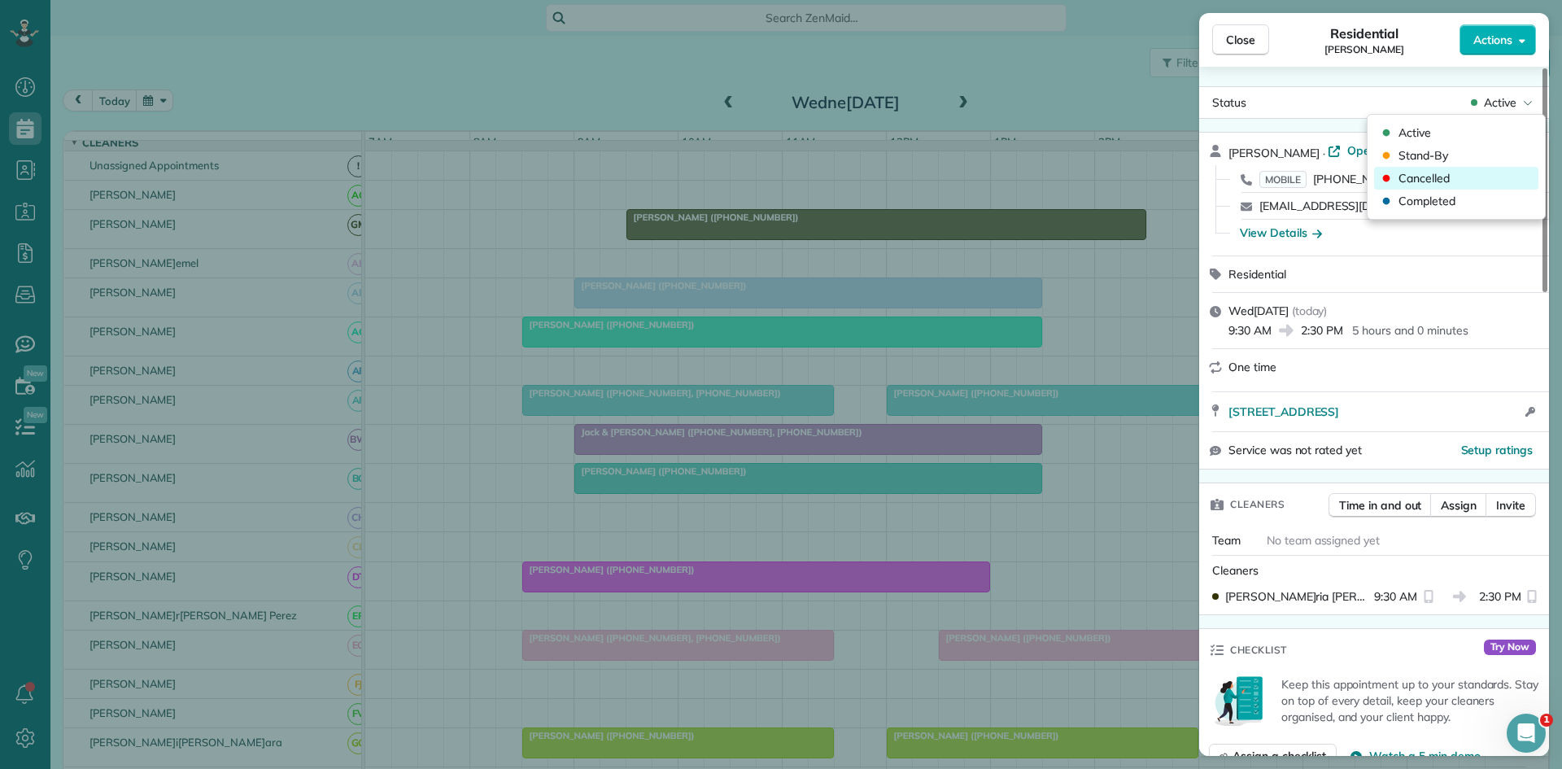
click at [1443, 178] on span "Cancelled" at bounding box center [1424, 178] width 51 height 16
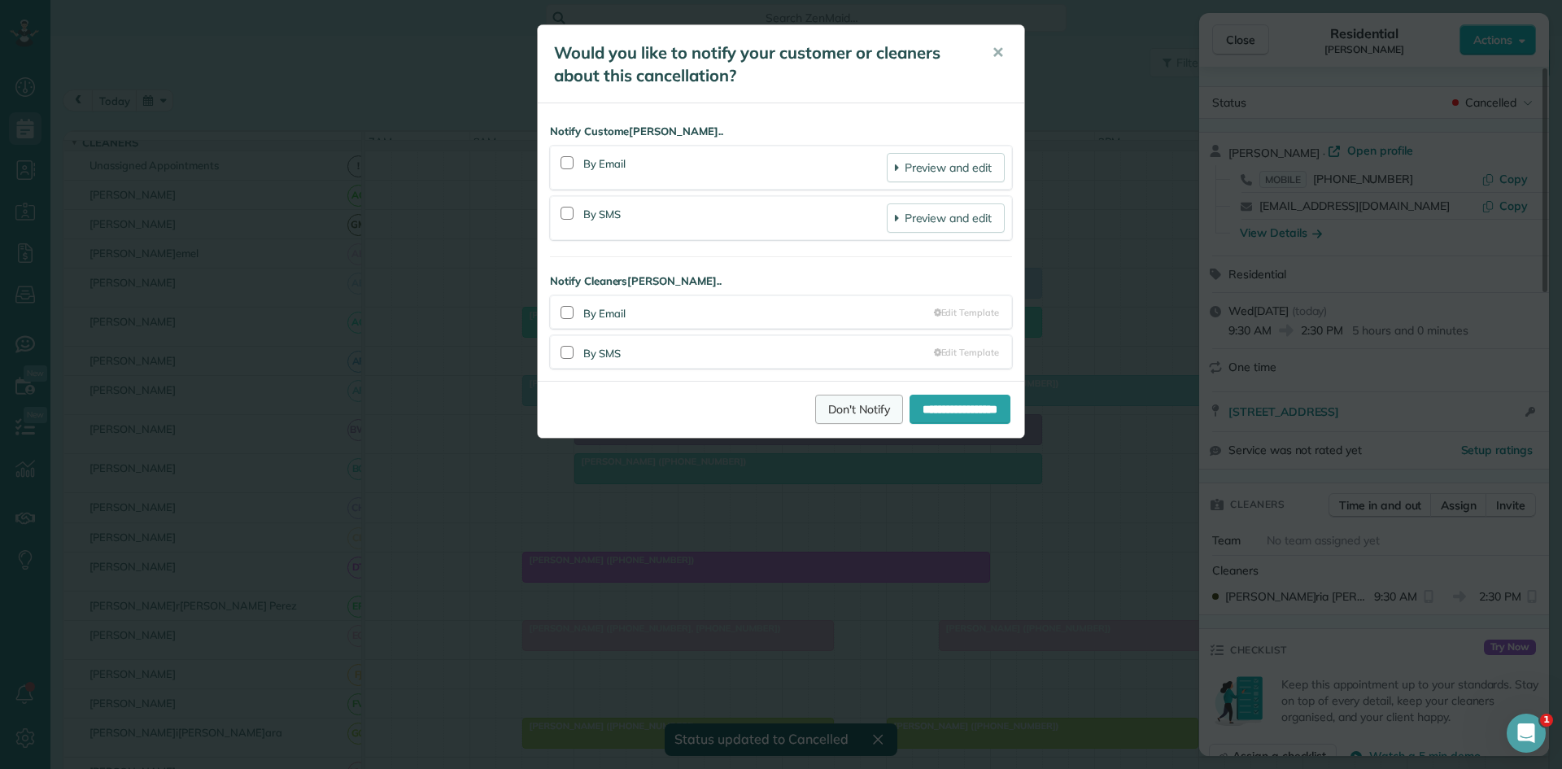
click at [844, 411] on link "Don't Notify" at bounding box center [859, 409] width 88 height 29
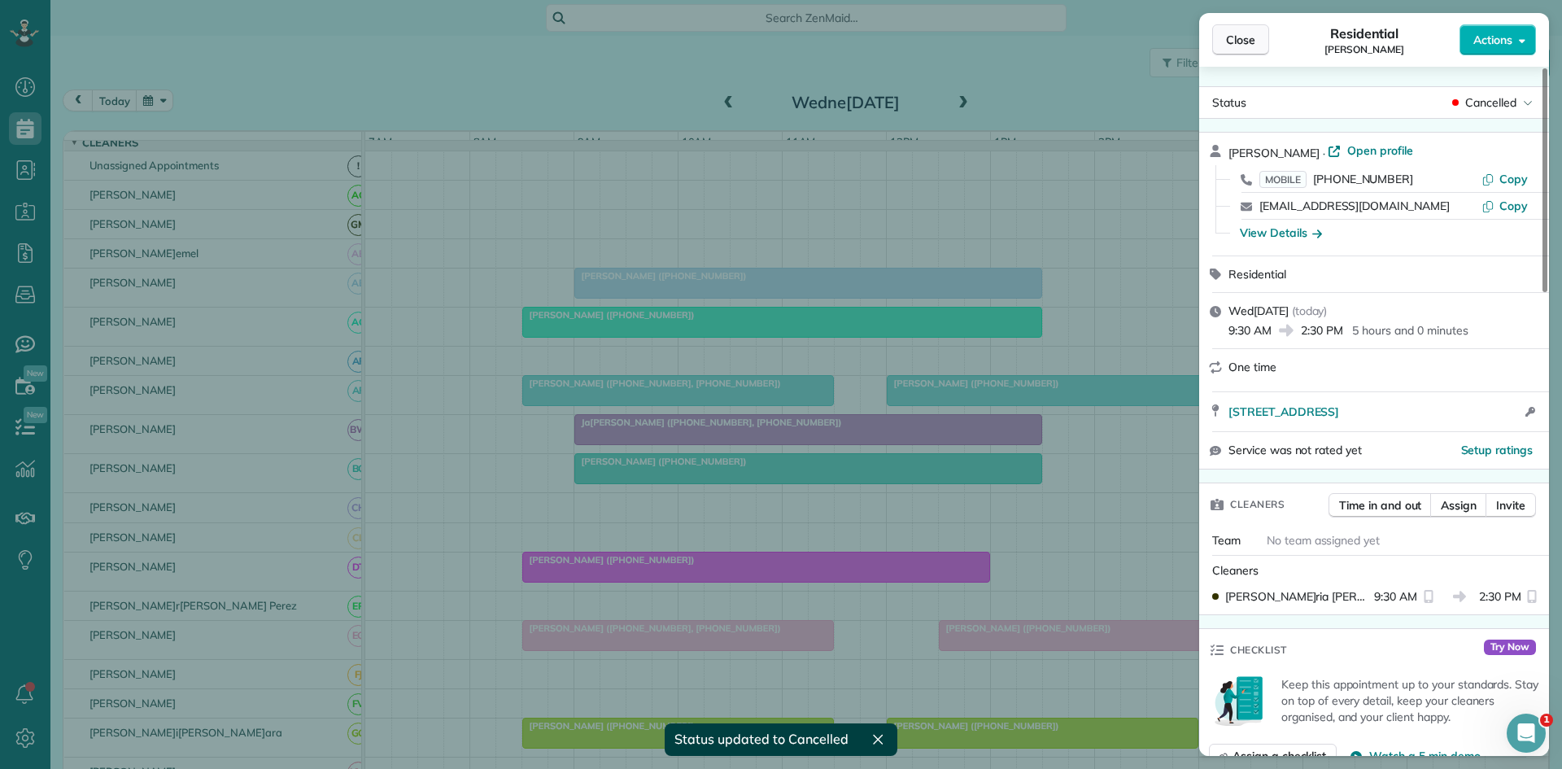
click at [1253, 46] on span "Close" at bounding box center [1240, 40] width 29 height 16
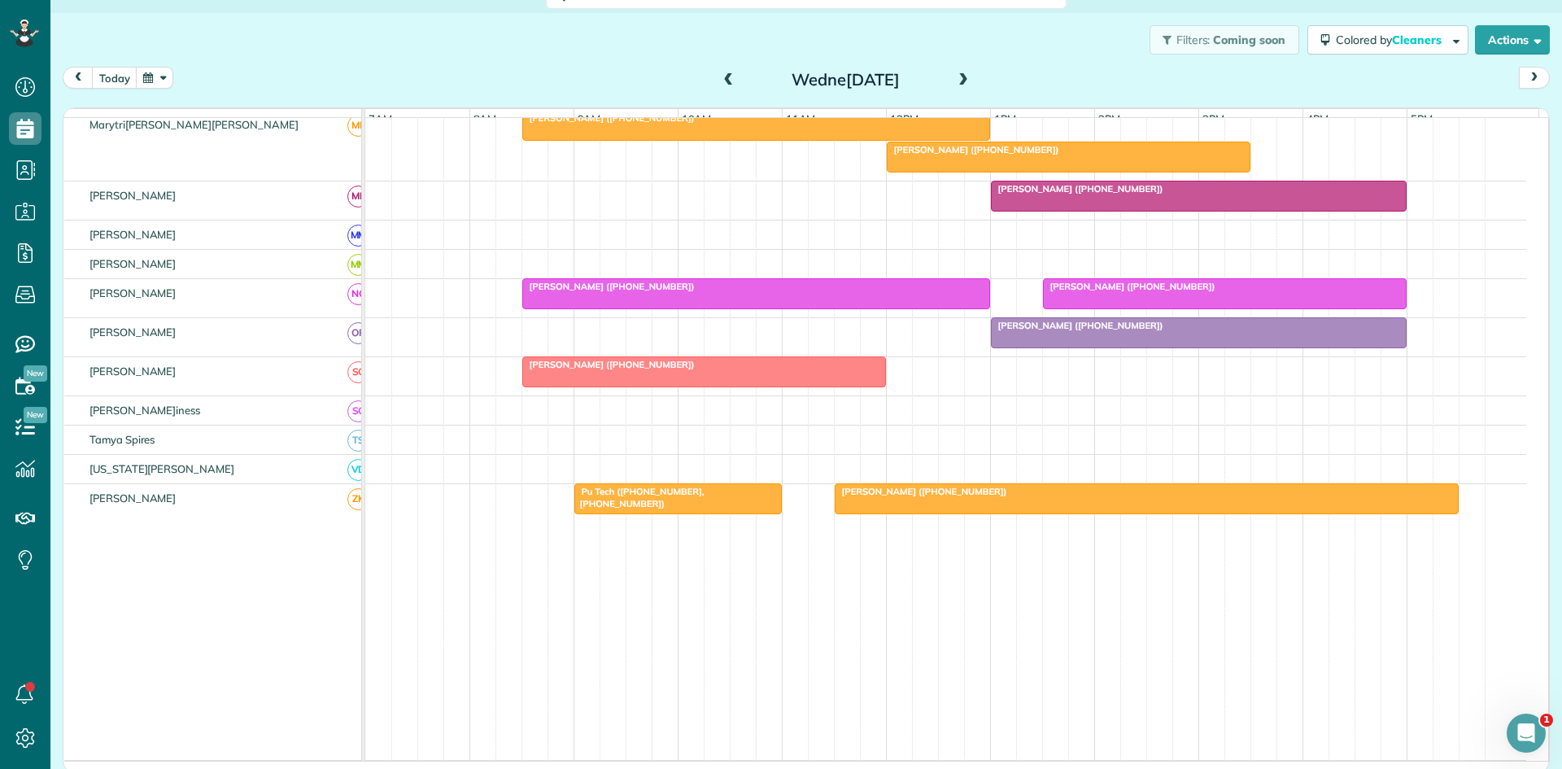
click at [954, 75] on span at bounding box center [963, 80] width 18 height 15
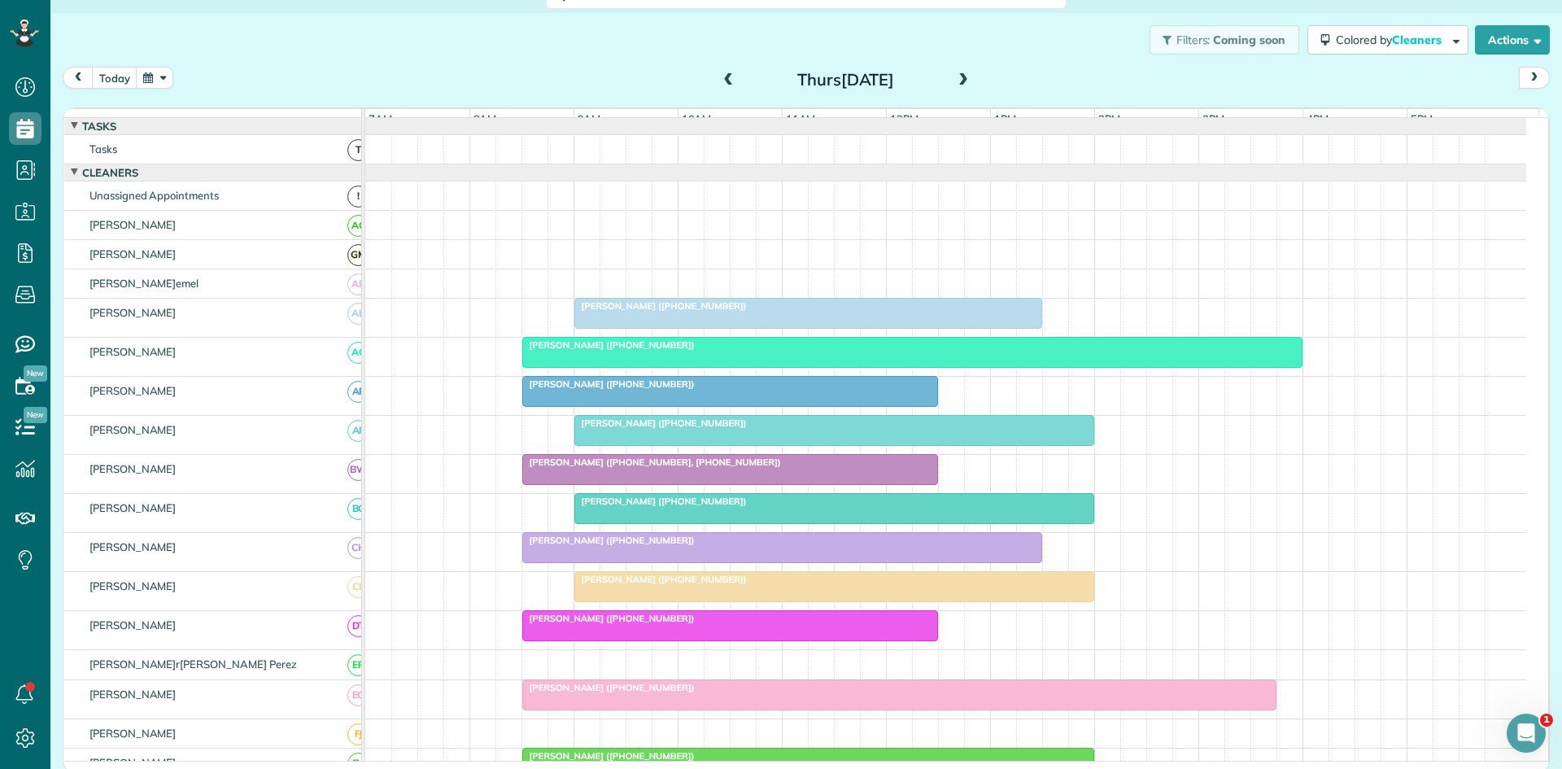
click at [688, 445] on div at bounding box center [834, 430] width 518 height 29
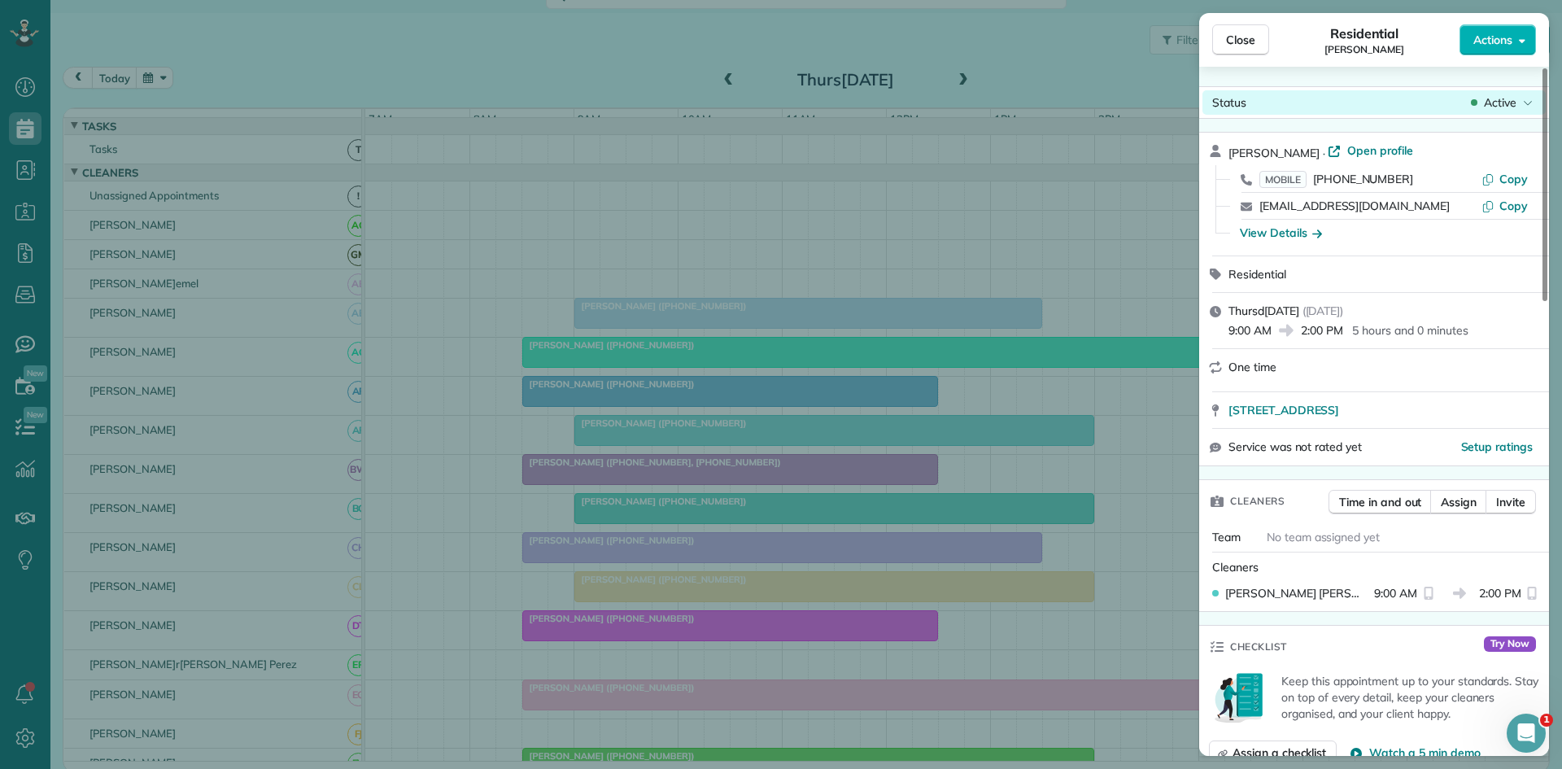
click at [1485, 111] on div "Status Active" at bounding box center [1374, 102] width 343 height 24
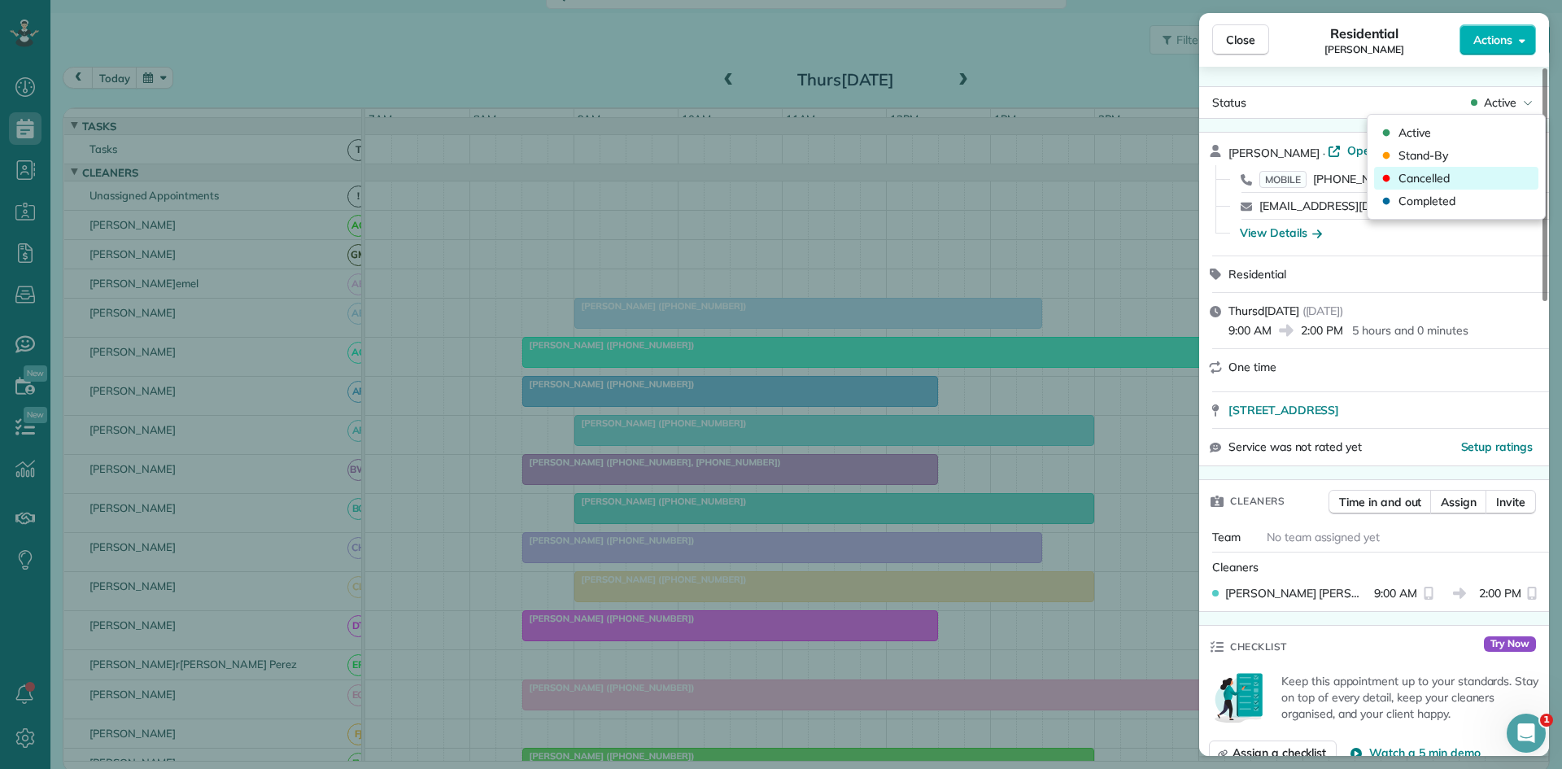
click at [1483, 173] on div "Cancelled" at bounding box center [1456, 178] width 164 height 23
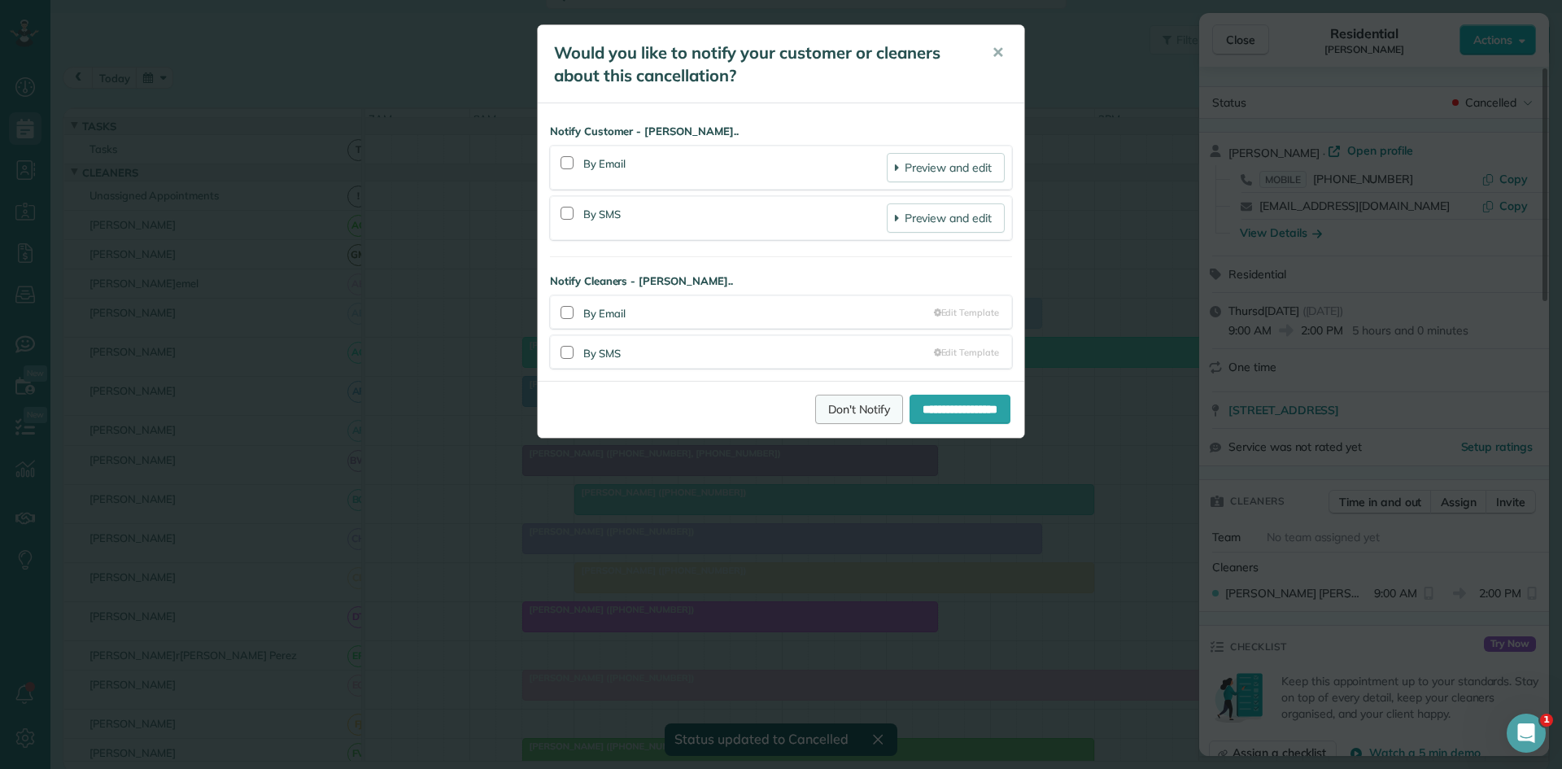
click at [839, 413] on link "Don't Notify" at bounding box center [859, 409] width 88 height 29
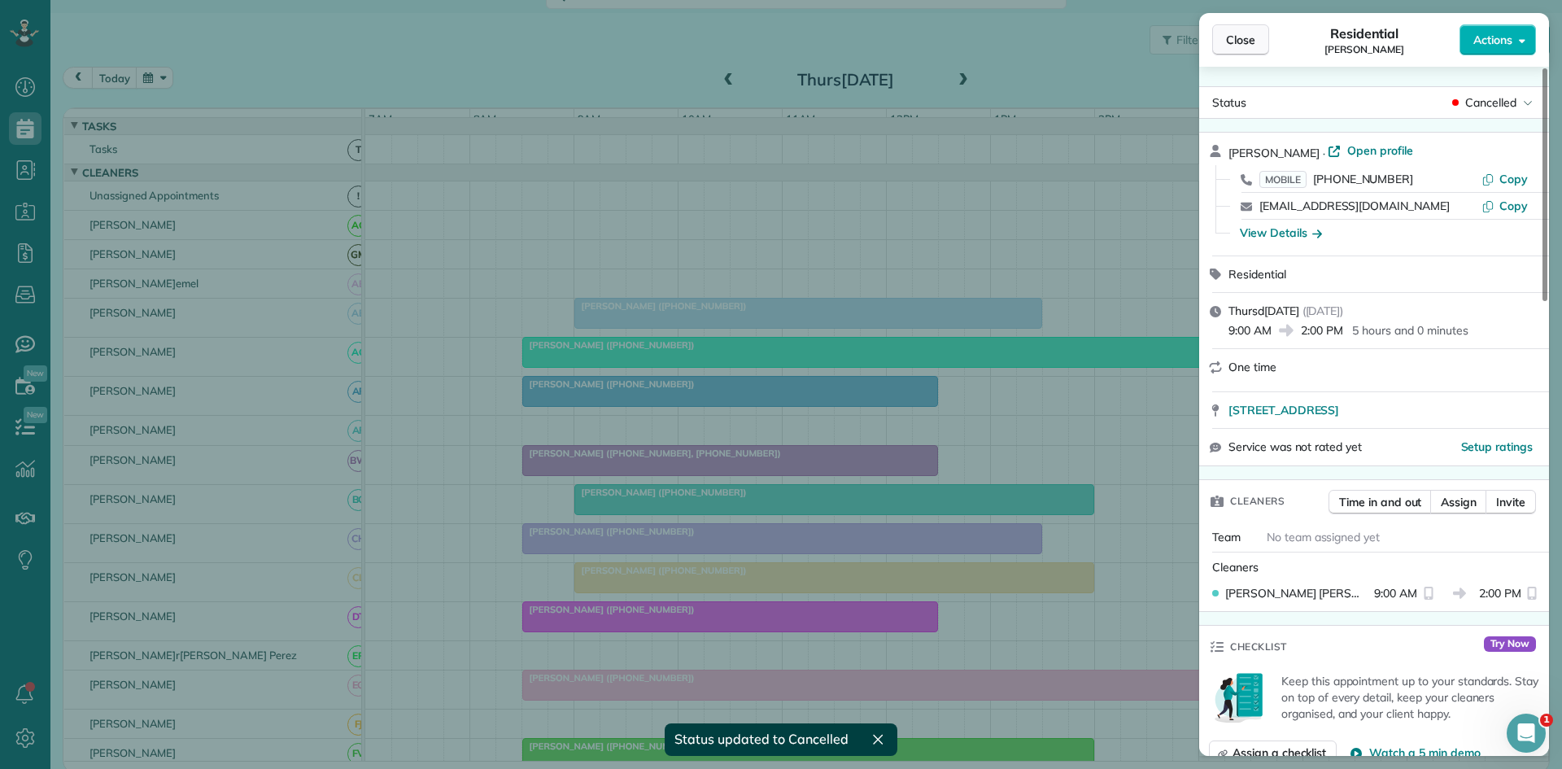
click at [1228, 45] on span "Close" at bounding box center [1240, 40] width 29 height 16
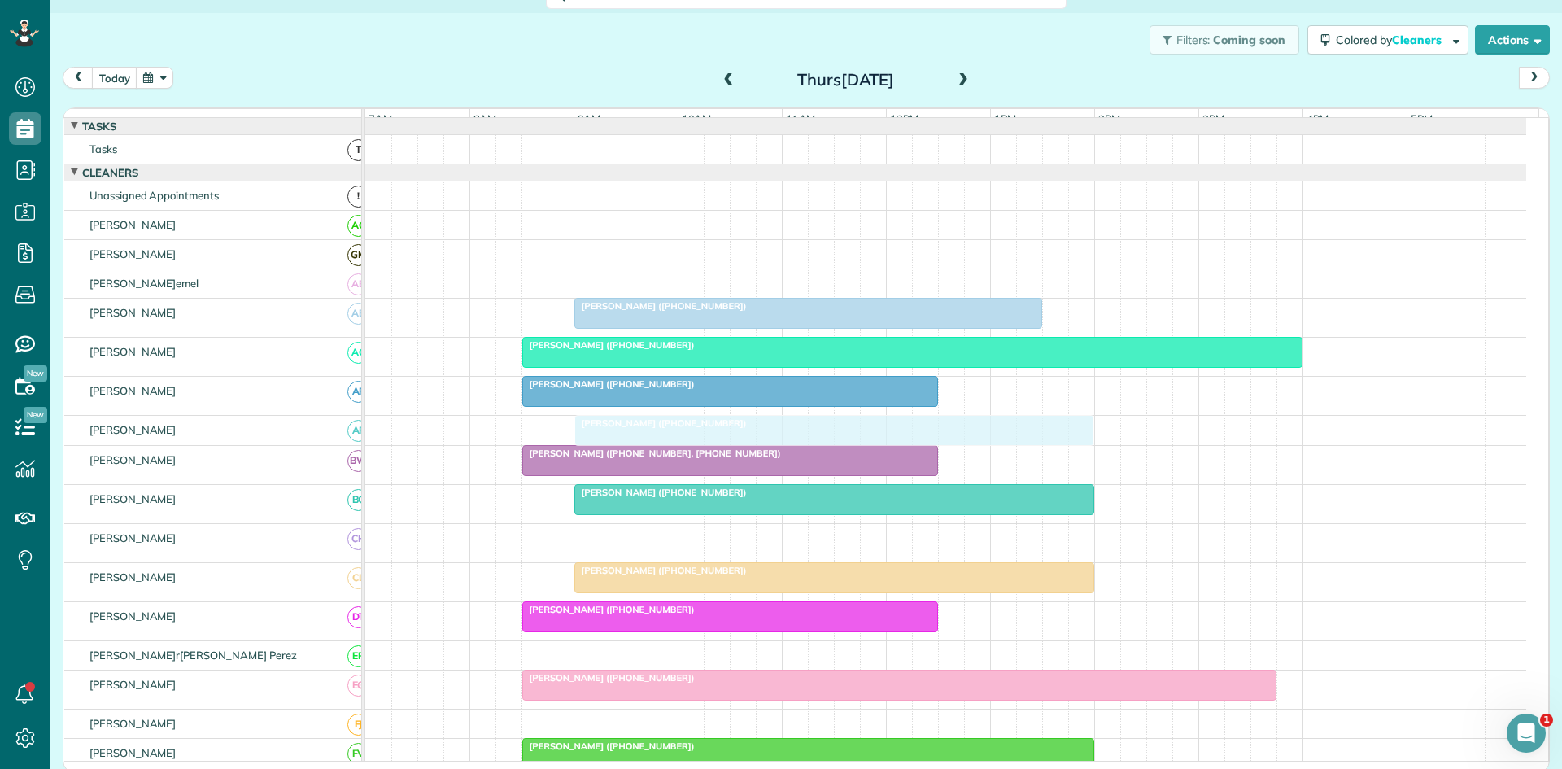
drag, startPoint x: 703, startPoint y: 552, endPoint x: 765, endPoint y: 452, distance: 118.3
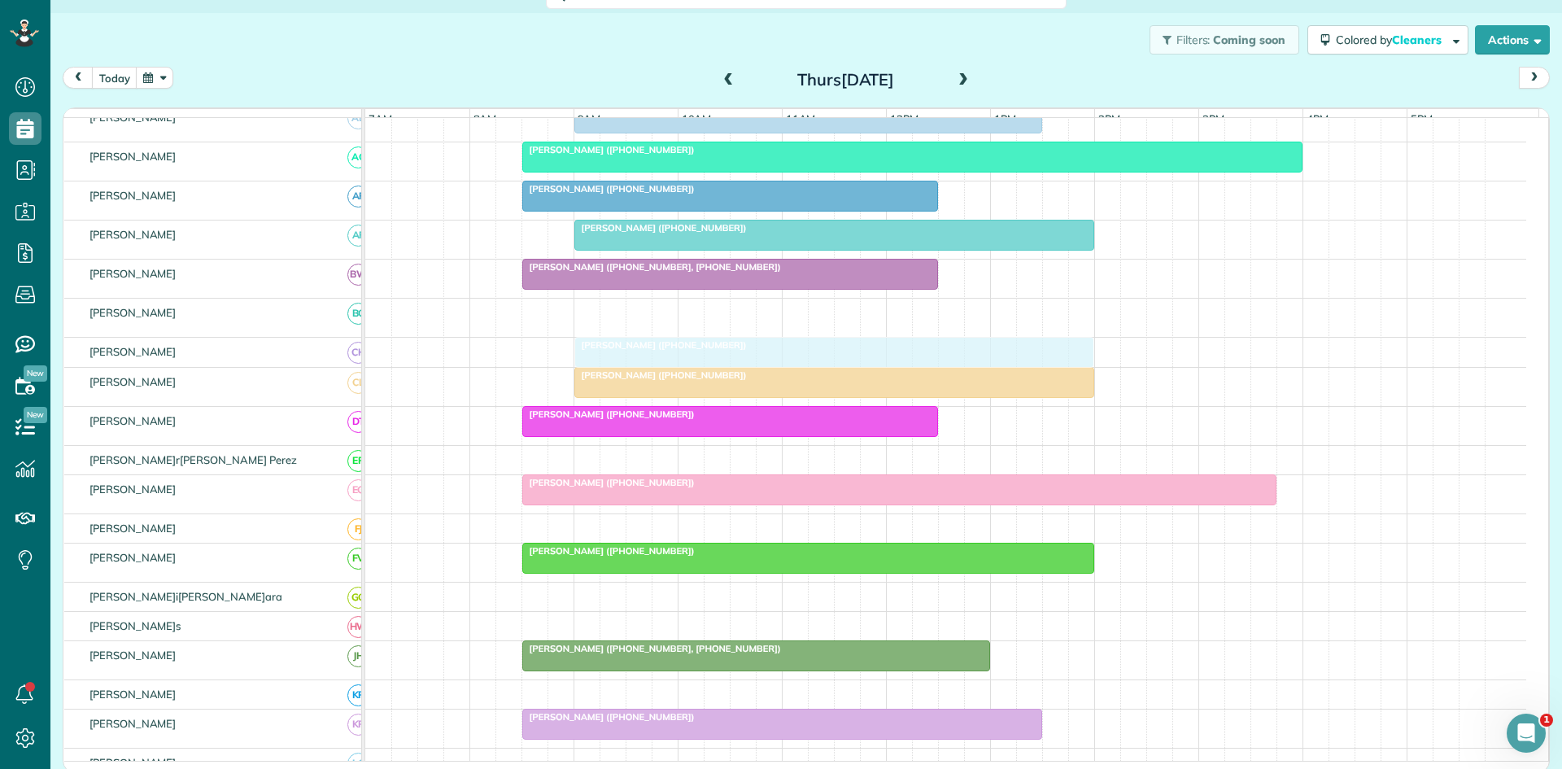
scroll to position [271, 0]
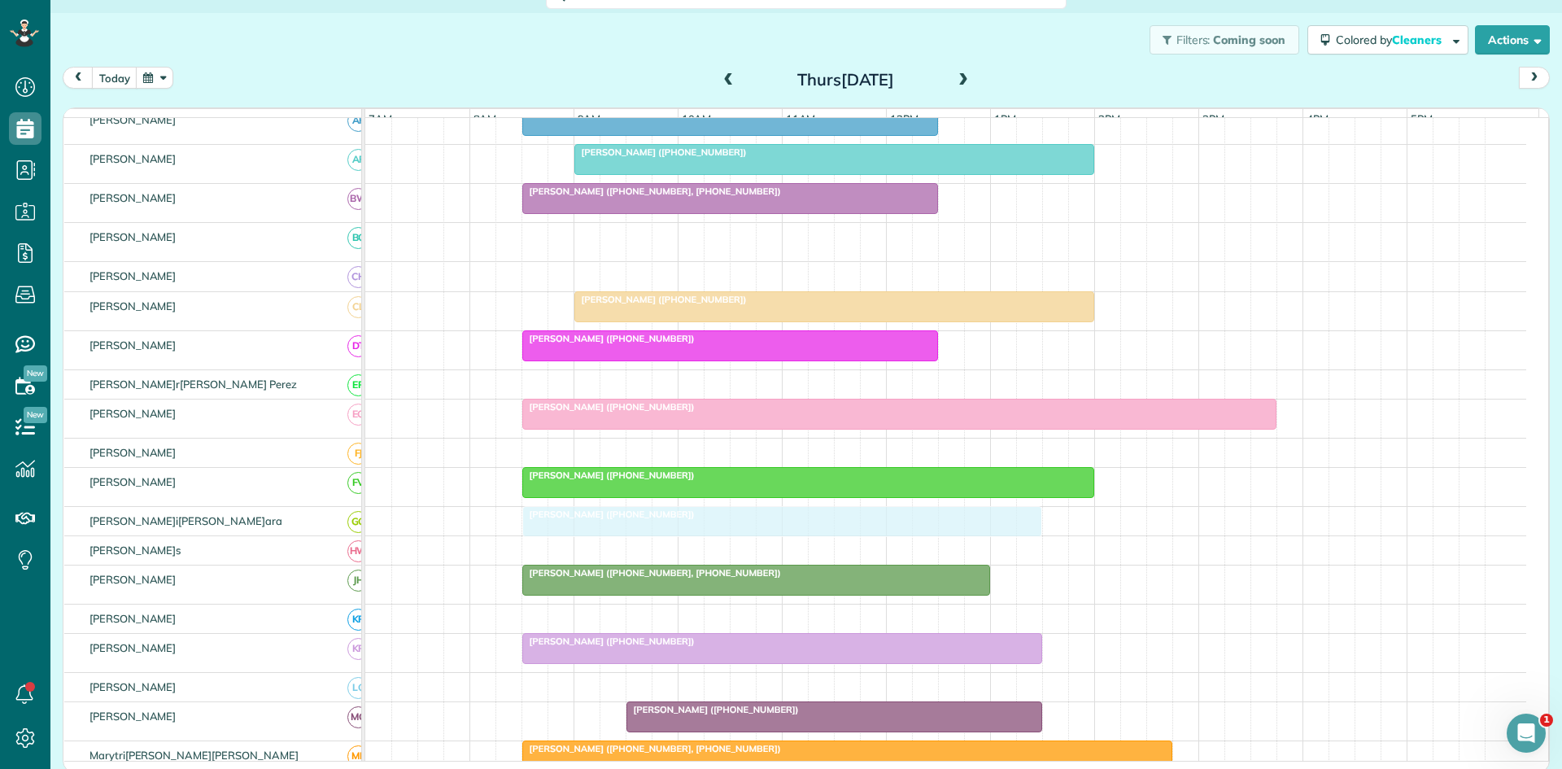
drag, startPoint x: 666, startPoint y: 521, endPoint x: 601, endPoint y: 526, distance: 65.3
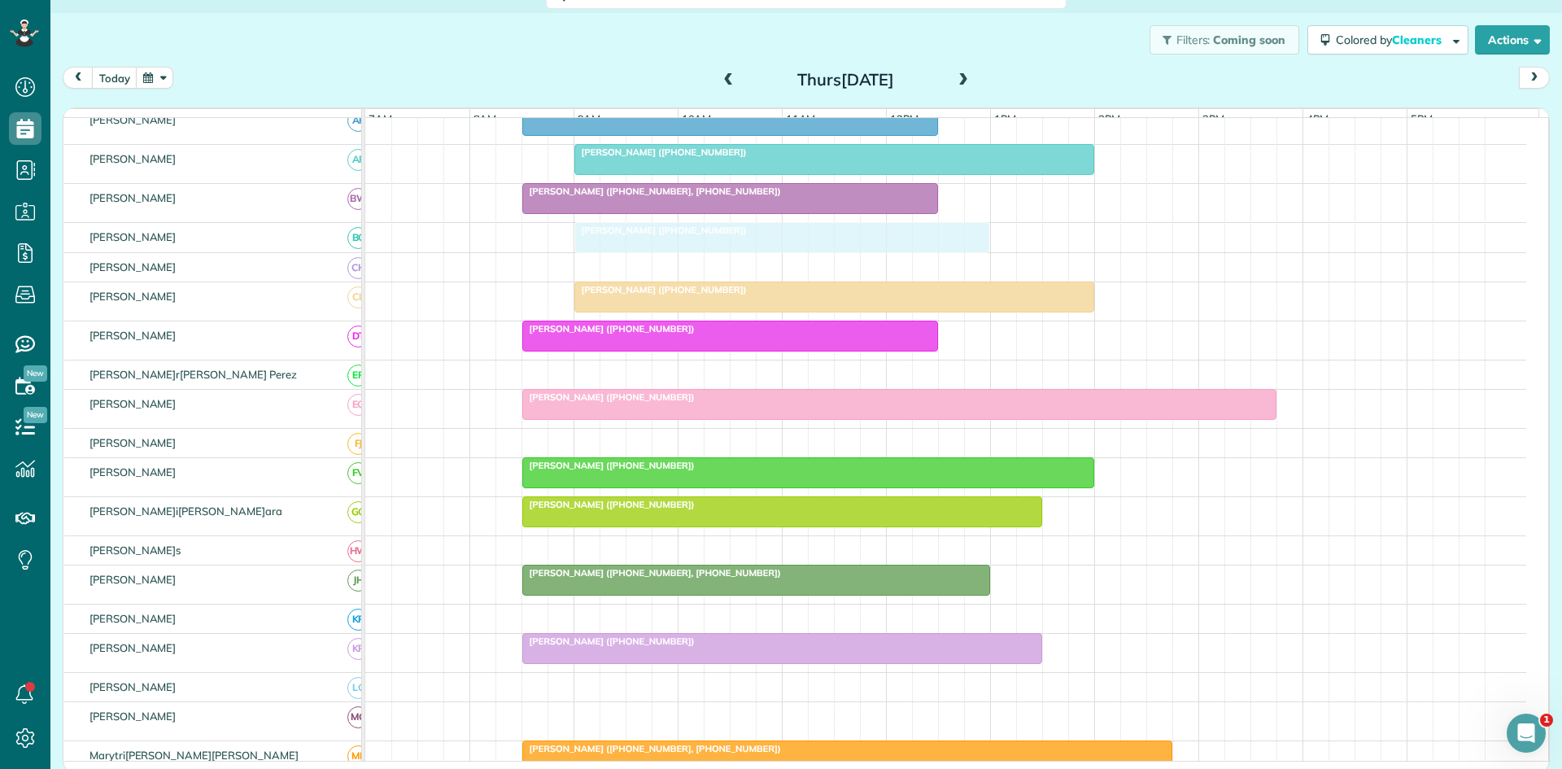
drag, startPoint x: 674, startPoint y: 449, endPoint x: 619, endPoint y: 234, distance: 221.6
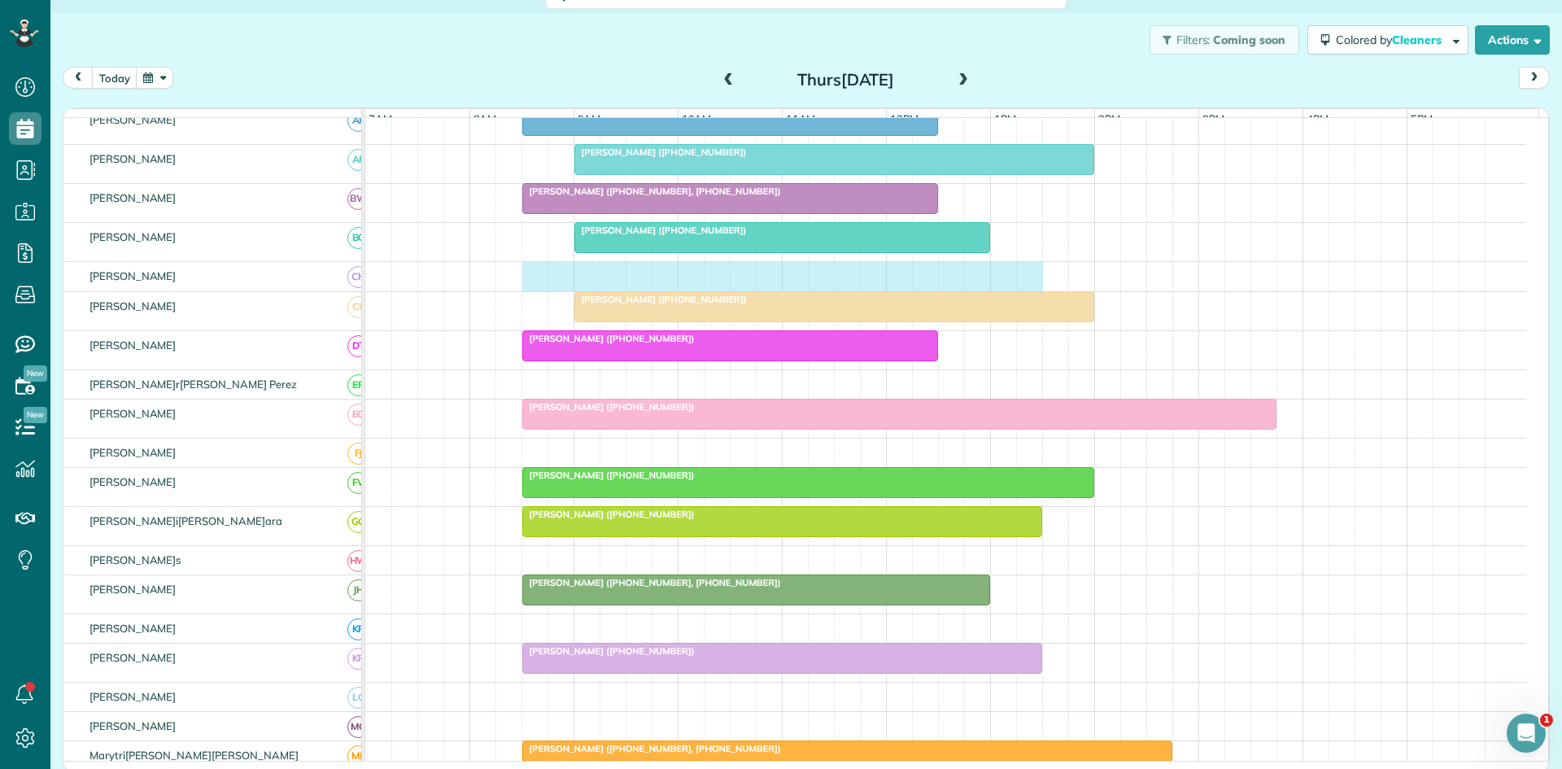
drag, startPoint x: 535, startPoint y: 282, endPoint x: 1018, endPoint y: 284, distance: 483.3
click at [1027, 284] on div at bounding box center [945, 276] width 1161 height 28
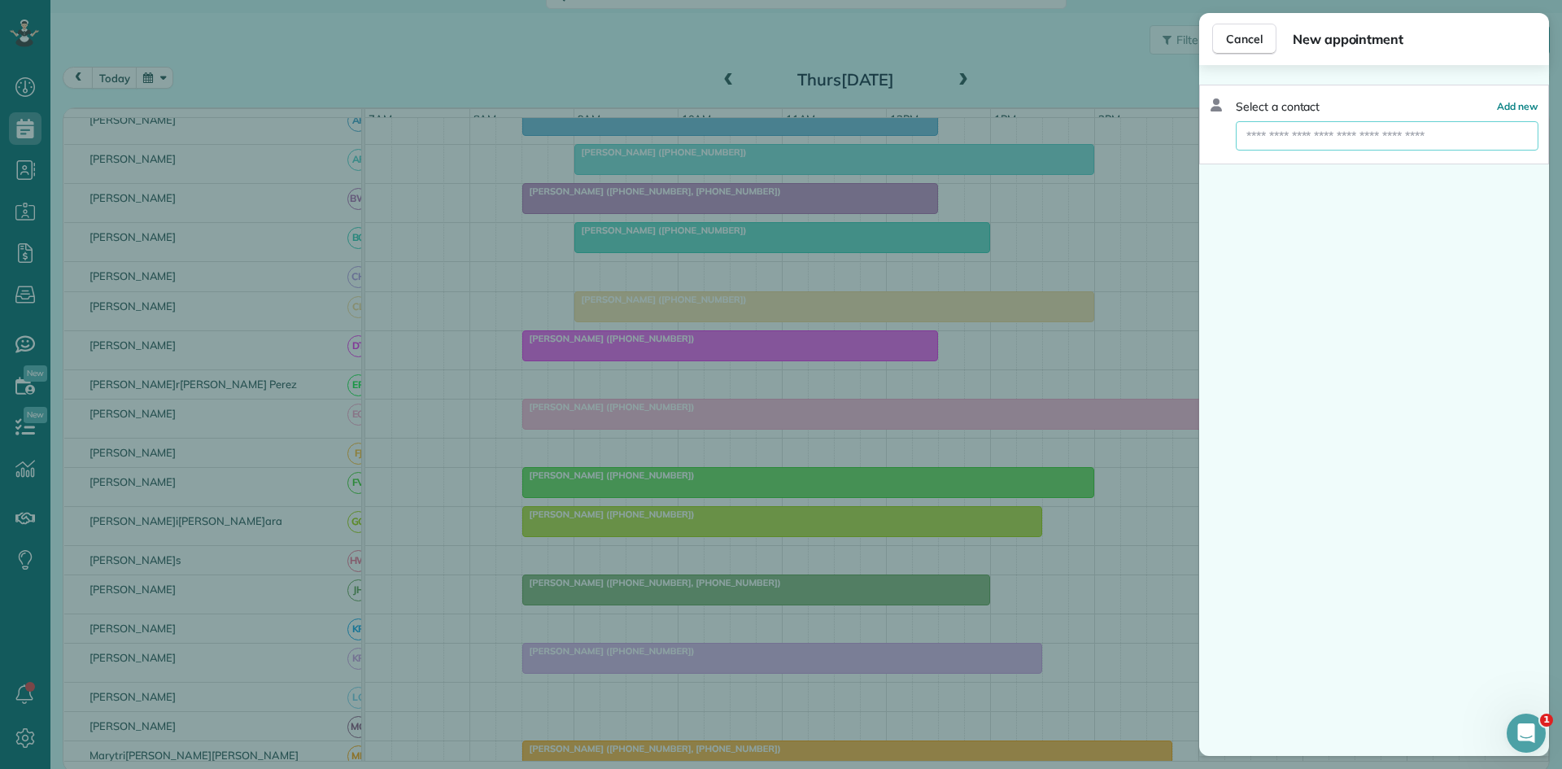
click at [1338, 129] on input "text" at bounding box center [1387, 135] width 303 height 29
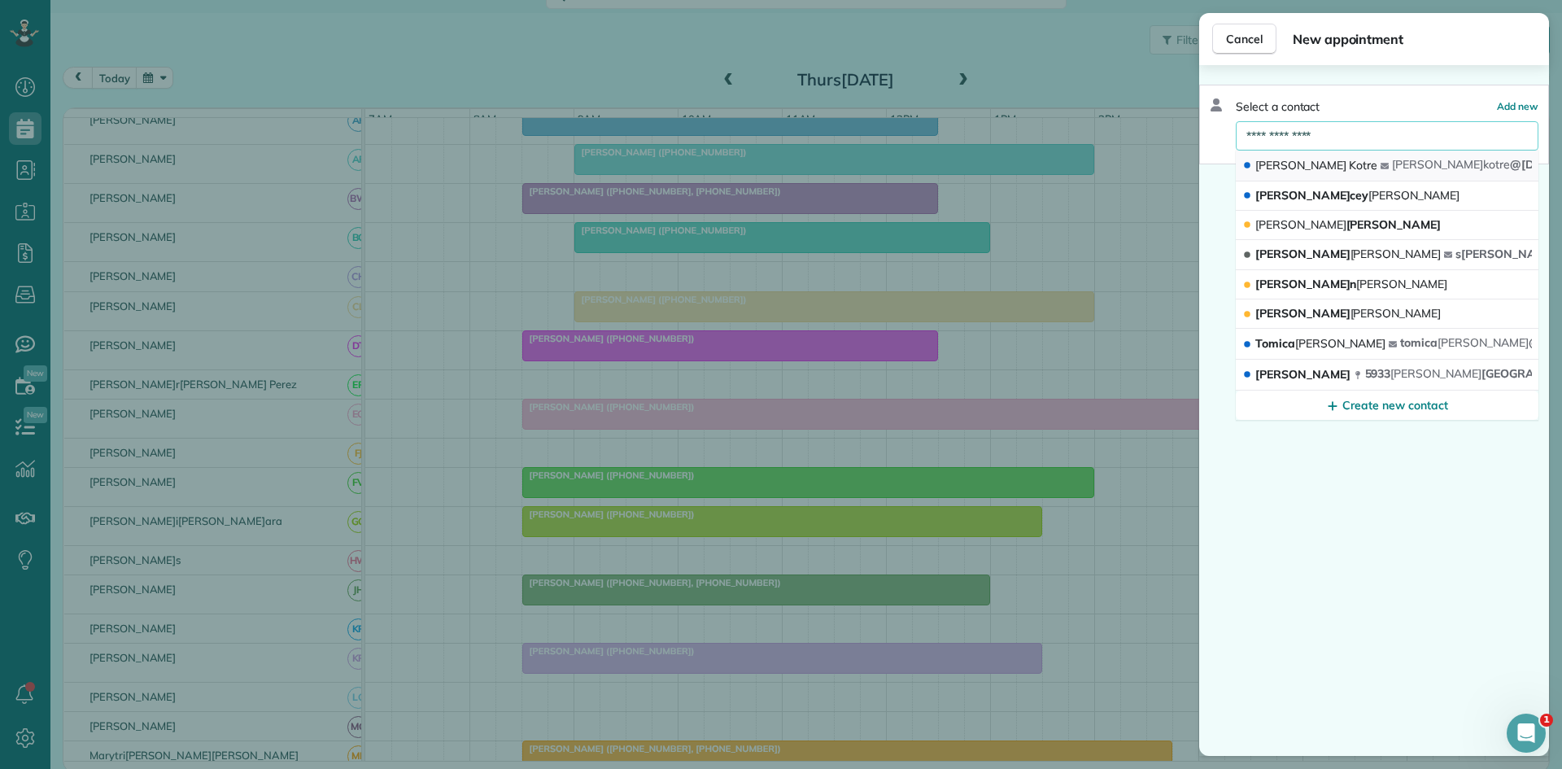
type input "**********"
click at [1338, 160] on button "[PERSON_NAME] [PERSON_NAME] @[DOMAIN_NAME]" at bounding box center [1387, 166] width 303 height 31
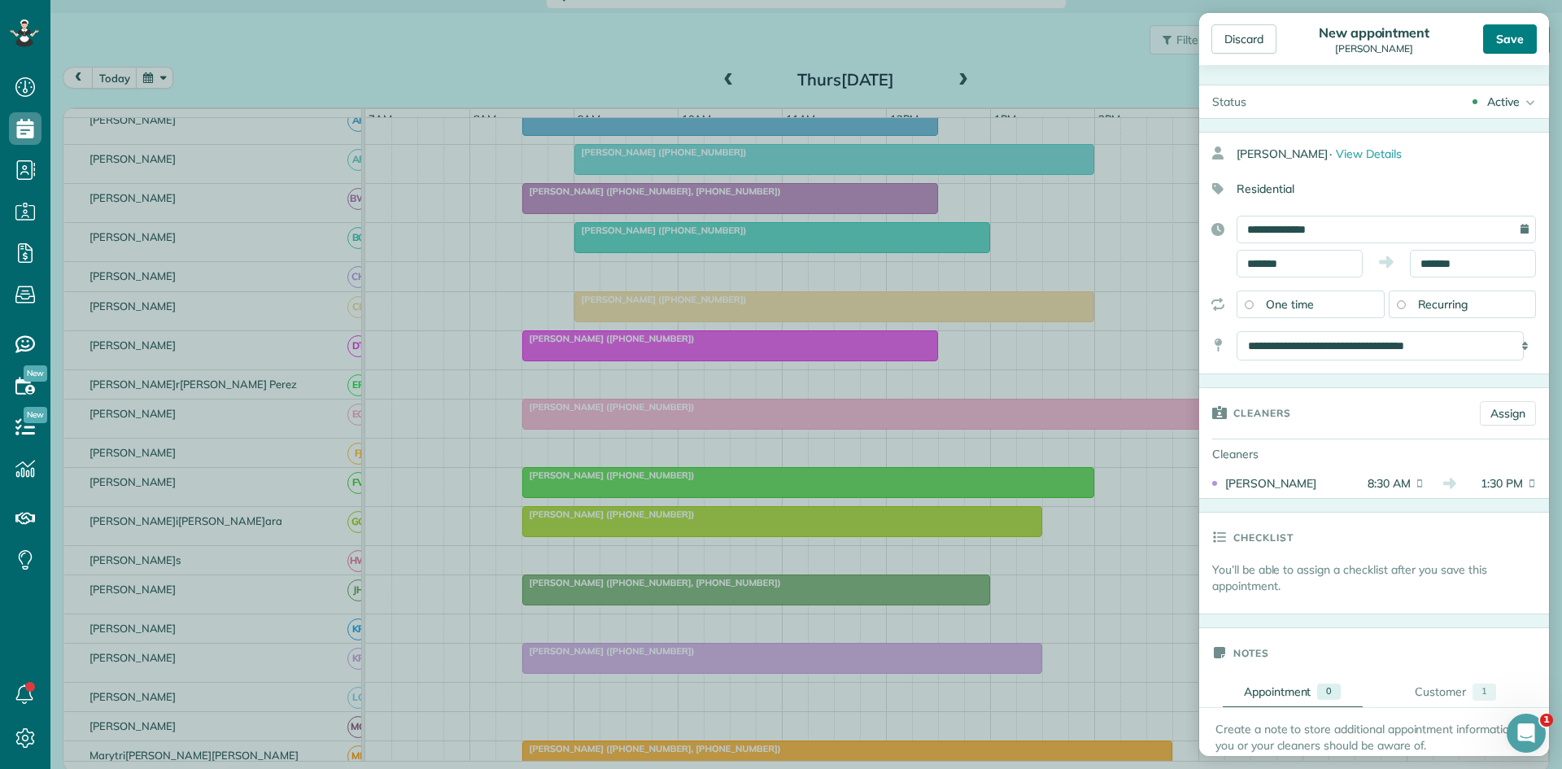
click at [1492, 42] on div "Save" at bounding box center [1510, 38] width 54 height 29
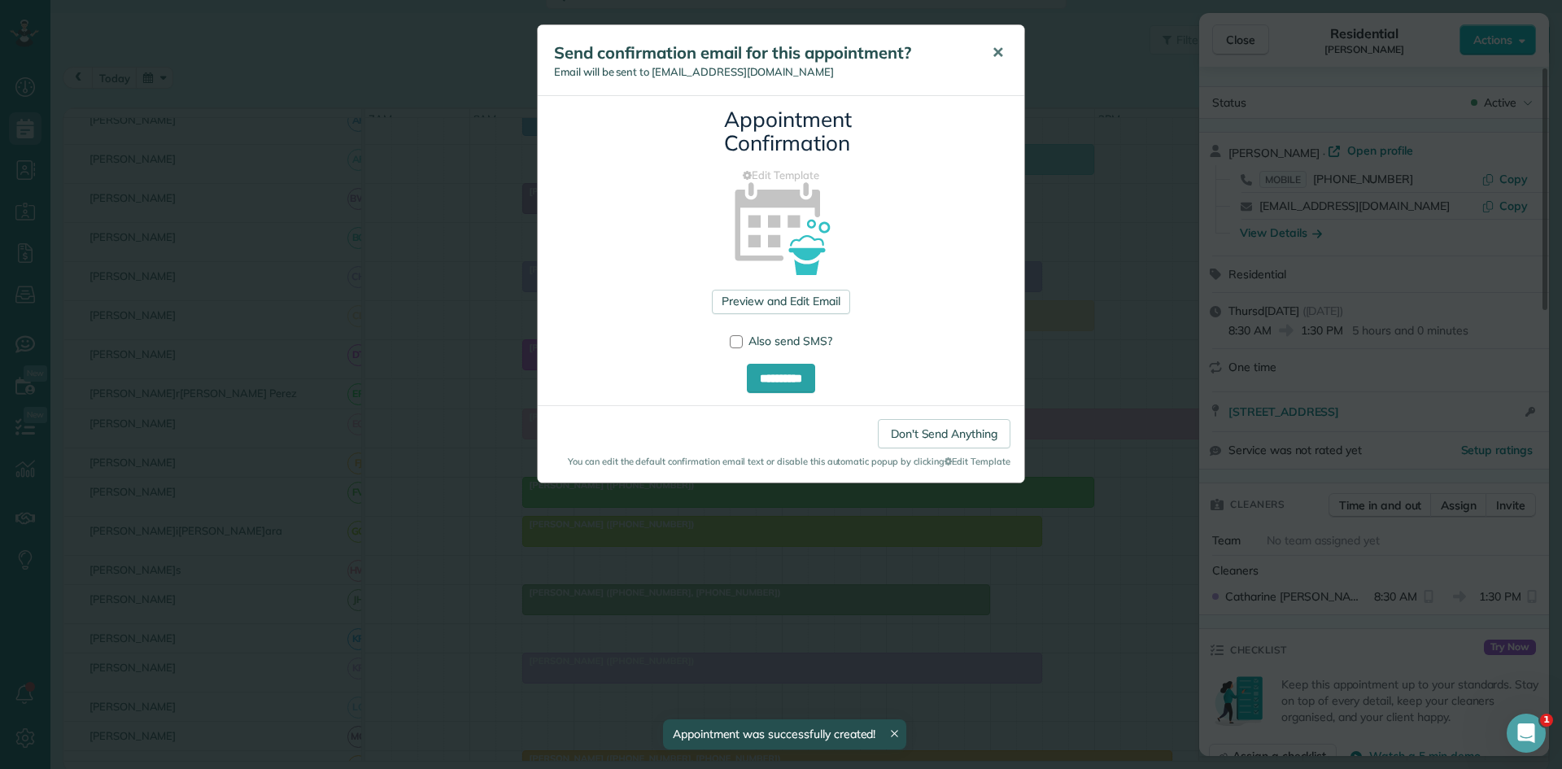
click at [1004, 54] on button "✕" at bounding box center [998, 52] width 37 height 39
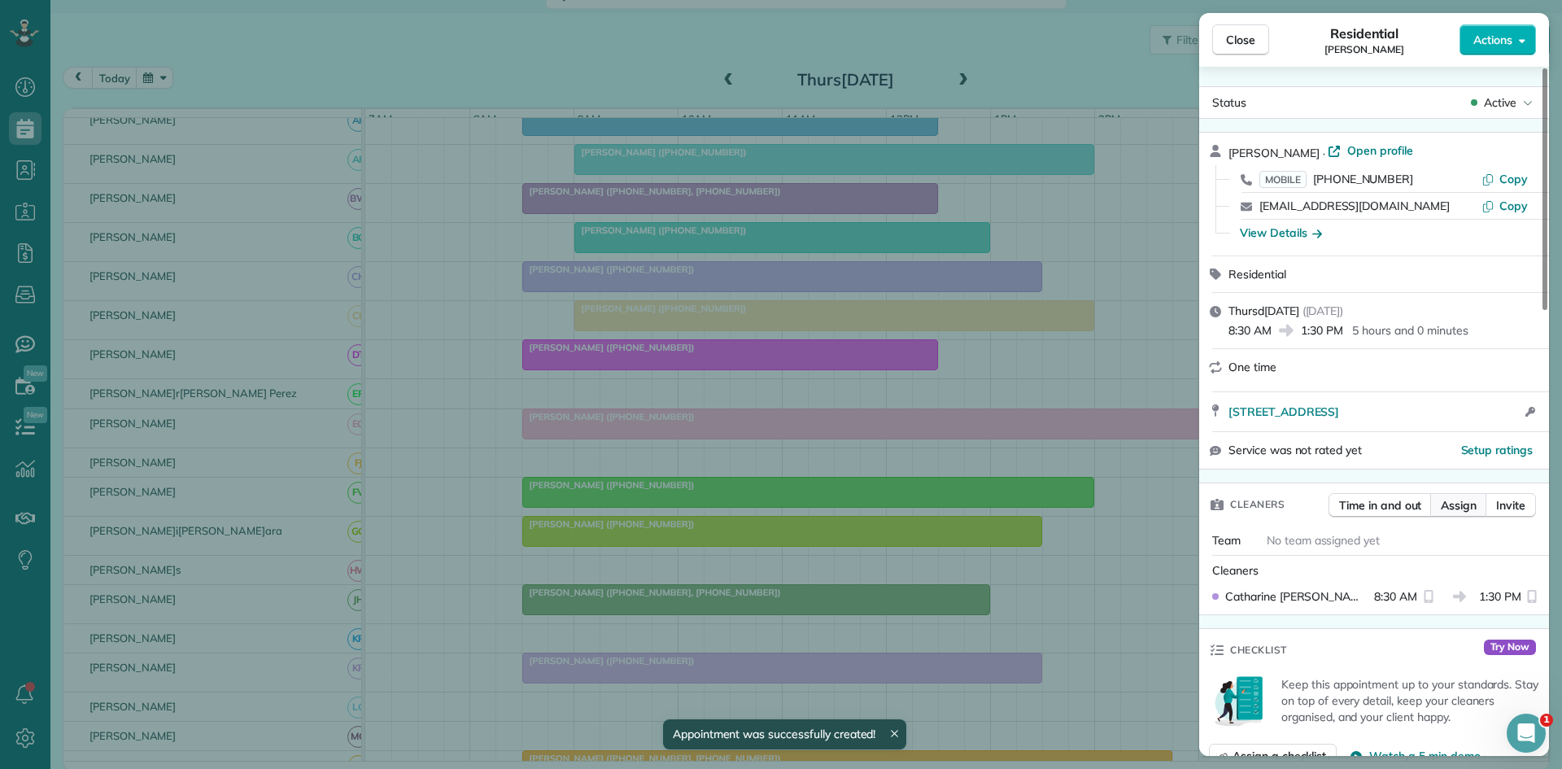
click at [1451, 500] on span "Assign" at bounding box center [1459, 505] width 36 height 16
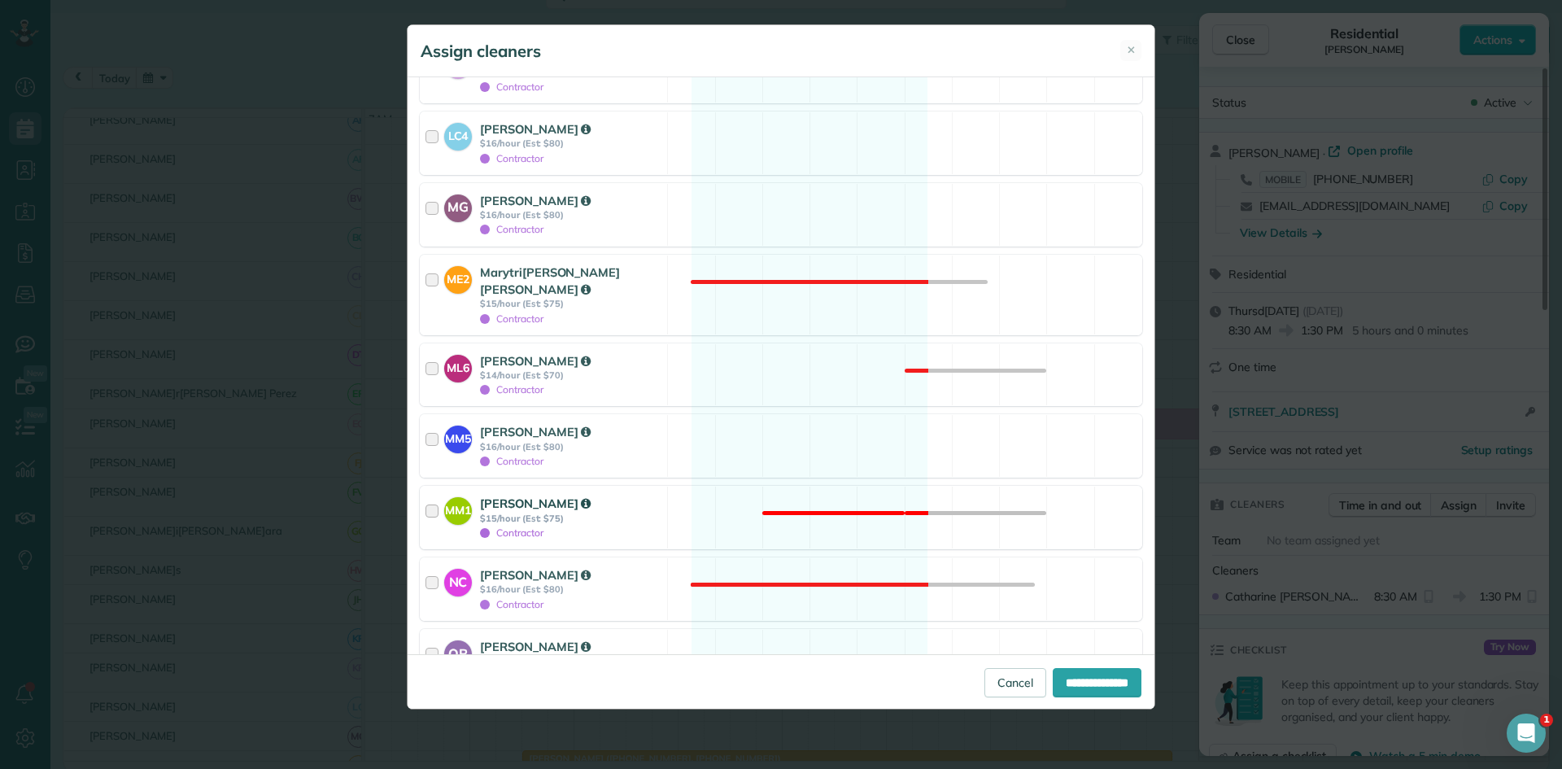
scroll to position [2281, 0]
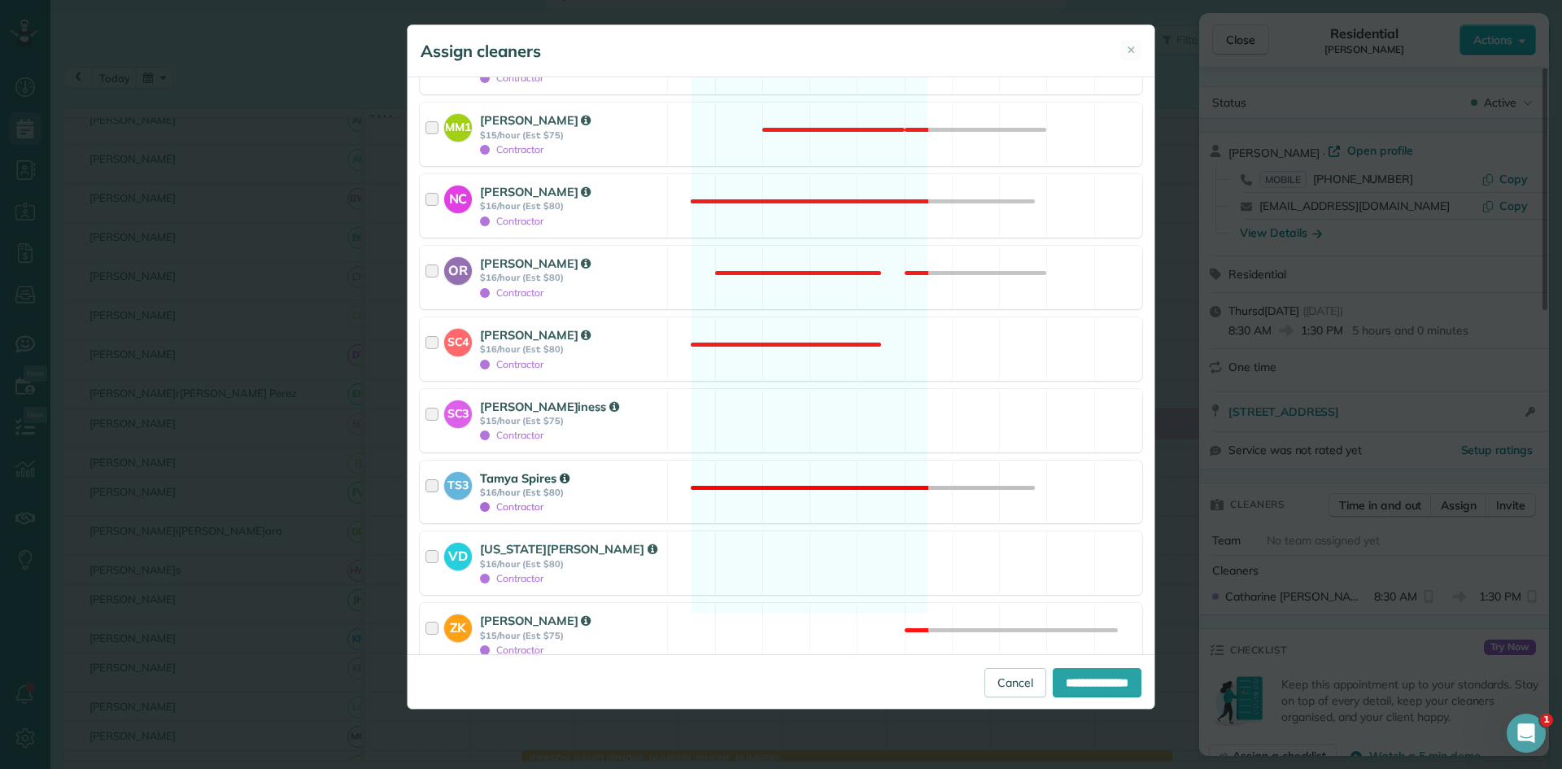
click at [540, 487] on strong "$16/hour (Est: $80)" at bounding box center [571, 492] width 182 height 11
click at [1065, 676] on input "**********" at bounding box center [1097, 682] width 89 height 29
type input "**********"
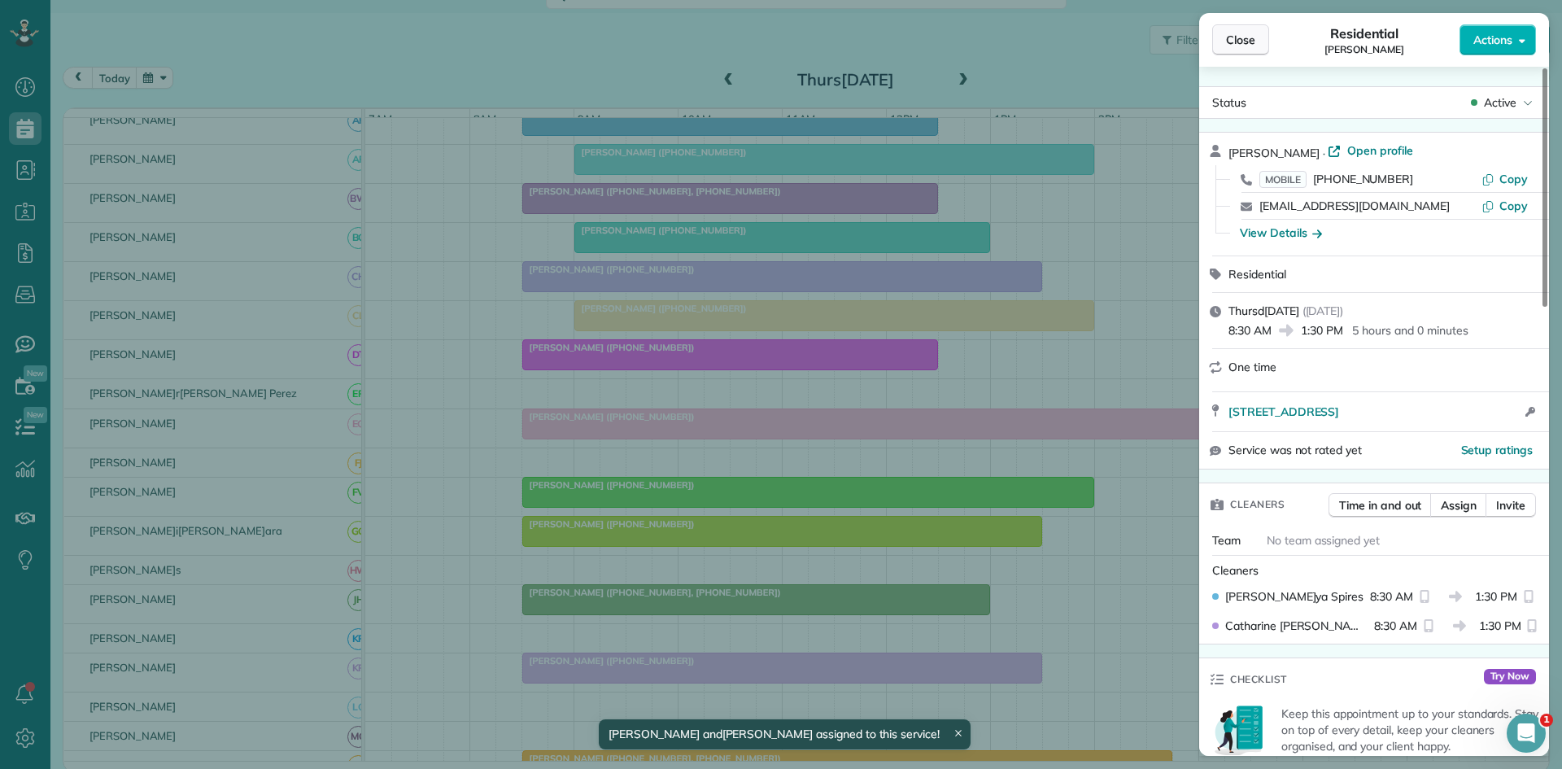
click at [1251, 50] on button "Close" at bounding box center [1240, 39] width 57 height 31
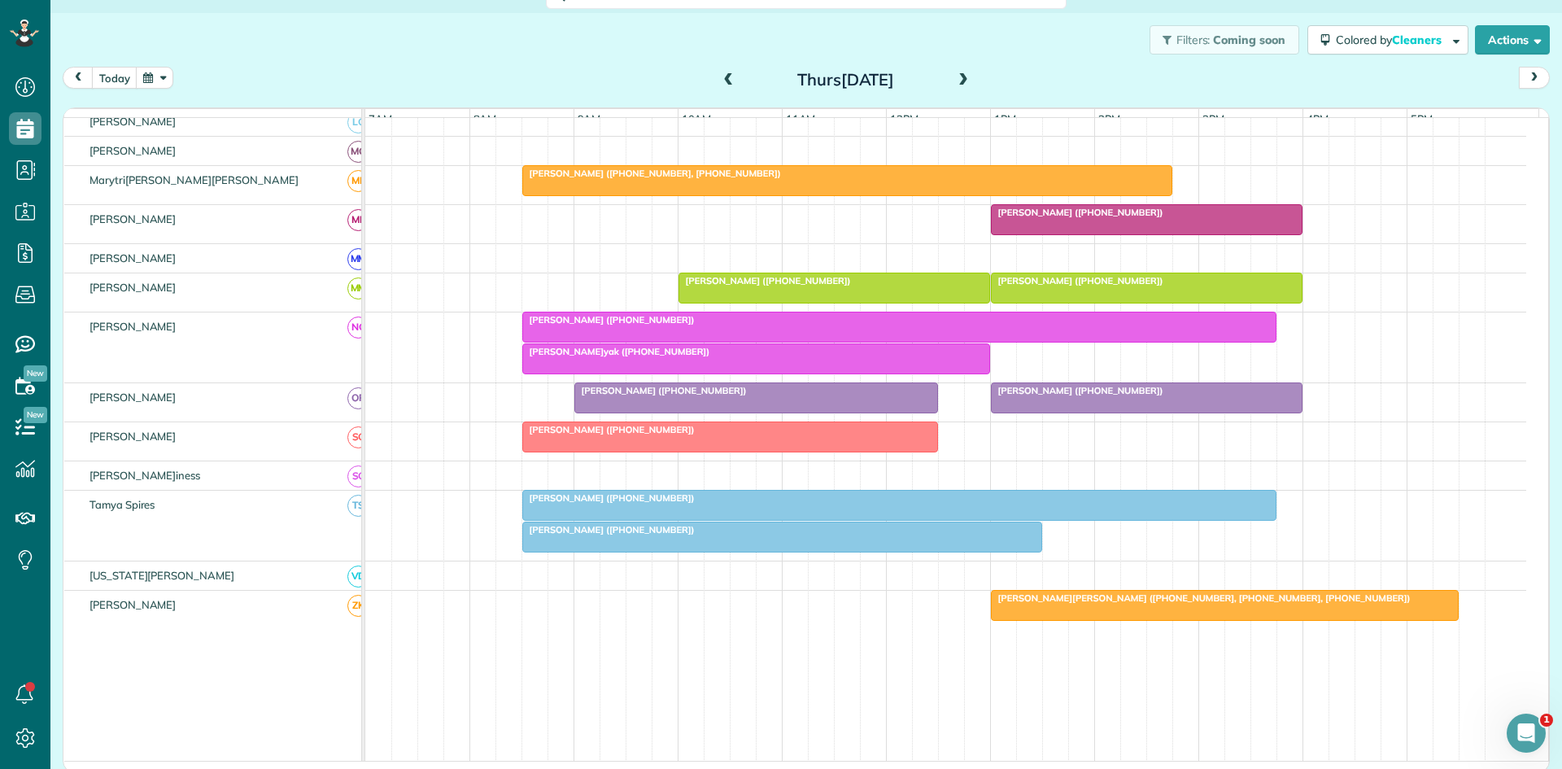
scroll to position [963, 0]
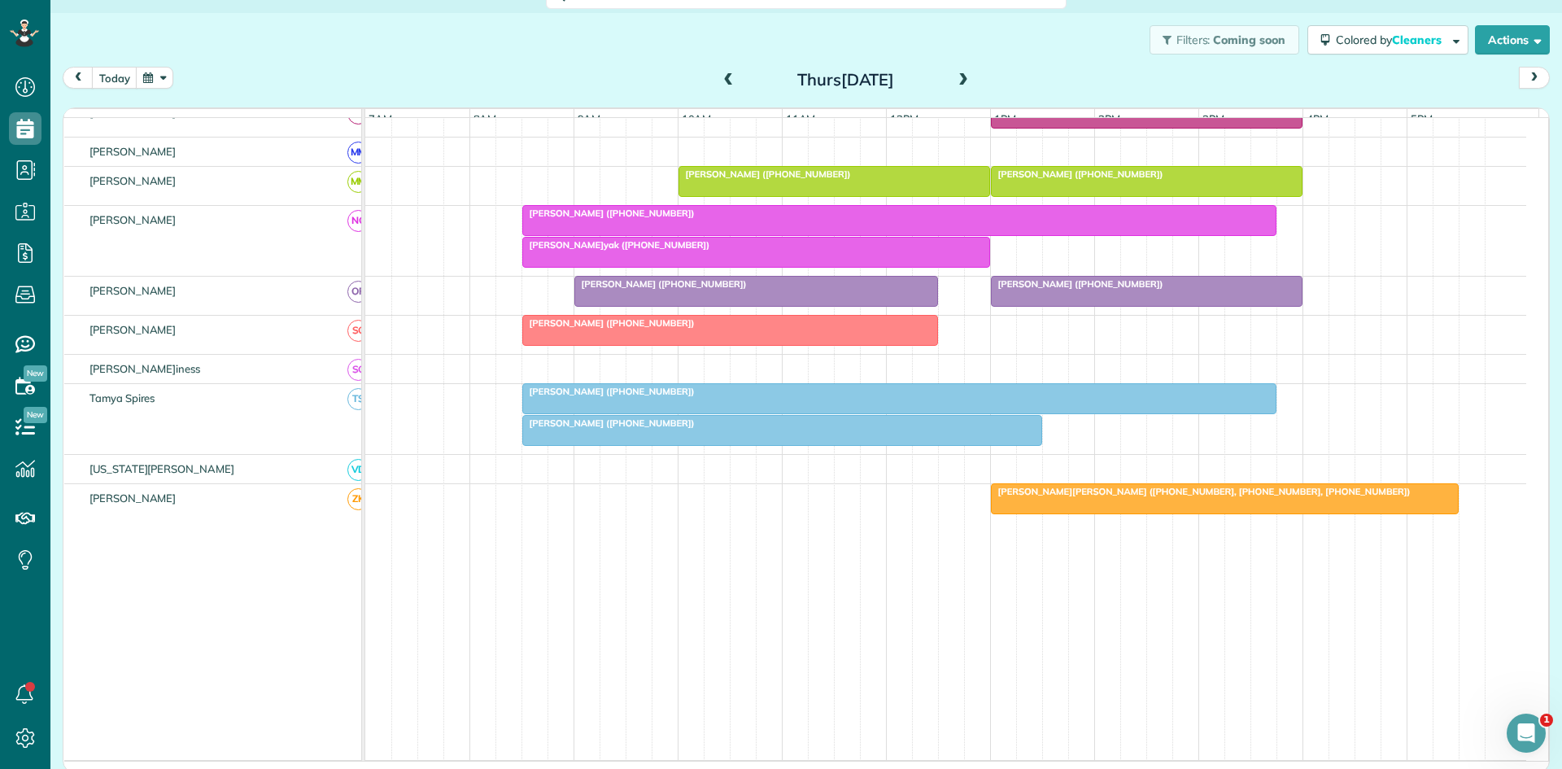
click at [566, 413] on div at bounding box center [899, 398] width 753 height 29
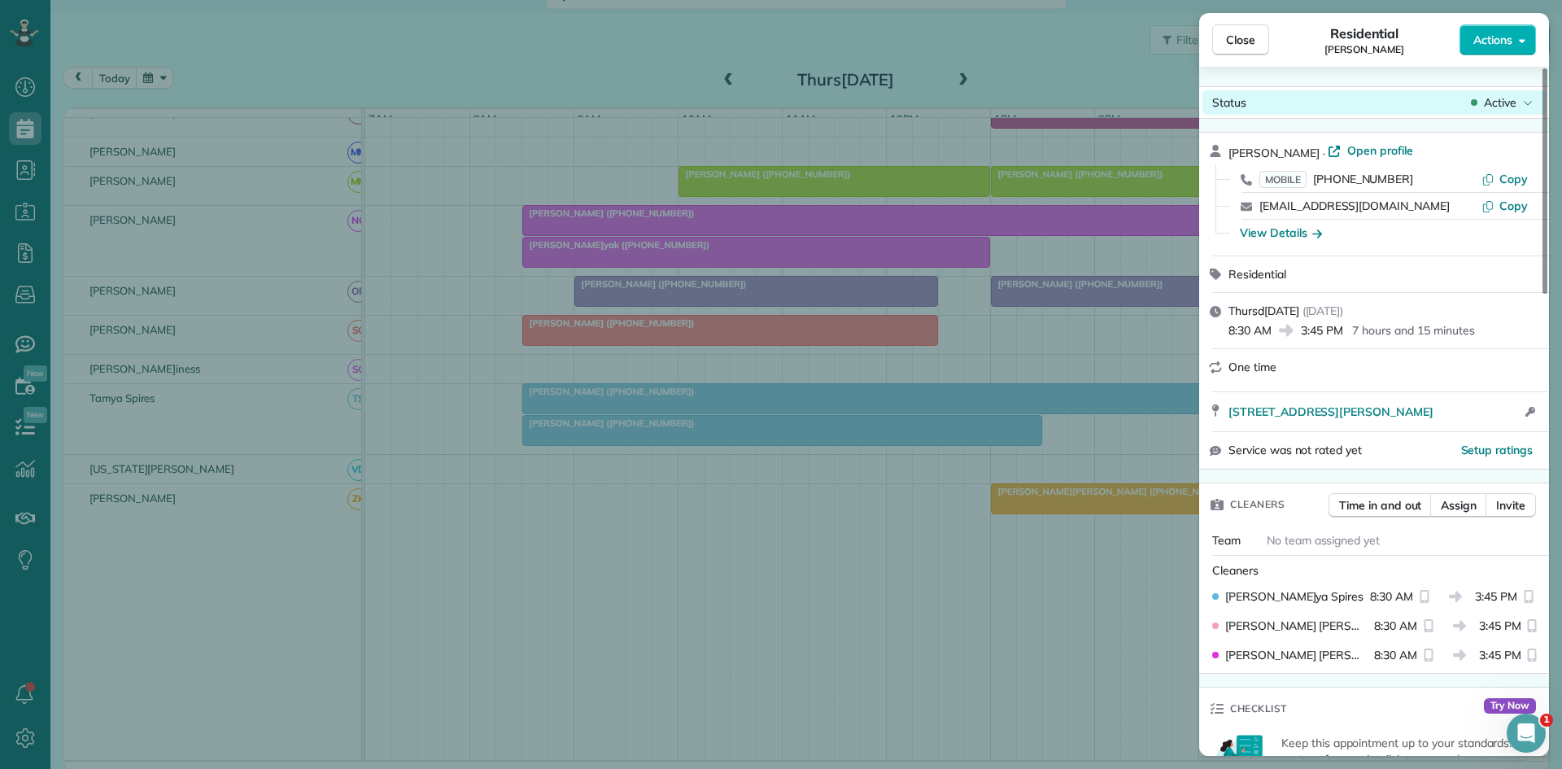
click at [1492, 101] on span "Active" at bounding box center [1500, 102] width 33 height 16
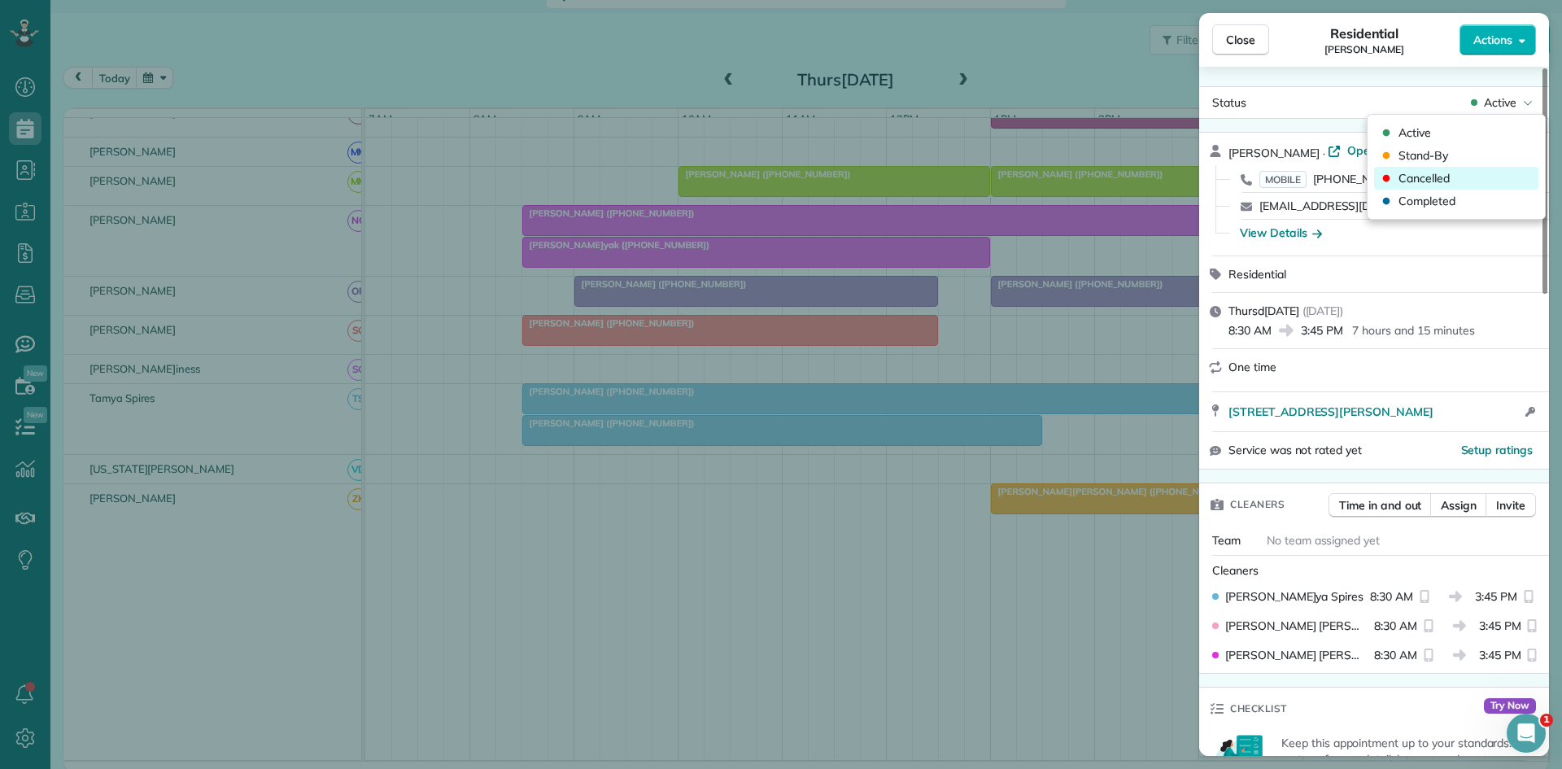
click at [1423, 172] on span "Cancelled" at bounding box center [1424, 178] width 51 height 16
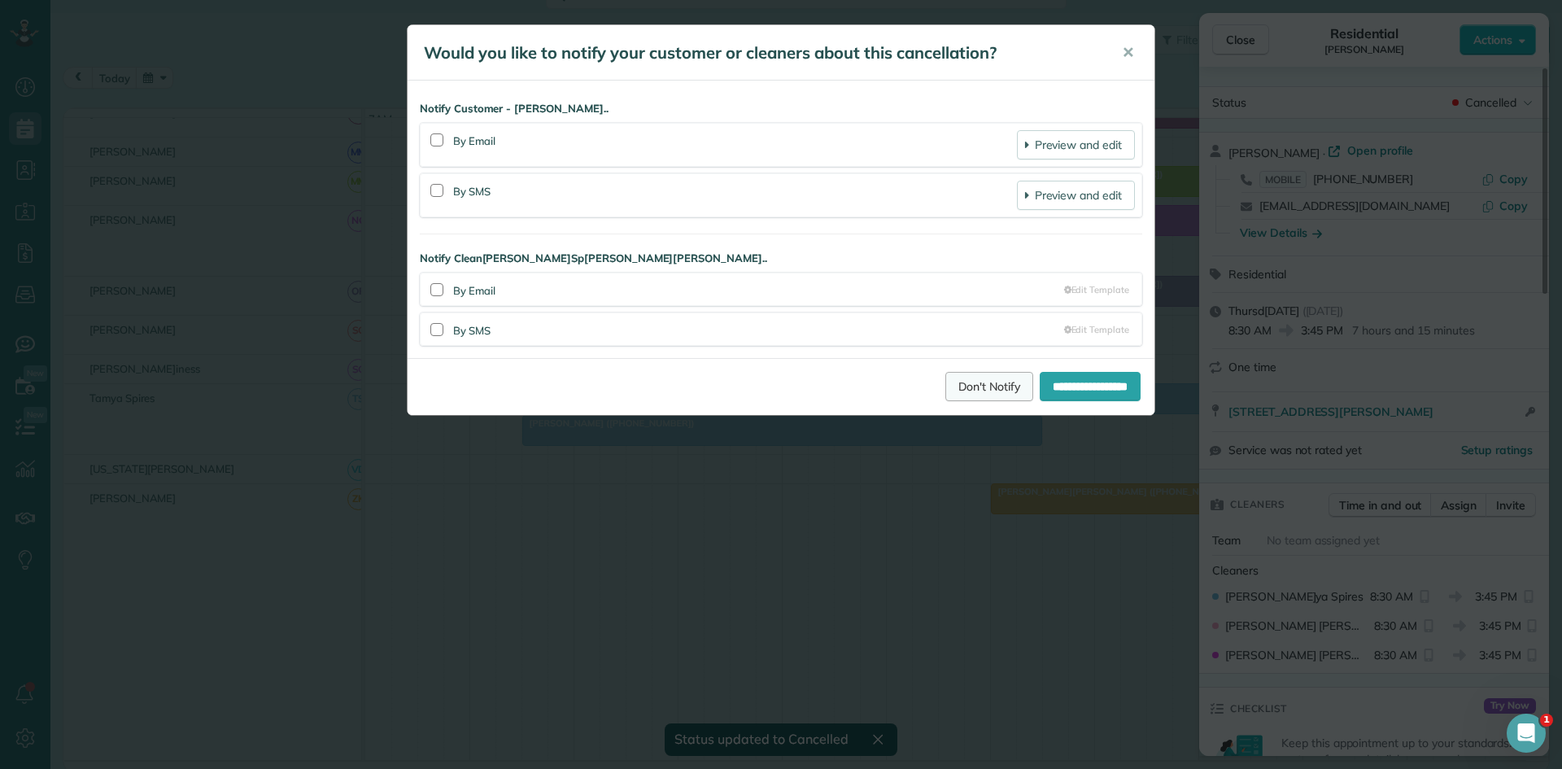
scroll to position [889, 0]
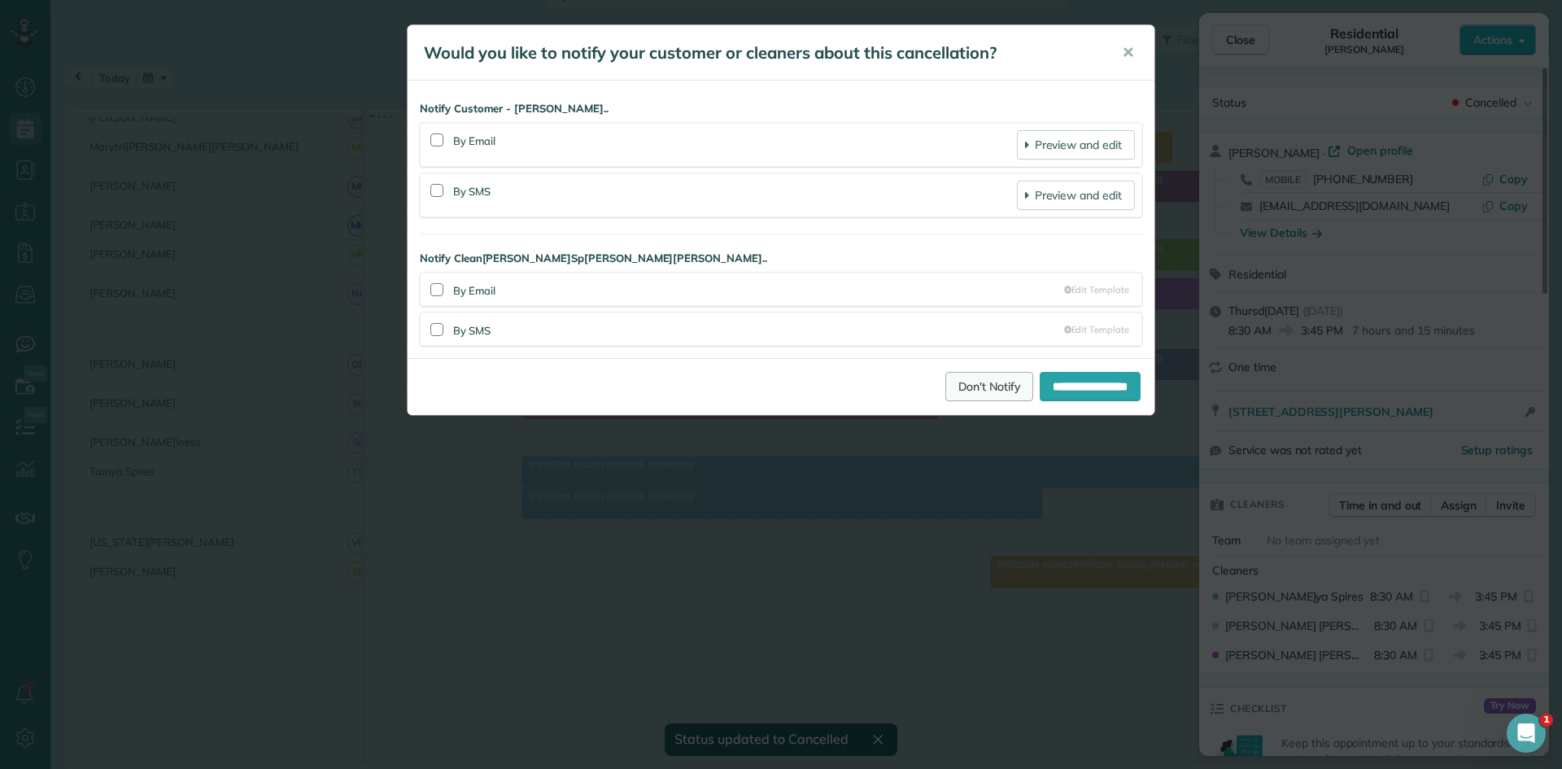
click at [980, 395] on link "Don't Notify" at bounding box center [989, 386] width 88 height 29
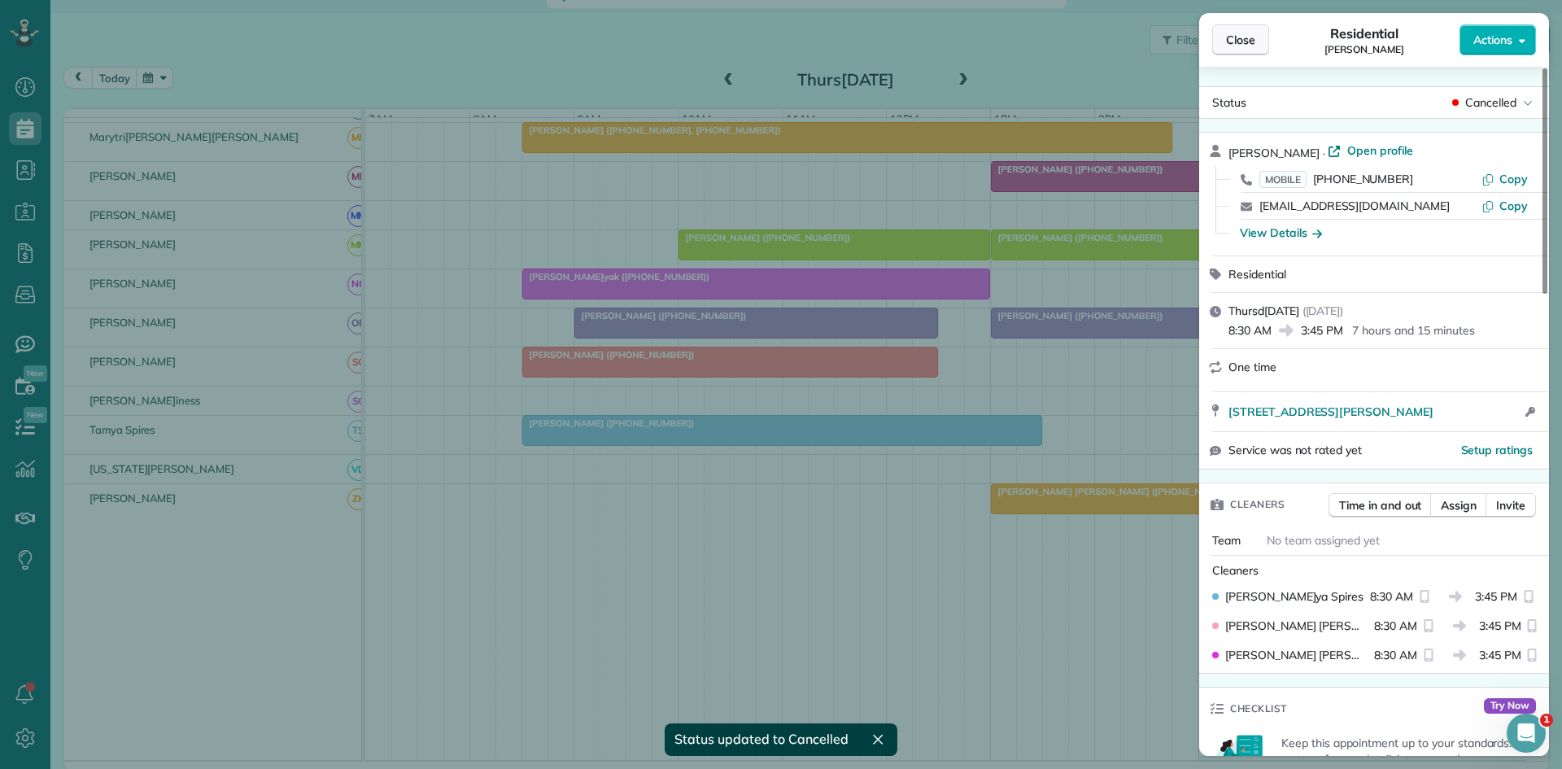
click at [1234, 43] on span "Close" at bounding box center [1240, 40] width 29 height 16
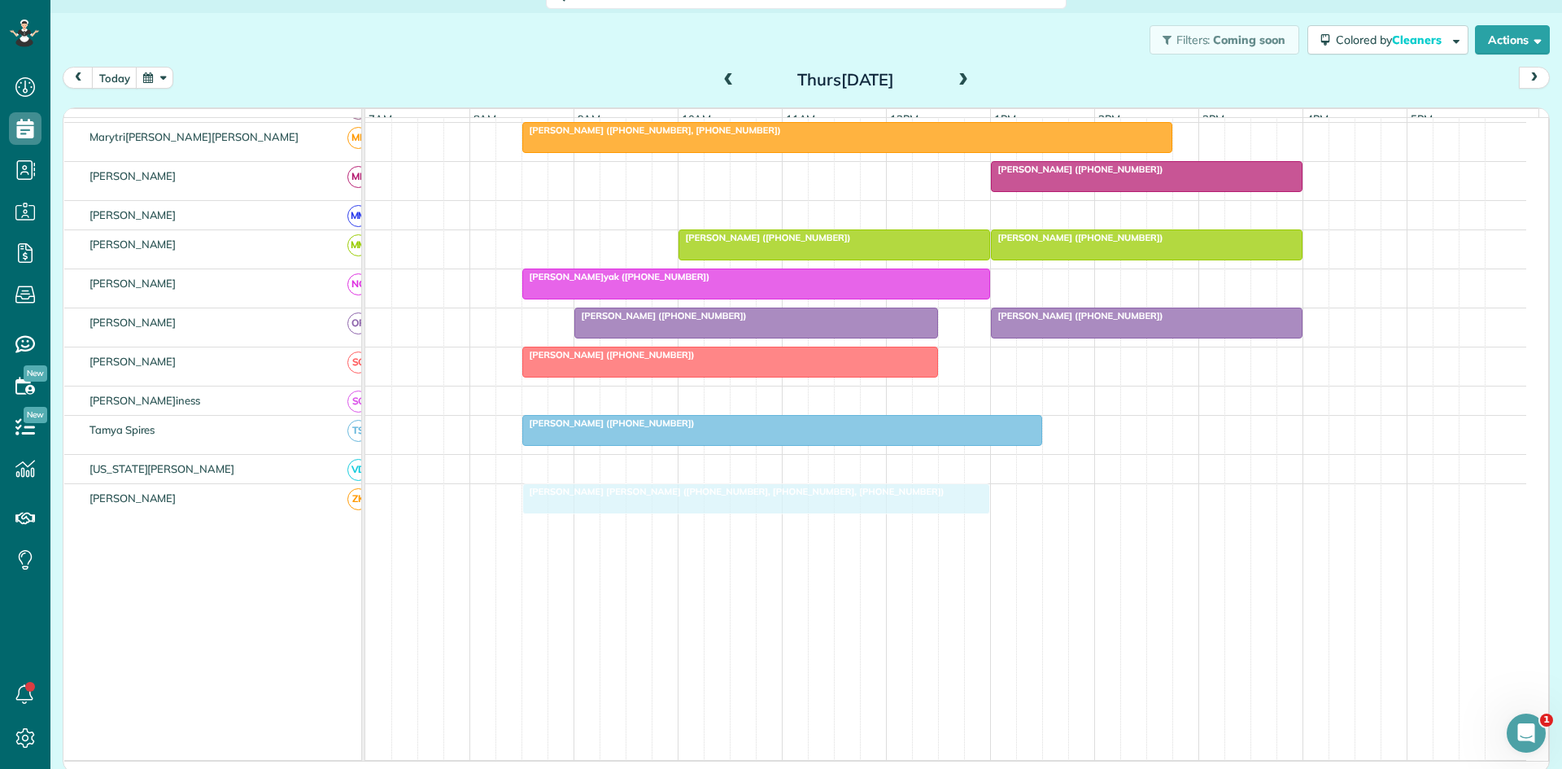
drag, startPoint x: 1037, startPoint y: 515, endPoint x: 560, endPoint y: 504, distance: 477.7
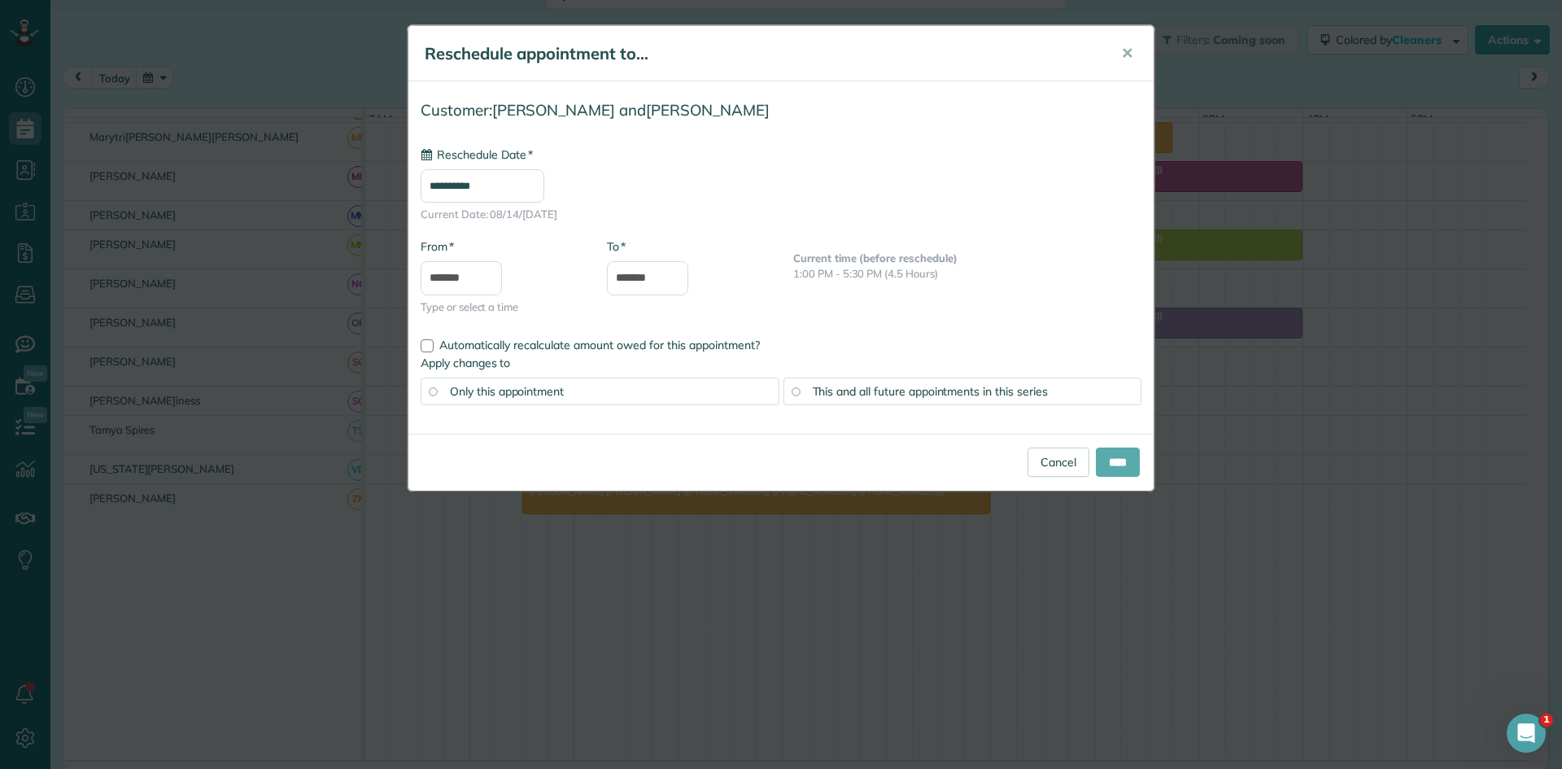
type input "**********"
click at [1118, 461] on input "****" at bounding box center [1118, 461] width 44 height 29
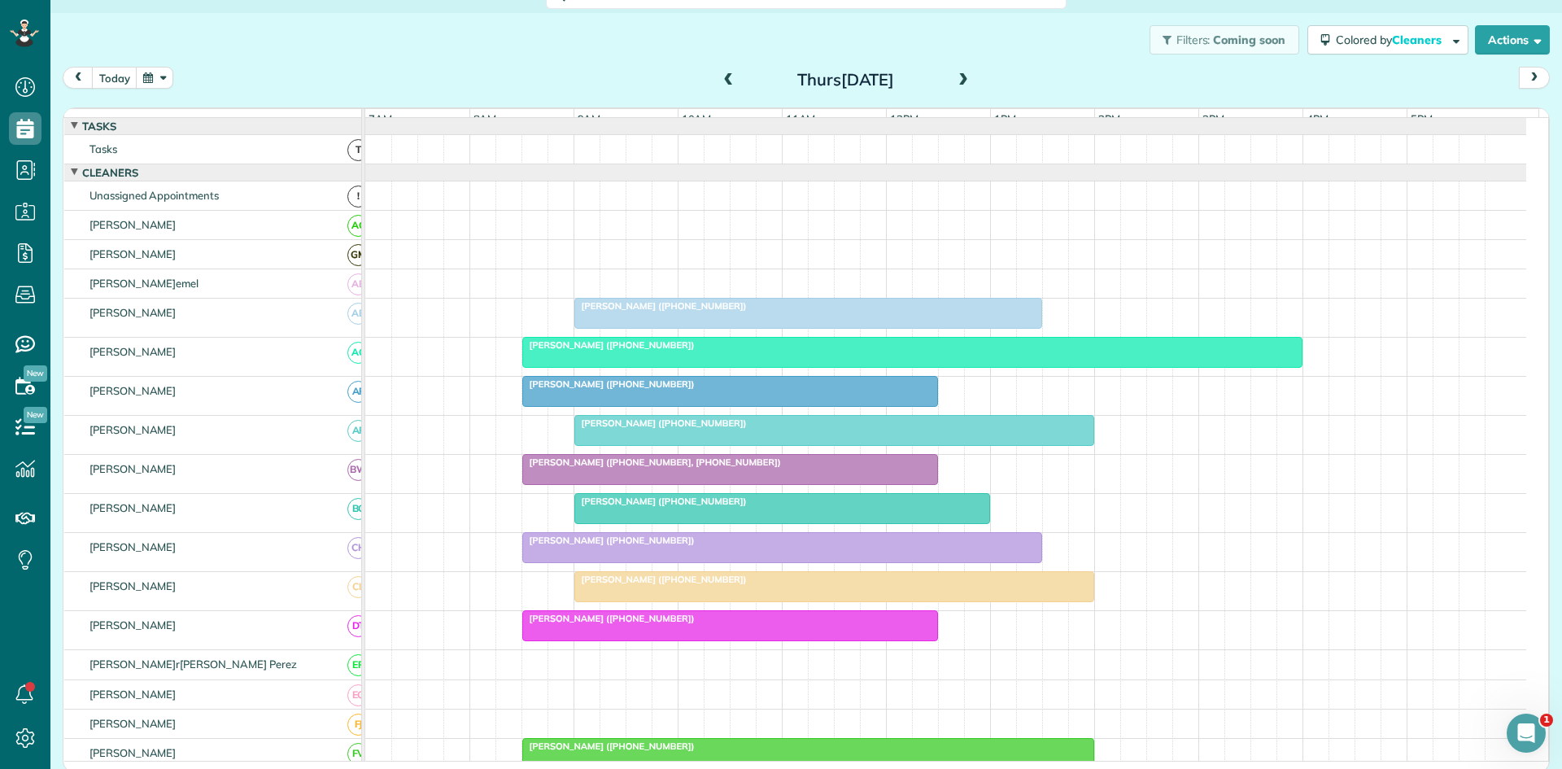
scroll to position [271, 0]
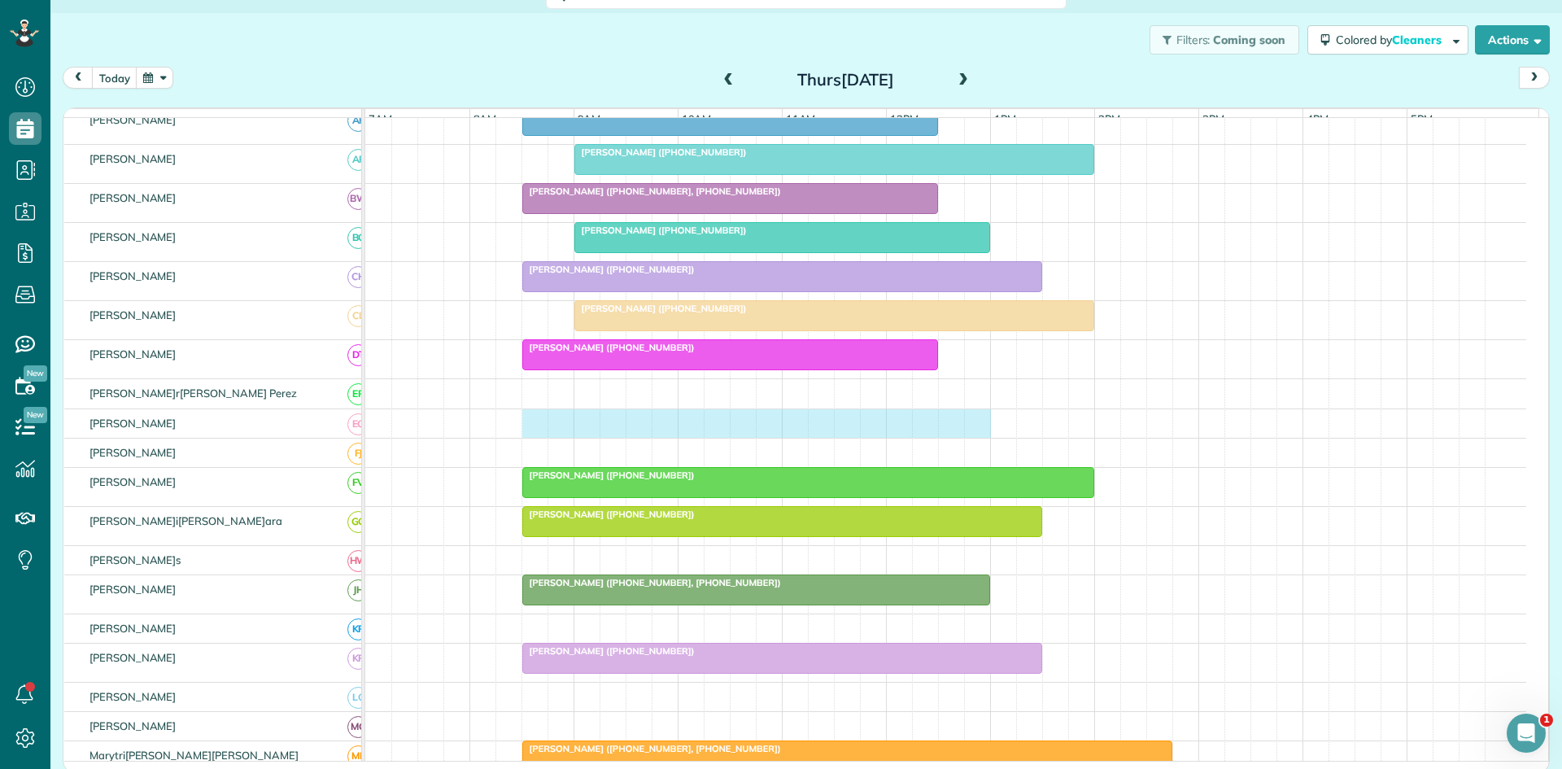
drag, startPoint x: 527, startPoint y: 443, endPoint x: 962, endPoint y: 433, distance: 434.6
click at [964, 433] on div at bounding box center [945, 423] width 1161 height 28
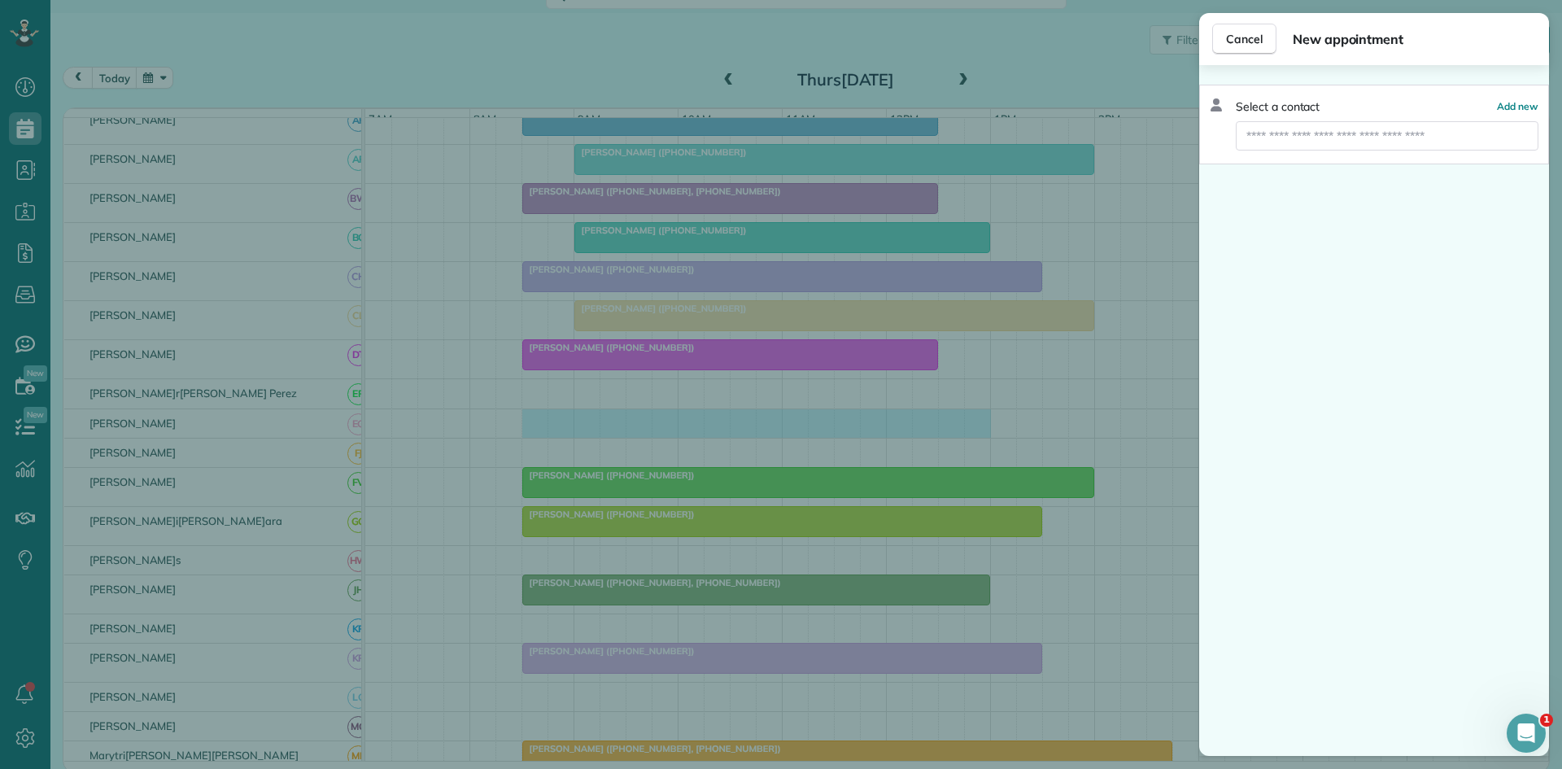
drag, startPoint x: 785, startPoint y: 430, endPoint x: 705, endPoint y: 526, distance: 125.3
click at [784, 432] on div "Cancel New appointment Select a contact Add new" at bounding box center [781, 384] width 1562 height 769
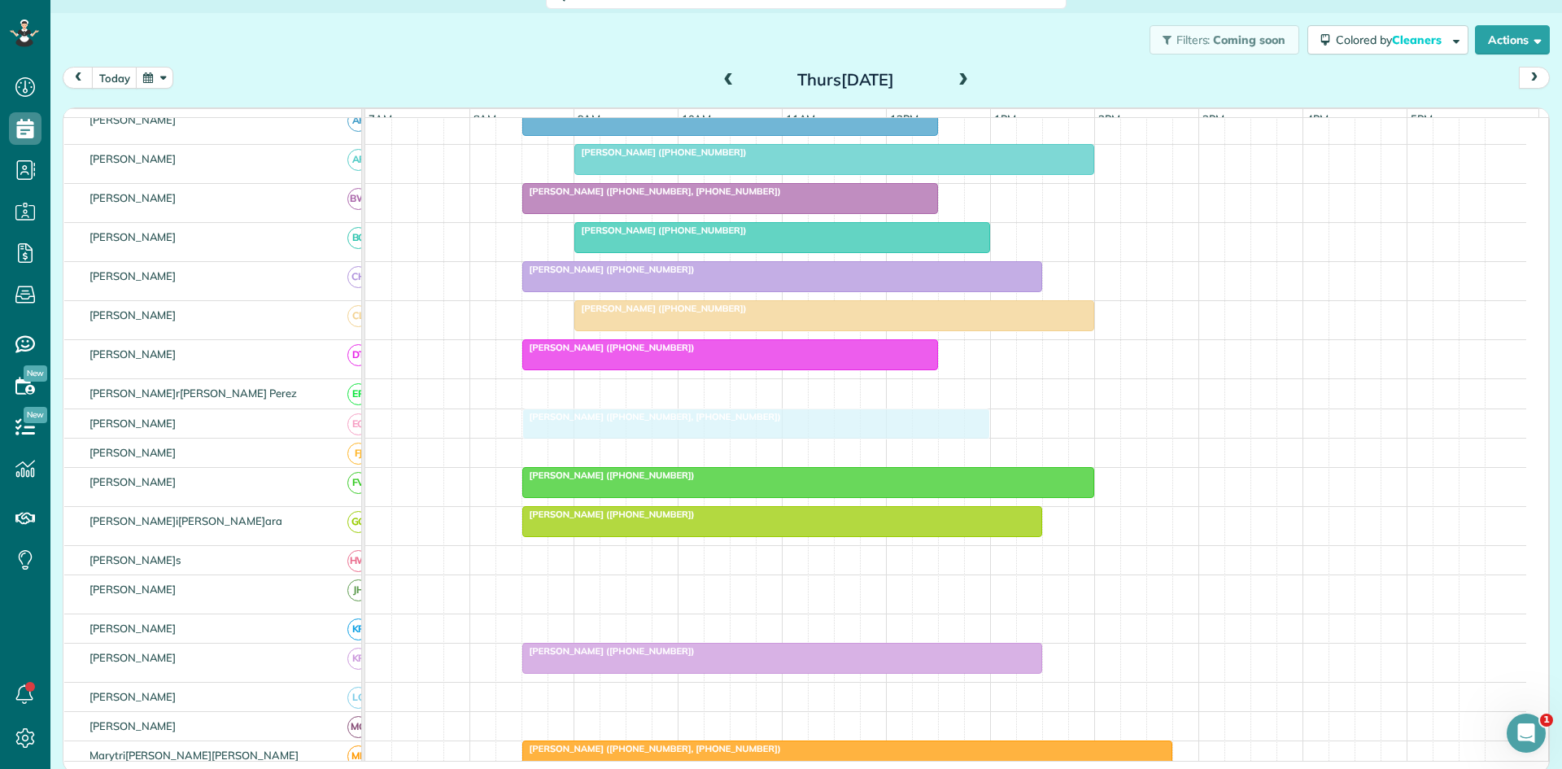
drag, startPoint x: 656, startPoint y: 603, endPoint x: 653, endPoint y: 451, distance: 152.2
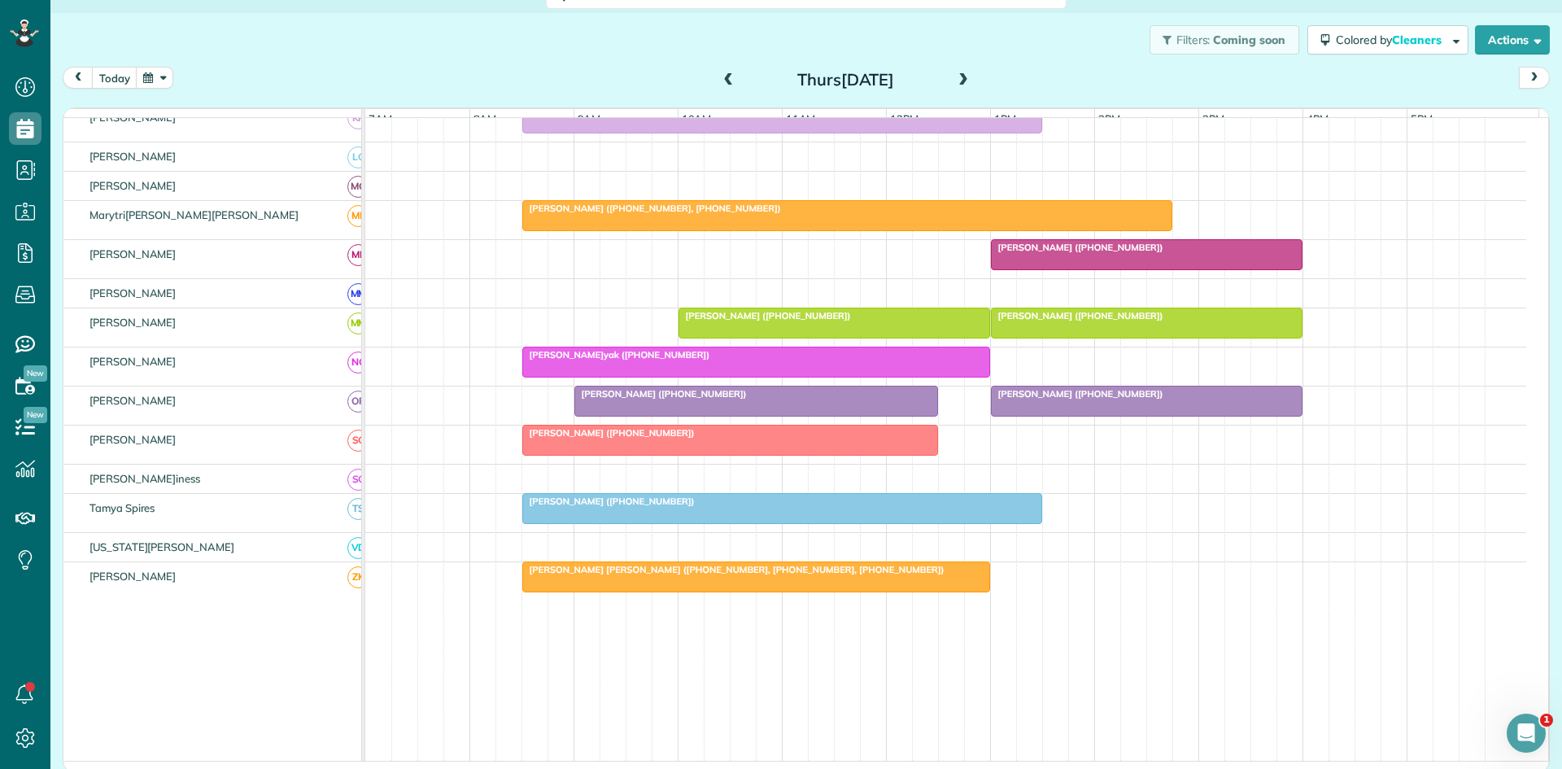
scroll to position [814, 0]
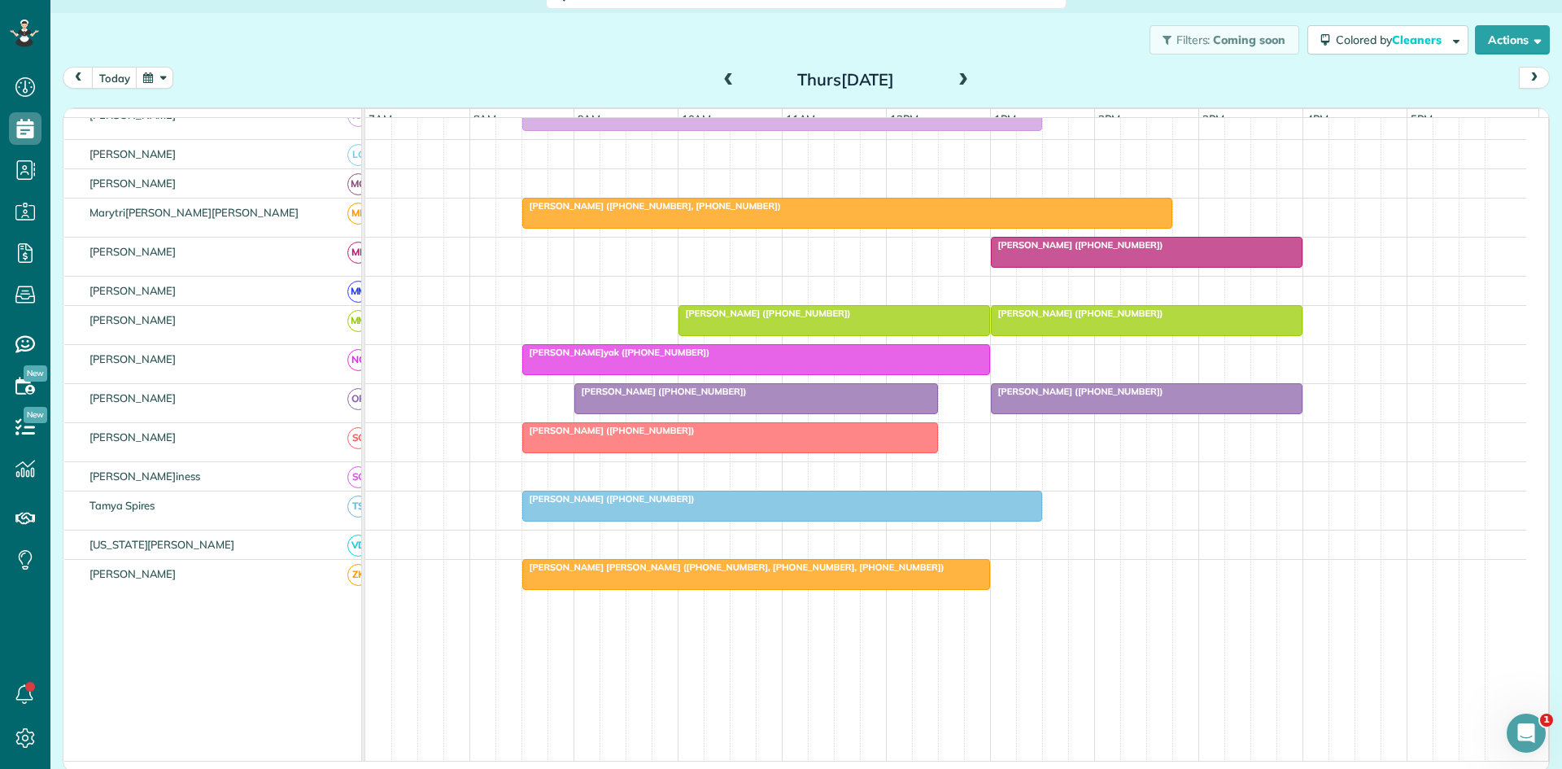
click at [633, 372] on div at bounding box center [756, 359] width 466 height 29
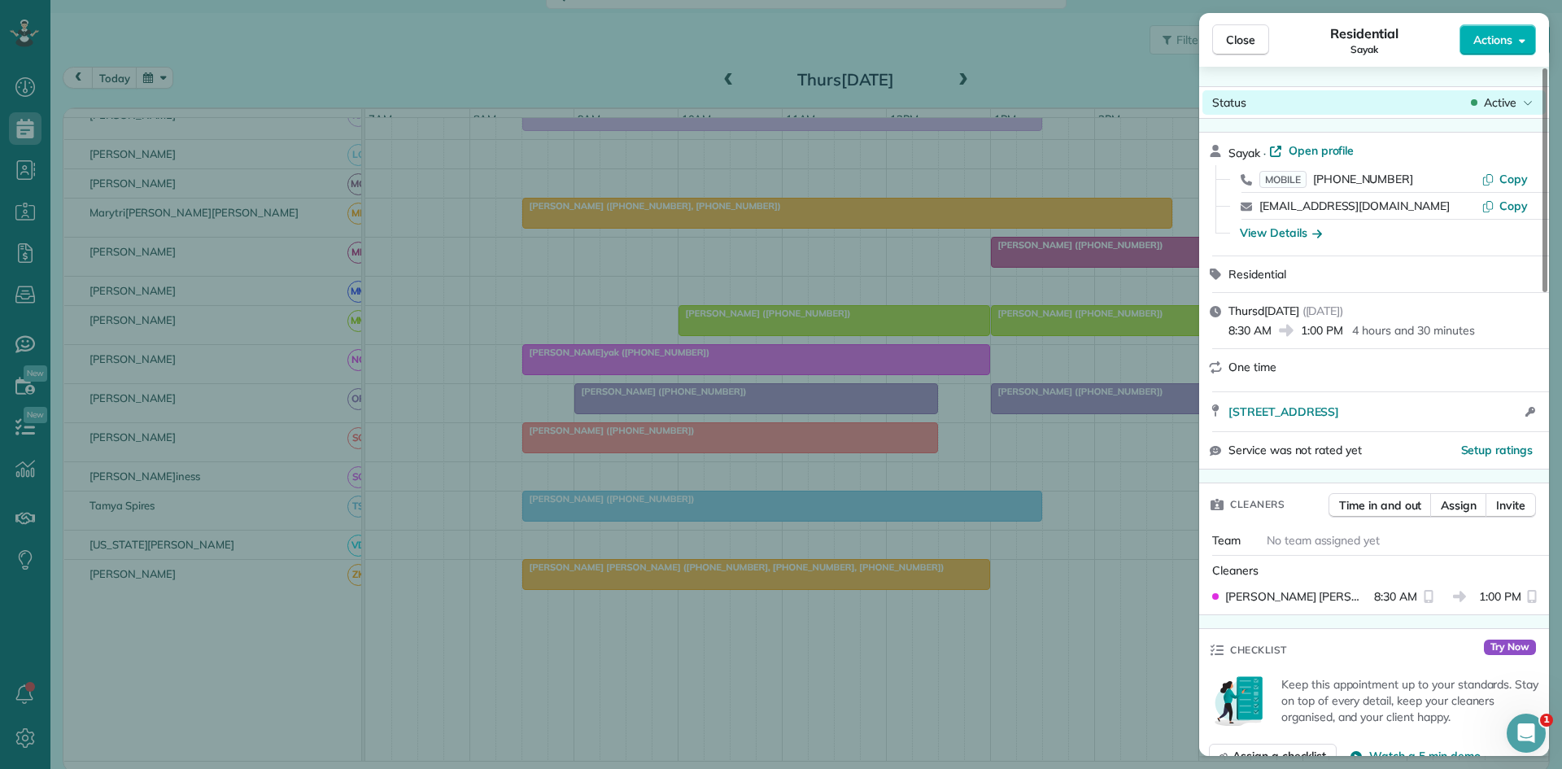
click at [1478, 103] on div "Active" at bounding box center [1502, 102] width 68 height 16
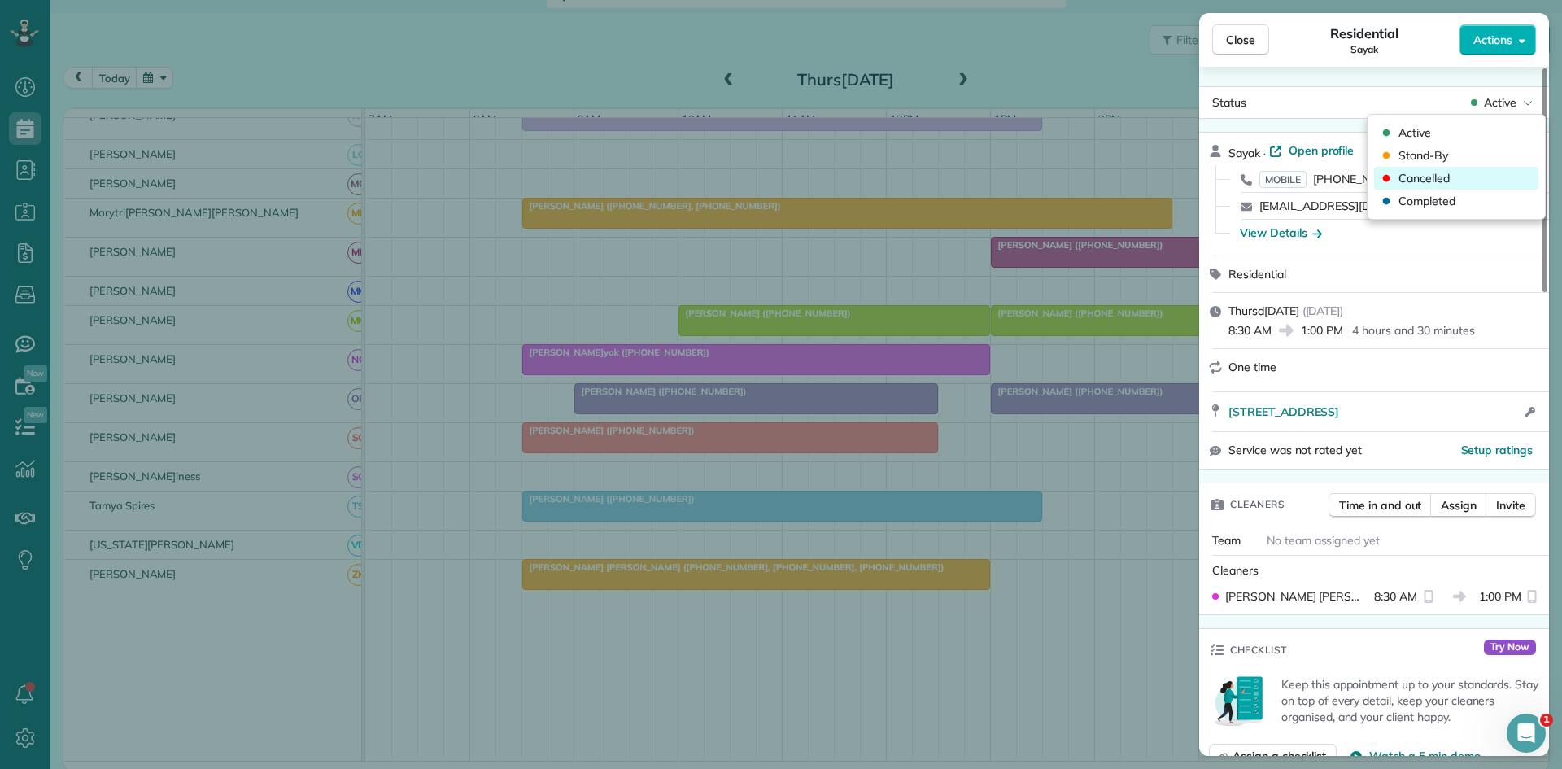
click at [1416, 180] on span "Cancelled" at bounding box center [1424, 178] width 51 height 16
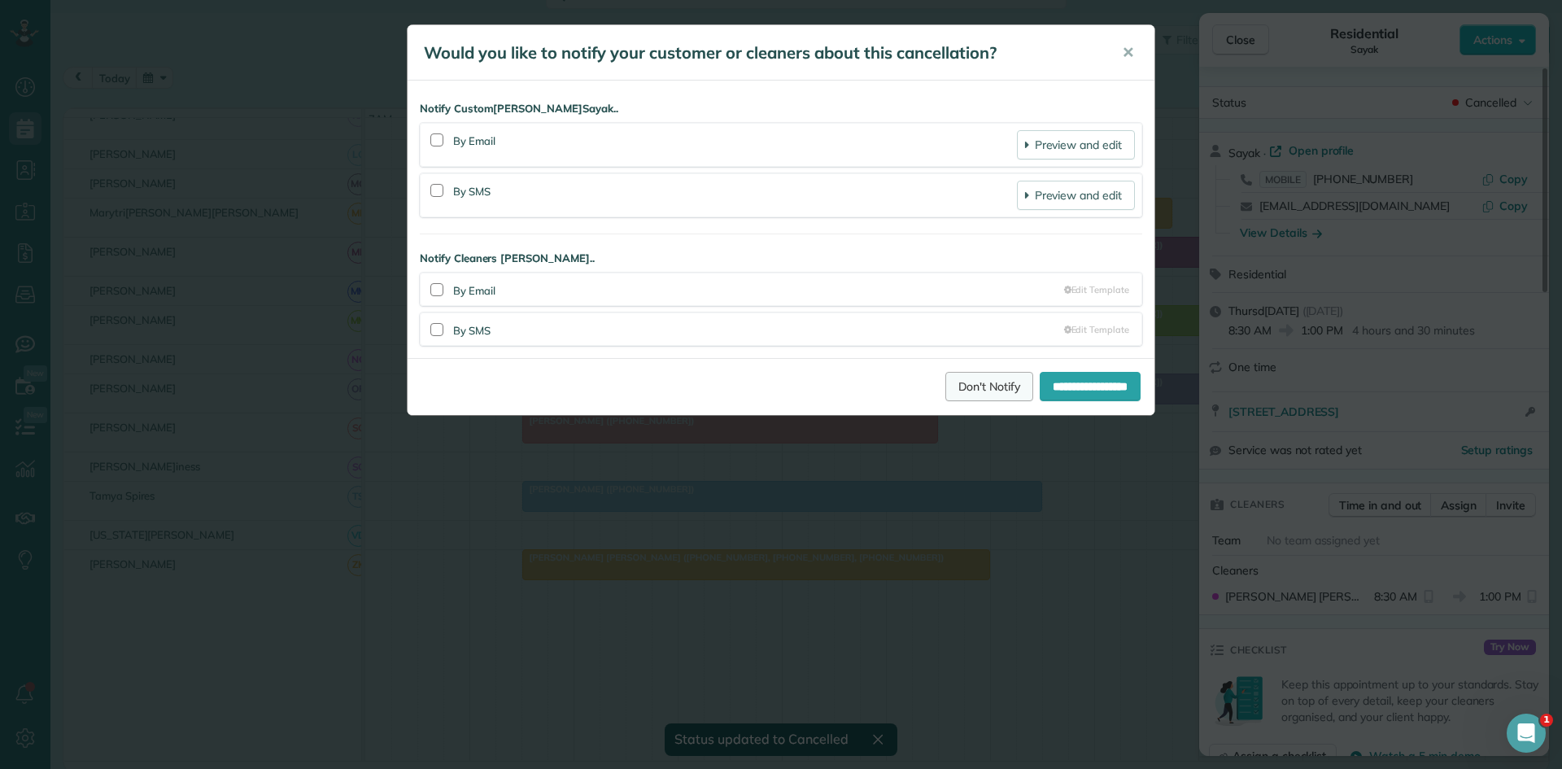
click at [945, 392] on link "Don't Notify" at bounding box center [989, 386] width 88 height 29
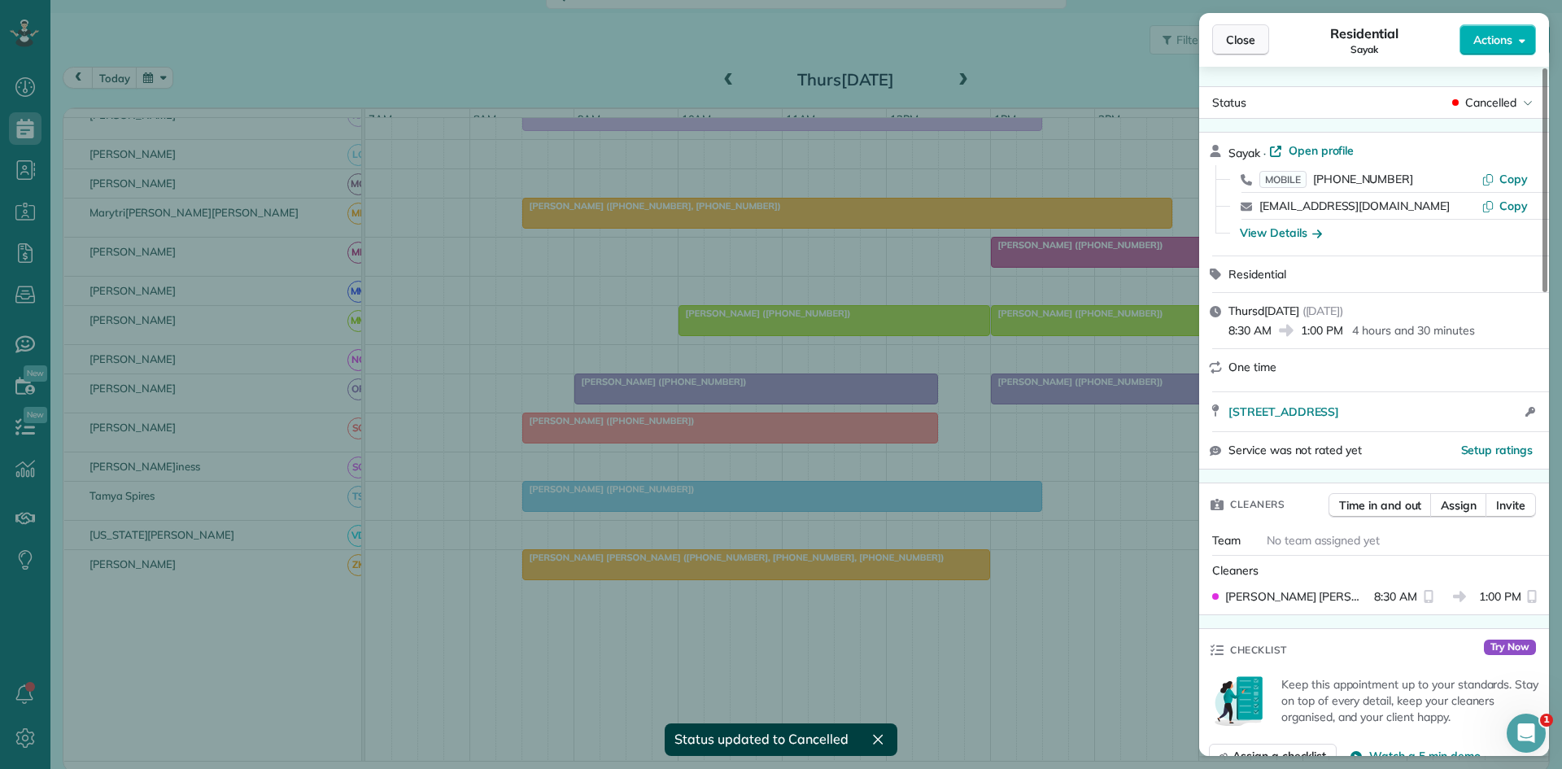
click at [1230, 43] on span "Close" at bounding box center [1240, 40] width 29 height 16
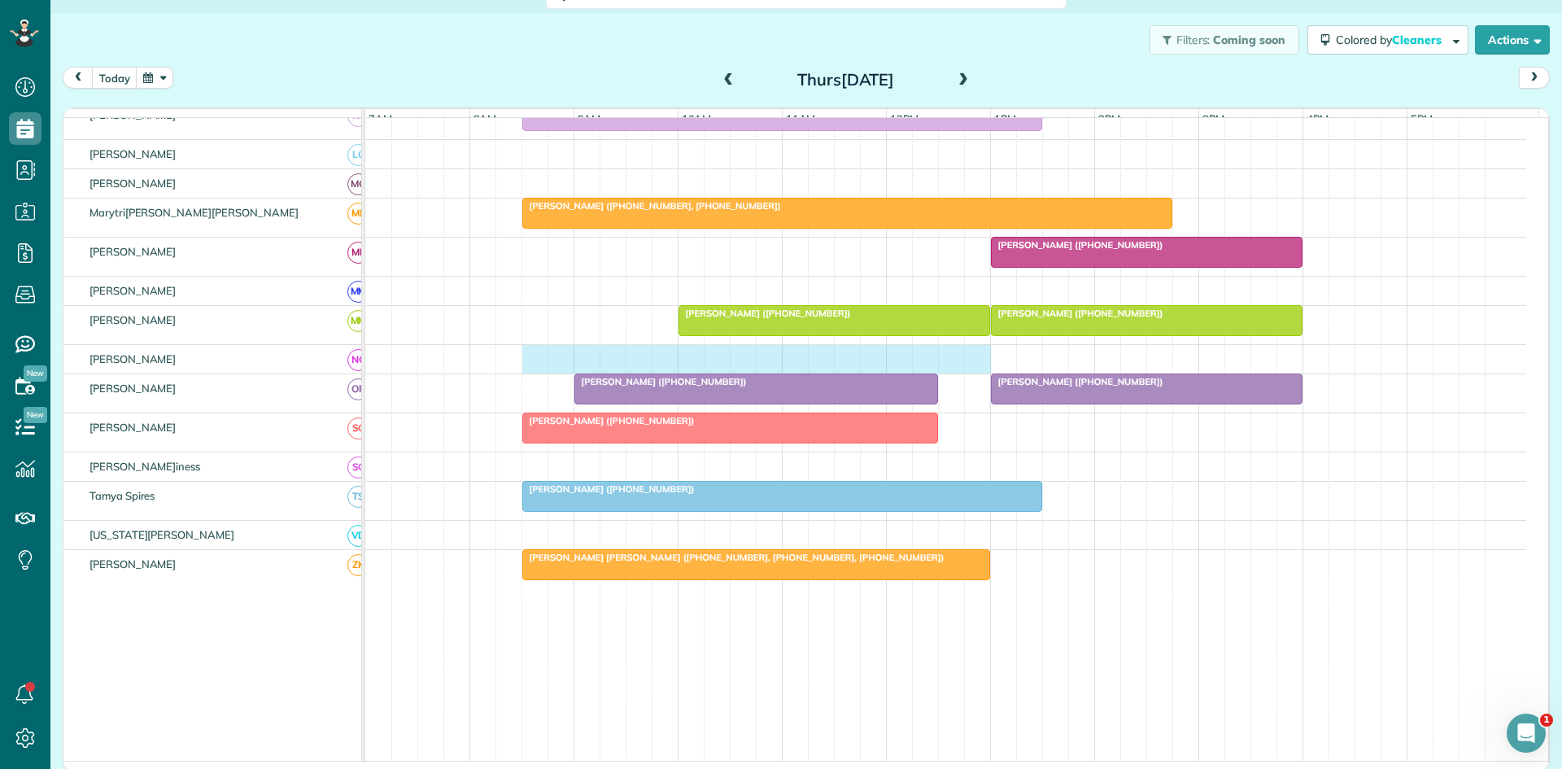
drag, startPoint x: 533, startPoint y: 370, endPoint x: 966, endPoint y: 354, distance: 433.1
click at [966, 354] on tbody "[PERSON_NAME] ([PHONE_NUMBER]) [PERSON_NAME] ([PHONE_NUMBER]) [PERSON_NAME] ([P…" at bounding box center [945, 65] width 1161 height 1522
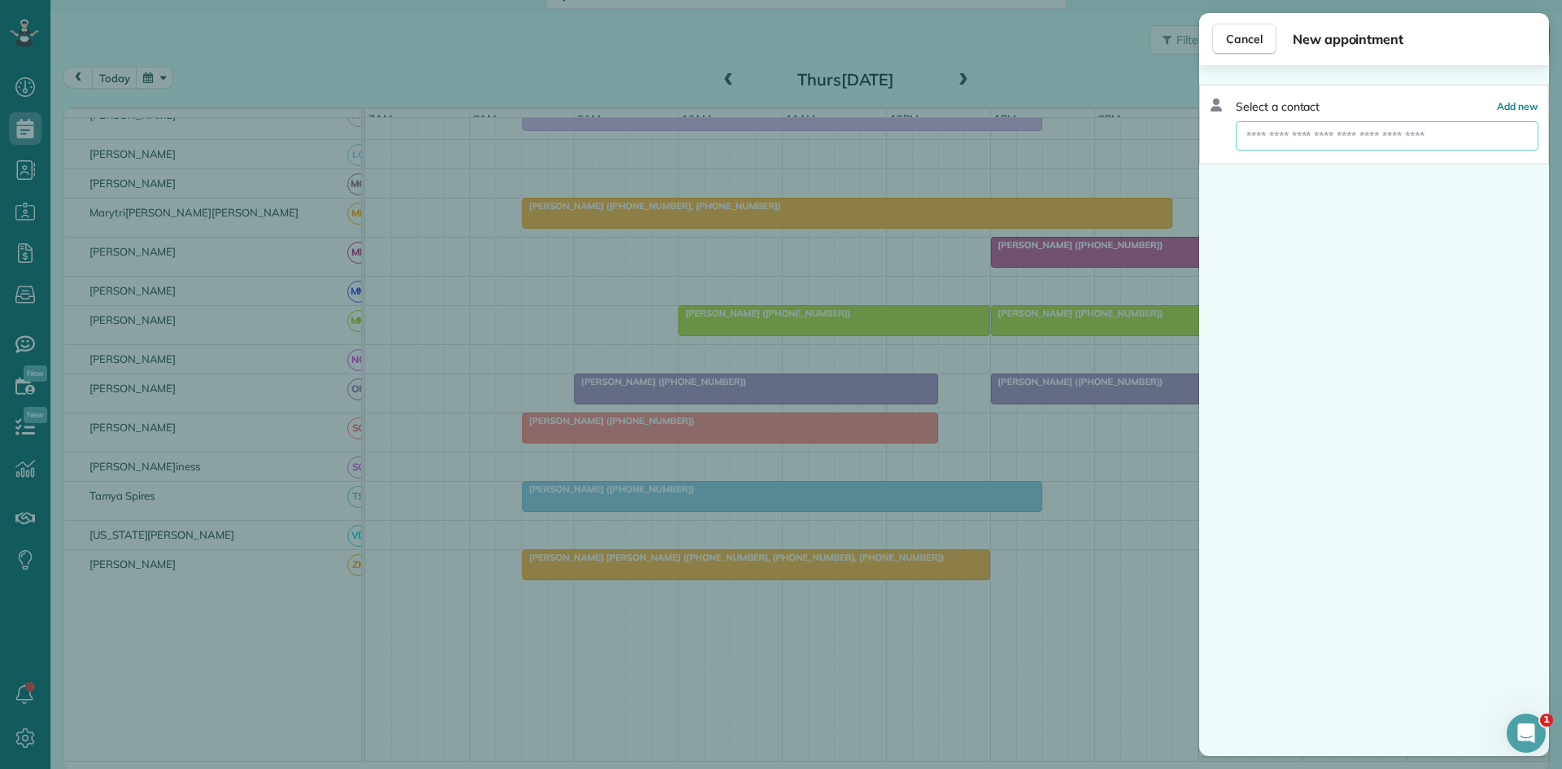
click at [1315, 139] on input "text" at bounding box center [1387, 135] width 303 height 29
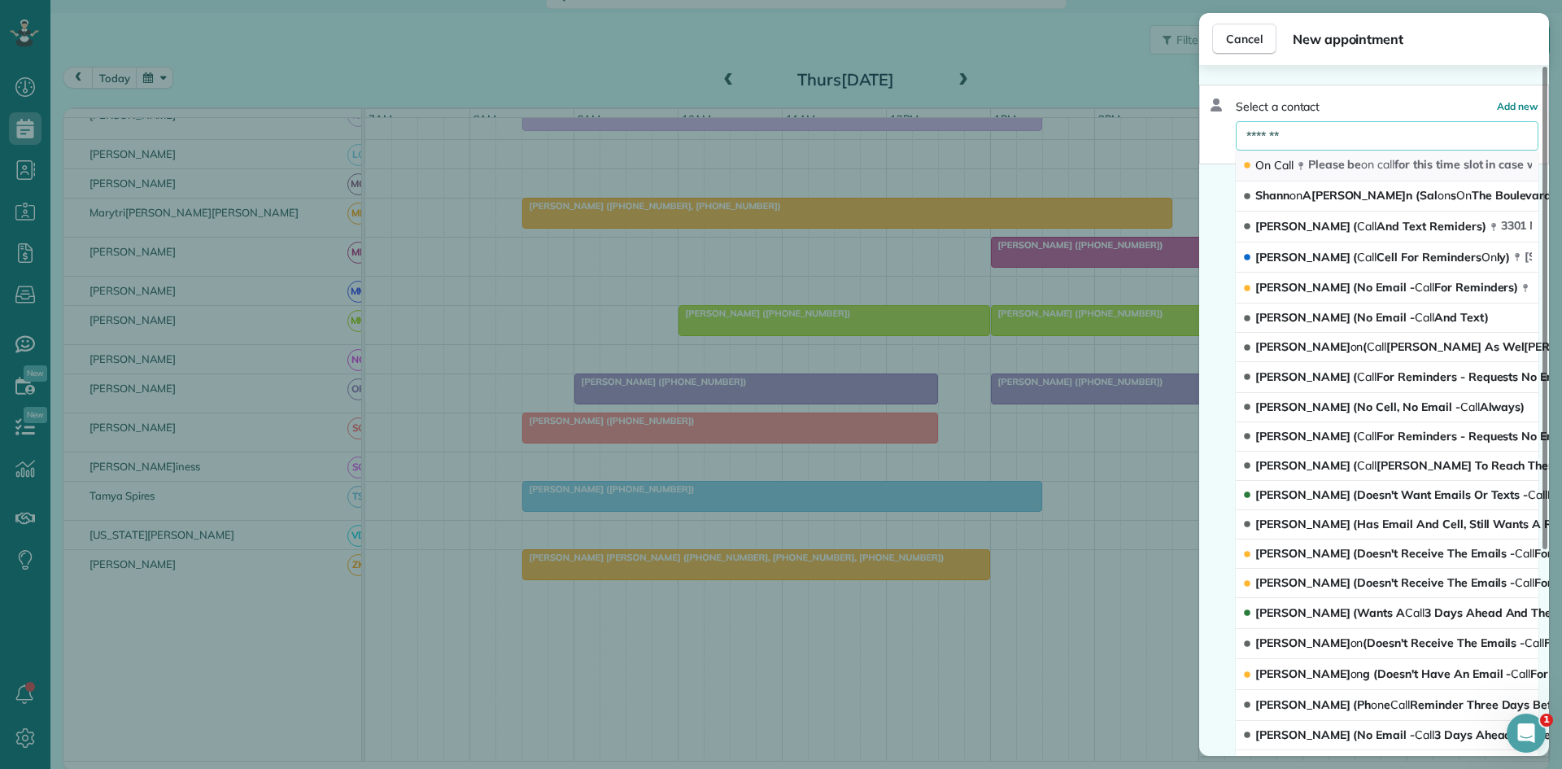
type input "*******"
click at [1317, 159] on span "Please be on call for this time slot in case we need you [US_STATE] 76006" at bounding box center [1503, 164] width 391 height 15
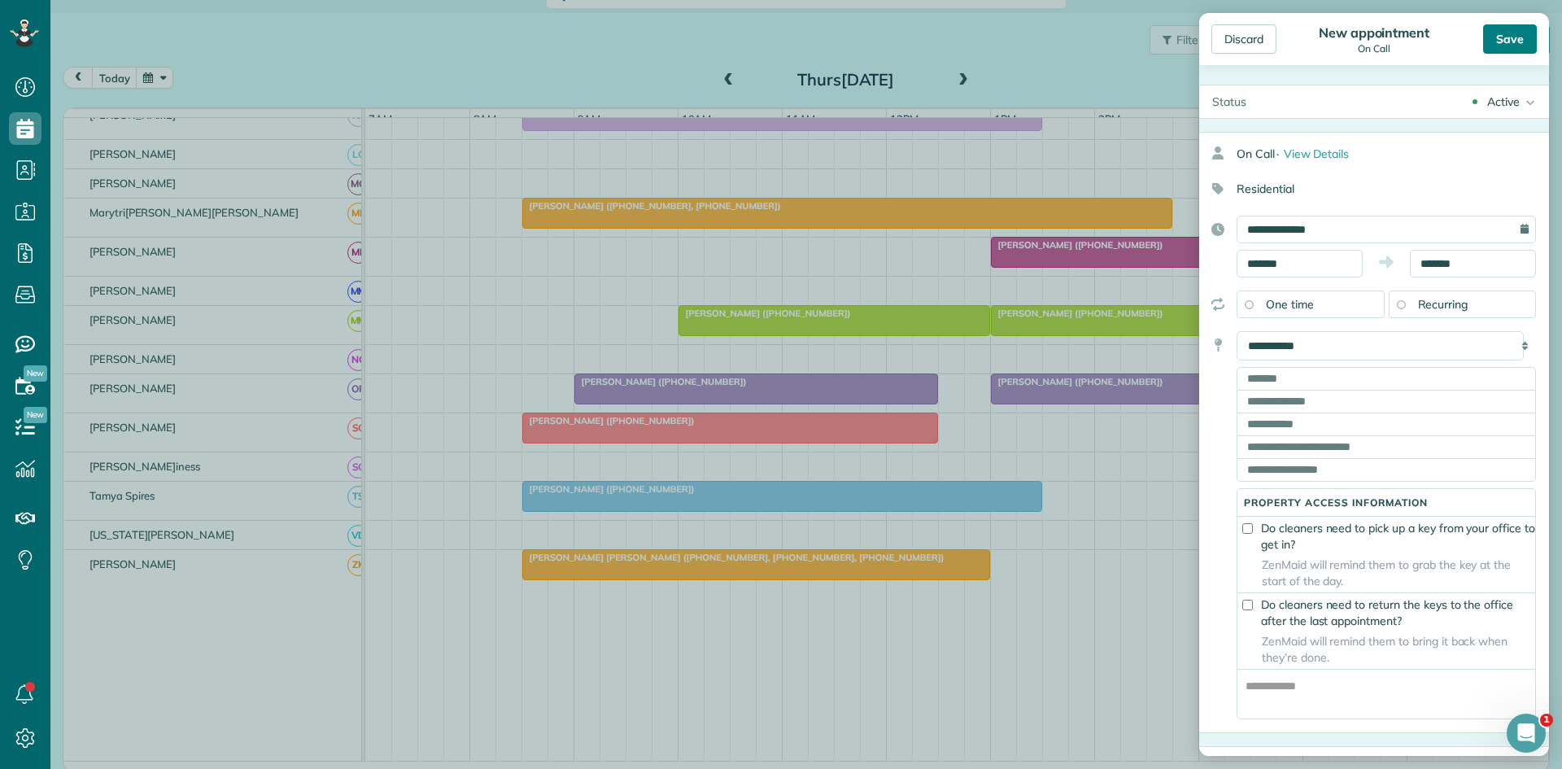
click at [1485, 37] on div "Save" at bounding box center [1510, 38] width 54 height 29
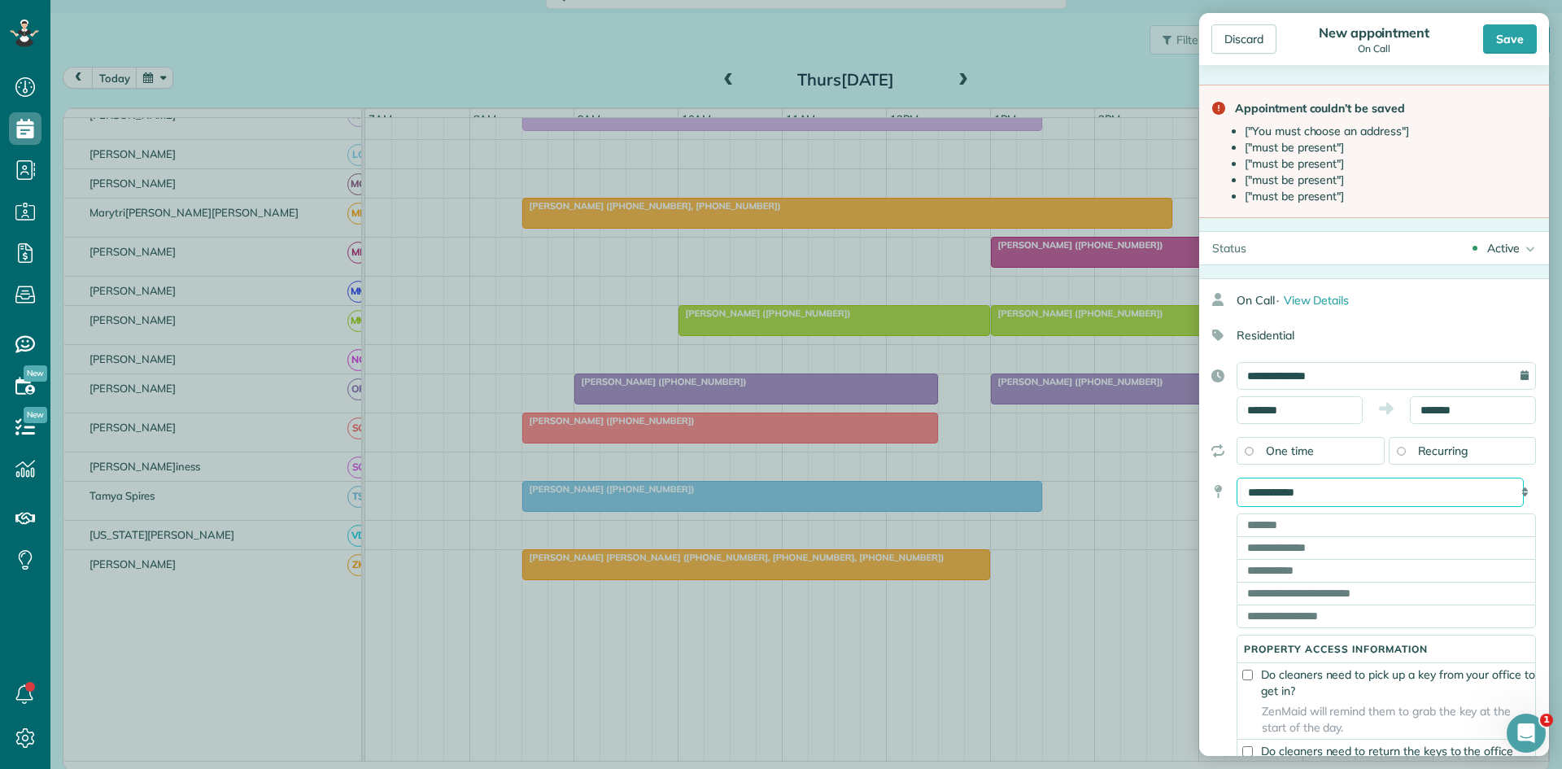
click at [1318, 502] on select "**********" at bounding box center [1380, 492] width 287 height 29
select select "*******"
click at [1237, 478] on select "**********" at bounding box center [1380, 492] width 287 height 29
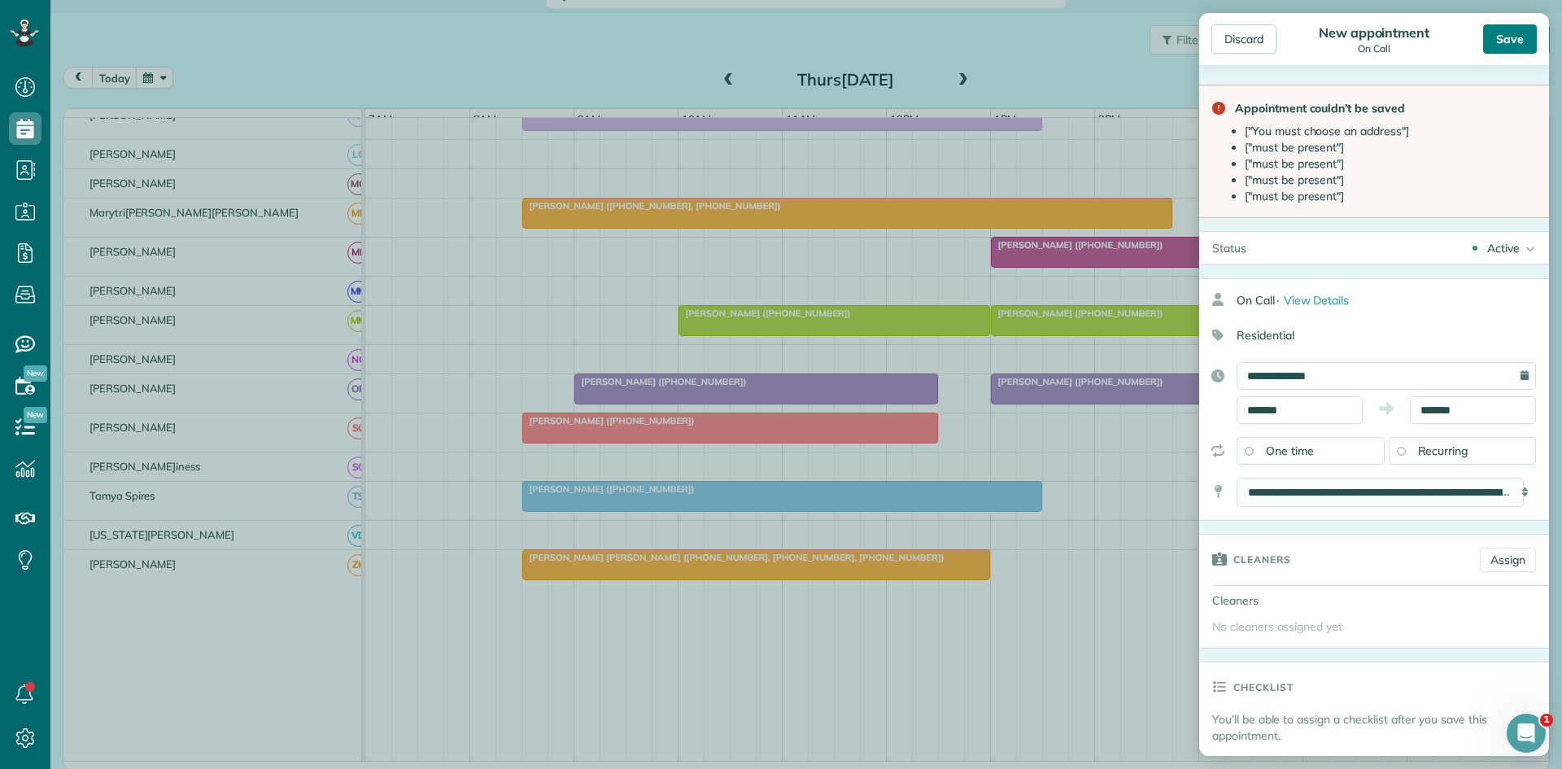
click at [1512, 32] on div "Save" at bounding box center [1510, 38] width 54 height 29
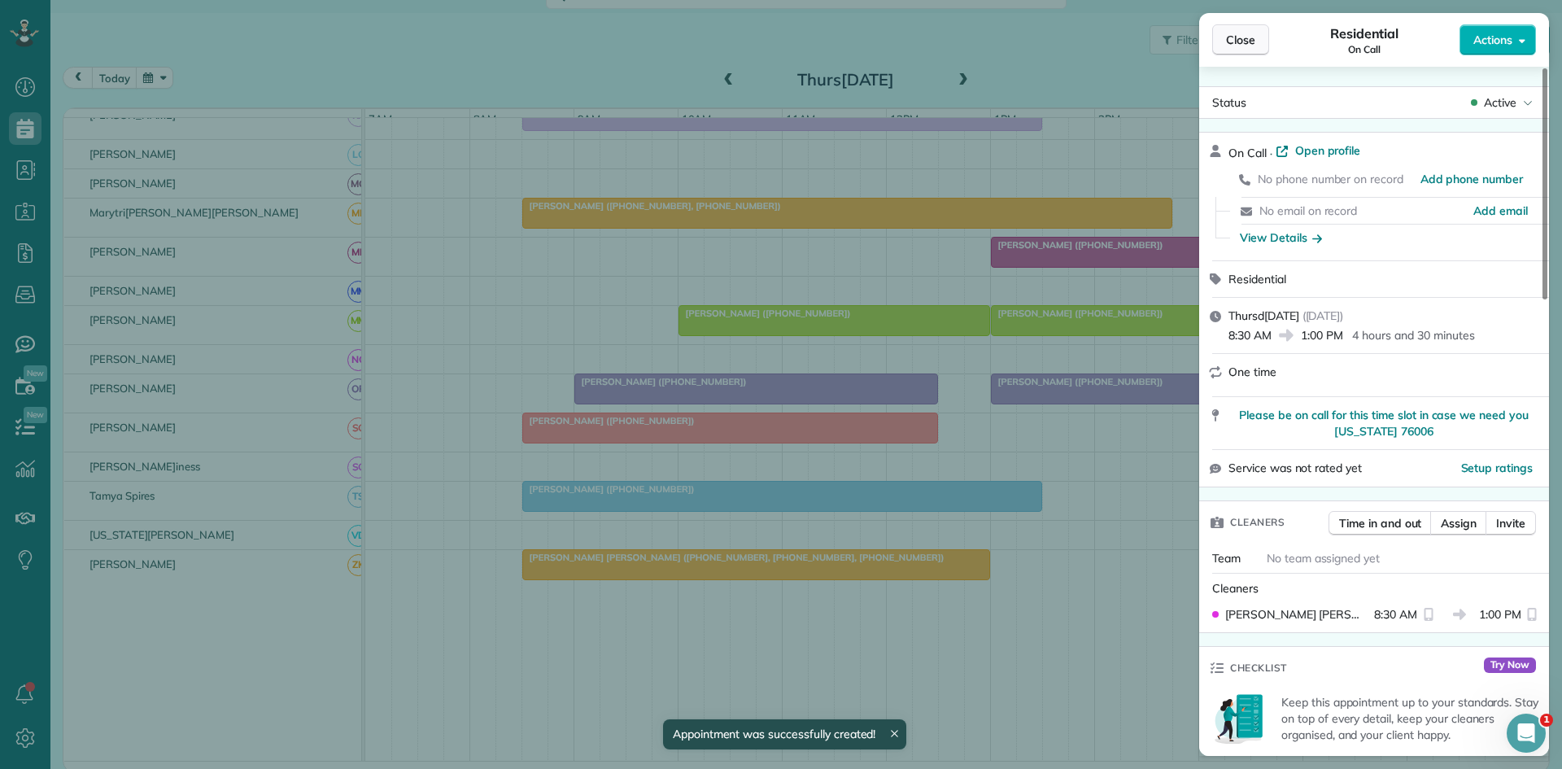
click at [1255, 39] on button "Close" at bounding box center [1240, 39] width 57 height 31
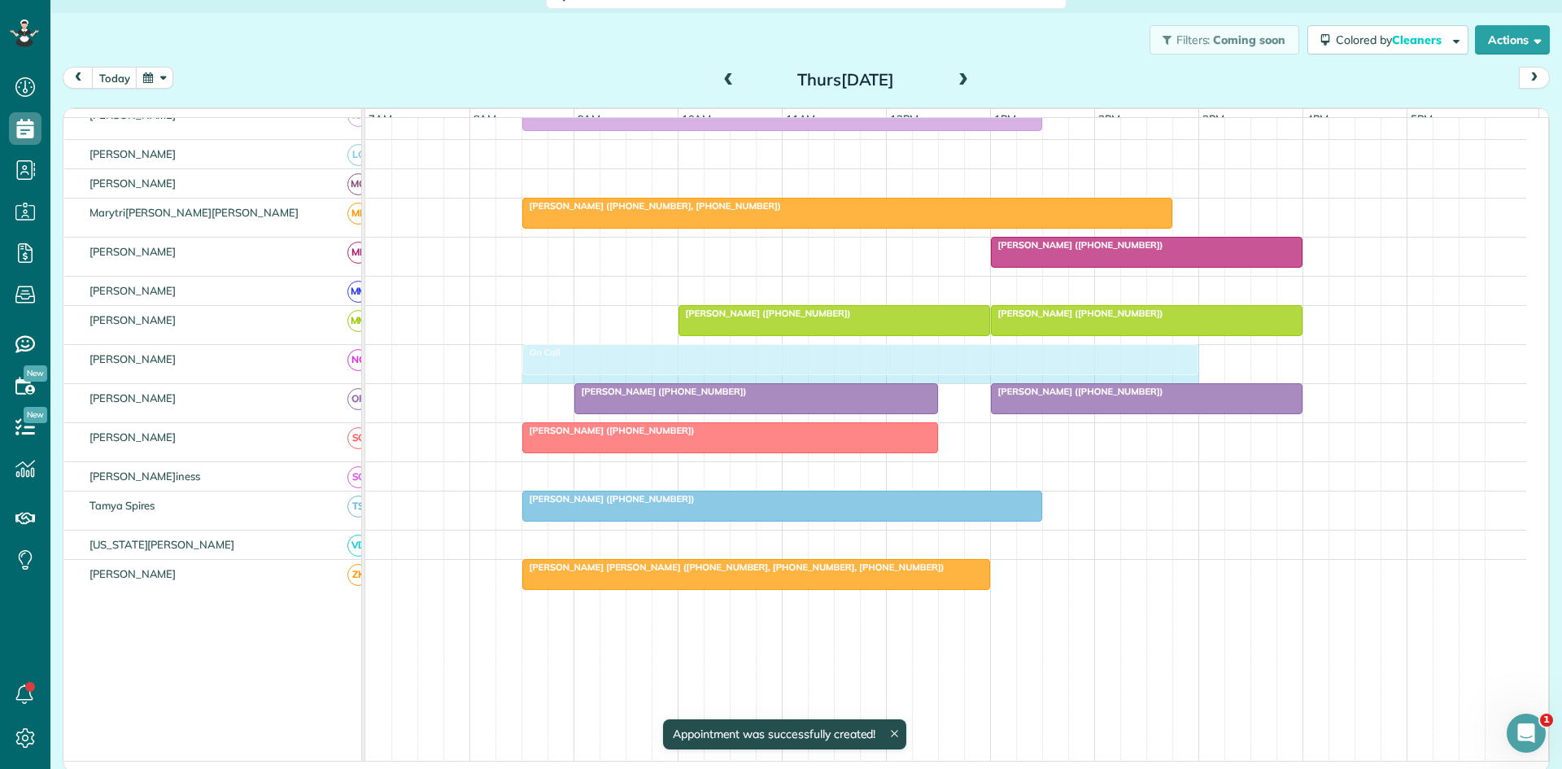
drag, startPoint x: 986, startPoint y: 368, endPoint x: 1170, endPoint y: 363, distance: 183.9
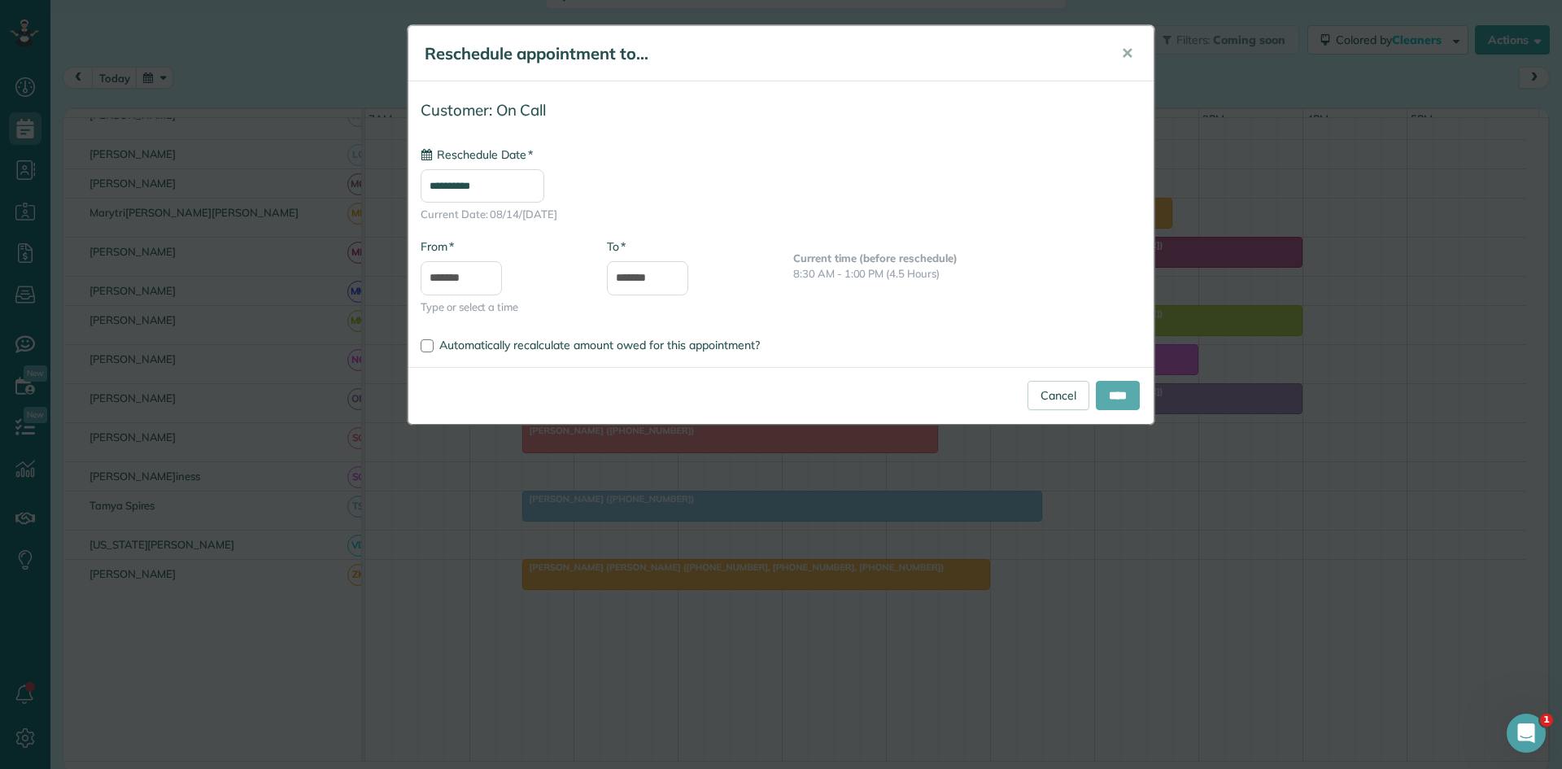
type input "**********"
click at [1107, 397] on input "****" at bounding box center [1118, 395] width 44 height 29
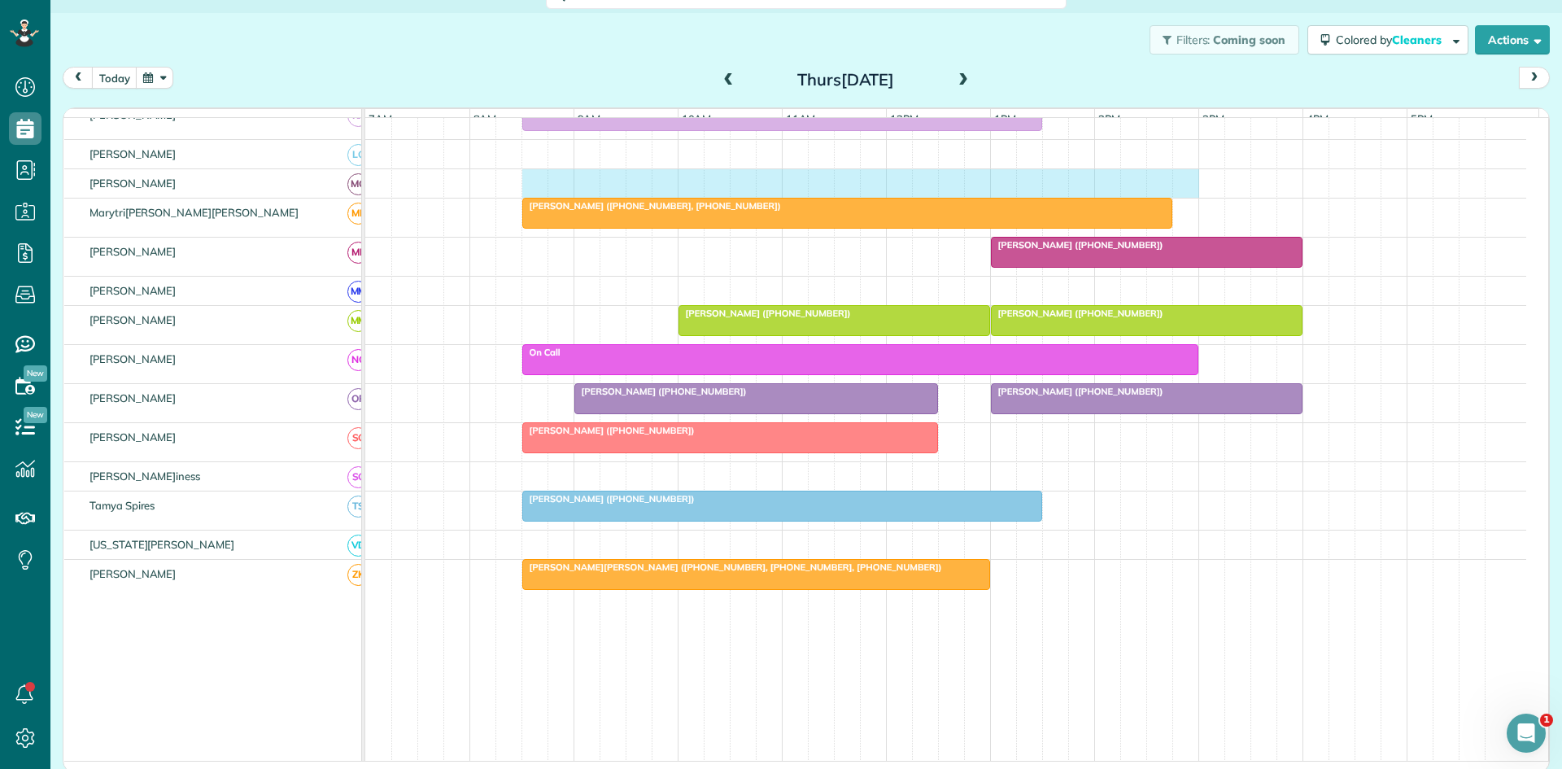
drag, startPoint x: 527, startPoint y: 193, endPoint x: 1172, endPoint y: 157, distance: 645.4
click at [1172, 157] on tbody "[PERSON_NAME] ([PHONE_NUMBER]) [PERSON_NAME] ([PHONE_NUMBER]) [PERSON_NAME] ([P…" at bounding box center [945, 69] width 1161 height 1531
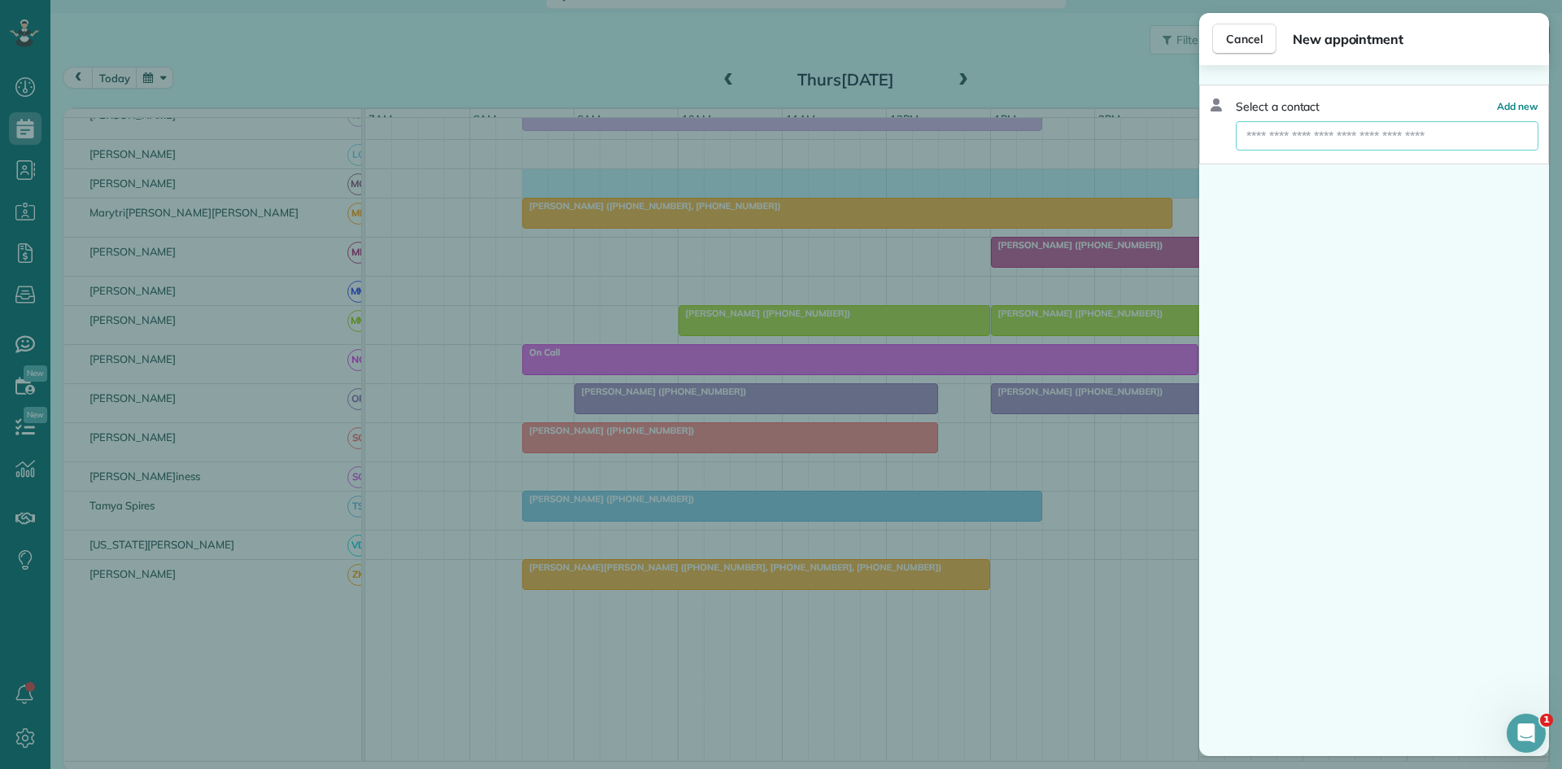
click at [1360, 126] on input "text" at bounding box center [1387, 135] width 303 height 29
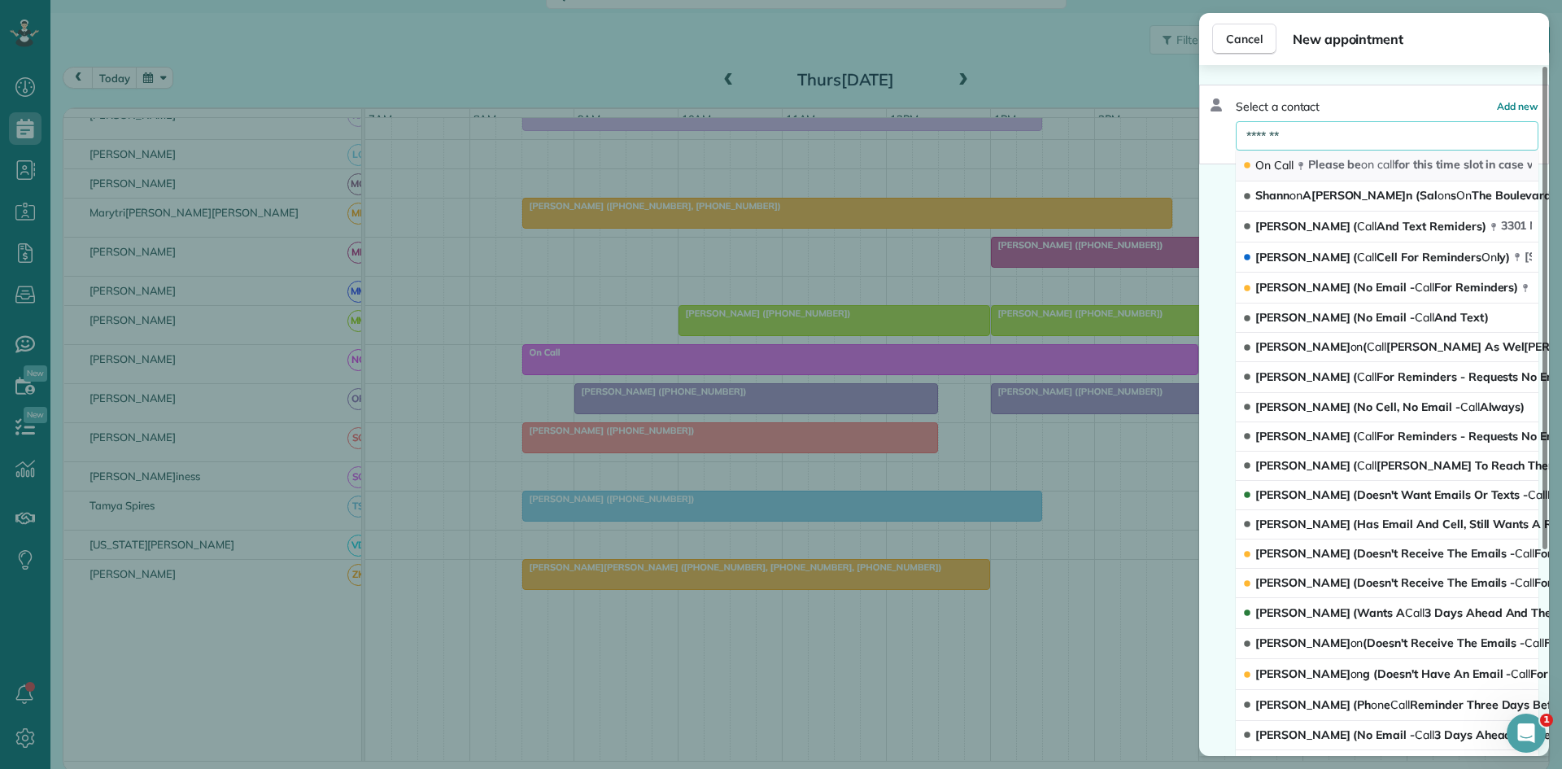
type input "*******"
click at [1327, 157] on span "Please be on call for this time slot in case we need you [US_STATE] 76006" at bounding box center [1503, 164] width 391 height 15
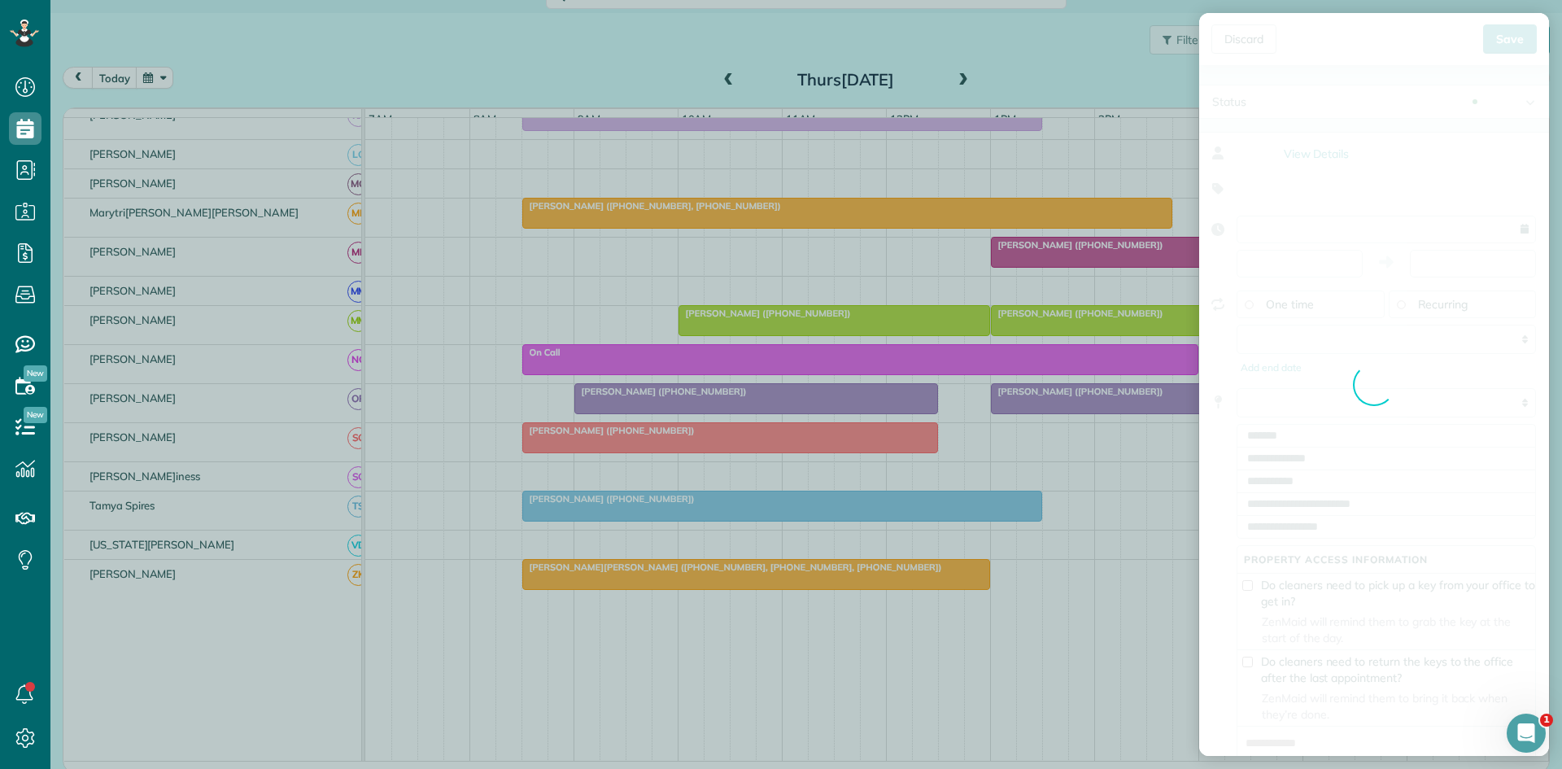
type input "**********"
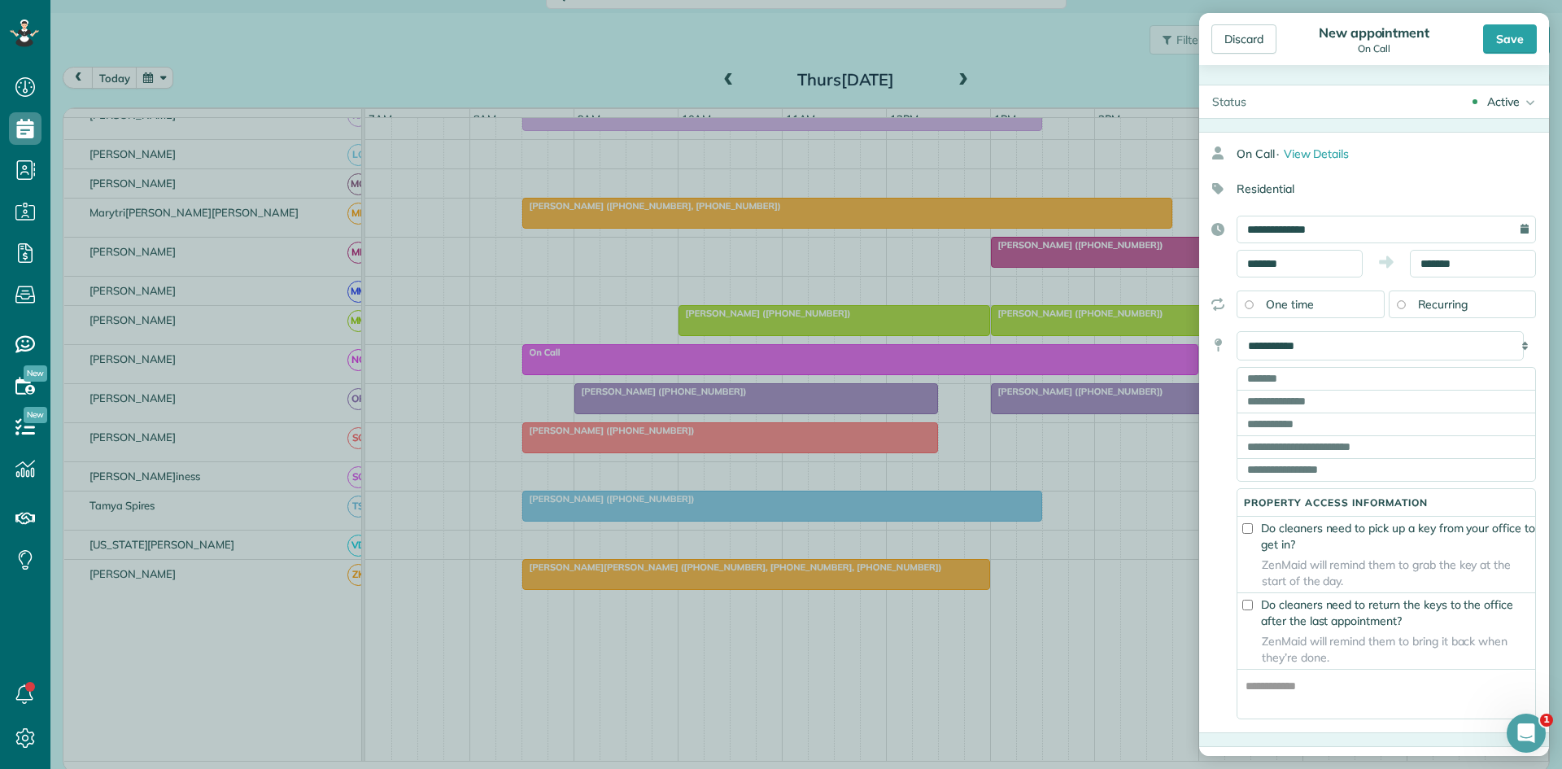
click at [1322, 361] on div "**********" at bounding box center [1386, 525] width 299 height 388
click at [1307, 352] on select "**********" at bounding box center [1380, 345] width 287 height 29
select select "*******"
click at [1237, 331] on select "**********" at bounding box center [1380, 345] width 287 height 29
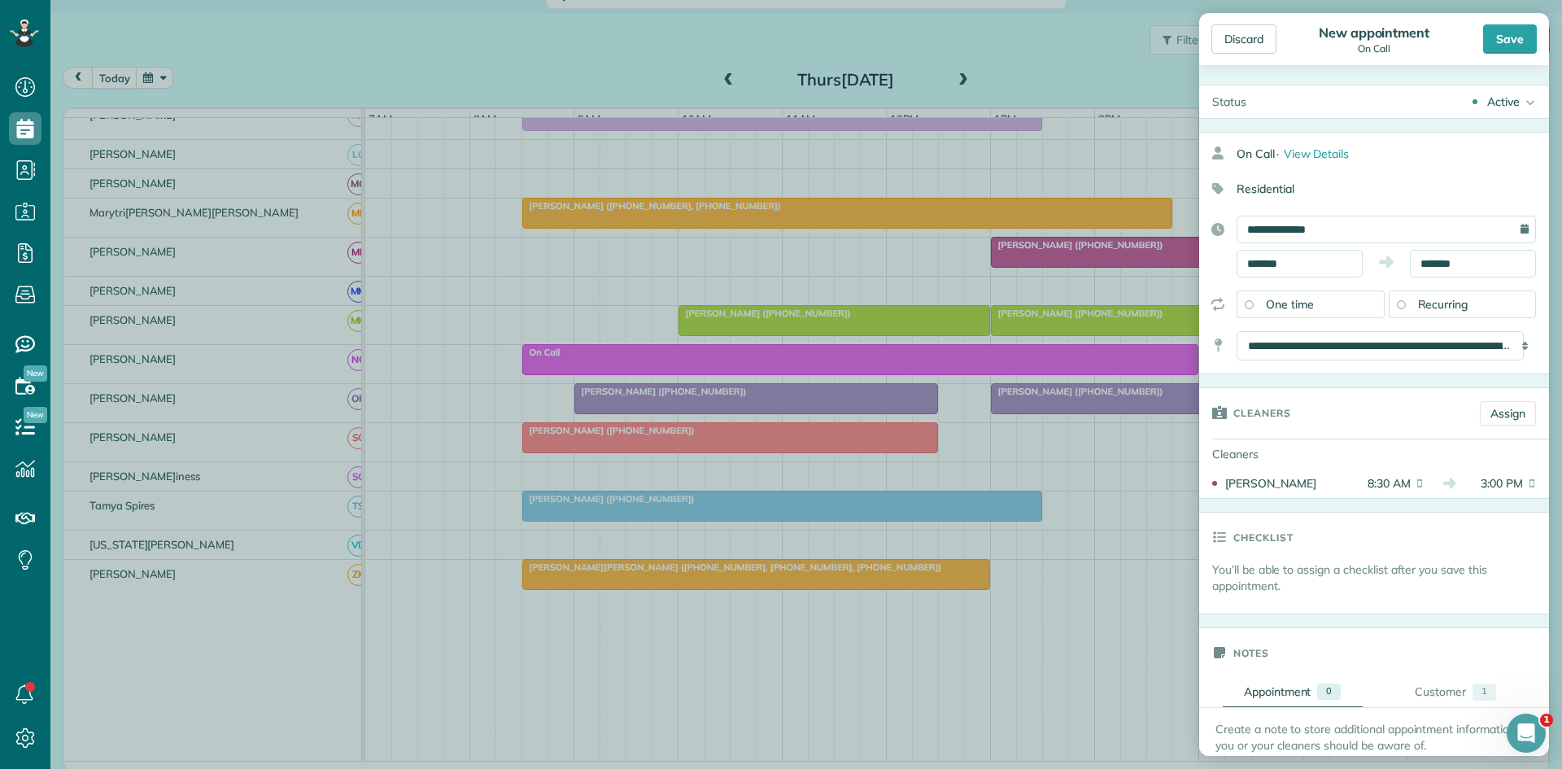
click at [1505, 45] on div "Save" at bounding box center [1510, 38] width 54 height 29
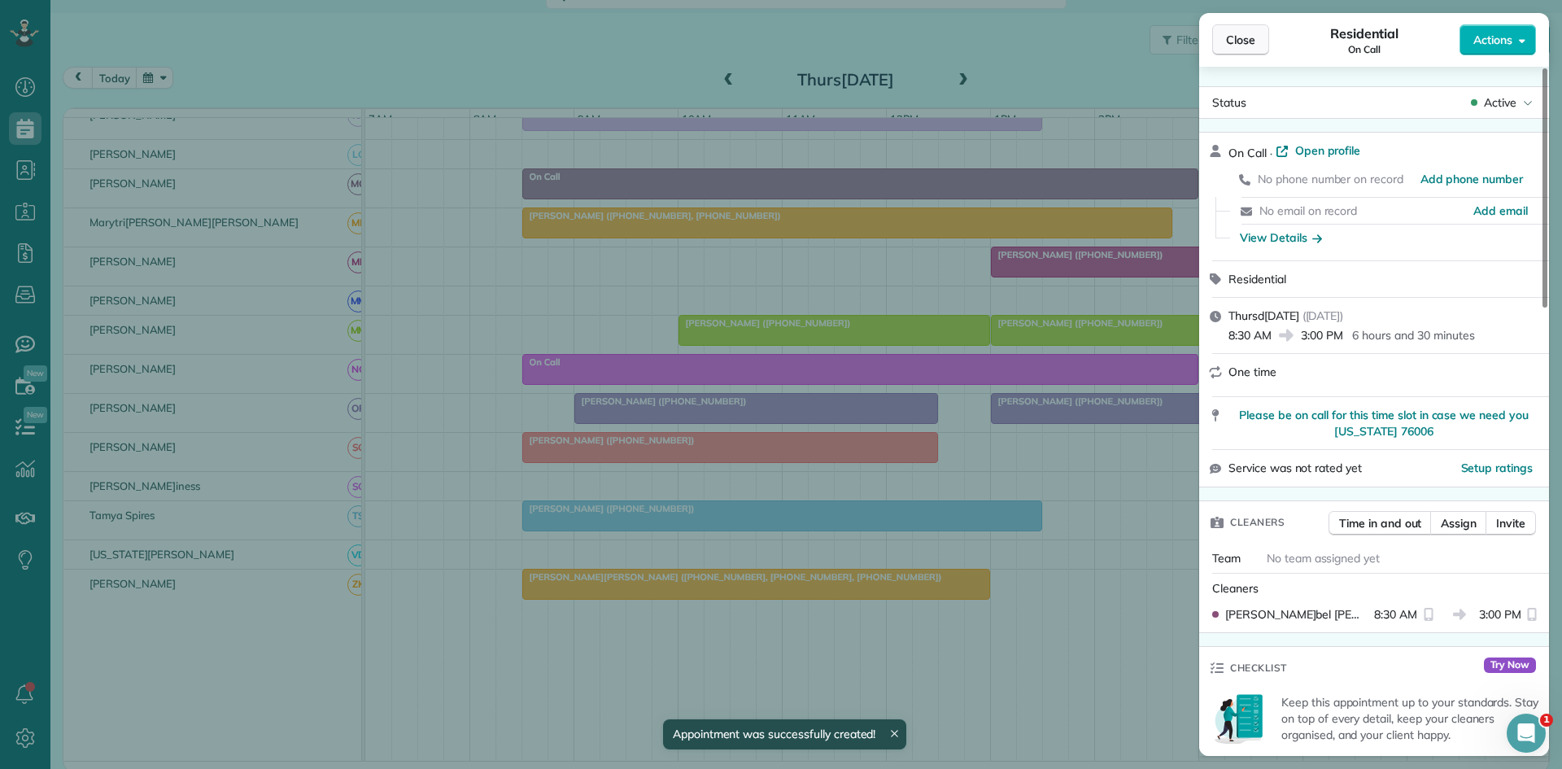
click at [1258, 42] on button "Close" at bounding box center [1240, 39] width 57 height 31
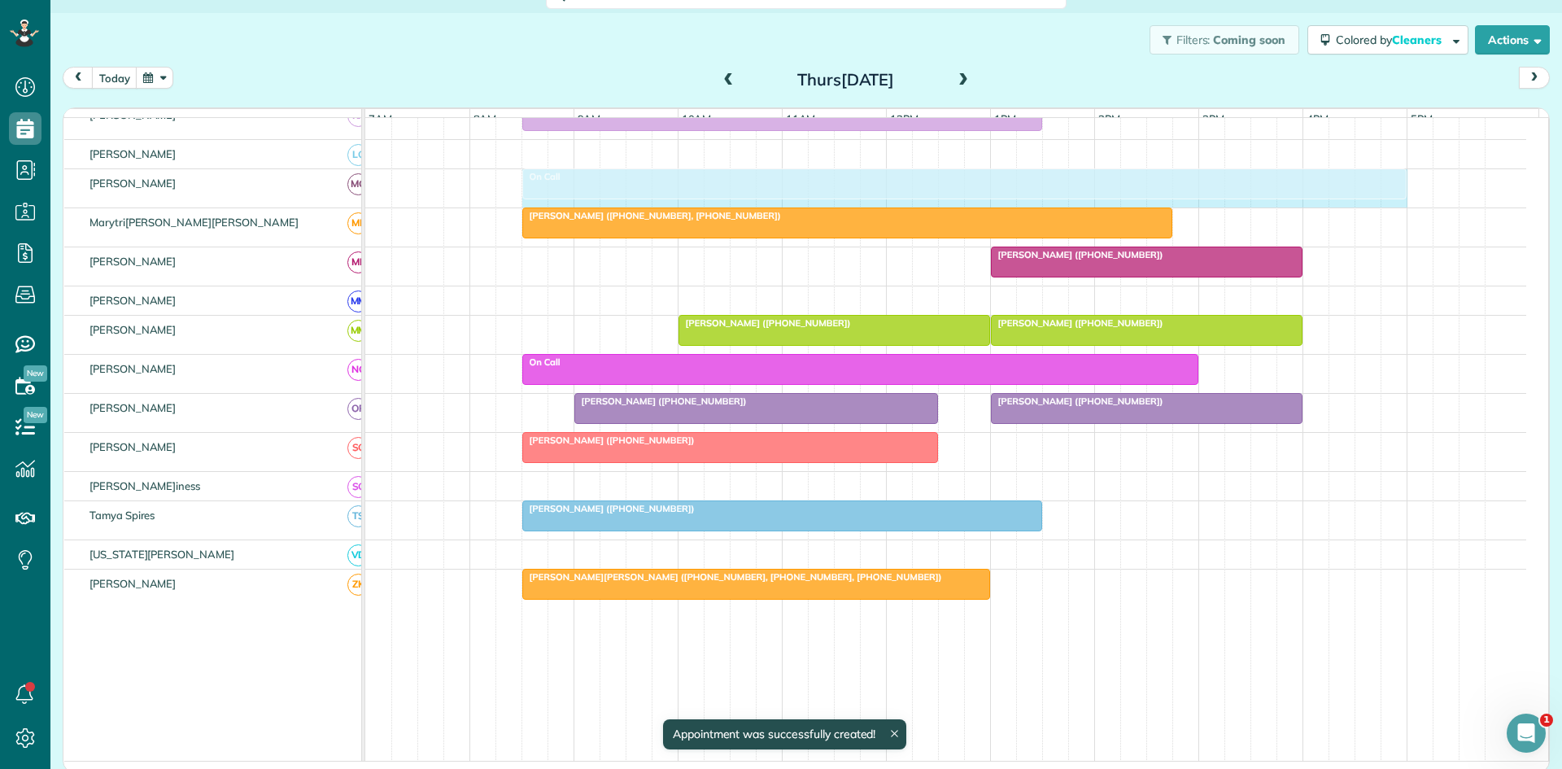
drag, startPoint x: 1193, startPoint y: 194, endPoint x: 1398, endPoint y: 191, distance: 205.1
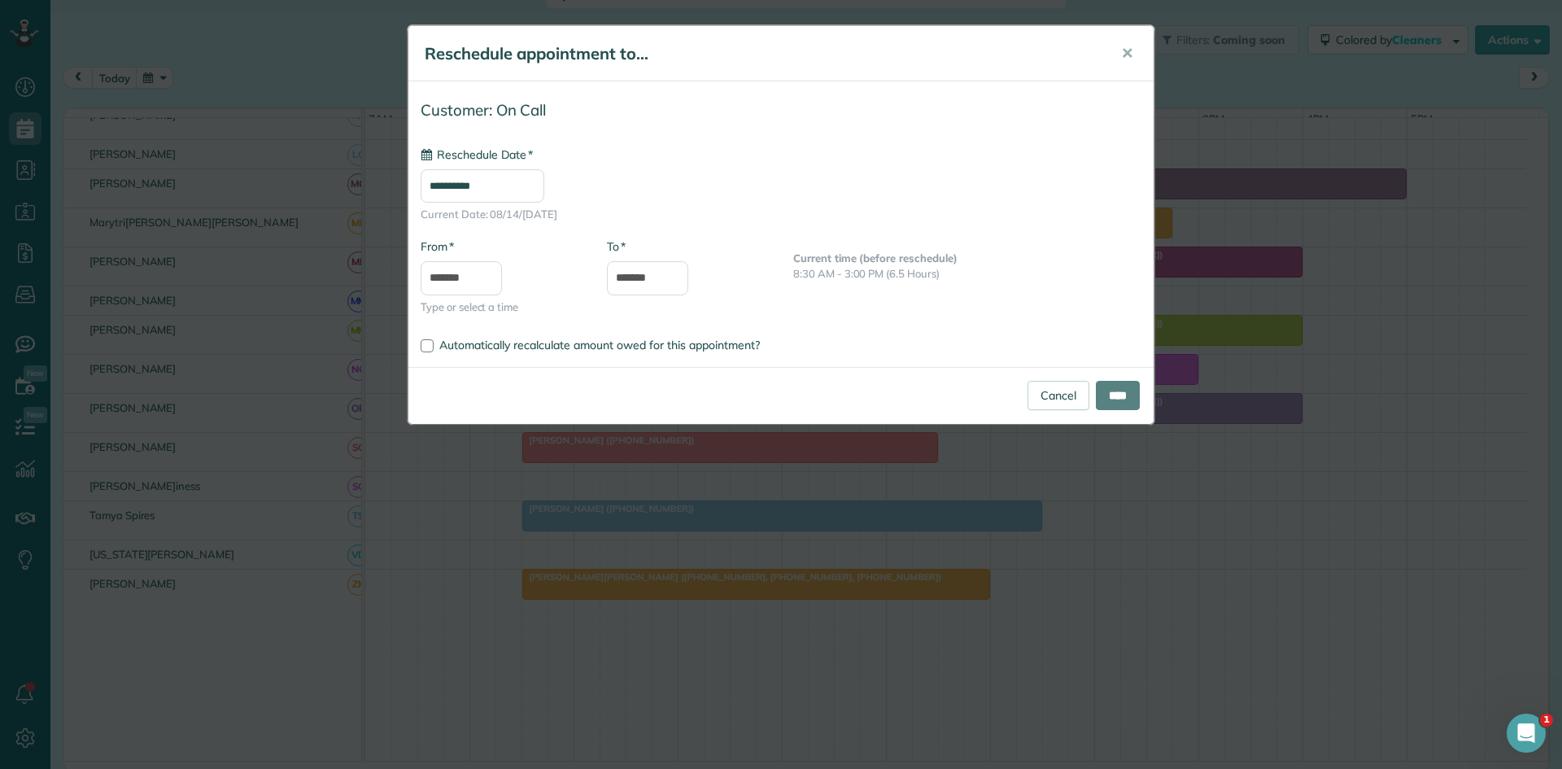
type input "**********"
click at [1125, 395] on input "****" at bounding box center [1118, 395] width 44 height 29
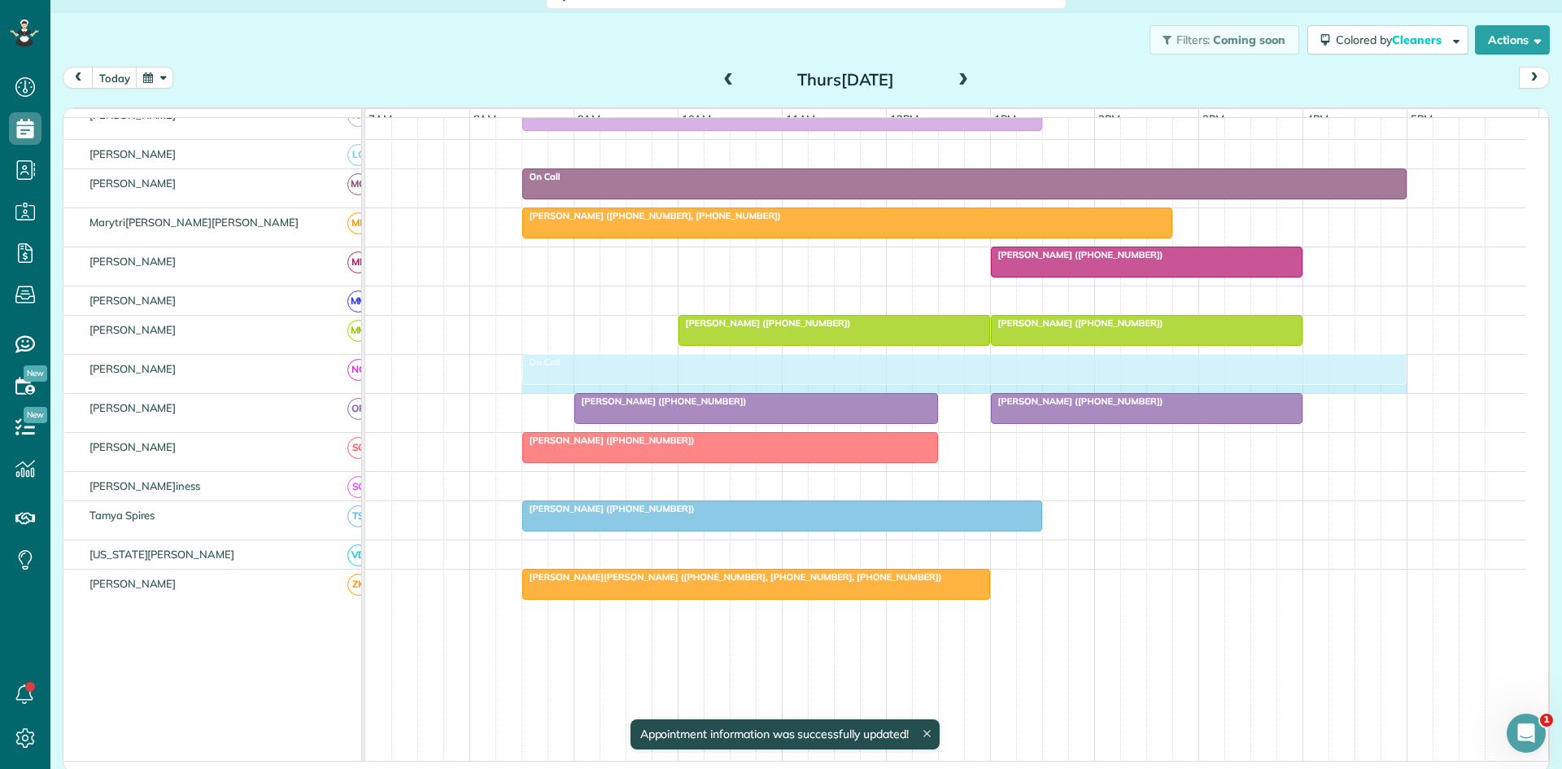
drag, startPoint x: 1194, startPoint y: 377, endPoint x: 1380, endPoint y: 368, distance: 185.7
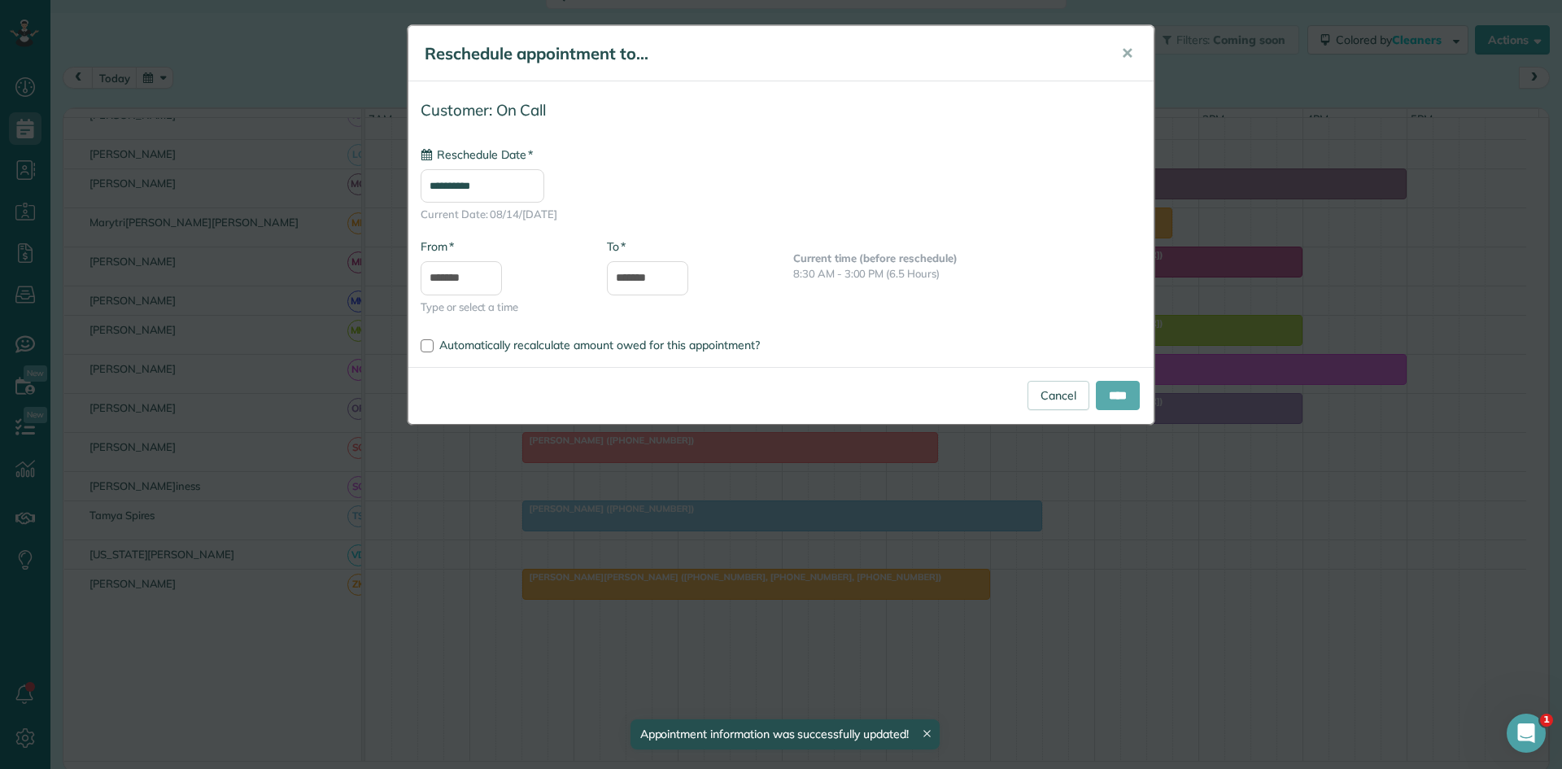
type input "**********"
click at [1111, 399] on input "****" at bounding box center [1118, 395] width 44 height 29
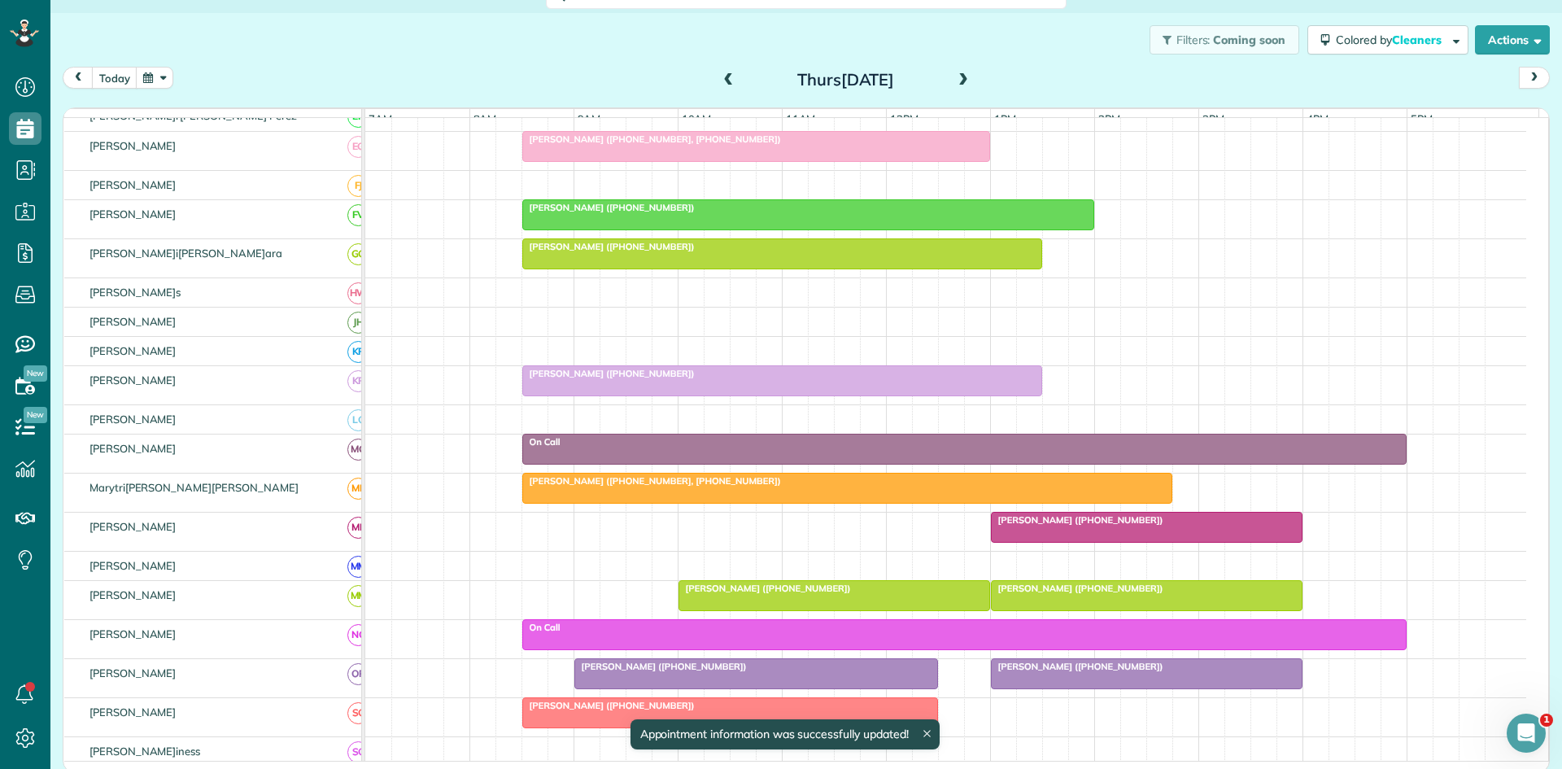
scroll to position [543, 0]
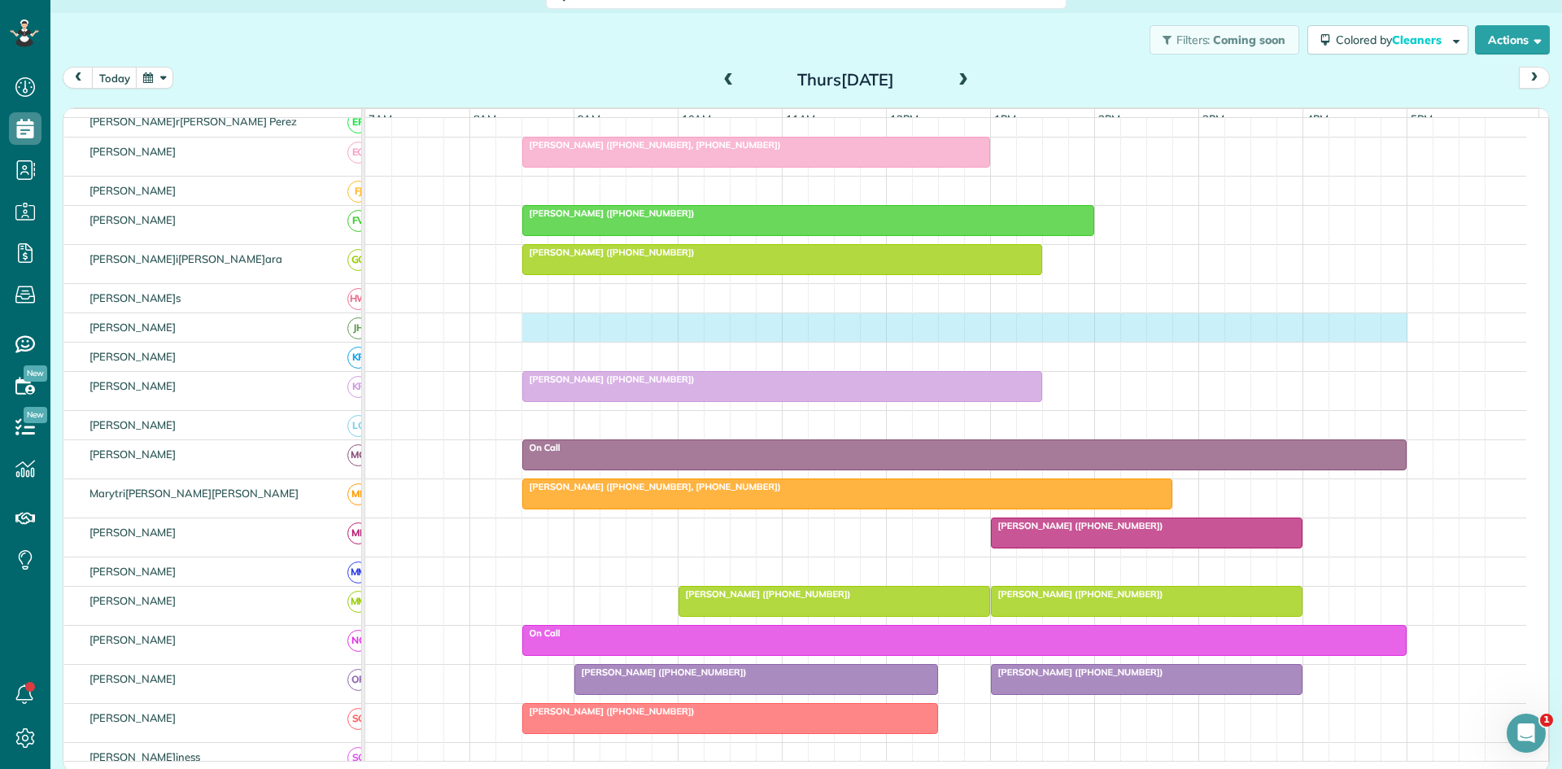
drag, startPoint x: 530, startPoint y: 343, endPoint x: 1386, endPoint y: 345, distance: 855.9
click at [1386, 342] on div at bounding box center [945, 327] width 1161 height 28
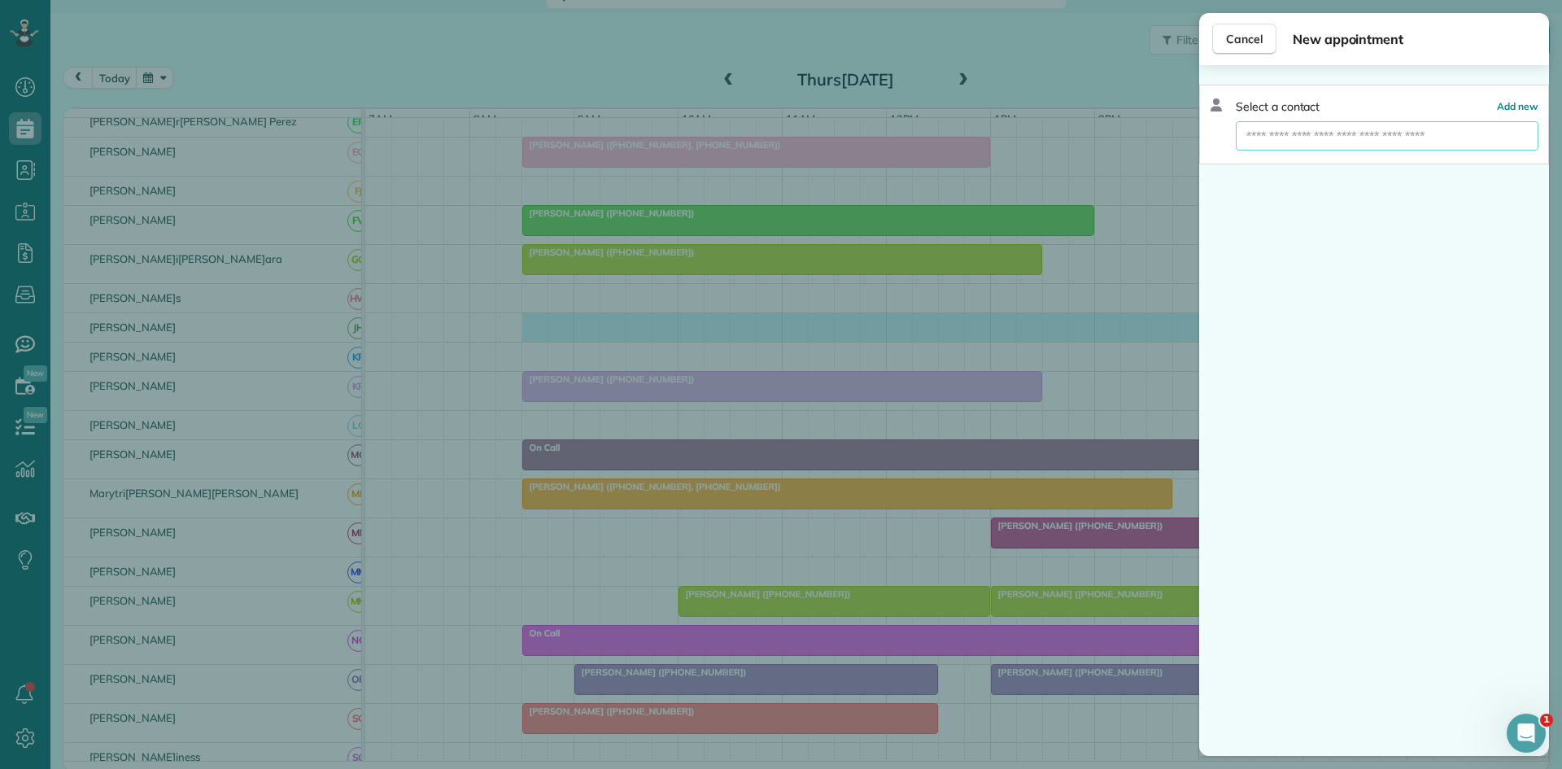
click at [1349, 139] on input "text" at bounding box center [1387, 135] width 303 height 29
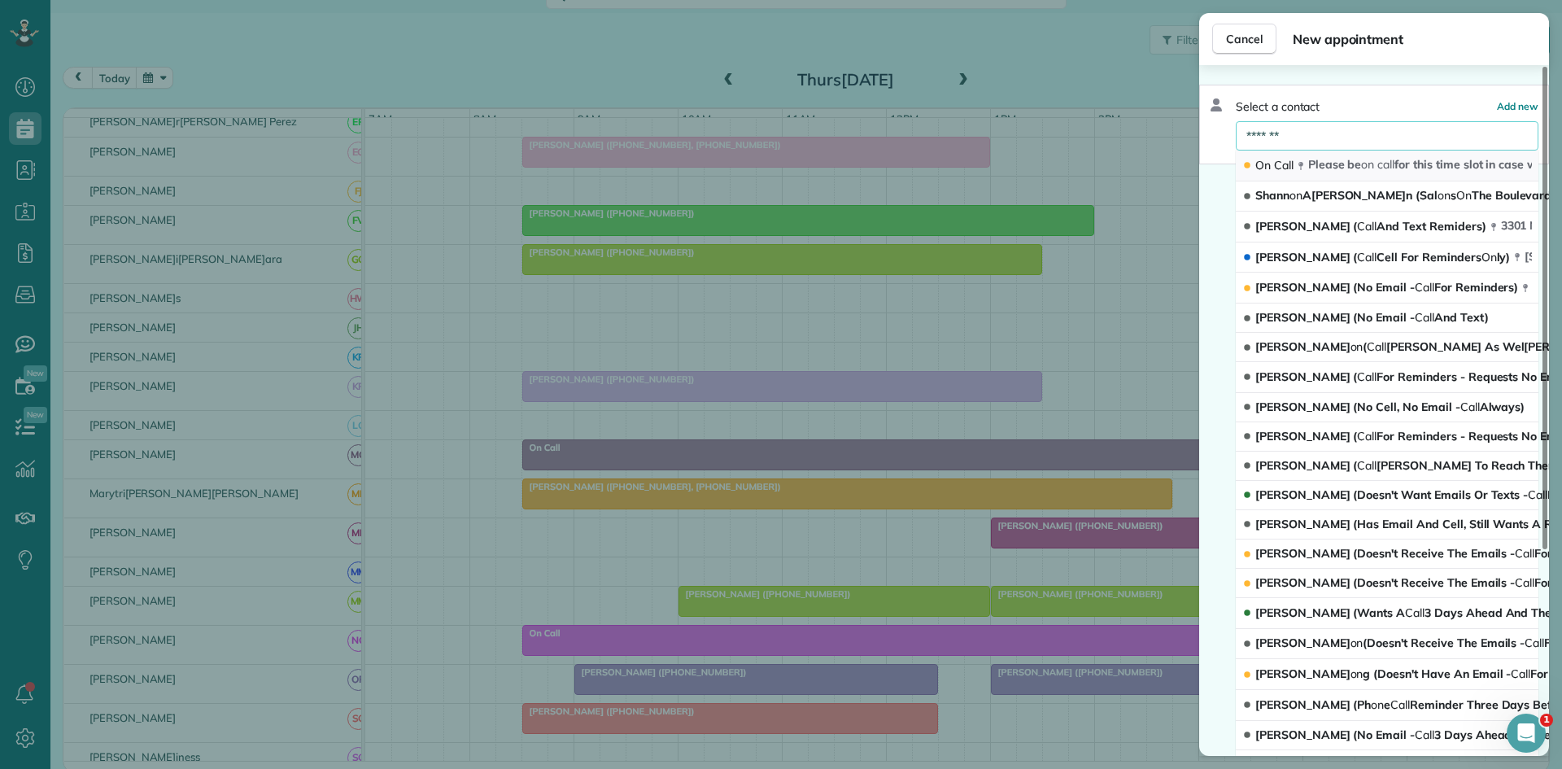
type input "*******"
click at [1353, 155] on button "On Call Please be on call for this time slot in case we need you [US_STATE] 760…" at bounding box center [1387, 166] width 303 height 31
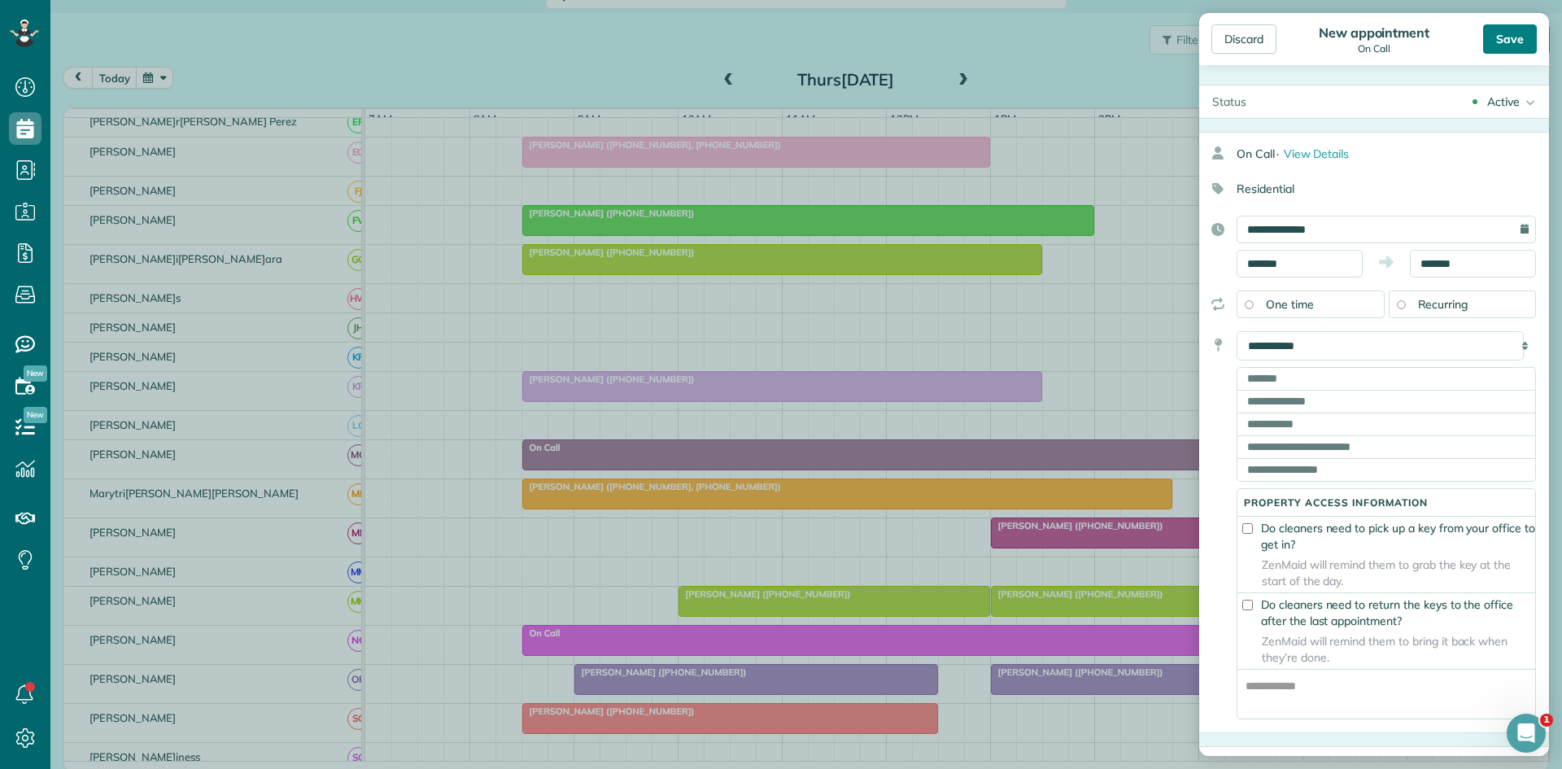
click at [1519, 30] on div "Save" at bounding box center [1510, 38] width 54 height 29
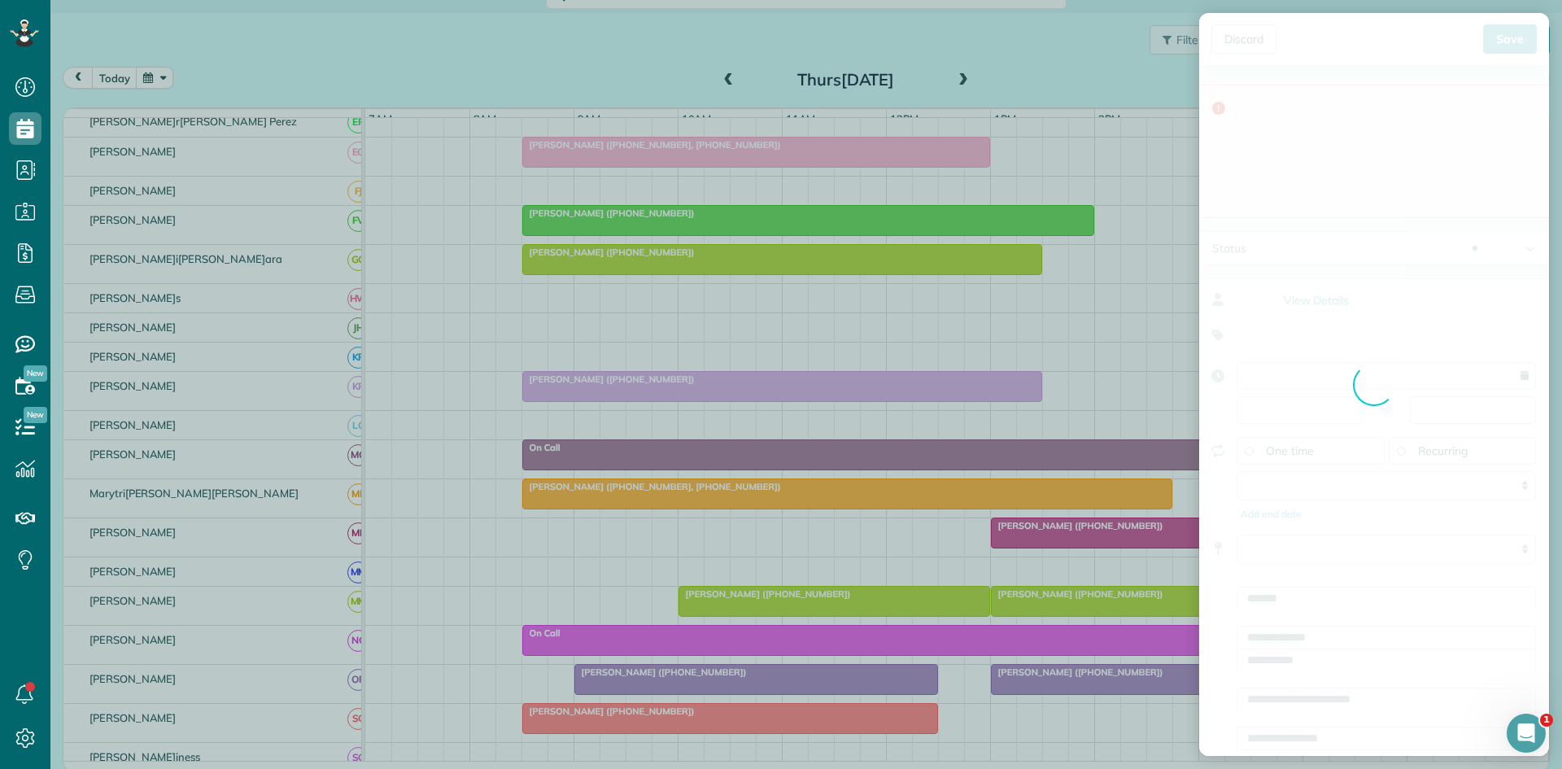
type input "**********"
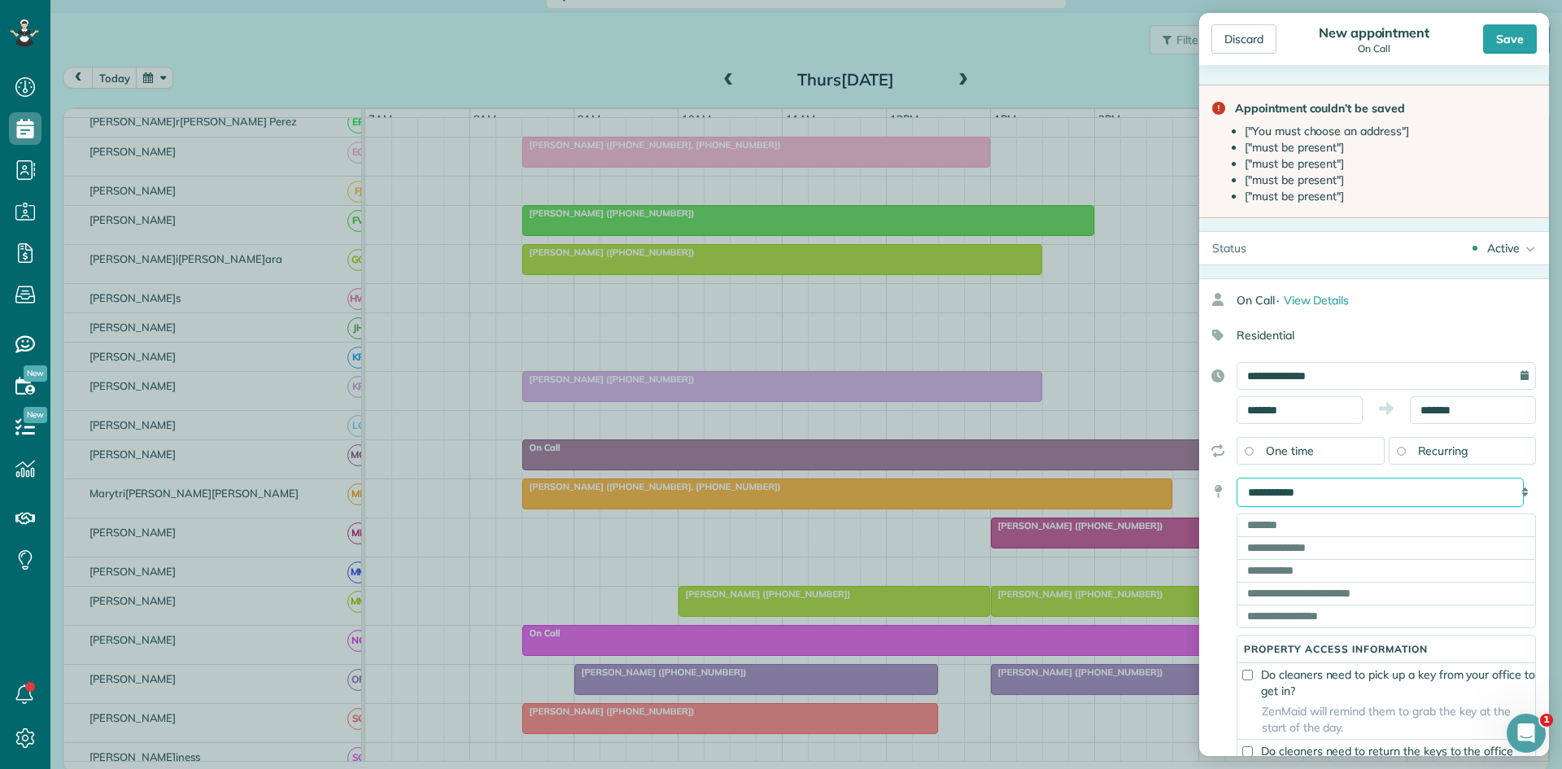
click at [1351, 502] on select "**********" at bounding box center [1380, 492] width 287 height 29
select select "*******"
click at [1237, 478] on select "**********" at bounding box center [1380, 492] width 287 height 29
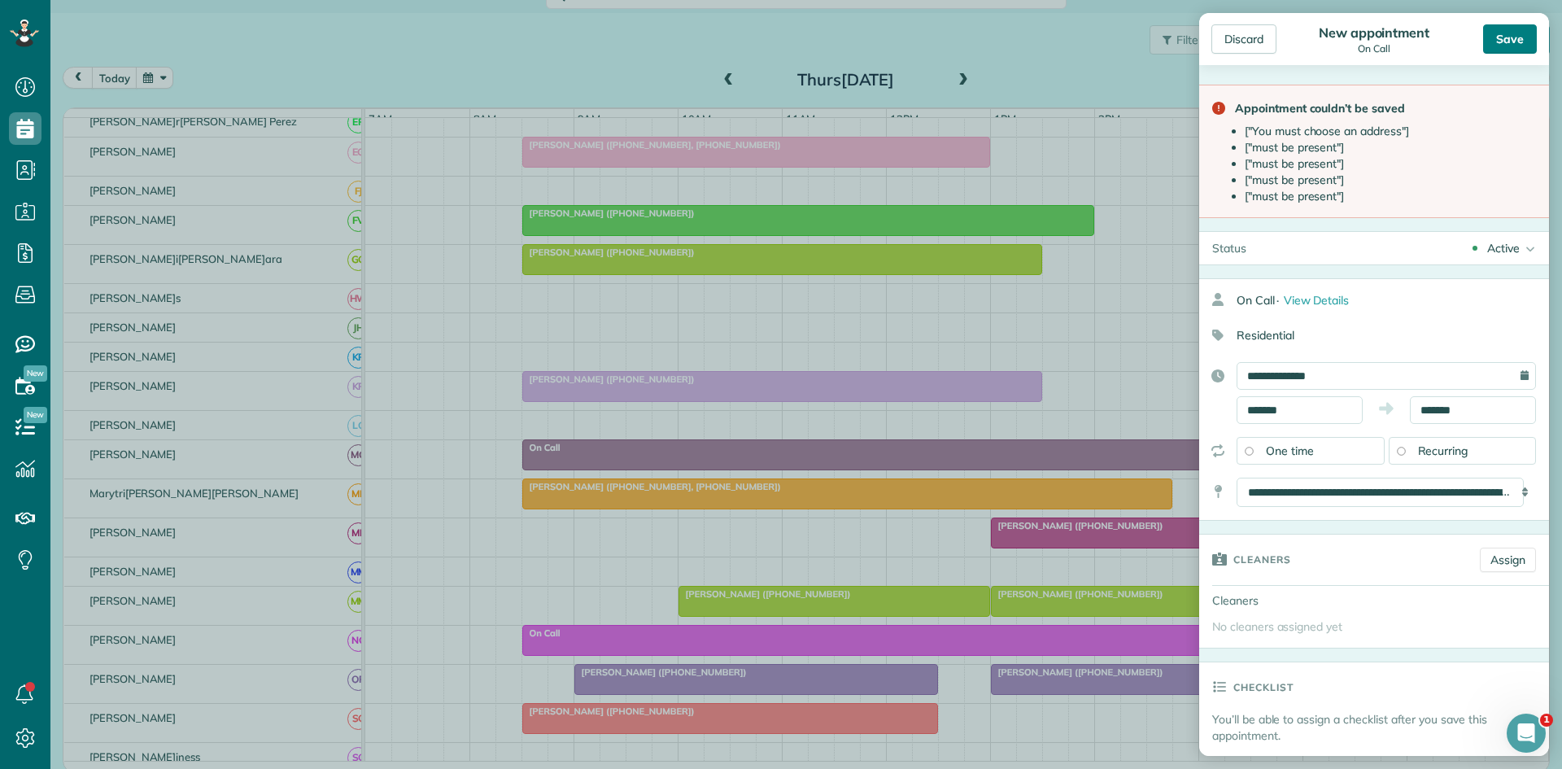
click at [1505, 39] on div "Save" at bounding box center [1510, 38] width 54 height 29
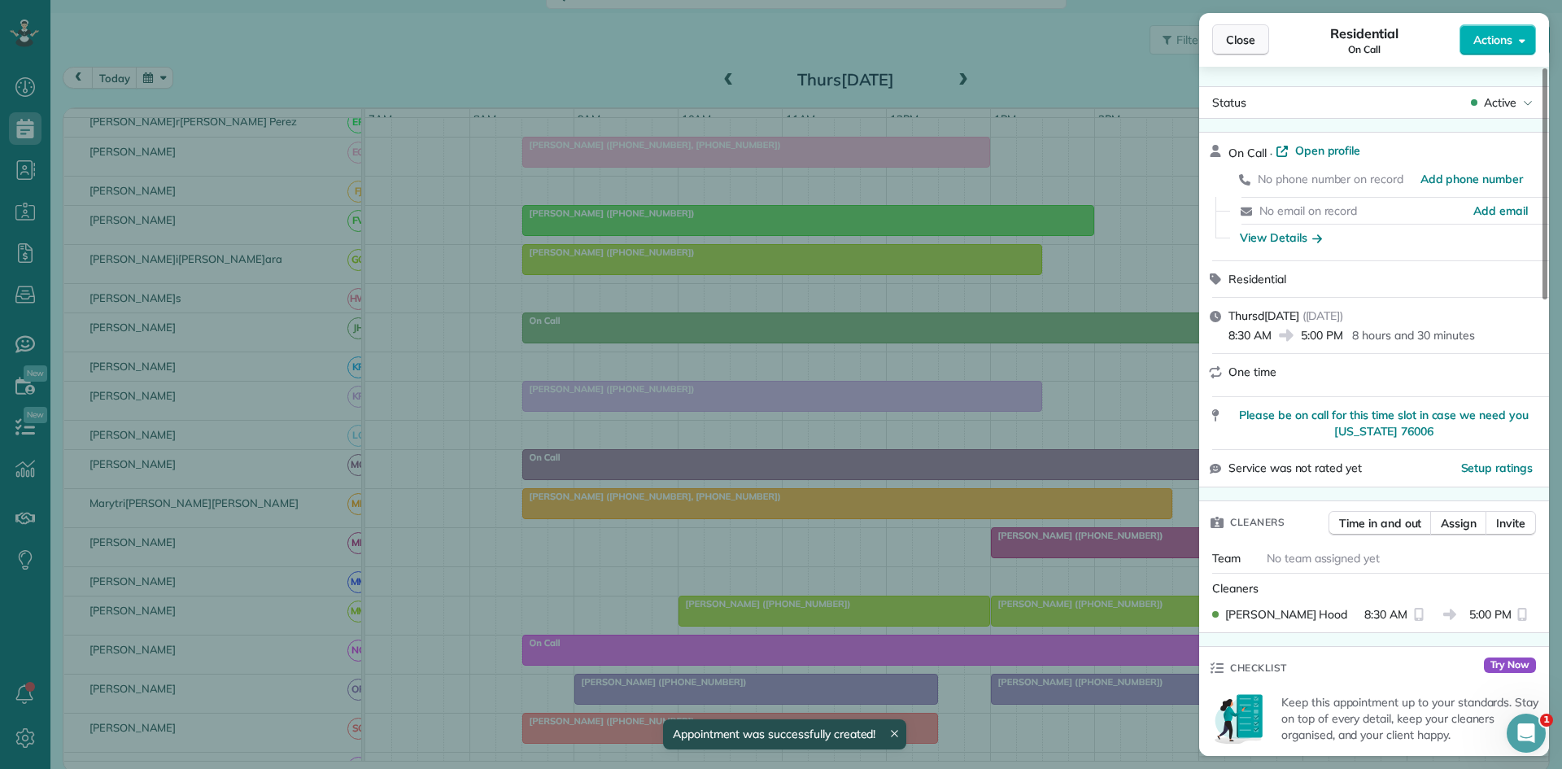
click at [1231, 39] on span "Close" at bounding box center [1240, 40] width 29 height 16
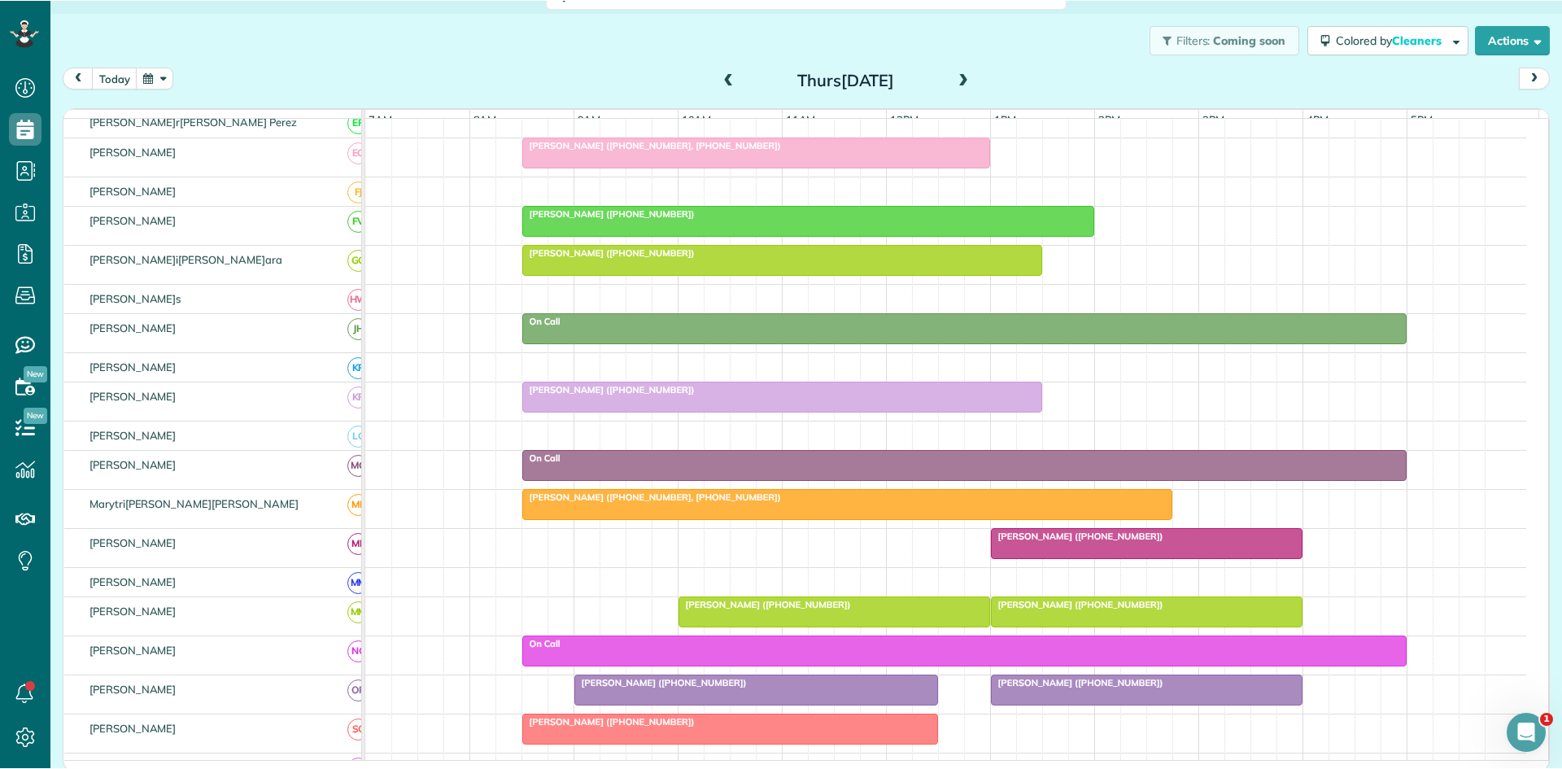
scroll to position [769, 50]
